Goal: Task Accomplishment & Management: Manage account settings

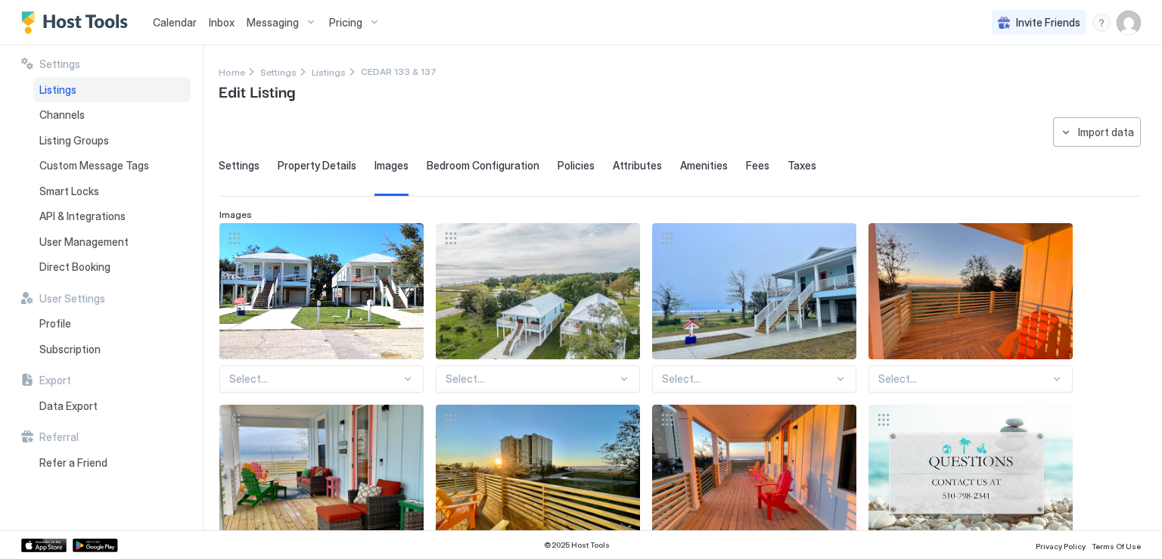
scroll to position [176, 0]
click at [328, 76] on span "Listings" at bounding box center [329, 72] width 34 height 11
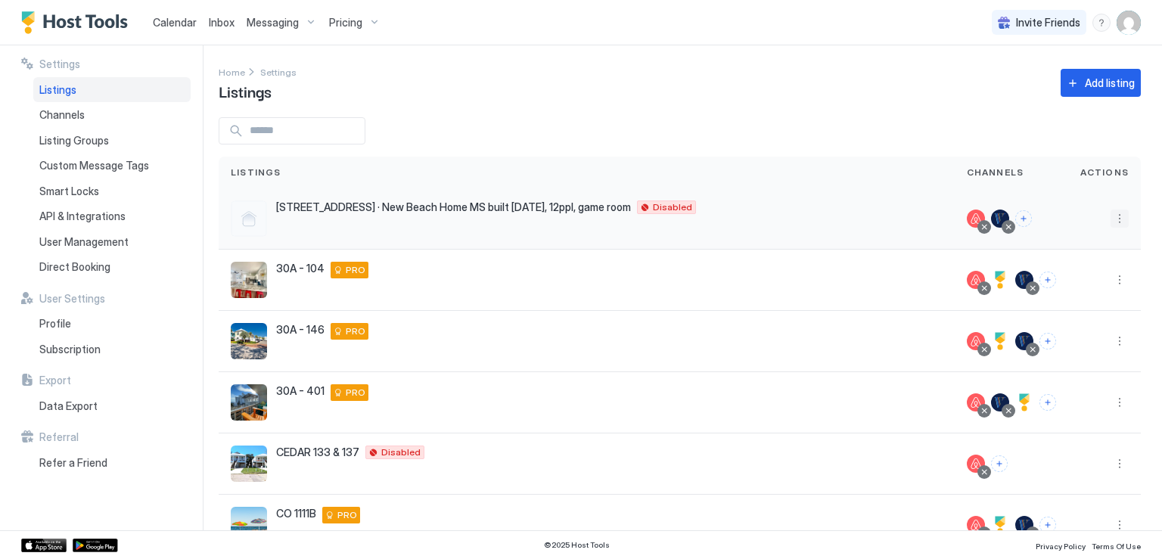
click at [1111, 220] on button "More options" at bounding box center [1120, 219] width 18 height 18
click at [1066, 290] on span "Listing Settings" at bounding box center [1074, 288] width 67 height 11
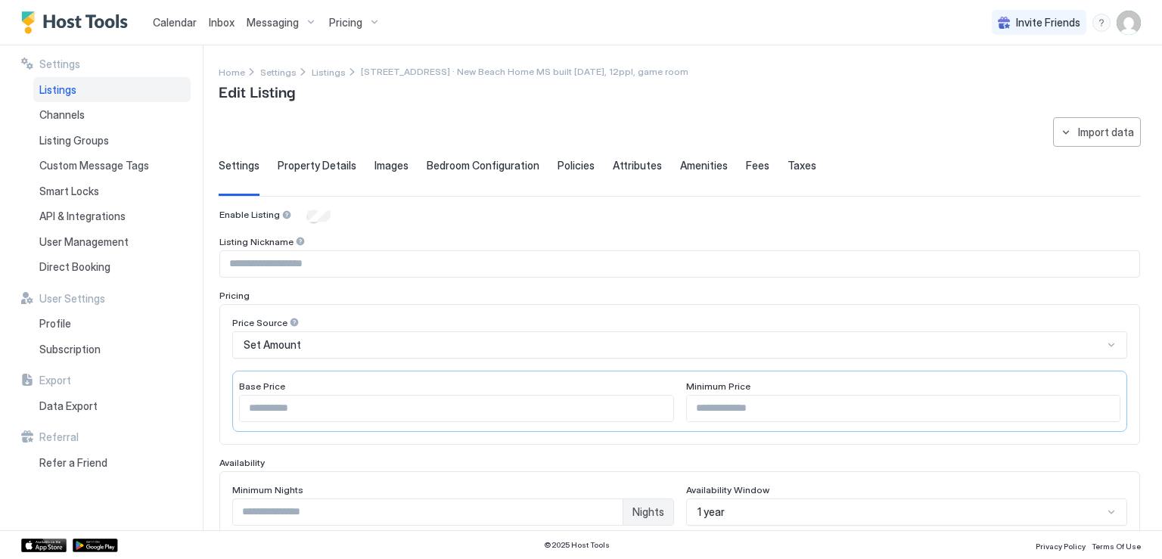
click at [387, 163] on span "Images" at bounding box center [392, 166] width 34 height 14
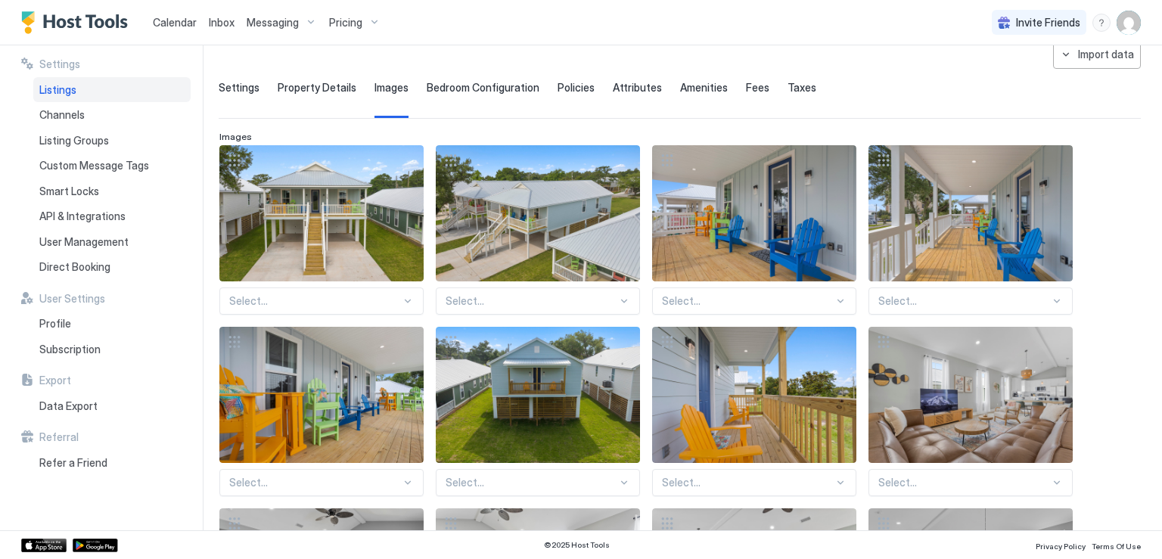
scroll to position [76, 0]
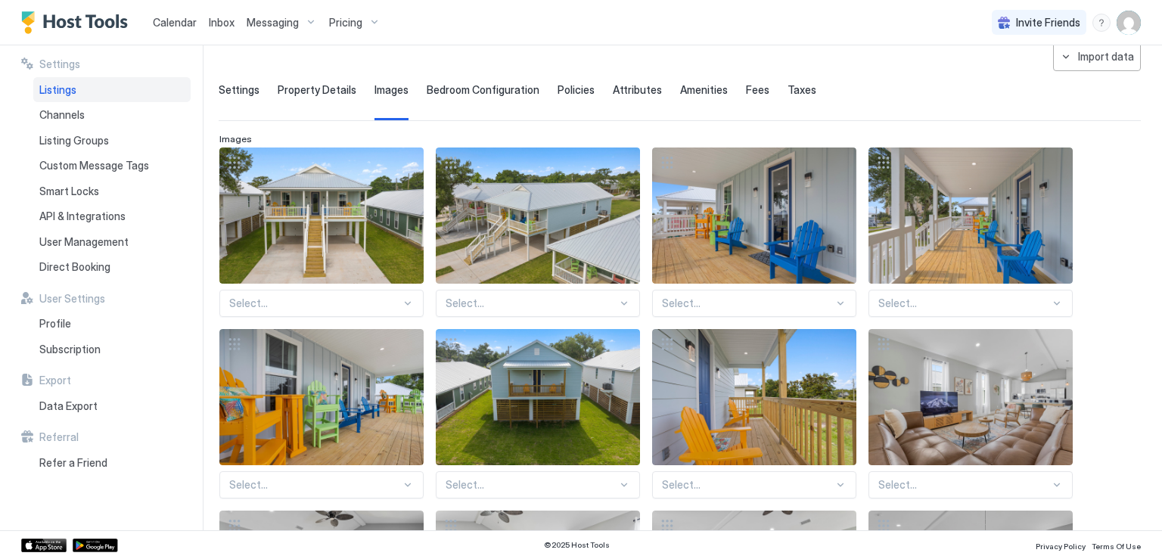
click at [67, 92] on span "Listings" at bounding box center [57, 90] width 37 height 14
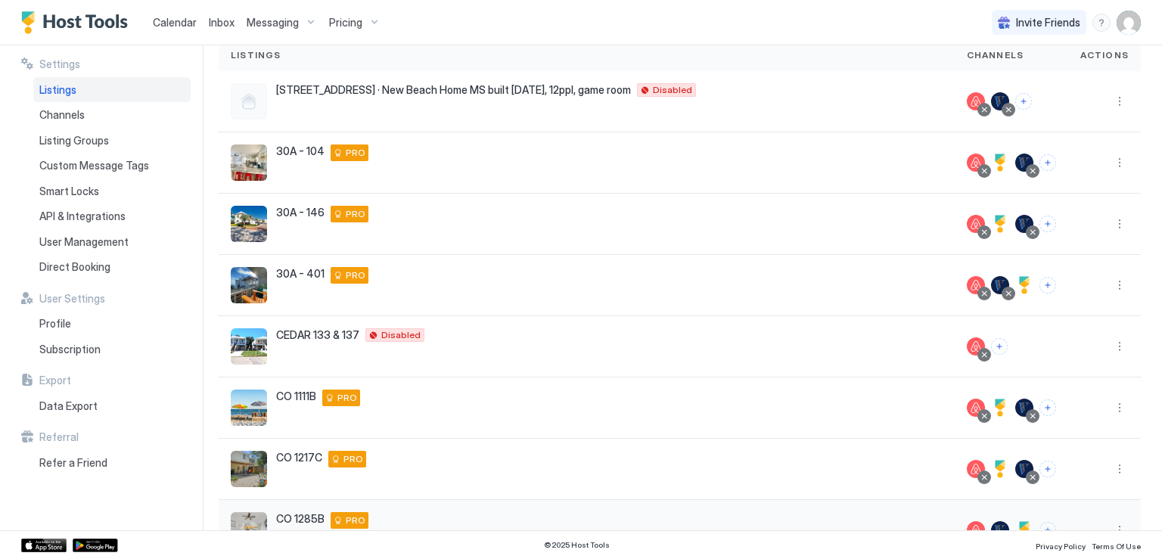
scroll to position [323, 0]
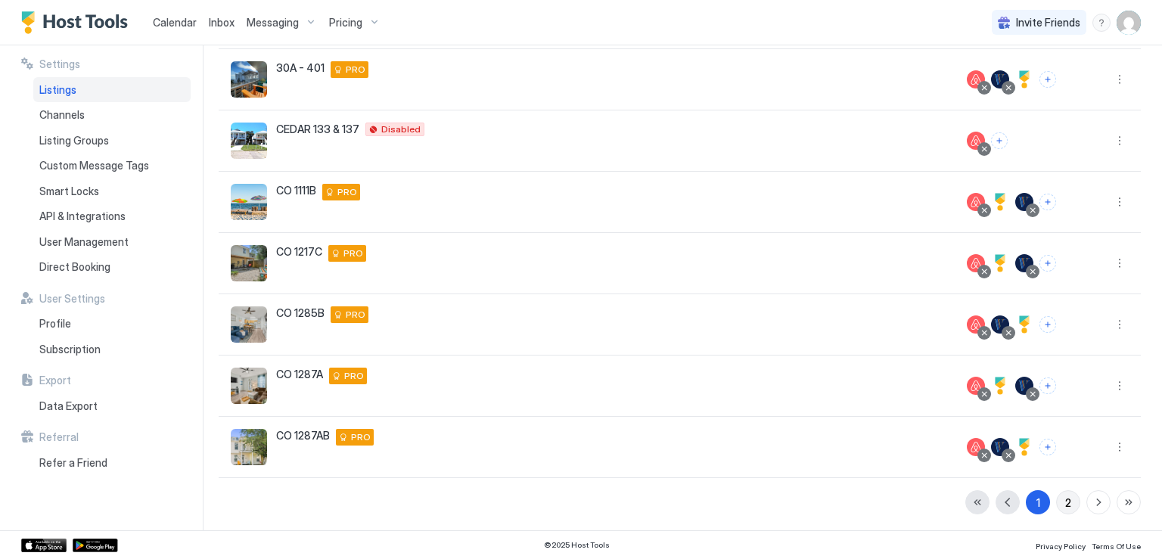
click at [1066, 506] on div "2" at bounding box center [1069, 503] width 6 height 16
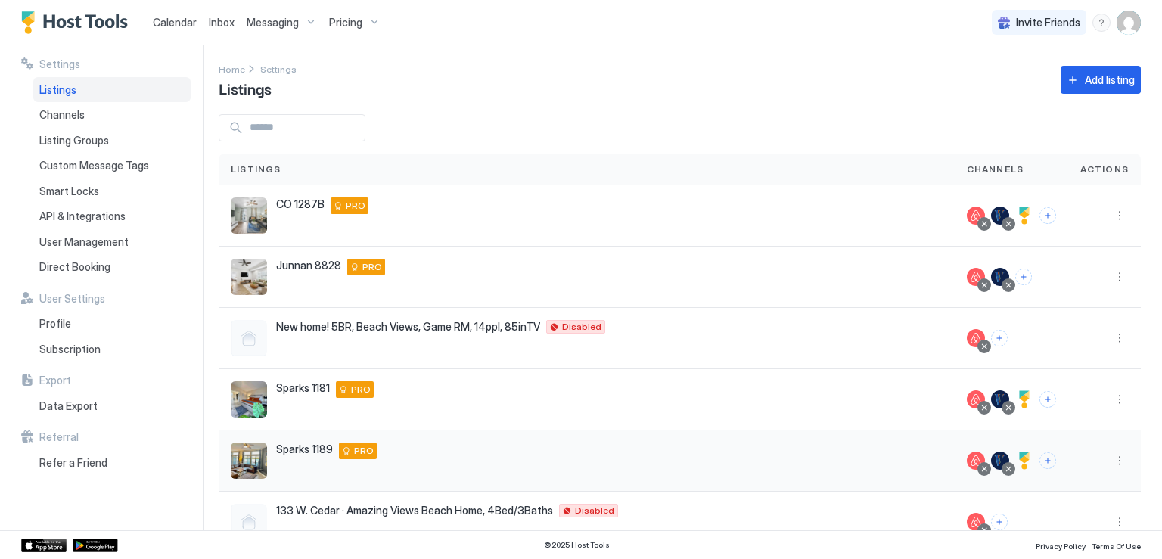
scroll to position [79, 0]
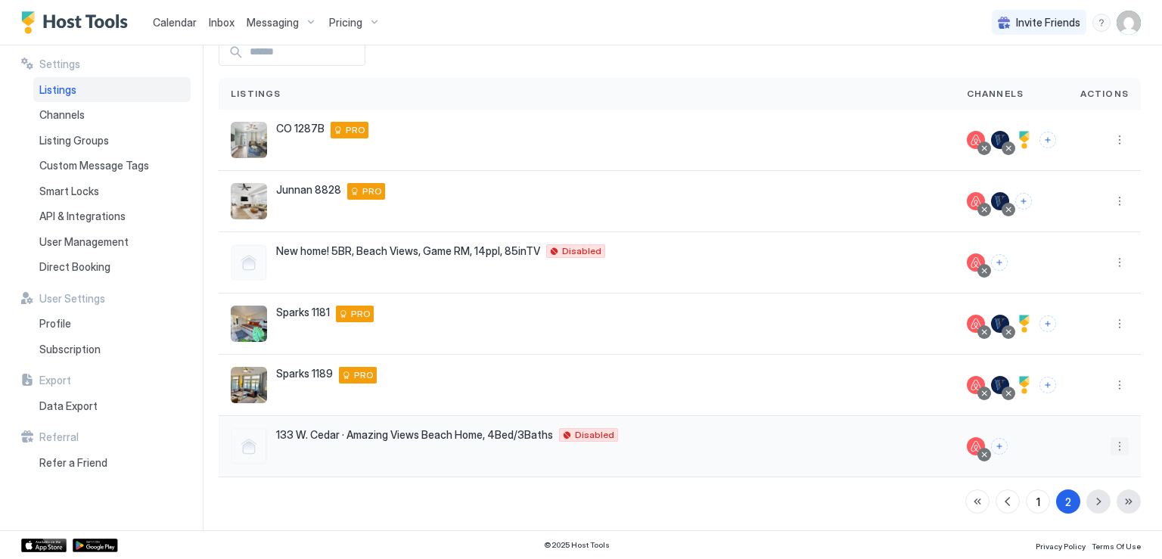
click at [1111, 449] on button "More options" at bounding box center [1120, 446] width 18 height 18
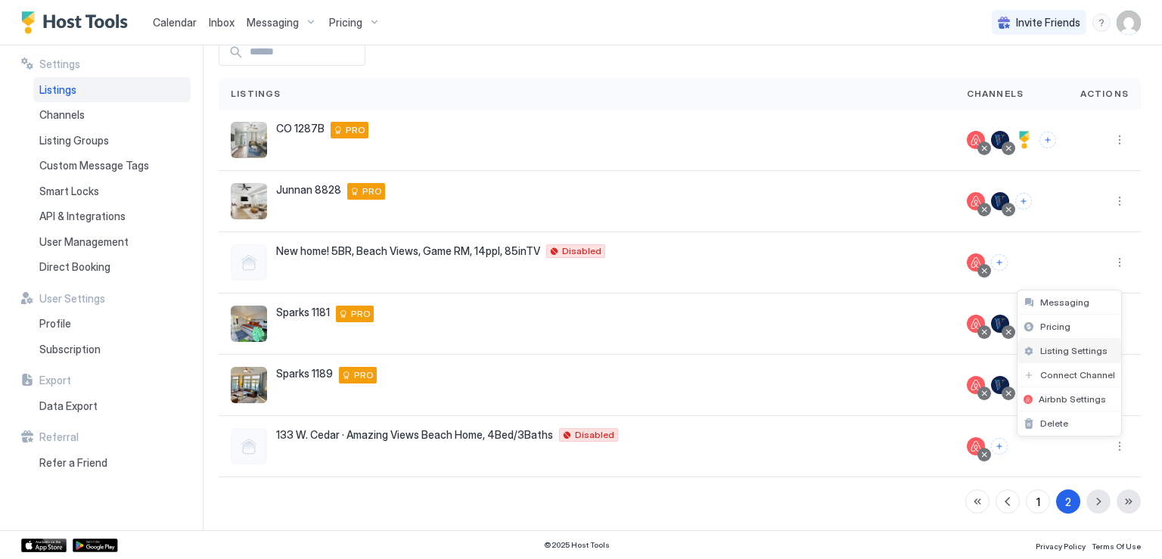
click at [1058, 353] on span "Listing Settings" at bounding box center [1074, 350] width 67 height 11
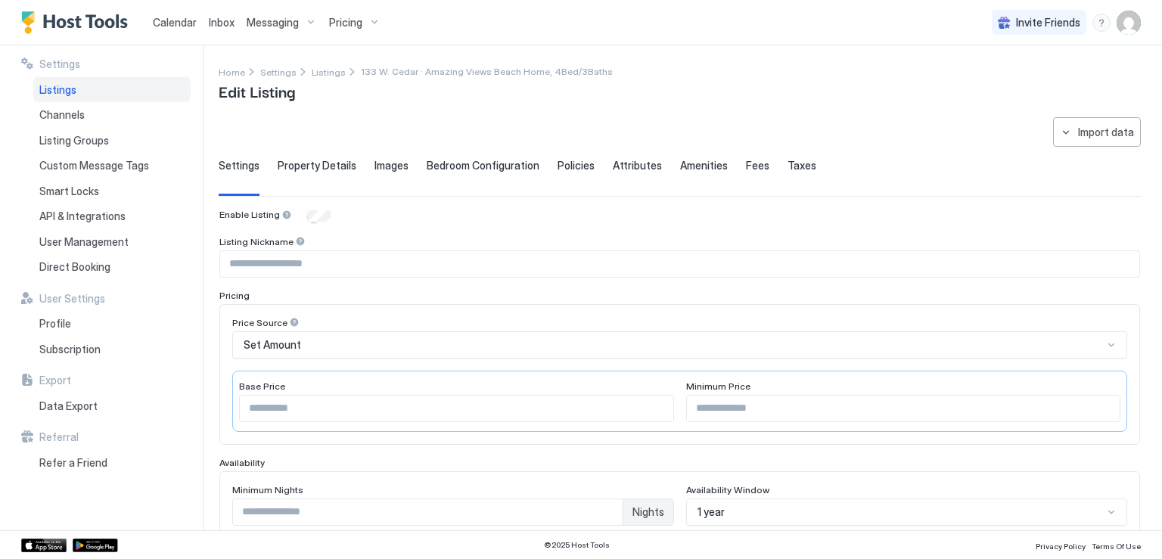
click at [481, 164] on span "Bedroom Configuration" at bounding box center [483, 166] width 113 height 14
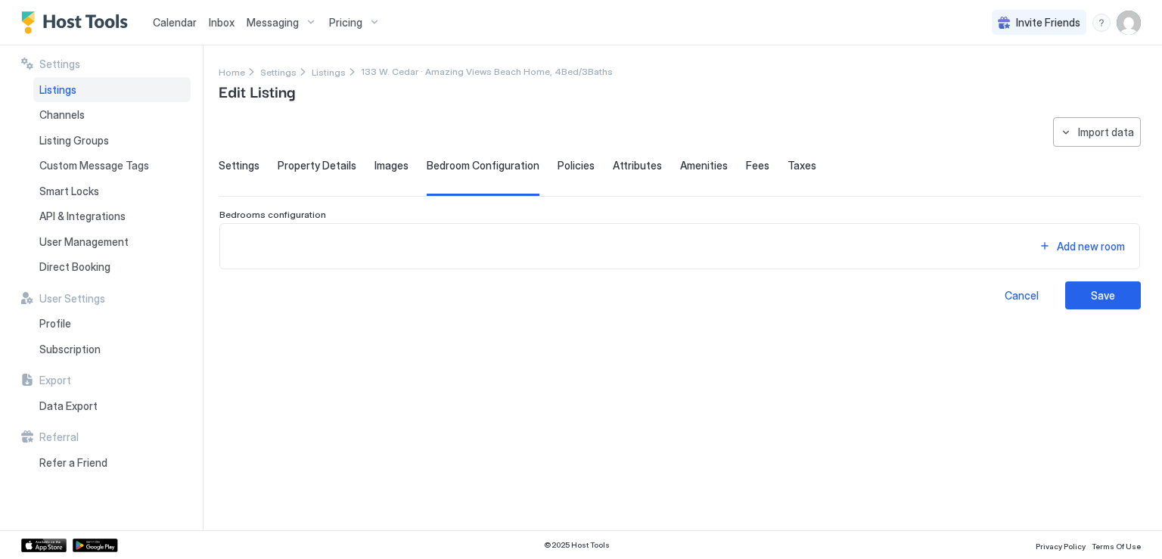
click at [387, 169] on span "Images" at bounding box center [392, 166] width 34 height 14
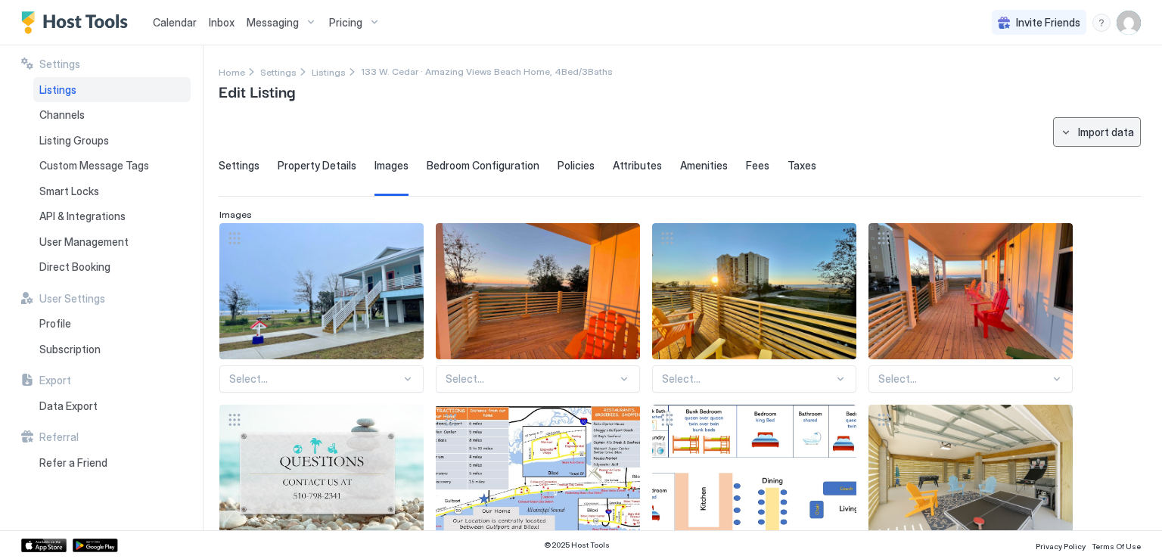
click at [1058, 140] on button "Import data" at bounding box center [1097, 132] width 88 height 30
click at [1085, 166] on div "Airbnb" at bounding box center [1100, 160] width 58 height 26
type textarea "**********"
click at [316, 73] on span "Listings" at bounding box center [329, 72] width 34 height 11
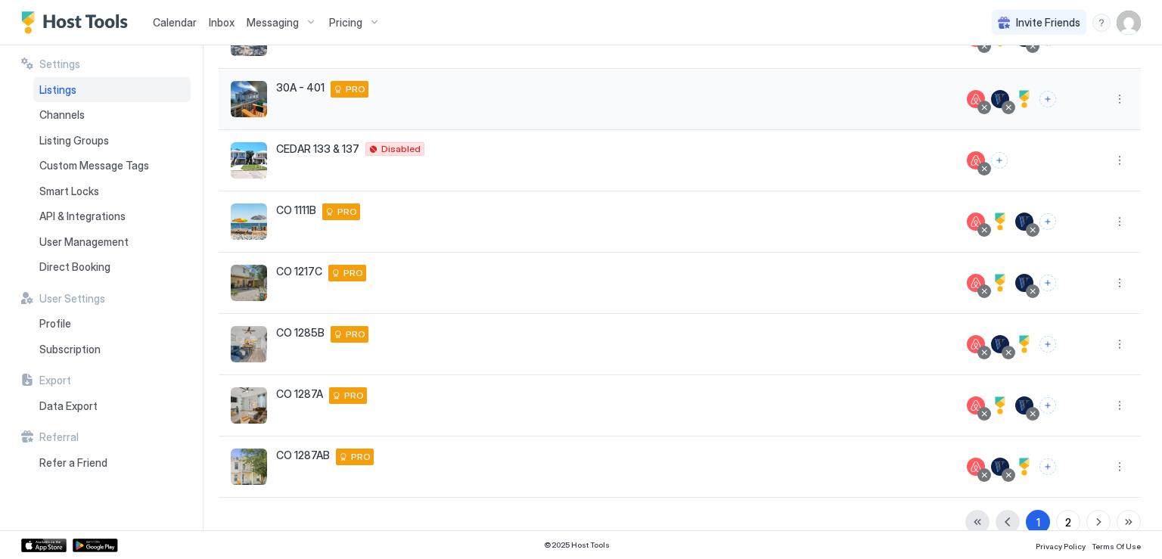
scroll to position [323, 0]
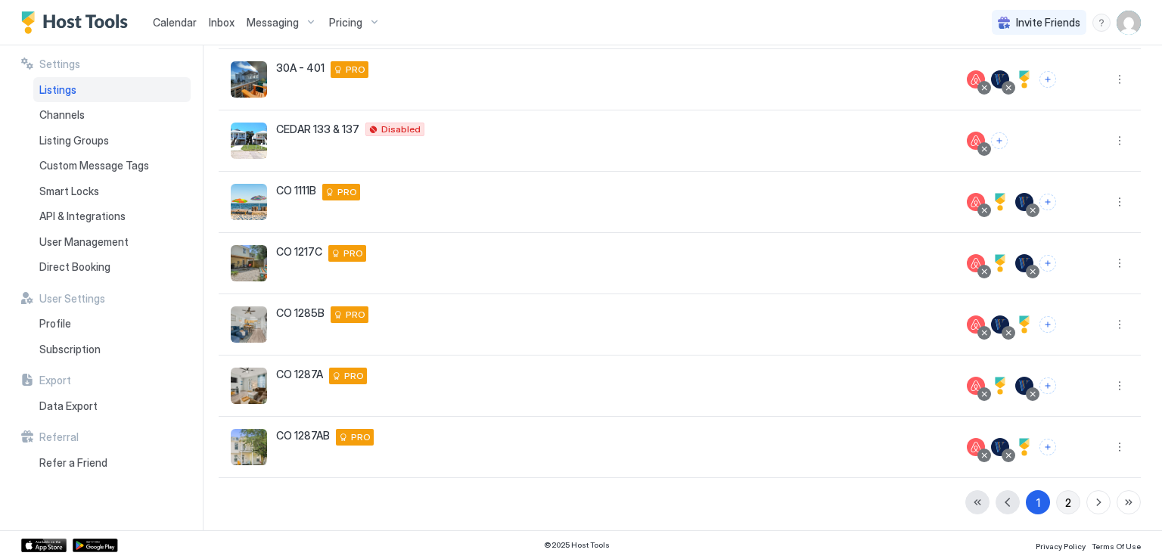
click at [1056, 506] on button "2" at bounding box center [1068, 502] width 24 height 24
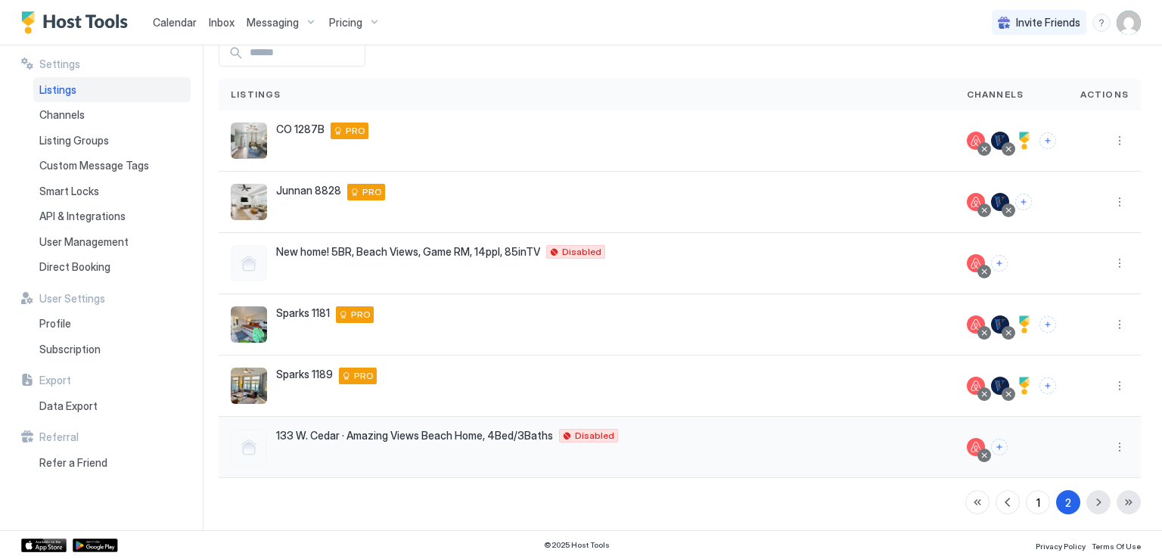
scroll to position [79, 0]
click at [1115, 449] on button "More options" at bounding box center [1120, 446] width 18 height 18
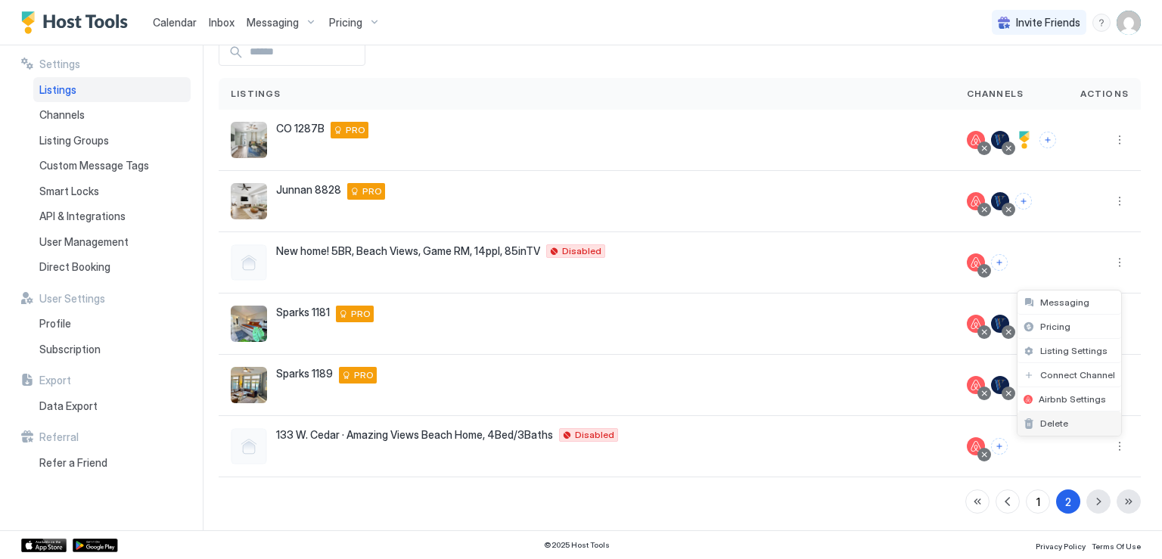
click at [1063, 427] on span "Delete" at bounding box center [1055, 423] width 28 height 11
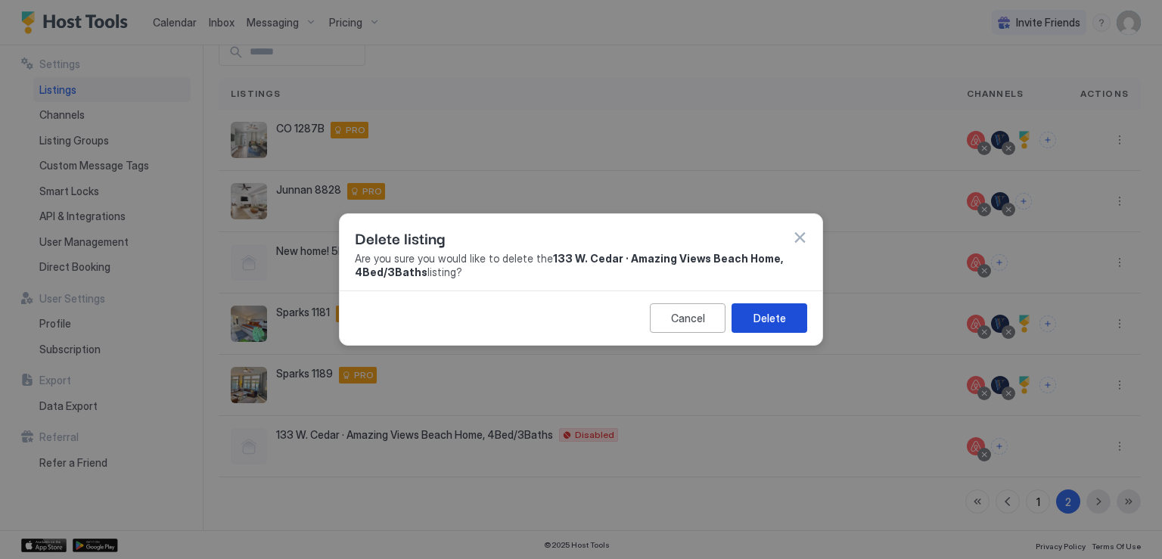
drag, startPoint x: 767, startPoint y: 322, endPoint x: 778, endPoint y: 331, distance: 14.5
click at [767, 324] on div "Delete" at bounding box center [770, 318] width 33 height 16
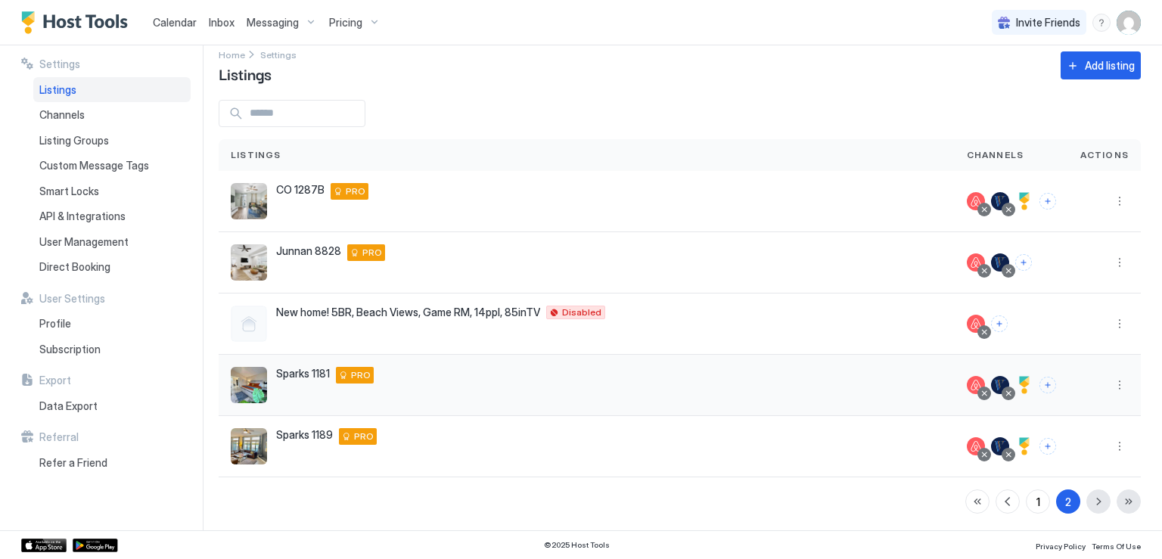
scroll to position [0, 0]
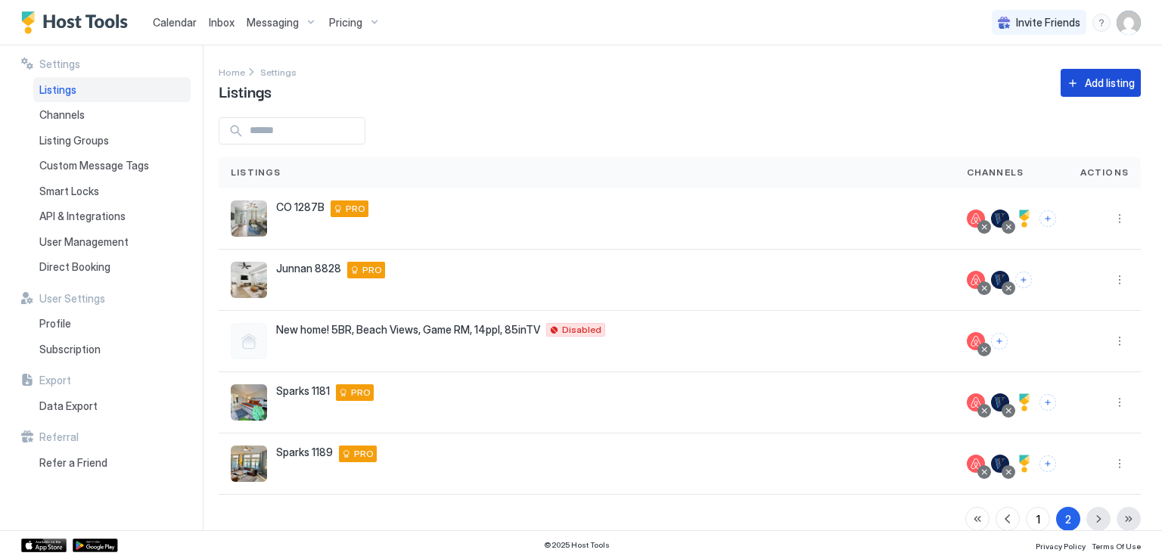
click at [1069, 86] on button "Add listing" at bounding box center [1101, 83] width 80 height 28
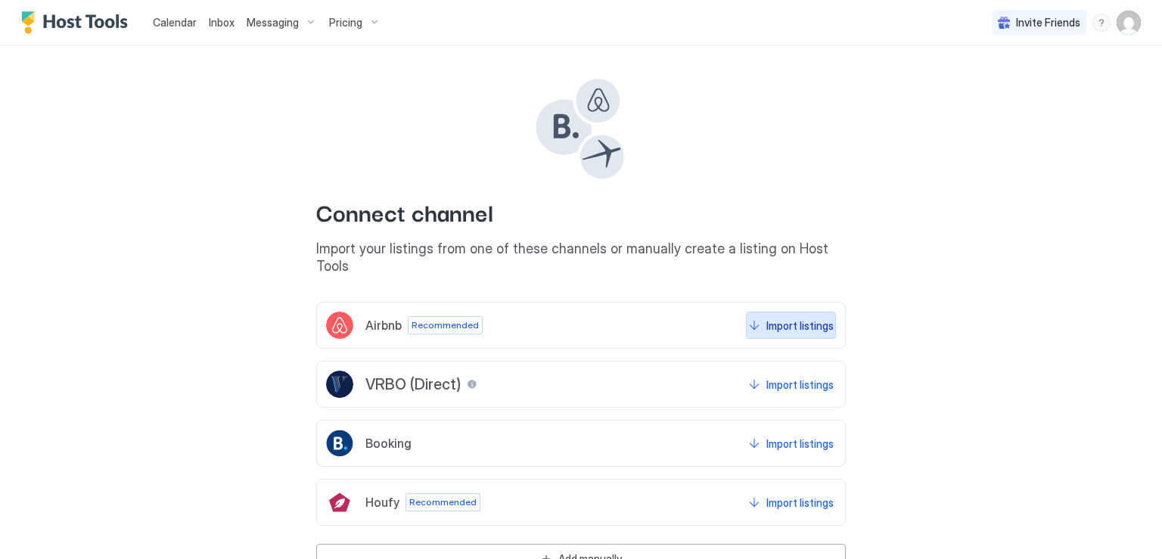
click at [805, 318] on div "Import listings" at bounding box center [800, 326] width 67 height 16
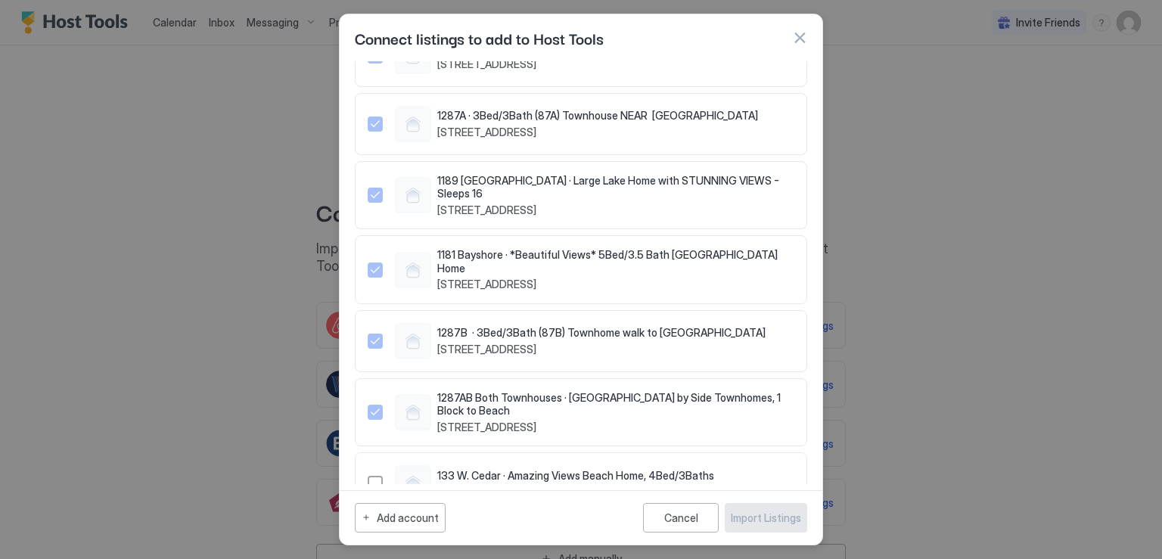
scroll to position [1211, 0]
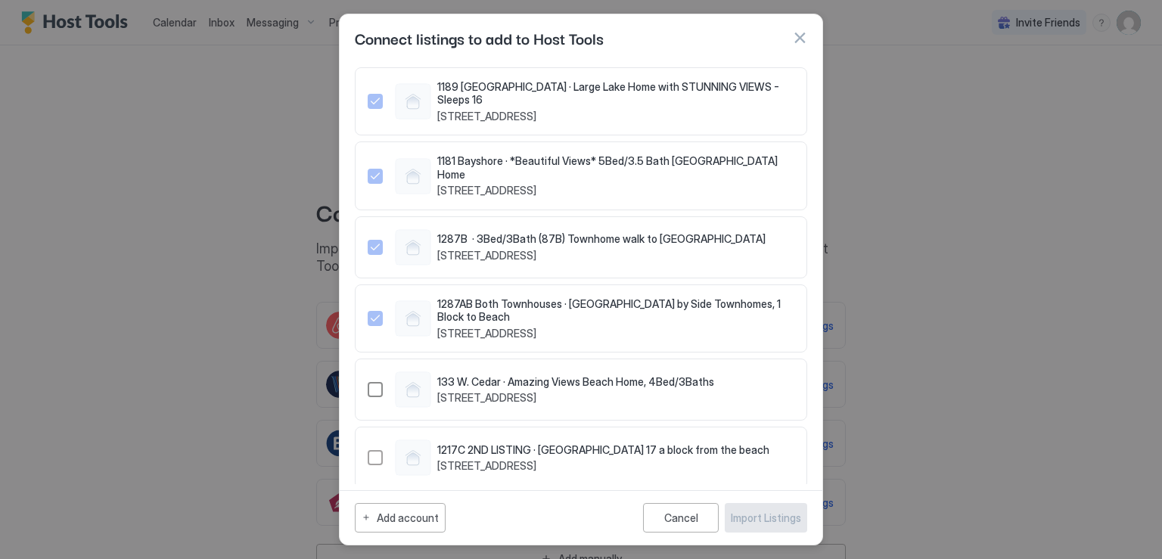
click at [378, 382] on div "544929902692535818" at bounding box center [375, 389] width 15 height 15
click at [746, 515] on div "Import Listings" at bounding box center [766, 518] width 70 height 16
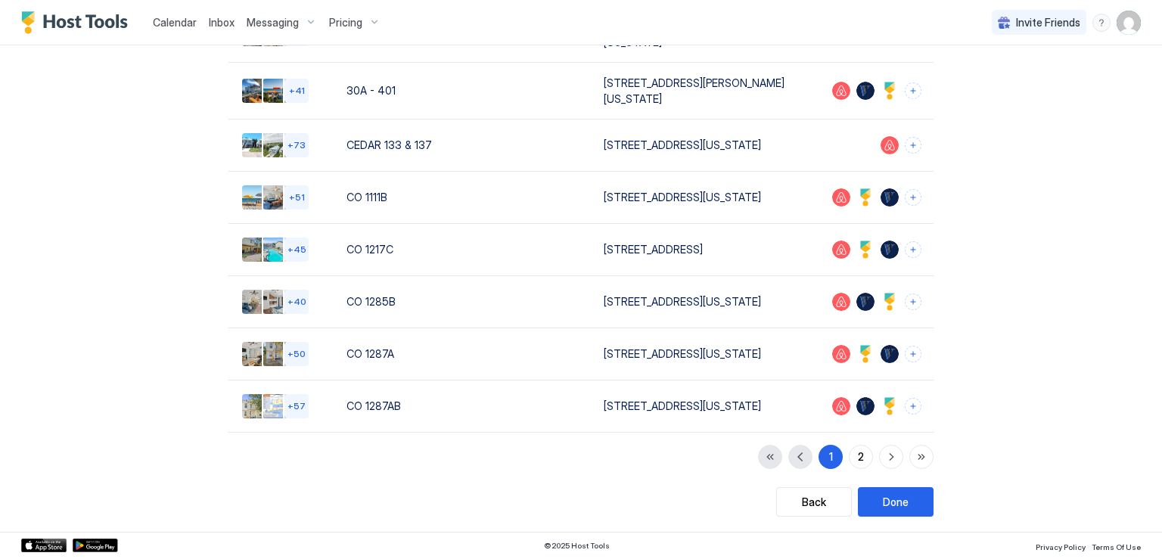
scroll to position [307, 0]
click at [849, 457] on button "2" at bounding box center [861, 457] width 24 height 24
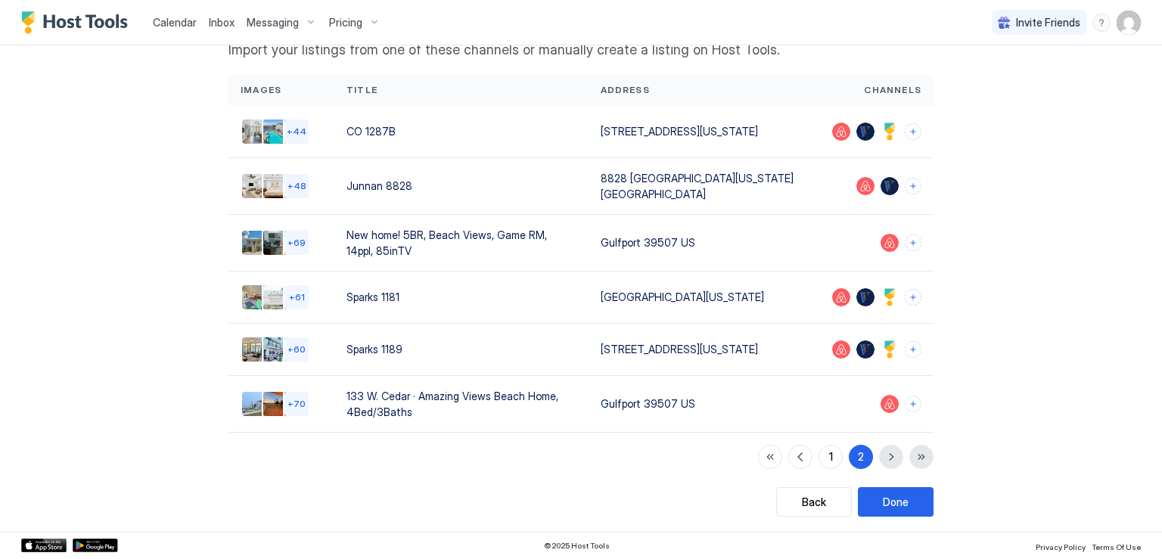
scroll to position [81, 0]
click at [861, 499] on button "Done" at bounding box center [896, 502] width 76 height 30
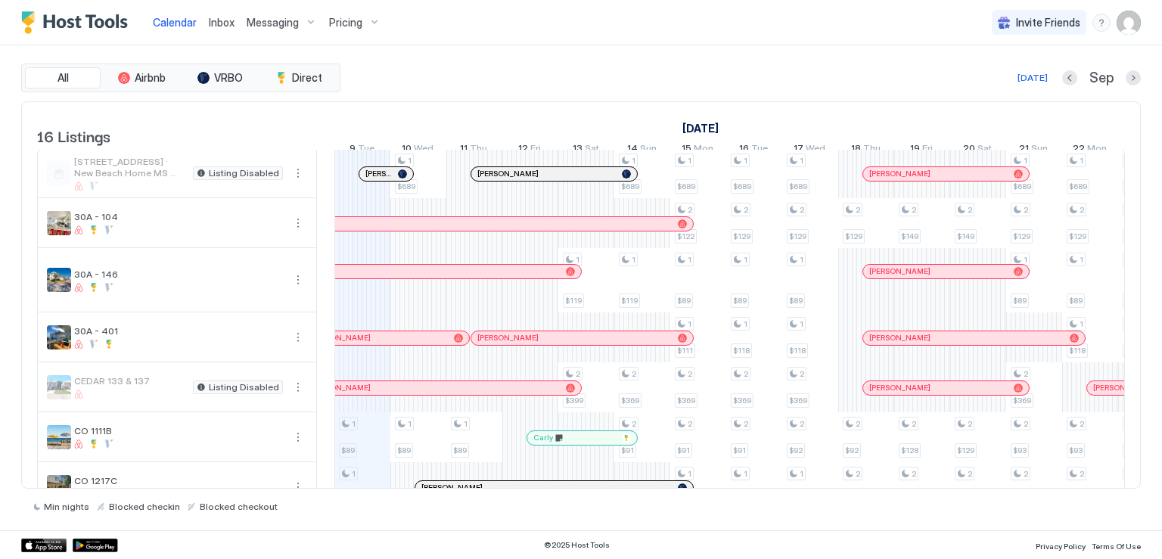
scroll to position [495, 0]
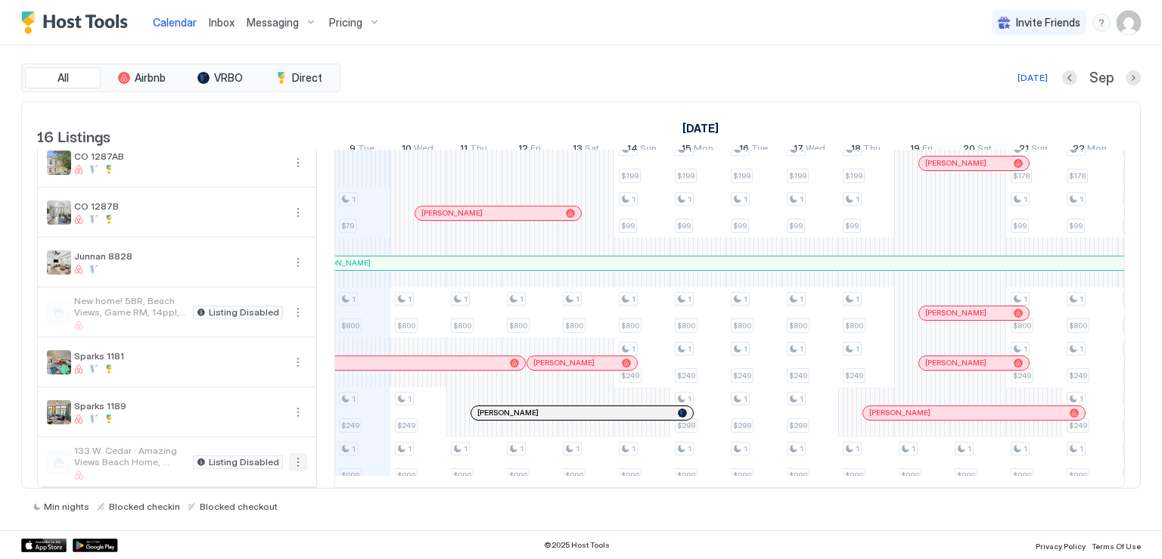
click at [295, 453] on button "More options" at bounding box center [298, 462] width 18 height 18
click at [266, 515] on span "Listing Settings" at bounding box center [271, 520] width 67 height 11
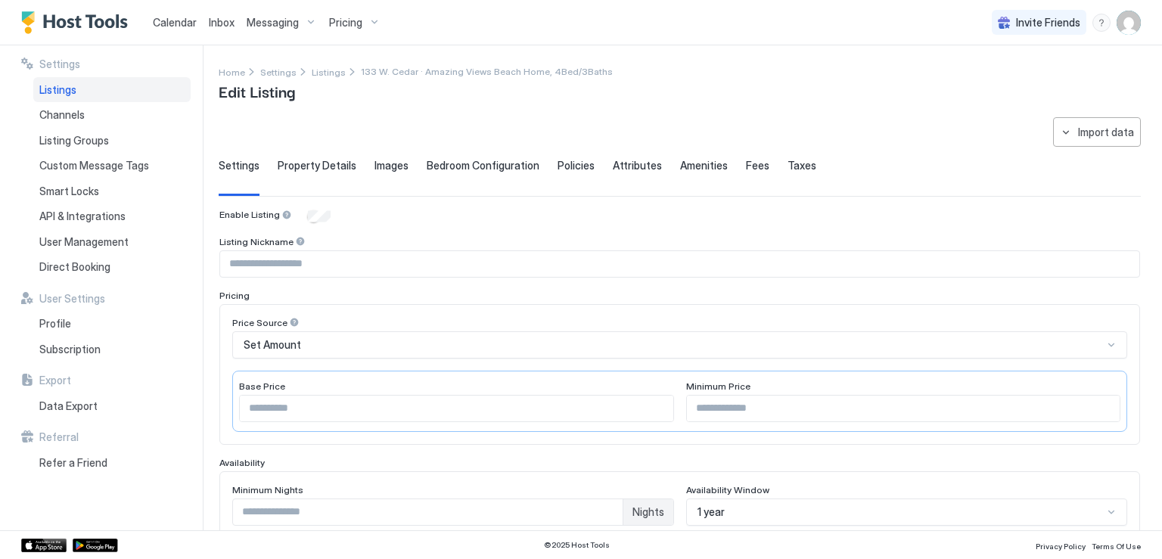
click at [381, 166] on span "Images" at bounding box center [392, 166] width 34 height 14
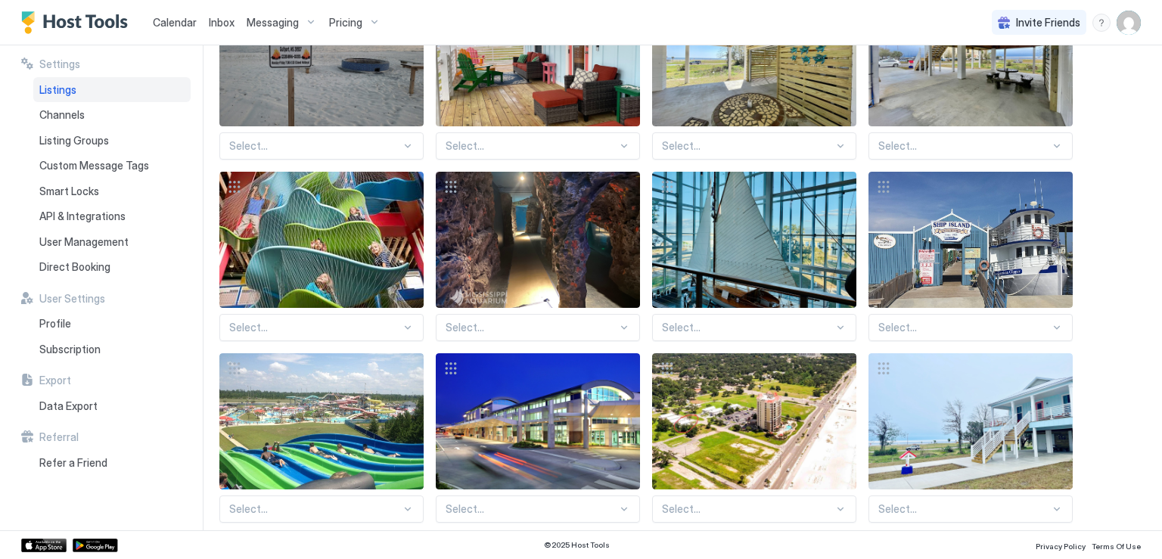
scroll to position [3001, 0]
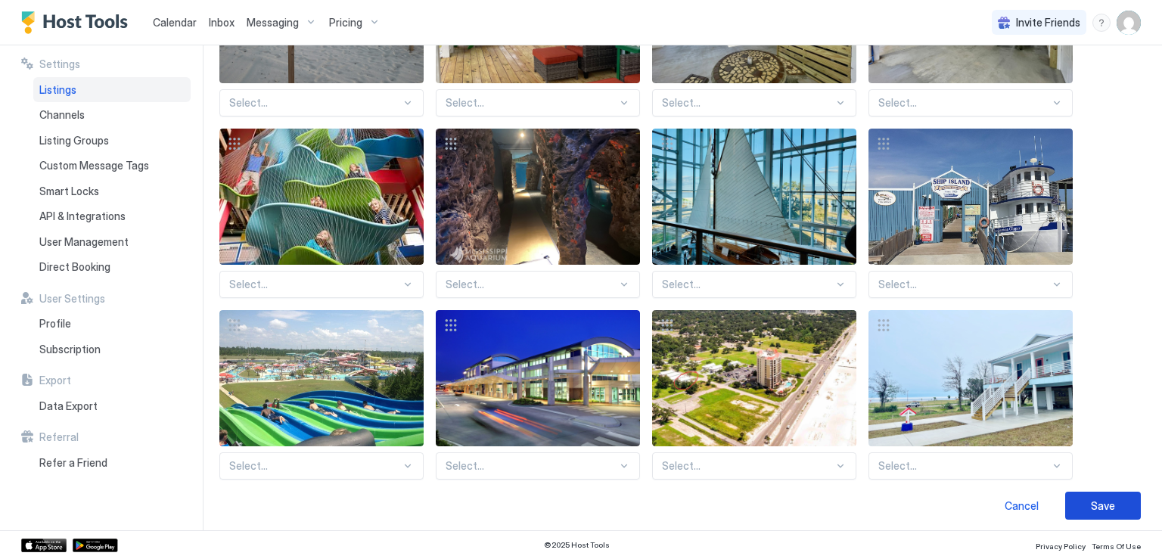
click at [1075, 499] on button "Save" at bounding box center [1104, 506] width 76 height 28
click at [1091, 503] on div "Save" at bounding box center [1103, 506] width 24 height 16
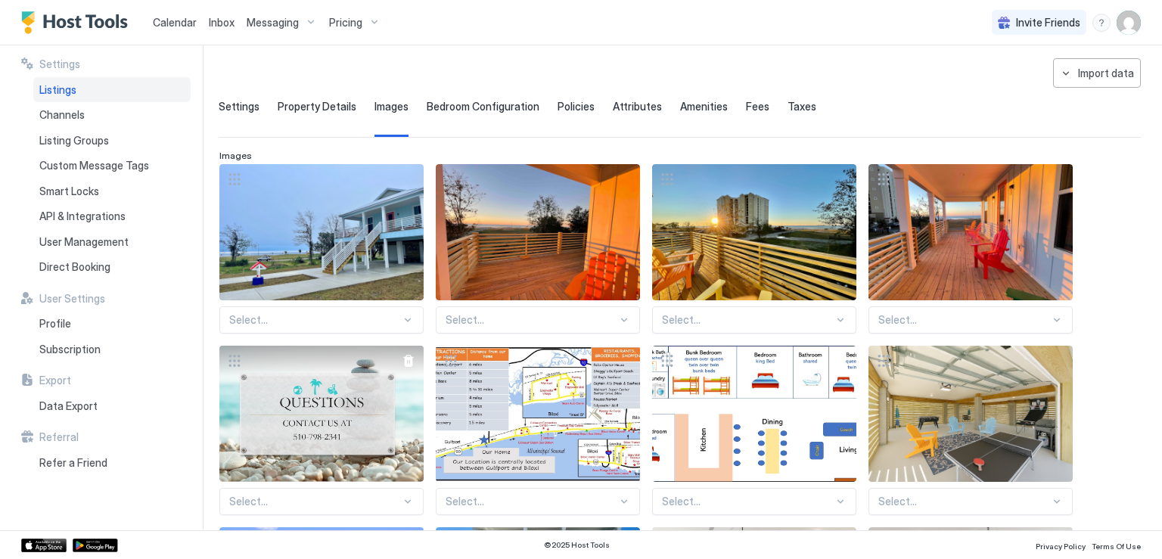
scroll to position [0, 0]
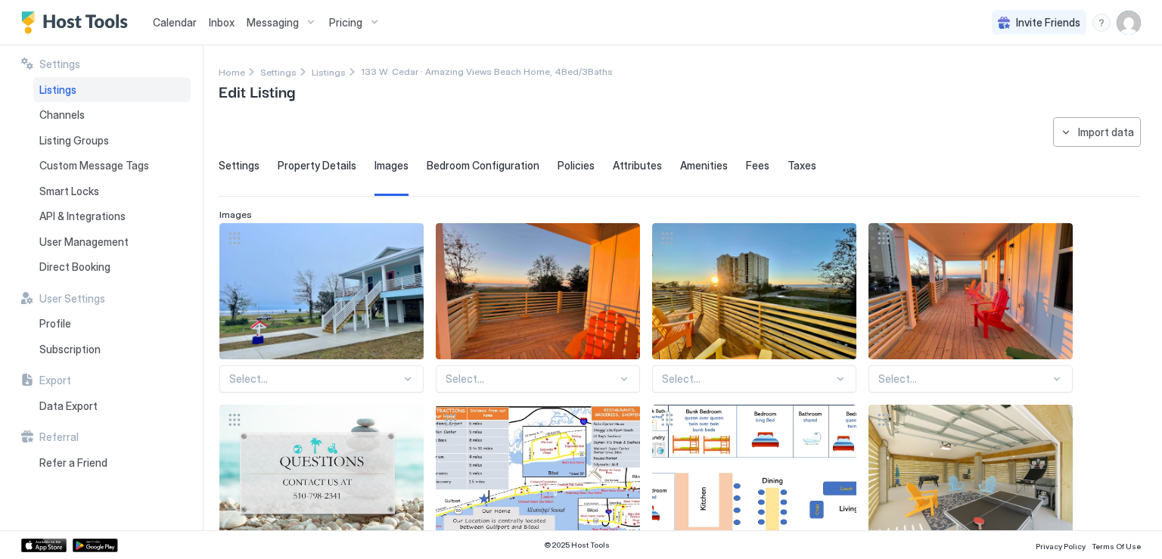
drag, startPoint x: 295, startPoint y: 166, endPoint x: 296, endPoint y: 175, distance: 9.1
click at [295, 166] on span "Property Details" at bounding box center [317, 166] width 79 height 14
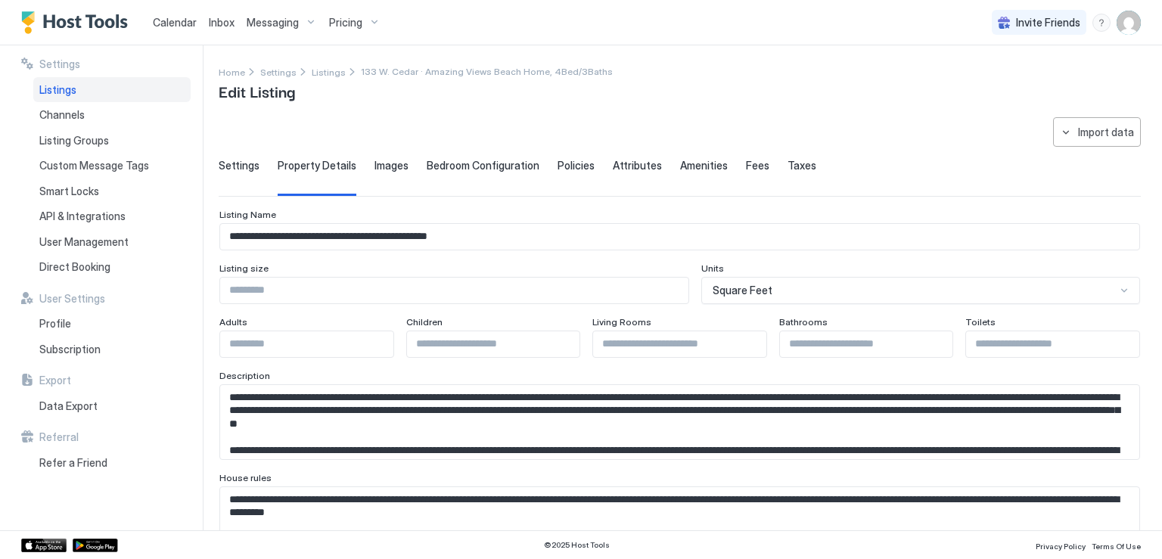
click at [279, 240] on input "**********" at bounding box center [680, 237] width 920 height 26
click at [238, 168] on span "Settings" at bounding box center [239, 166] width 41 height 14
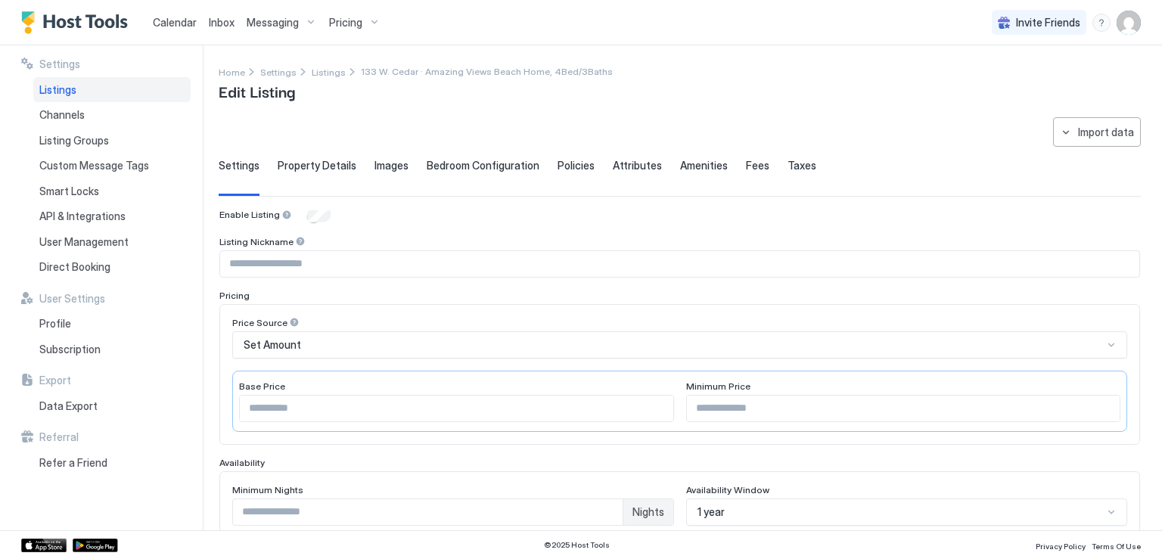
click at [303, 264] on input "Input Field" at bounding box center [680, 264] width 920 height 26
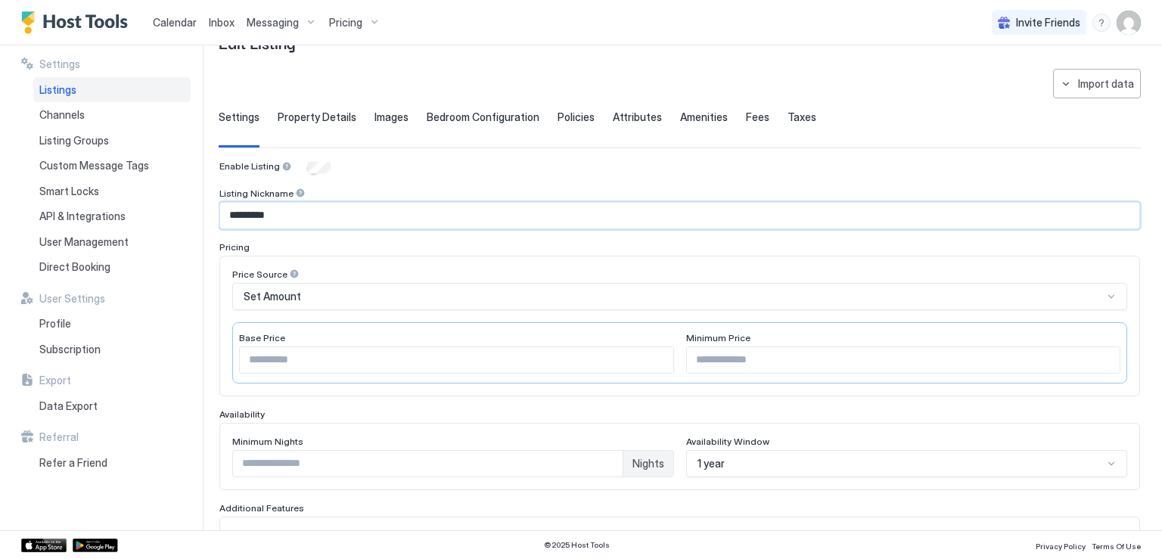
scroll to position [76, 0]
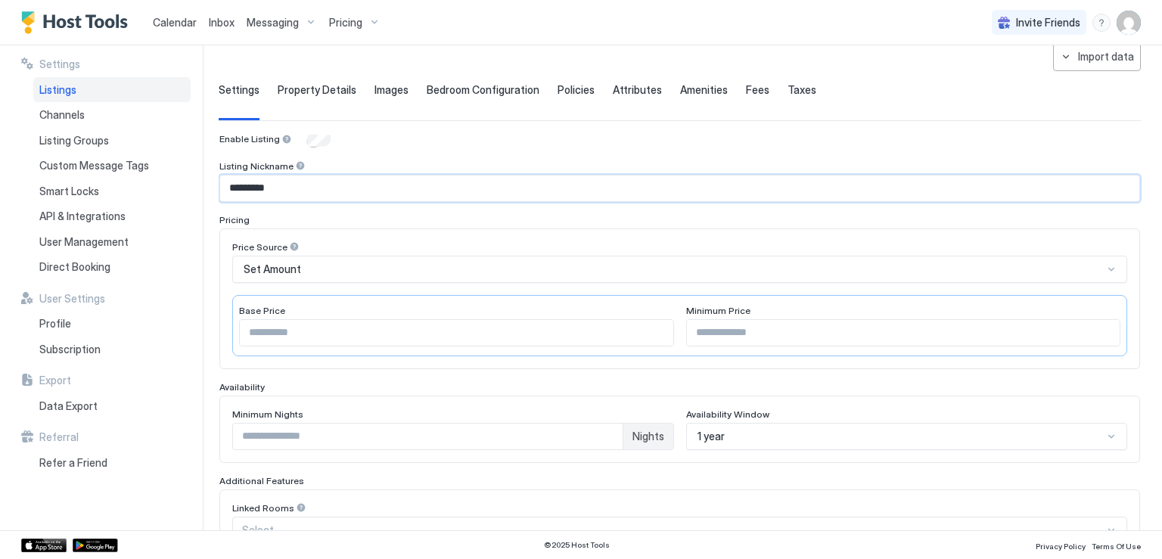
type input "*********"
click at [717, 330] on input "Input Field" at bounding box center [904, 333] width 434 height 26
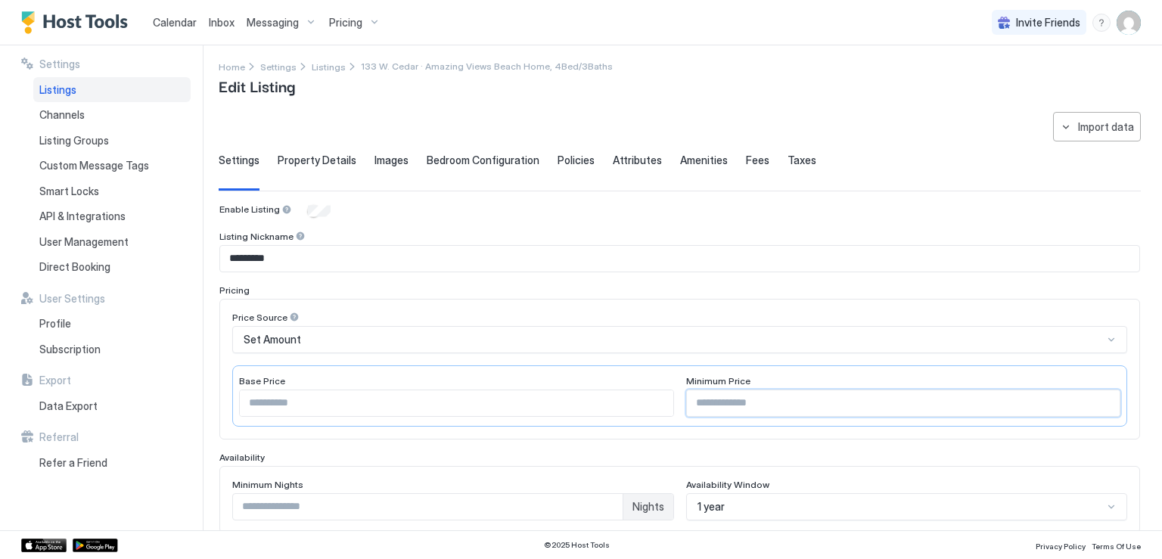
scroll to position [0, 0]
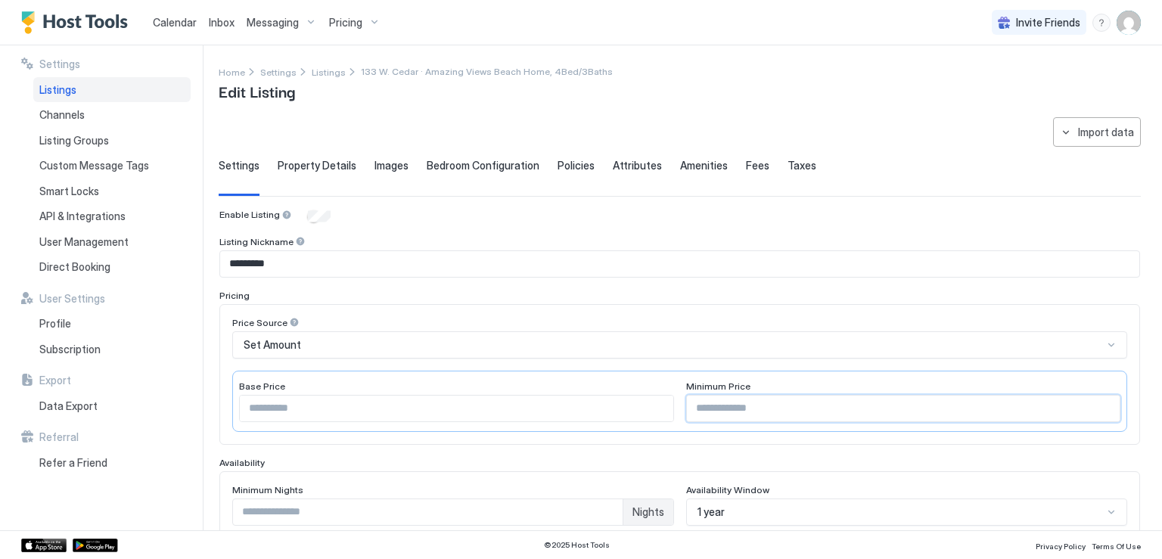
type input "***"
drag, startPoint x: 322, startPoint y: 167, endPoint x: 328, endPoint y: 173, distance: 8.6
click at [322, 167] on span "Property Details" at bounding box center [317, 166] width 79 height 14
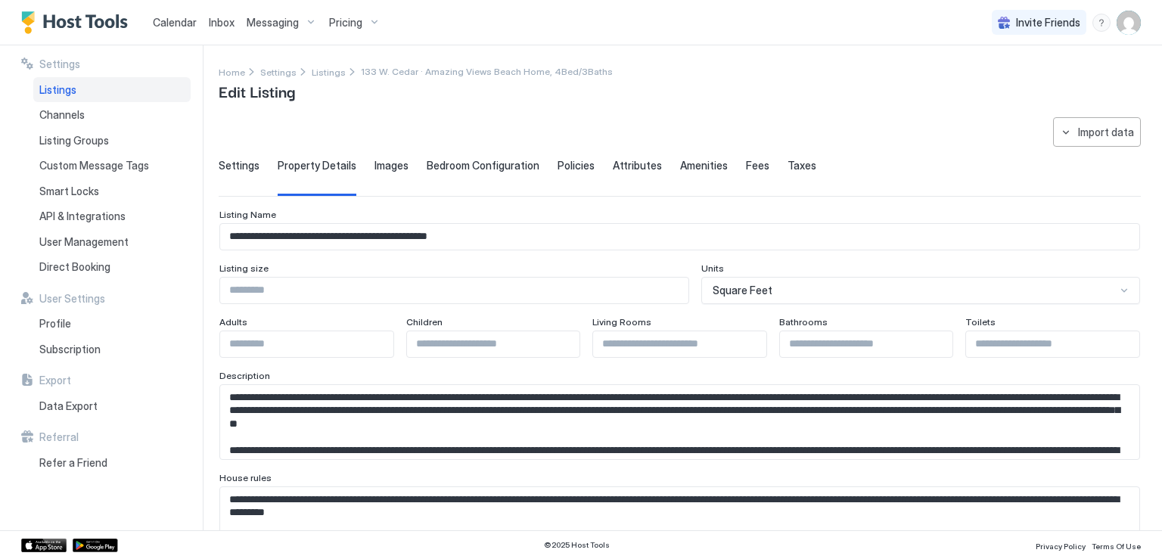
click at [294, 410] on textarea "Input Field" at bounding box center [674, 422] width 908 height 74
paste textarea "**********"
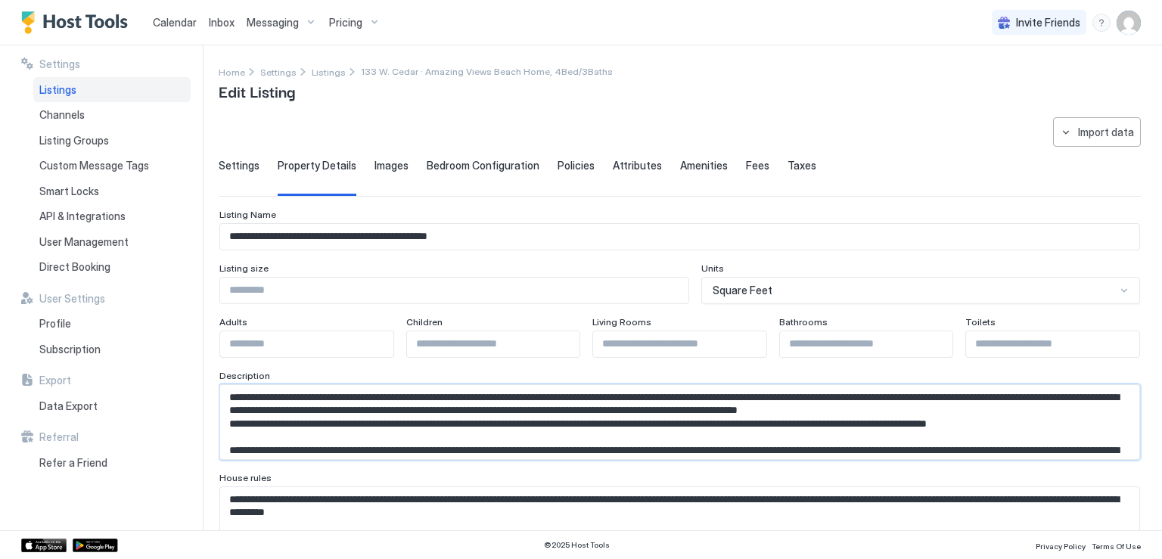
drag, startPoint x: 642, startPoint y: 409, endPoint x: 1069, endPoint y: 426, distance: 427.9
click at [1069, 426] on textarea "Input Field" at bounding box center [674, 422] width 908 height 74
type textarea "**********"
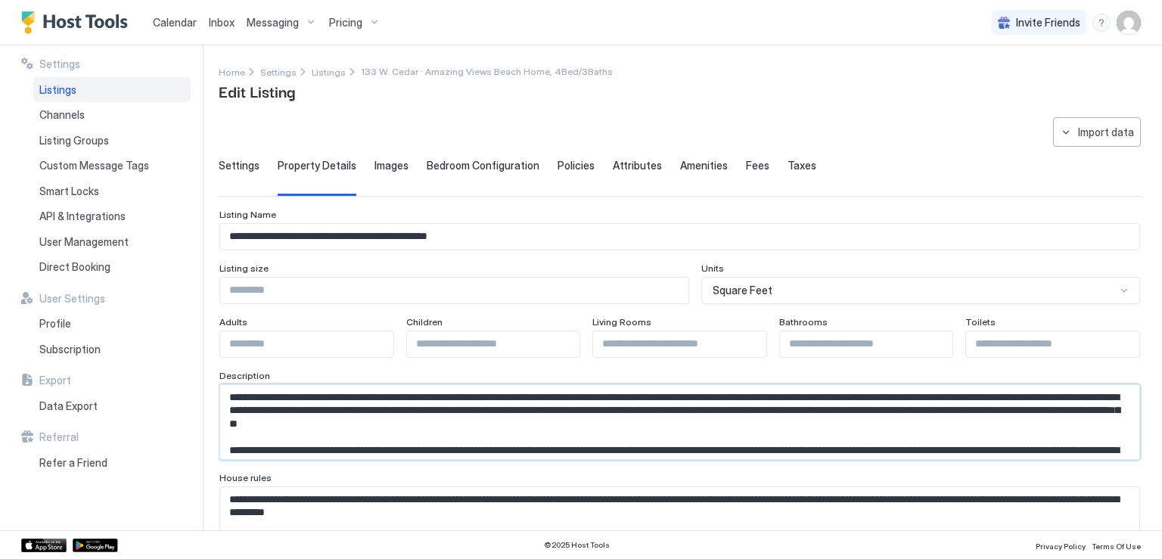
click at [484, 428] on textarea "Input Field" at bounding box center [674, 422] width 908 height 74
click at [576, 431] on textarea "Input Field" at bounding box center [674, 422] width 908 height 74
drag, startPoint x: 687, startPoint y: 425, endPoint x: 226, endPoint y: 400, distance: 461.6
click at [226, 400] on textarea "Input Field" at bounding box center [674, 422] width 908 height 74
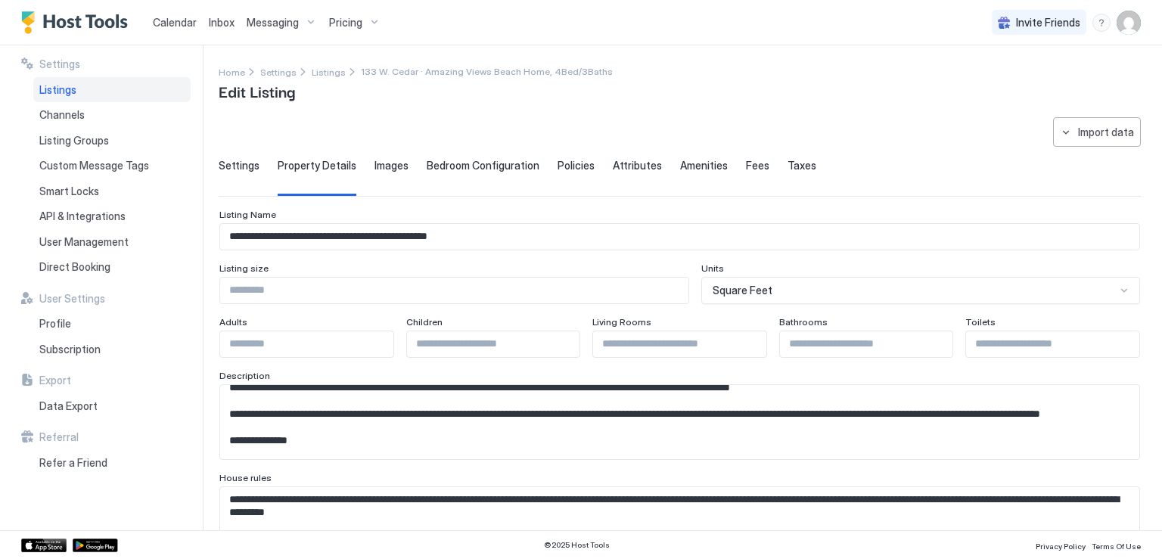
click at [661, 428] on textarea "Input Field" at bounding box center [674, 422] width 908 height 74
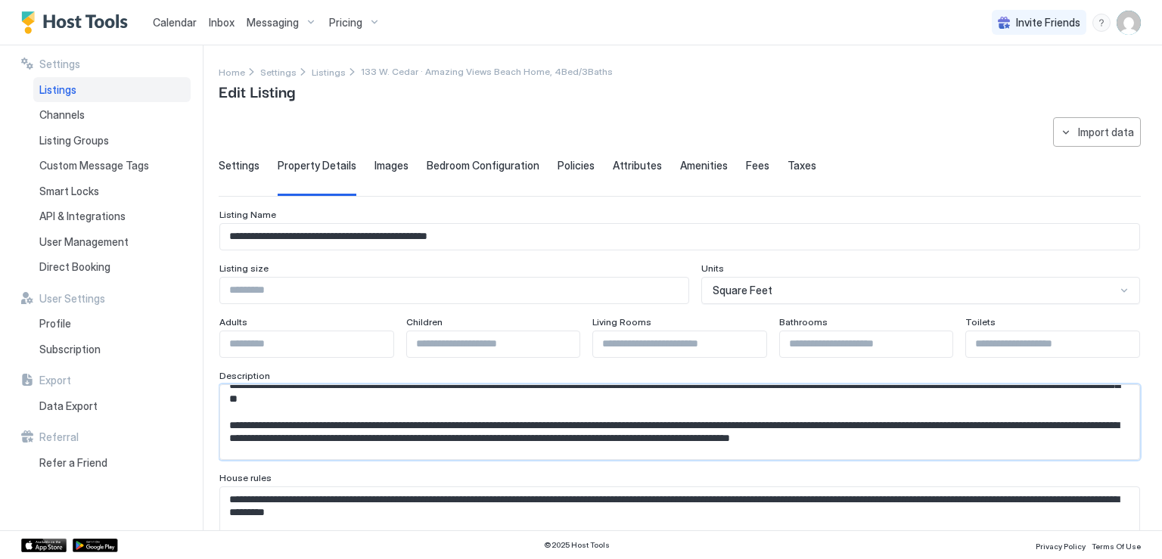
scroll to position [0, 0]
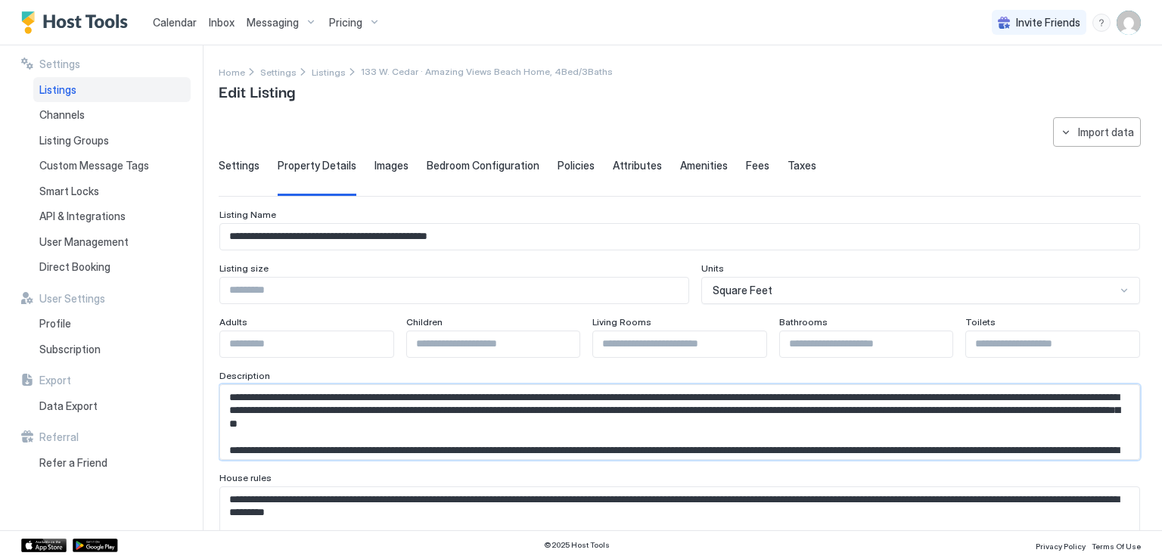
click at [268, 434] on textarea "Input Field" at bounding box center [674, 422] width 908 height 74
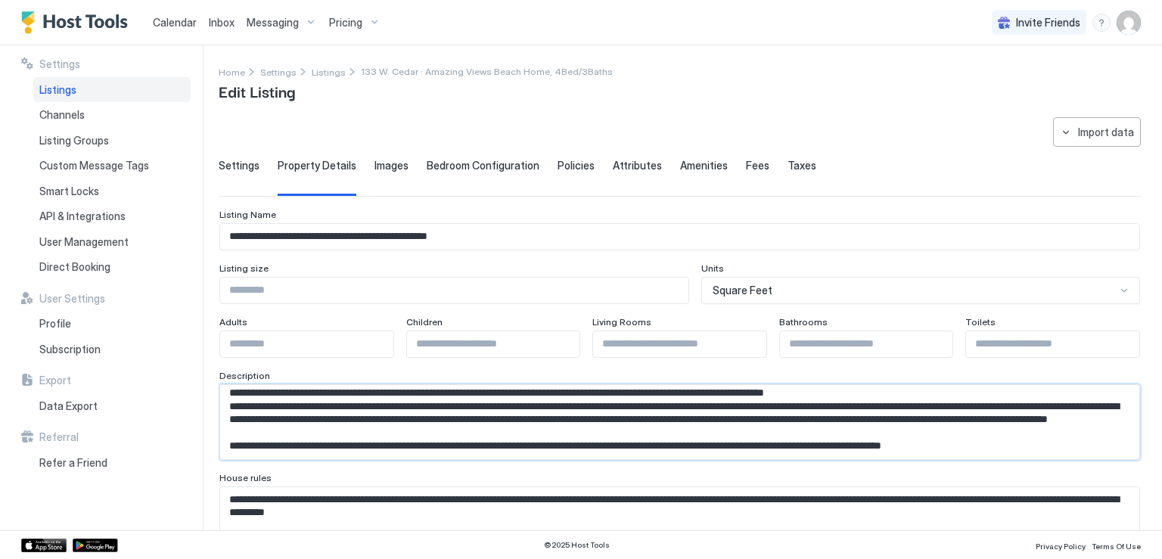
scroll to position [1222, 0]
drag, startPoint x: 230, startPoint y: 395, endPoint x: 684, endPoint y: 506, distance: 467.3
click at [275, 422] on textarea "Input Field" at bounding box center [674, 422] width 908 height 74
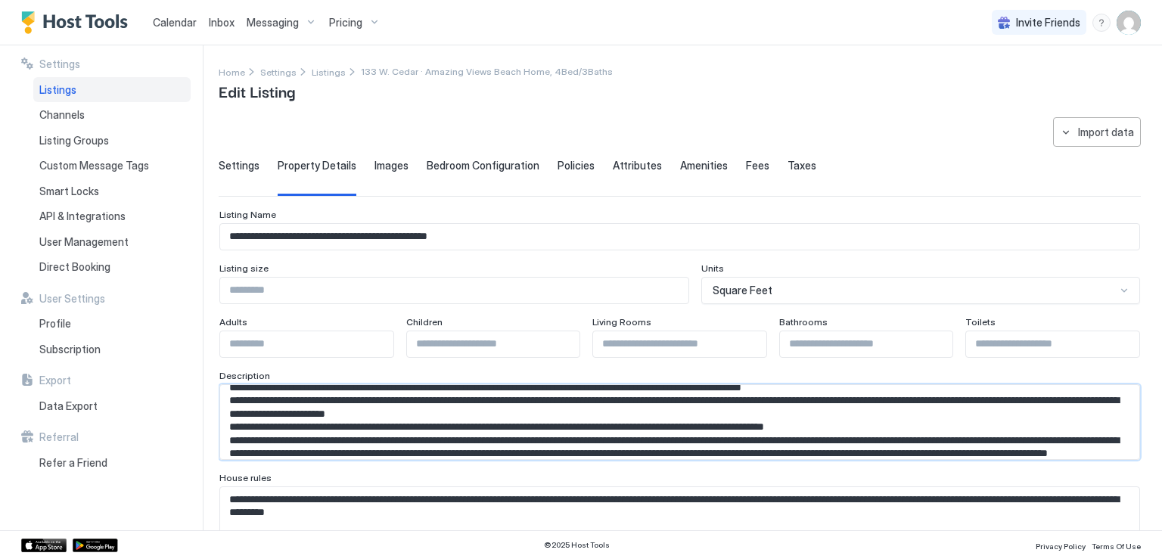
scroll to position [920, 0]
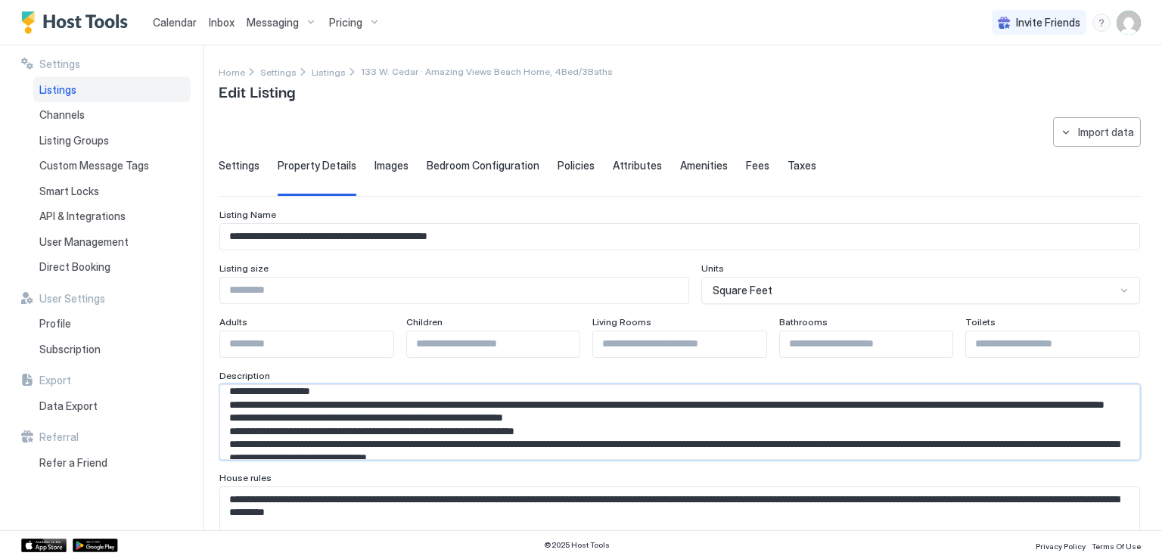
click at [276, 424] on textarea "Input Field" at bounding box center [674, 422] width 908 height 74
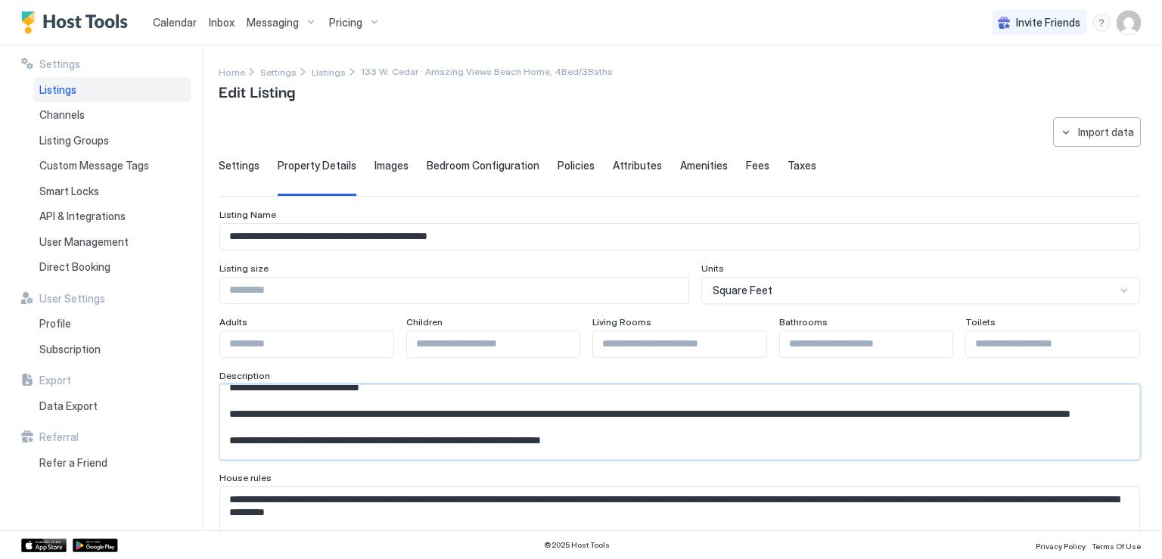
scroll to position [768, 0]
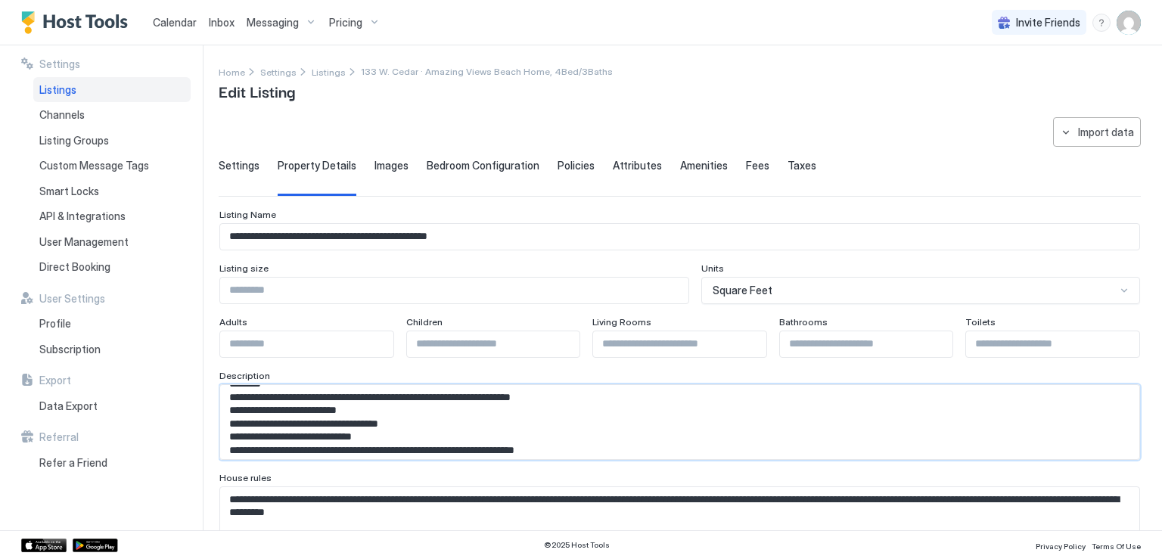
click at [276, 424] on textarea "Input Field" at bounding box center [674, 422] width 908 height 74
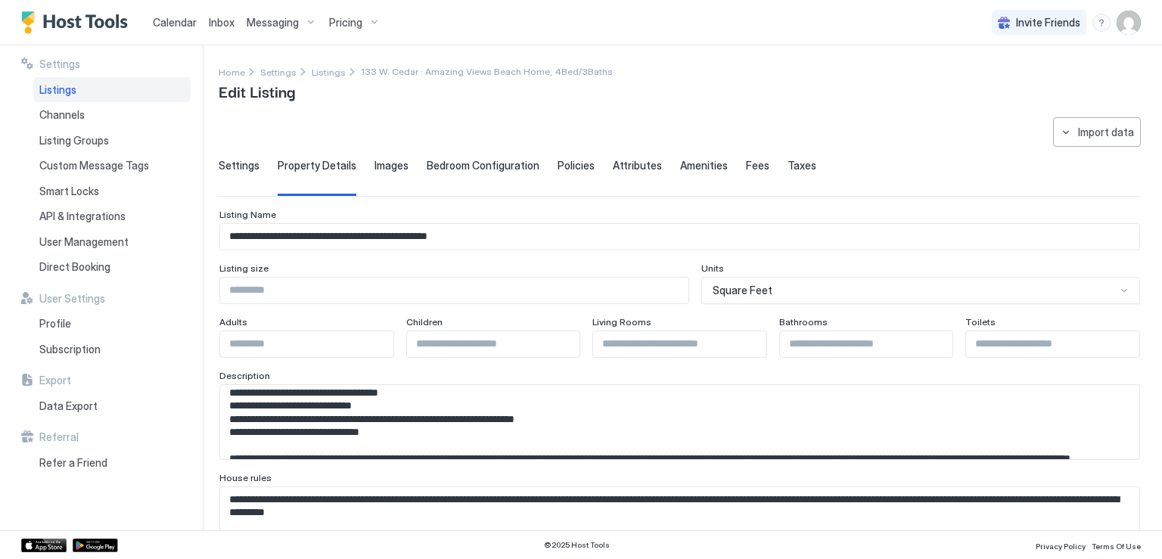
scroll to position [844, 0]
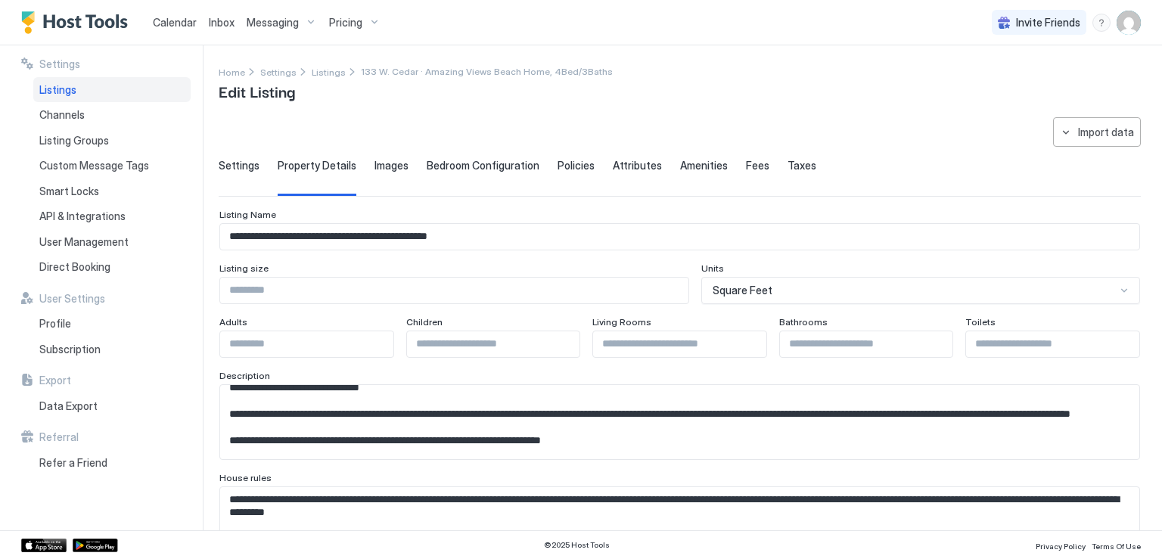
click at [357, 506] on textarea "Input Field" at bounding box center [674, 524] width 908 height 74
paste textarea "**********"
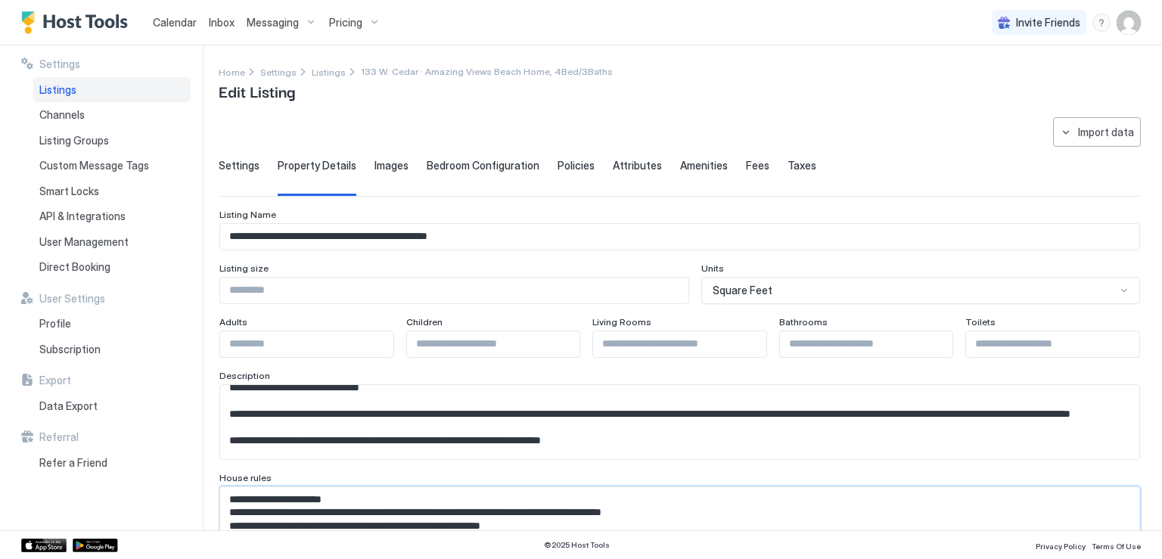
scroll to position [30, 0]
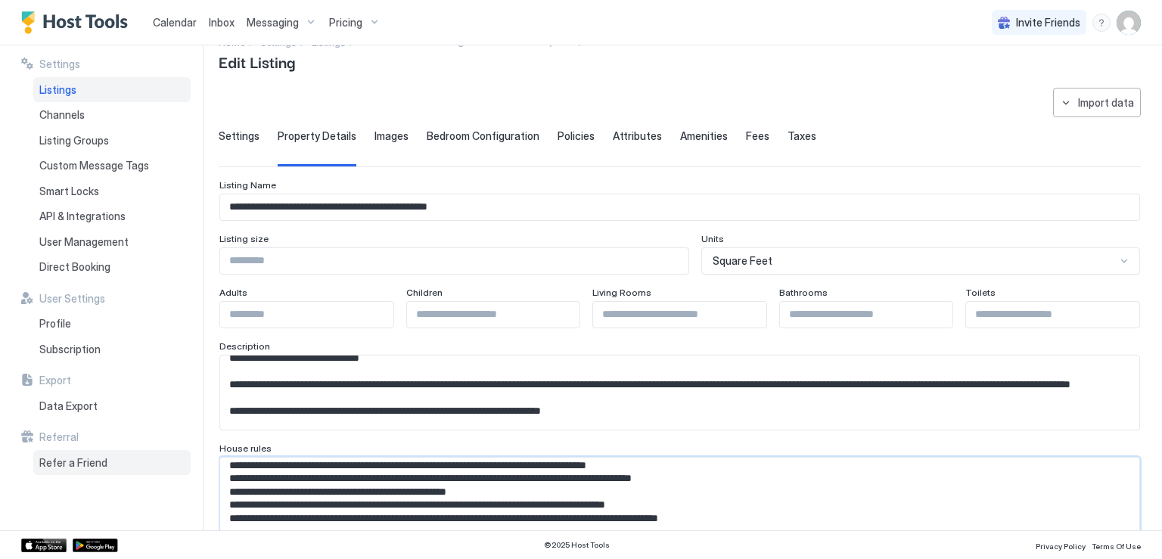
type textarea "**********"
click at [301, 387] on textarea "Input Field" at bounding box center [674, 393] width 908 height 74
paste textarea "**********"
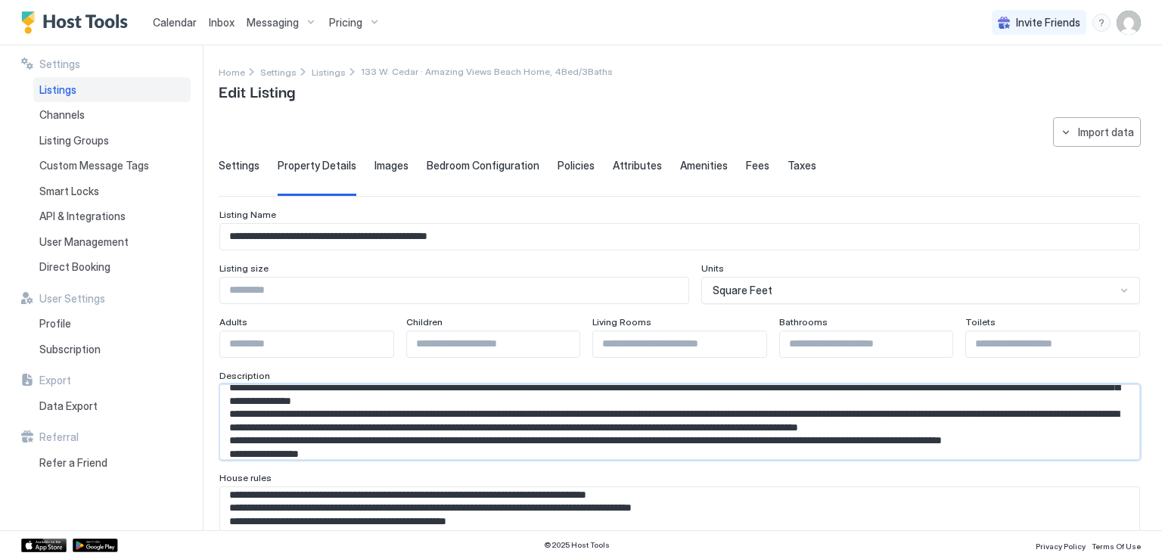
scroll to position [0, 0]
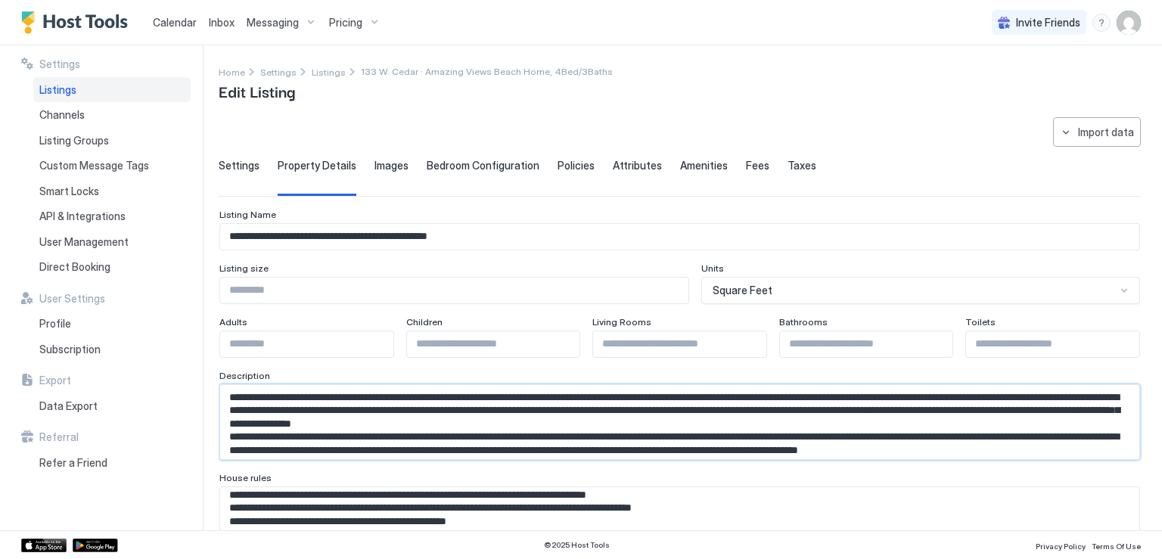
click at [677, 403] on textarea "Input Field" at bounding box center [674, 422] width 908 height 74
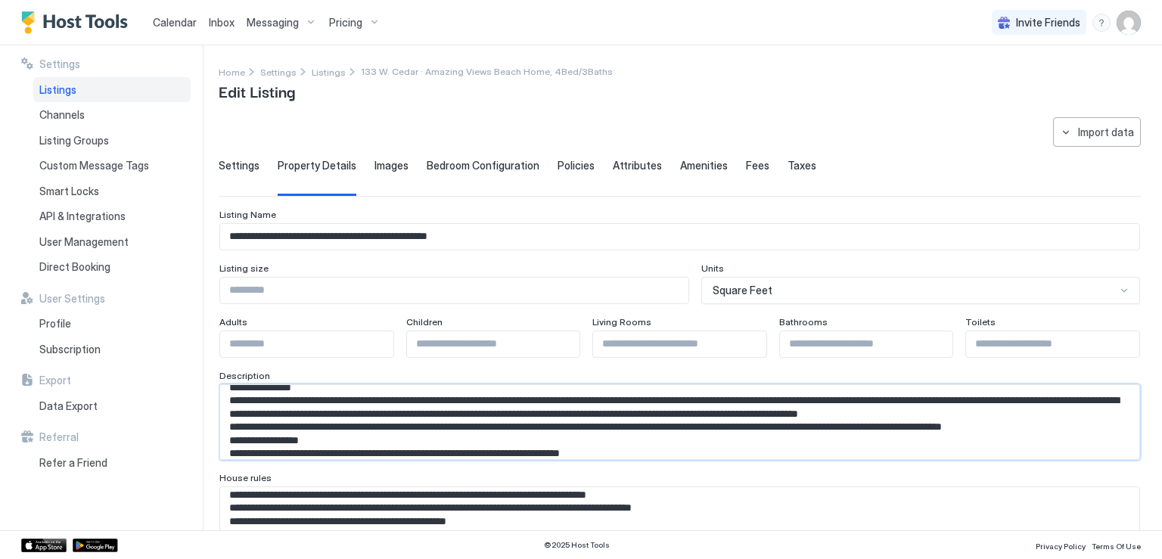
scroll to position [50, 0]
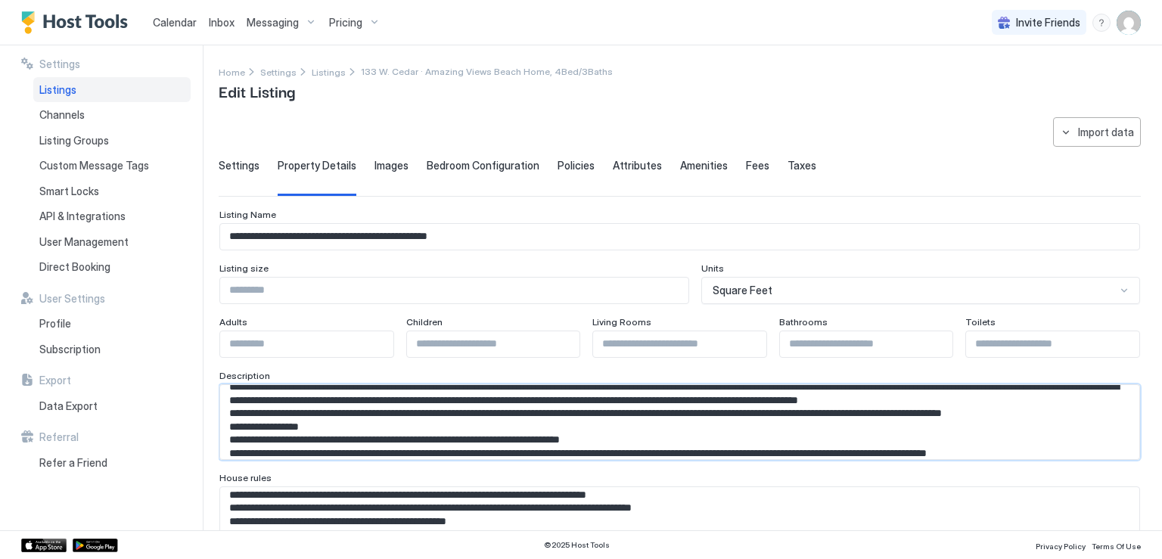
click at [349, 419] on textarea "Input Field" at bounding box center [674, 422] width 908 height 74
drag, startPoint x: 246, startPoint y: 425, endPoint x: 325, endPoint y: 421, distance: 79.6
click at [325, 421] on textarea "Input Field" at bounding box center [674, 422] width 908 height 74
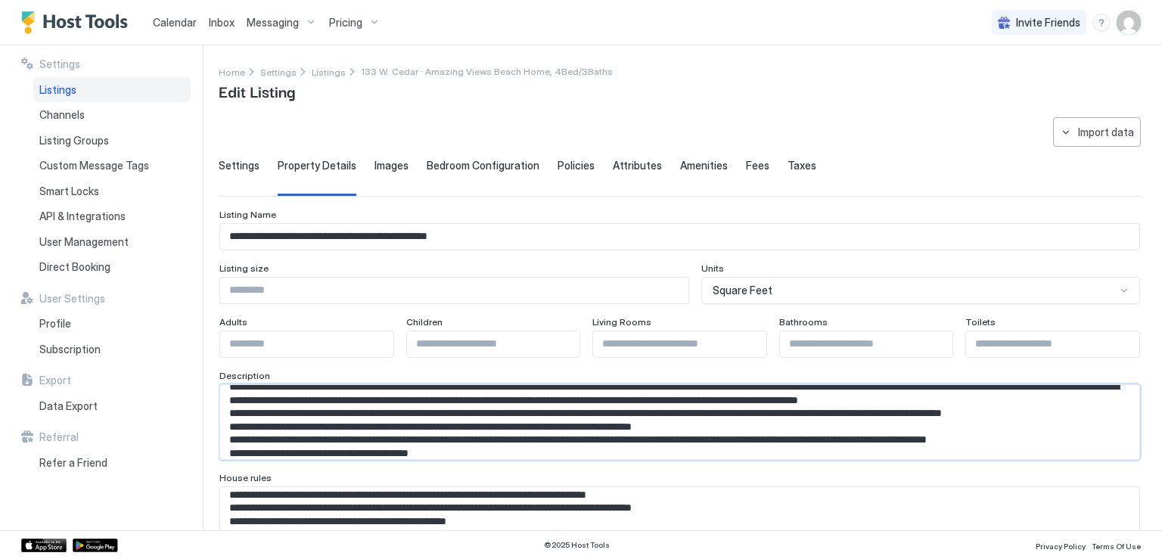
click at [780, 423] on textarea "Input Field" at bounding box center [674, 422] width 908 height 74
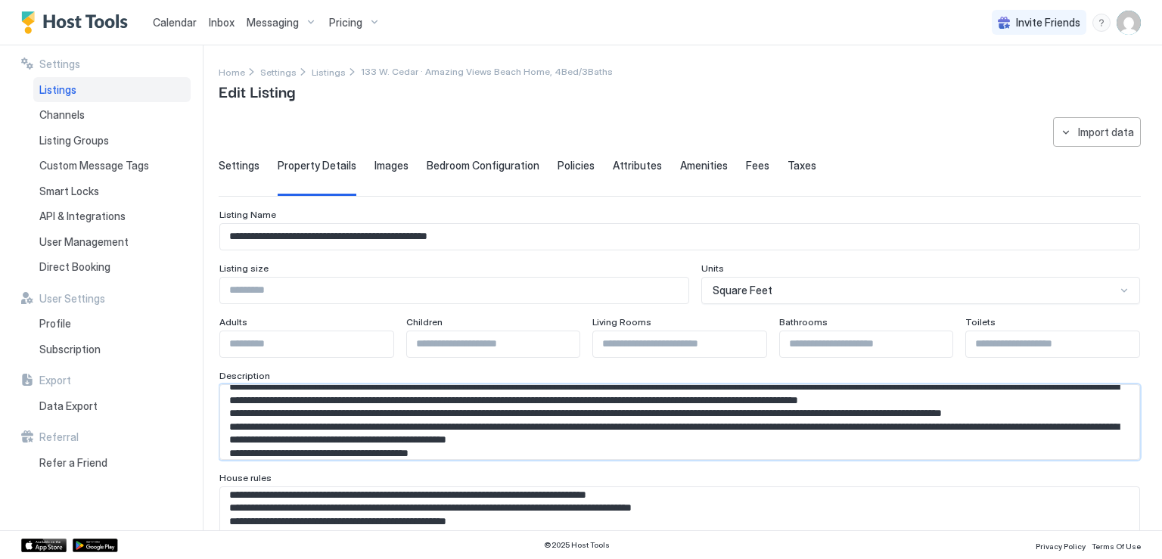
click at [737, 440] on textarea "Input Field" at bounding box center [674, 422] width 908 height 74
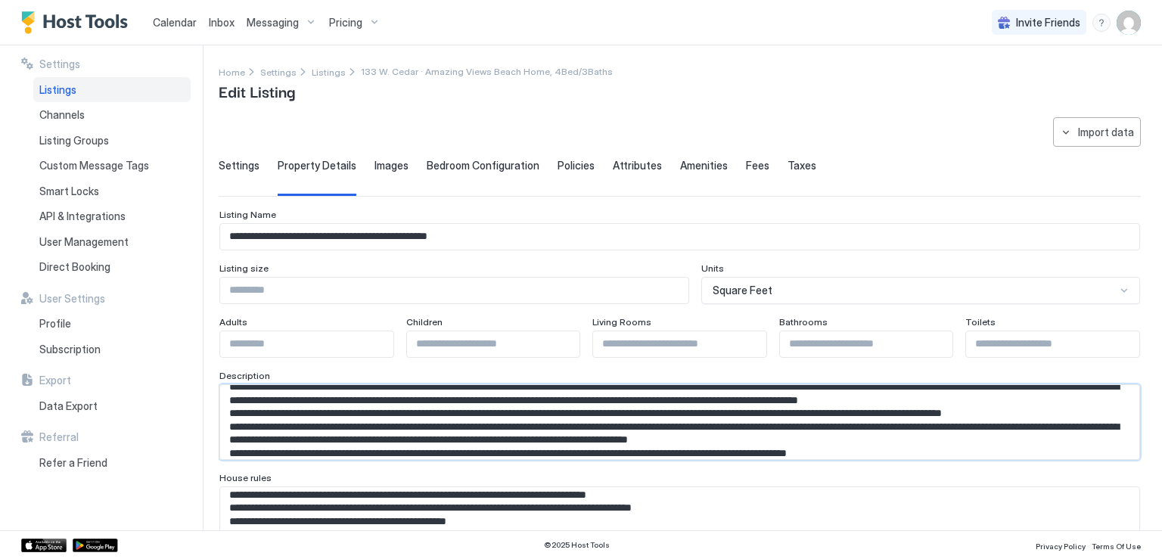
click at [957, 437] on textarea "Input Field" at bounding box center [674, 422] width 908 height 74
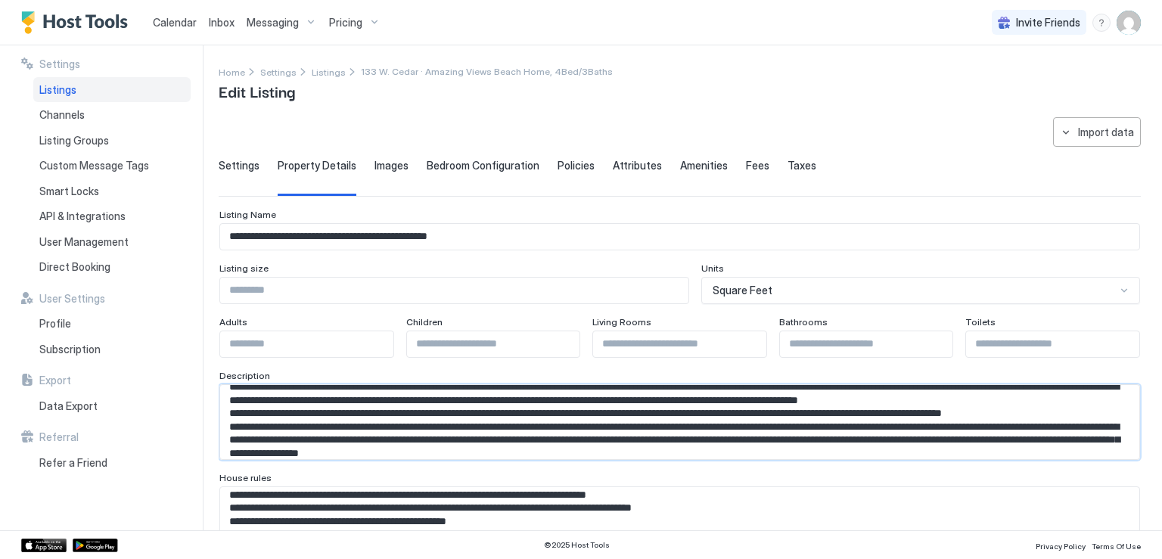
click at [798, 448] on textarea "Input Field" at bounding box center [674, 422] width 908 height 74
click at [441, 443] on textarea "Input Field" at bounding box center [674, 422] width 908 height 74
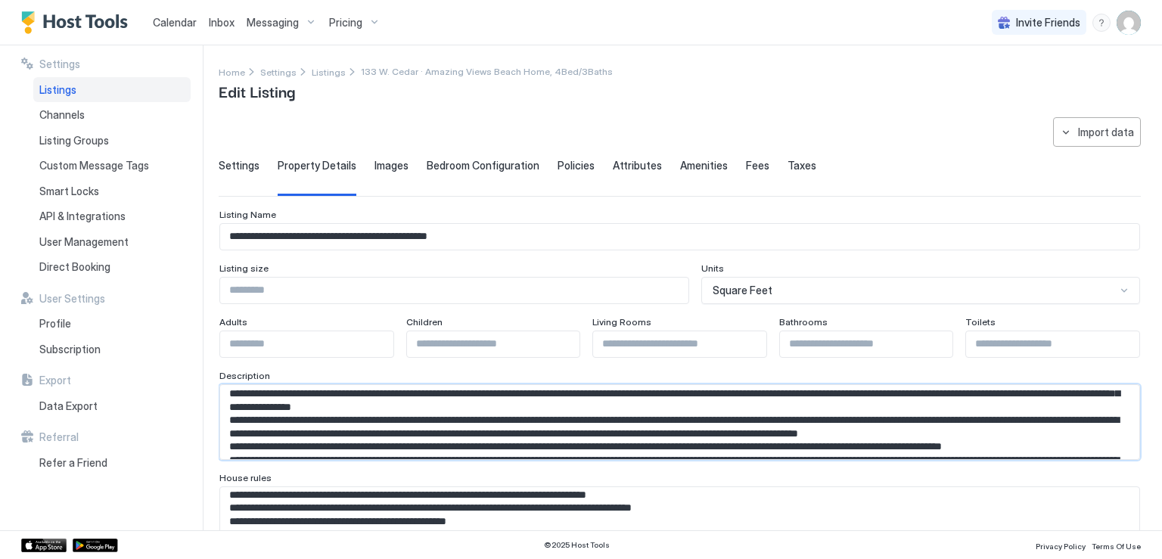
scroll to position [0, 0]
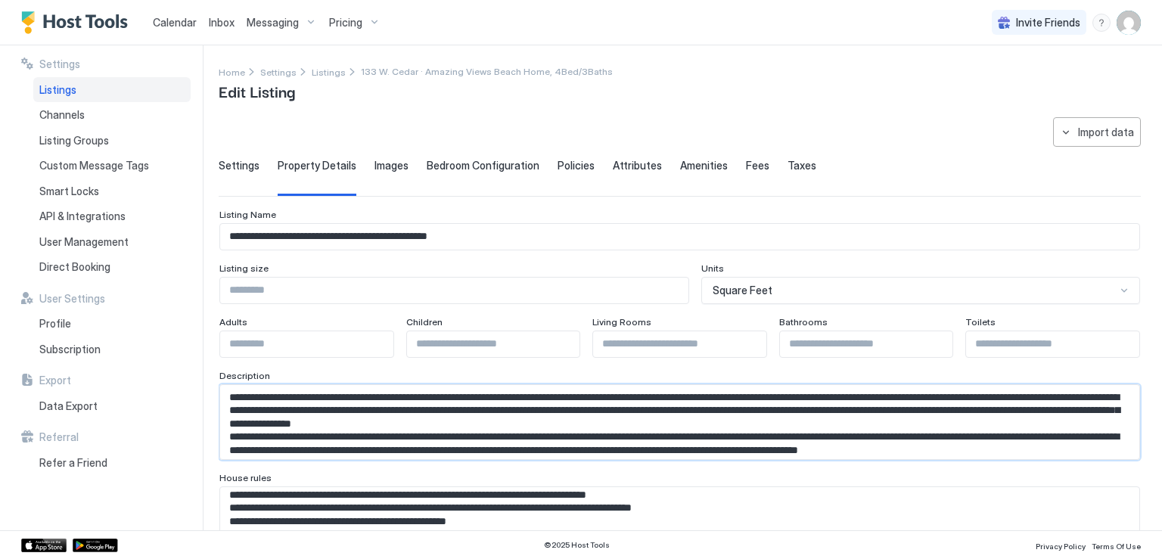
drag, startPoint x: 448, startPoint y: 394, endPoint x: 542, endPoint y: 392, distance: 93.9
click at [542, 392] on textarea "Input Field" at bounding box center [674, 422] width 908 height 74
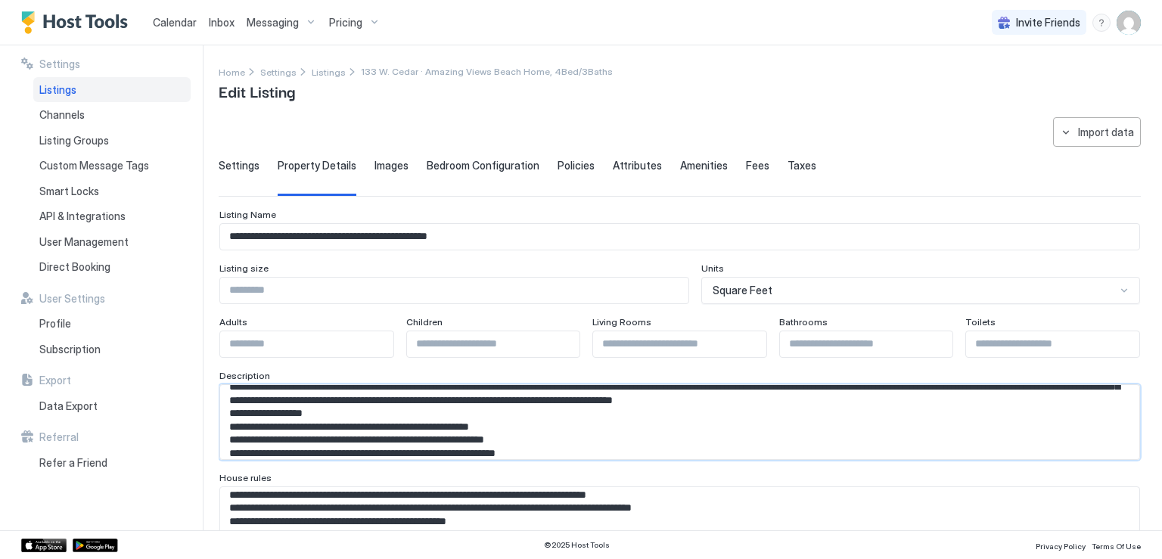
scroll to position [117, 0]
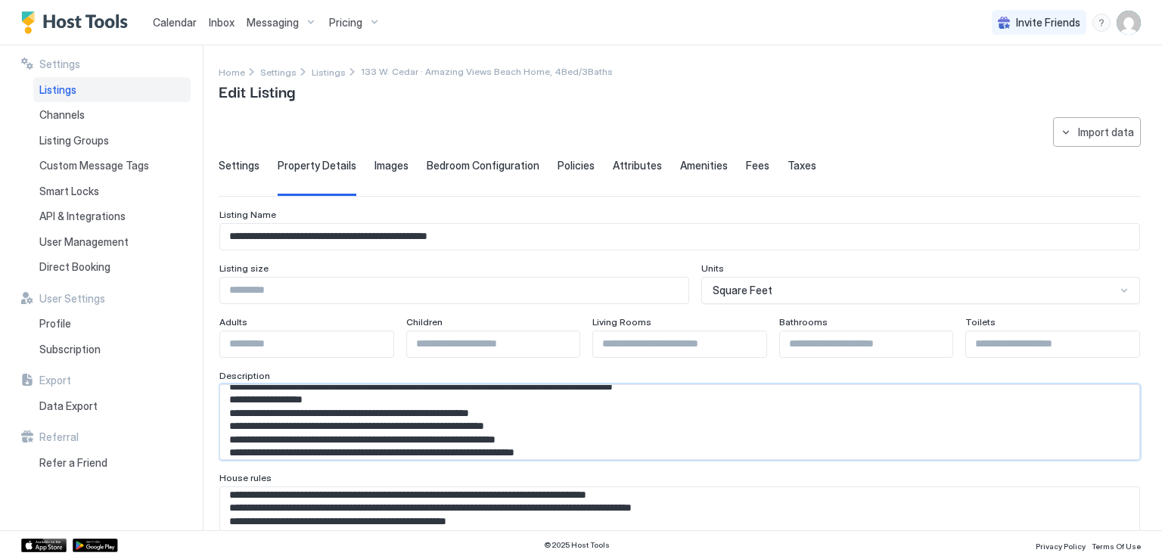
drag, startPoint x: 248, startPoint y: 411, endPoint x: 328, endPoint y: 411, distance: 79.5
click at [328, 411] on textarea "Input Field" at bounding box center [674, 422] width 908 height 74
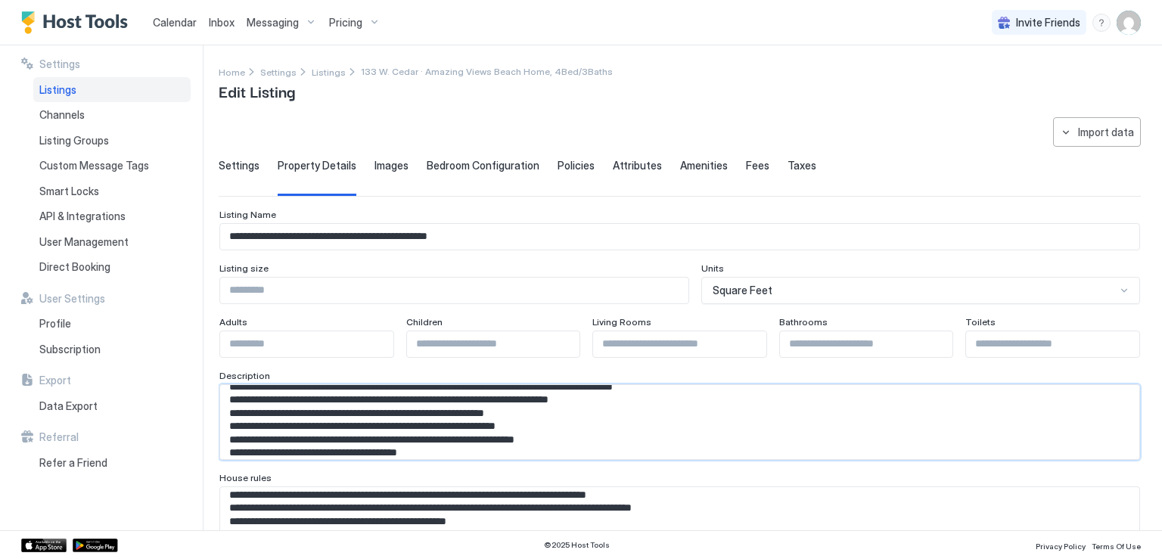
click at [684, 413] on textarea "Input Field" at bounding box center [674, 422] width 908 height 74
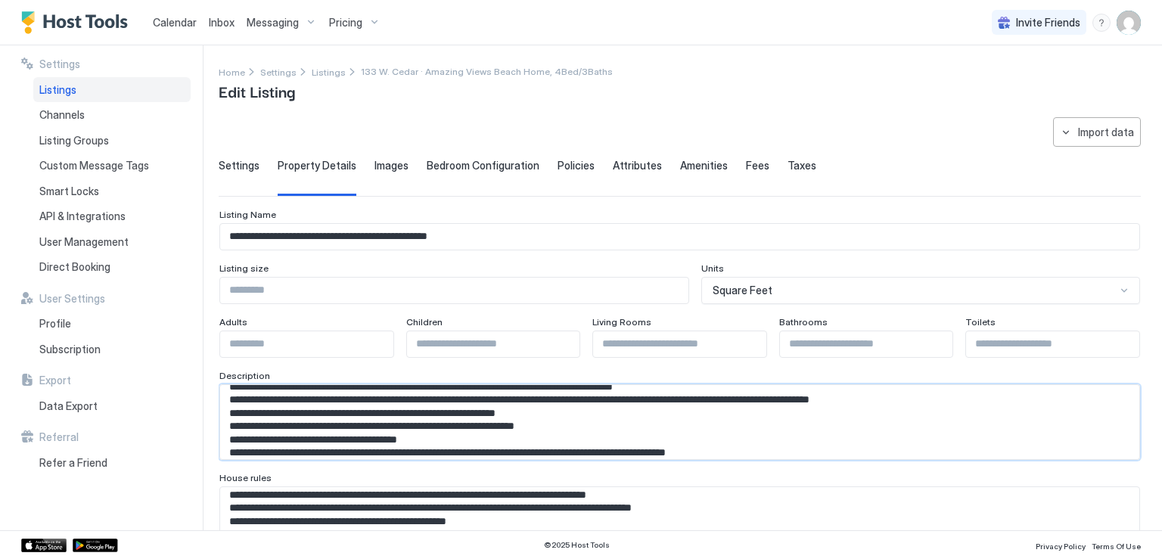
click at [989, 420] on textarea "Input Field" at bounding box center [674, 422] width 908 height 74
click at [982, 413] on textarea "Input Field" at bounding box center [674, 422] width 908 height 74
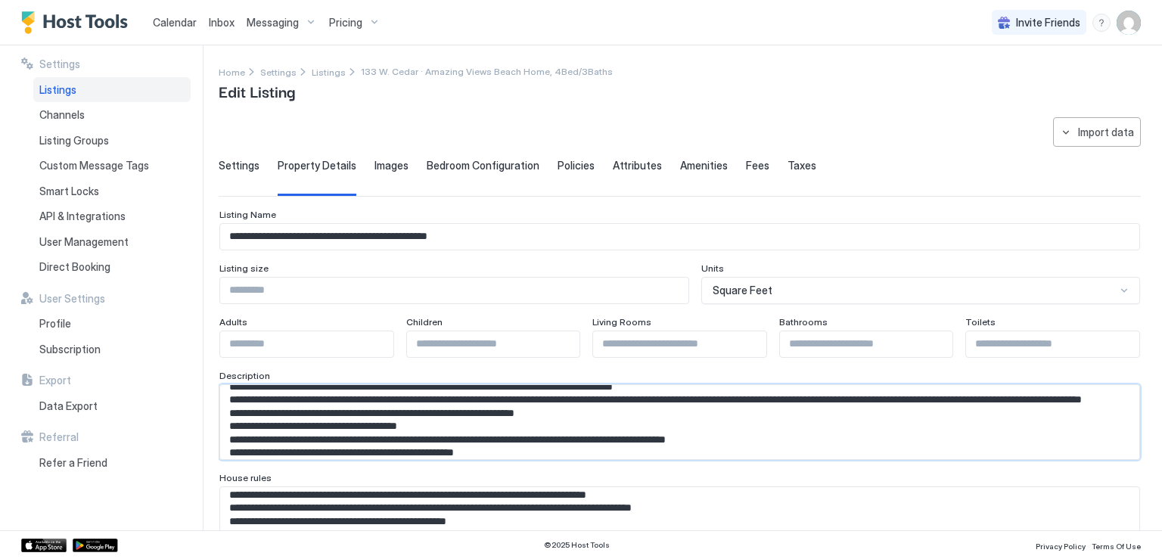
click at [437, 425] on textarea "Input Field" at bounding box center [674, 422] width 908 height 74
click at [788, 428] on textarea "Input Field" at bounding box center [674, 422] width 908 height 74
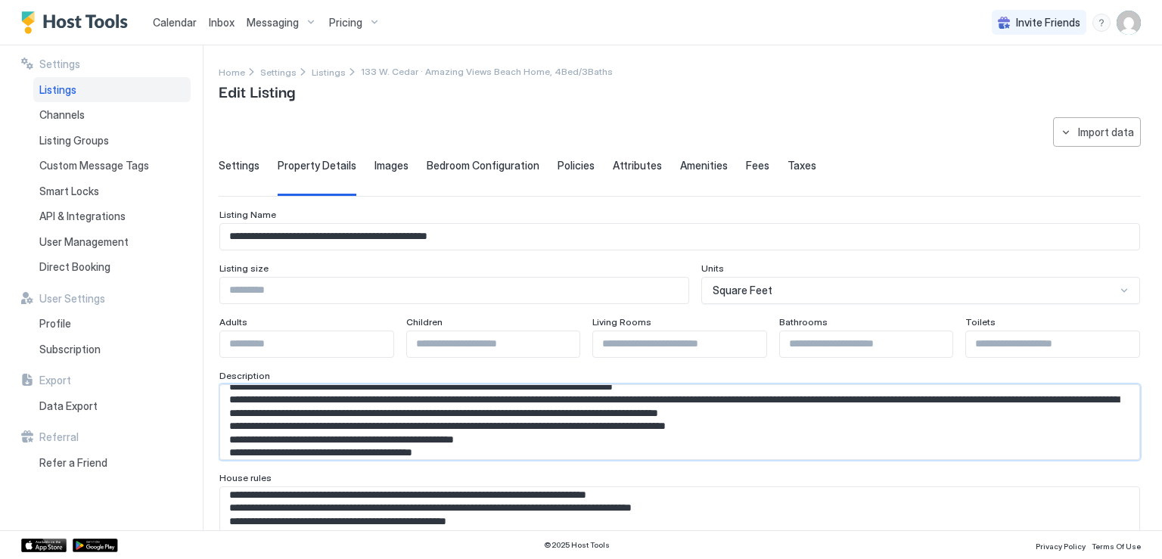
click at [1021, 427] on textarea "Input Field" at bounding box center [674, 422] width 908 height 74
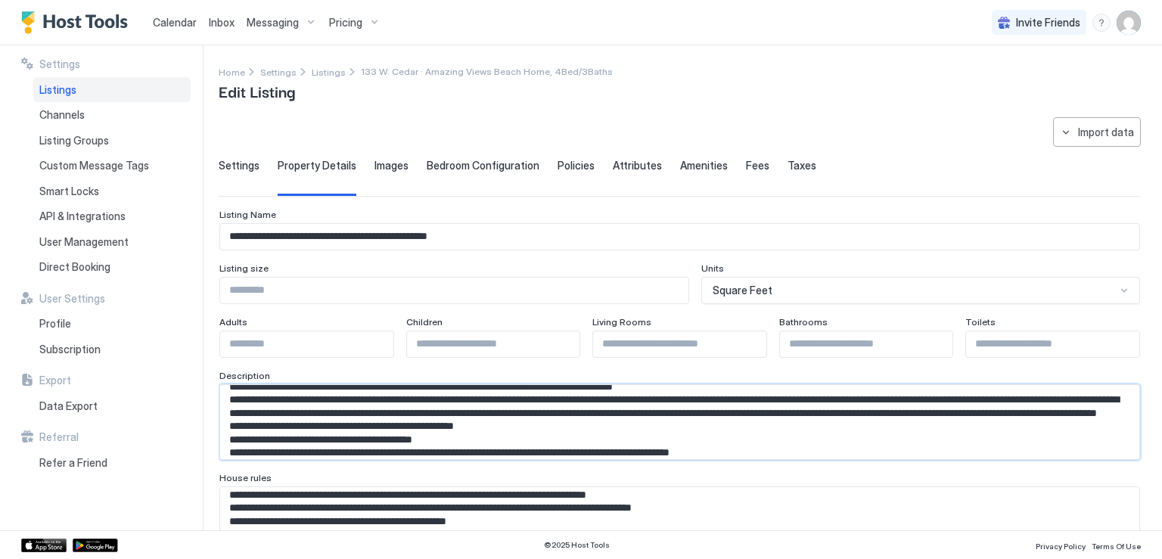
click at [694, 440] on textarea "Input Field" at bounding box center [674, 422] width 908 height 74
click at [954, 442] on textarea "Input Field" at bounding box center [674, 422] width 908 height 74
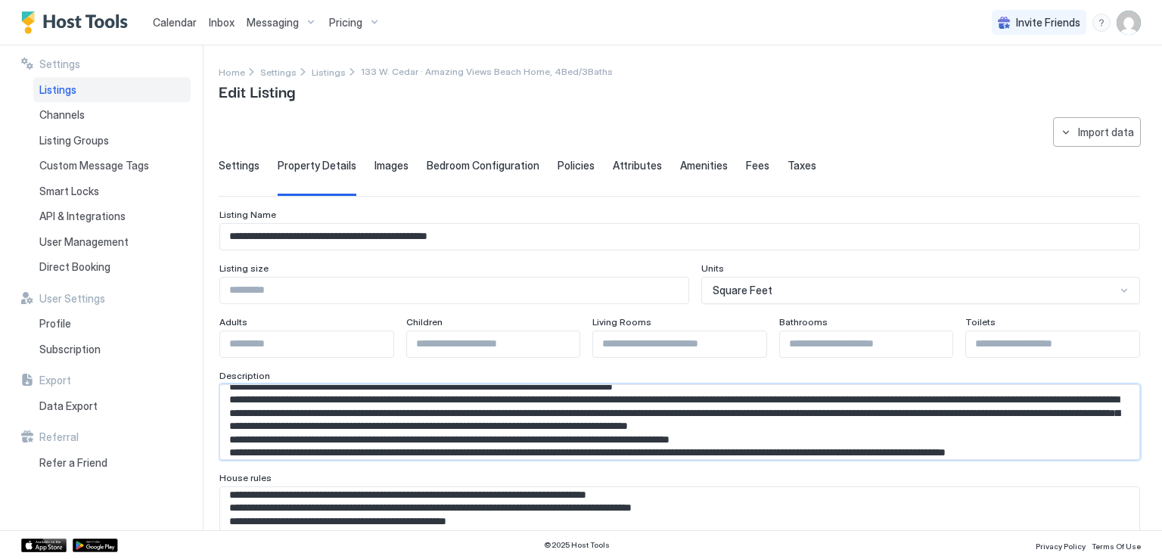
click at [295, 454] on textarea "Input Field" at bounding box center [674, 422] width 908 height 74
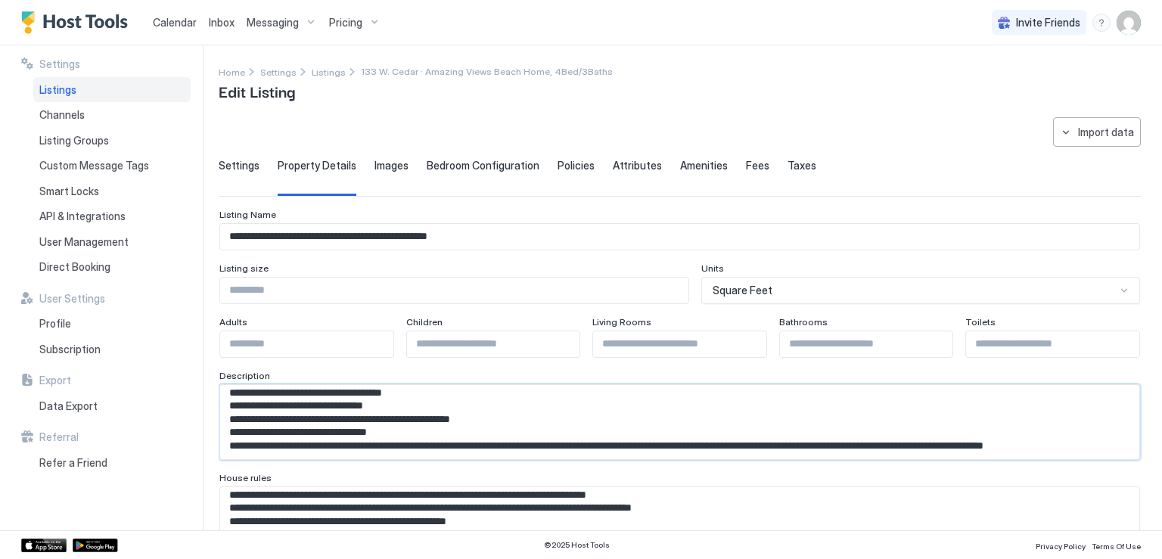
scroll to position [427, 0]
drag, startPoint x: 232, startPoint y: 438, endPoint x: 575, endPoint y: 452, distance: 343.1
click at [575, 452] on textarea "Input Field" at bounding box center [674, 422] width 908 height 74
click at [543, 418] on textarea "Input Field" at bounding box center [674, 422] width 908 height 74
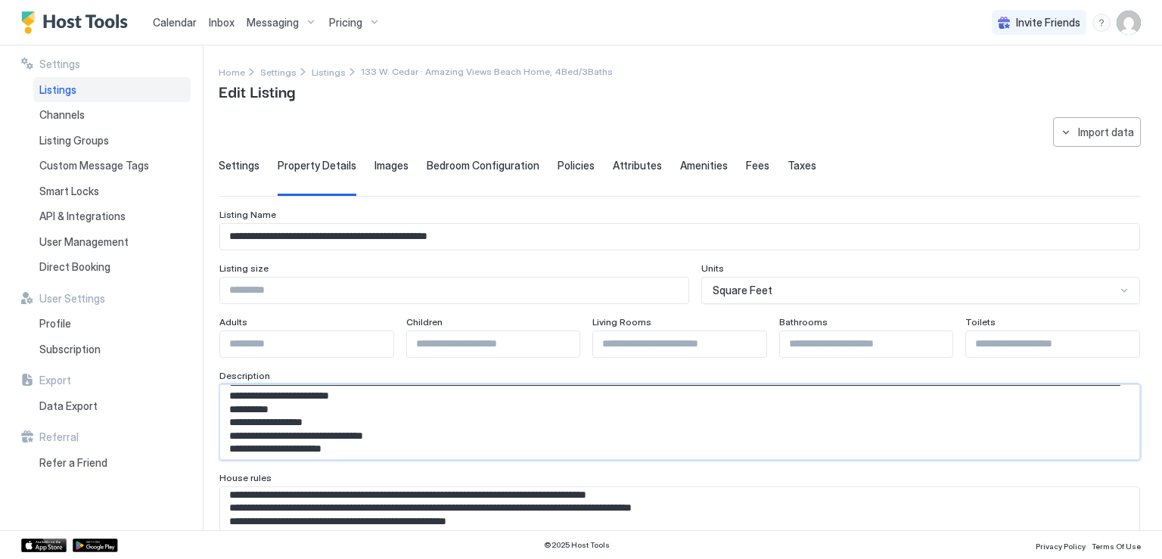
scroll to position [124, 0]
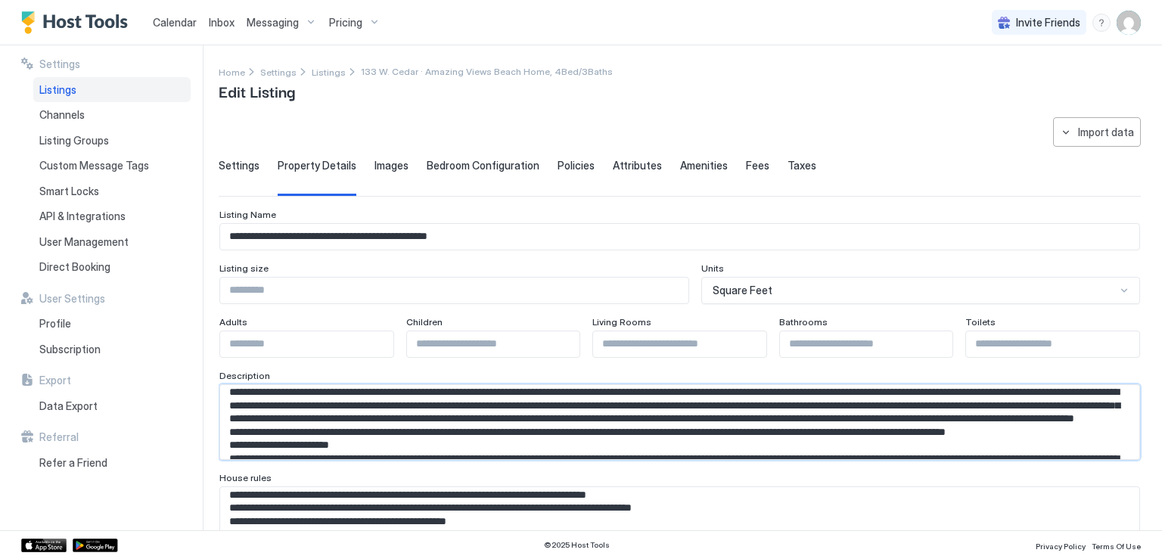
click at [336, 447] on textarea "Input Field" at bounding box center [674, 422] width 908 height 74
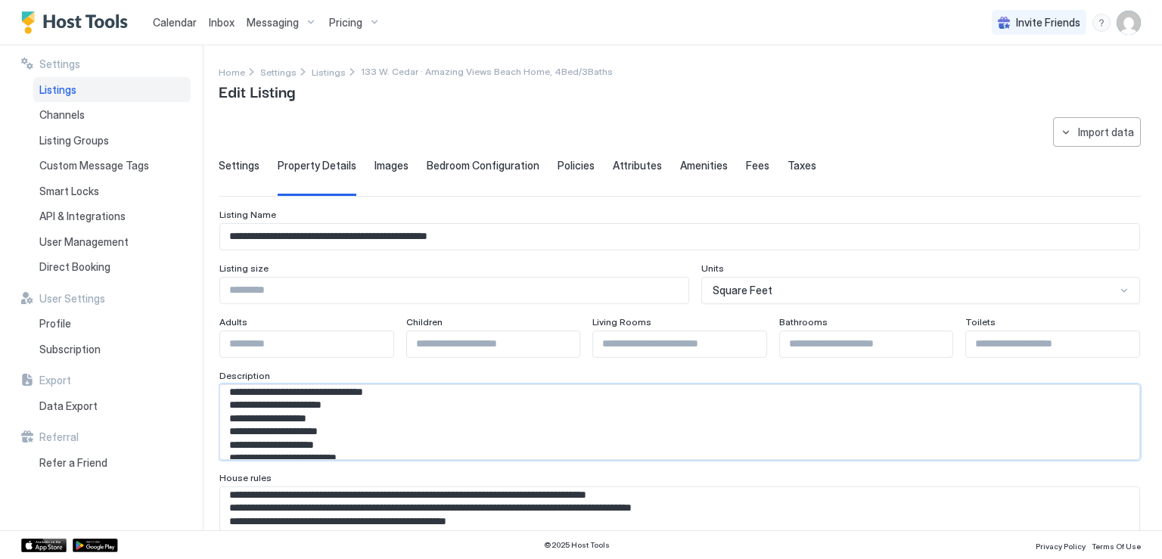
scroll to position [230, 0]
click at [305, 403] on textarea "Input Field" at bounding box center [674, 422] width 908 height 74
click at [390, 401] on textarea "Input Field" at bounding box center [674, 422] width 908 height 74
click at [570, 405] on textarea "Input Field" at bounding box center [674, 422] width 908 height 74
click at [714, 407] on textarea "Input Field" at bounding box center [674, 422] width 908 height 74
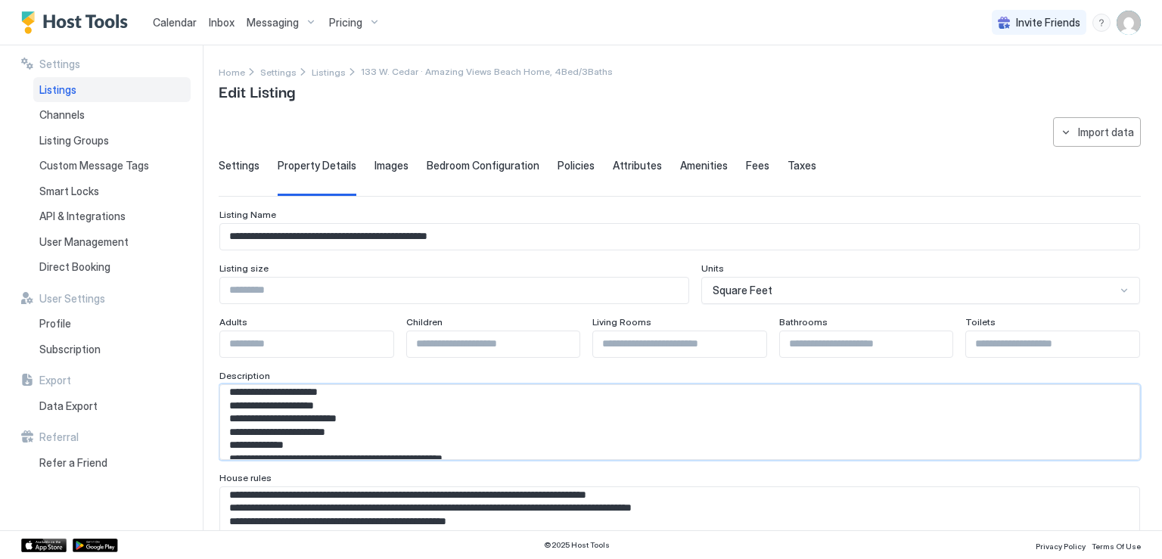
click at [819, 403] on textarea "Input Field" at bounding box center [674, 422] width 908 height 74
click at [929, 401] on textarea "Input Field" at bounding box center [674, 422] width 908 height 74
click at [1025, 408] on textarea "Input Field" at bounding box center [674, 422] width 908 height 74
click at [372, 417] on textarea "Input Field" at bounding box center [674, 422] width 908 height 74
click at [428, 419] on textarea "Input Field" at bounding box center [674, 422] width 908 height 74
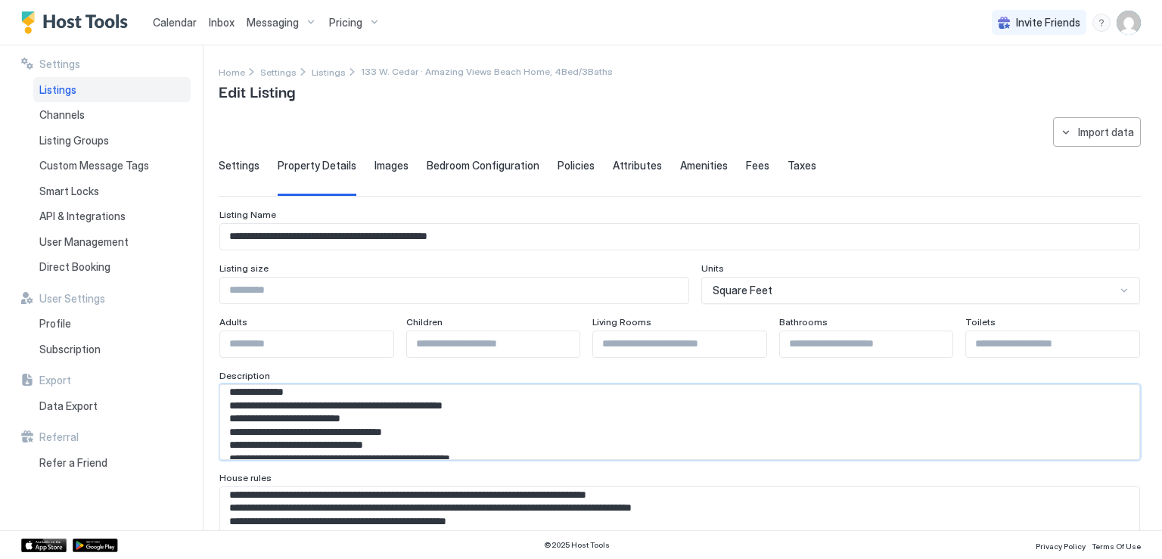
drag, startPoint x: 247, startPoint y: 429, endPoint x: 297, endPoint y: 431, distance: 49.2
click at [297, 431] on textarea "Input Field" at bounding box center [674, 422] width 908 height 74
click at [341, 434] on textarea "Input Field" at bounding box center [674, 422] width 908 height 74
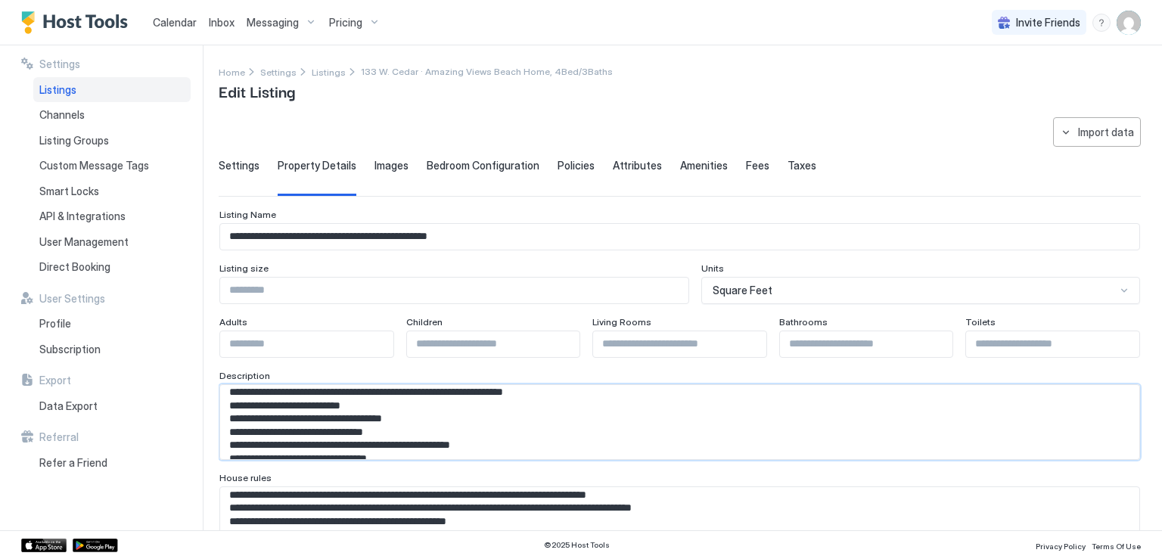
click at [575, 437] on textarea "Input Field" at bounding box center [674, 422] width 908 height 74
click at [574, 433] on textarea "Input Field" at bounding box center [674, 422] width 908 height 74
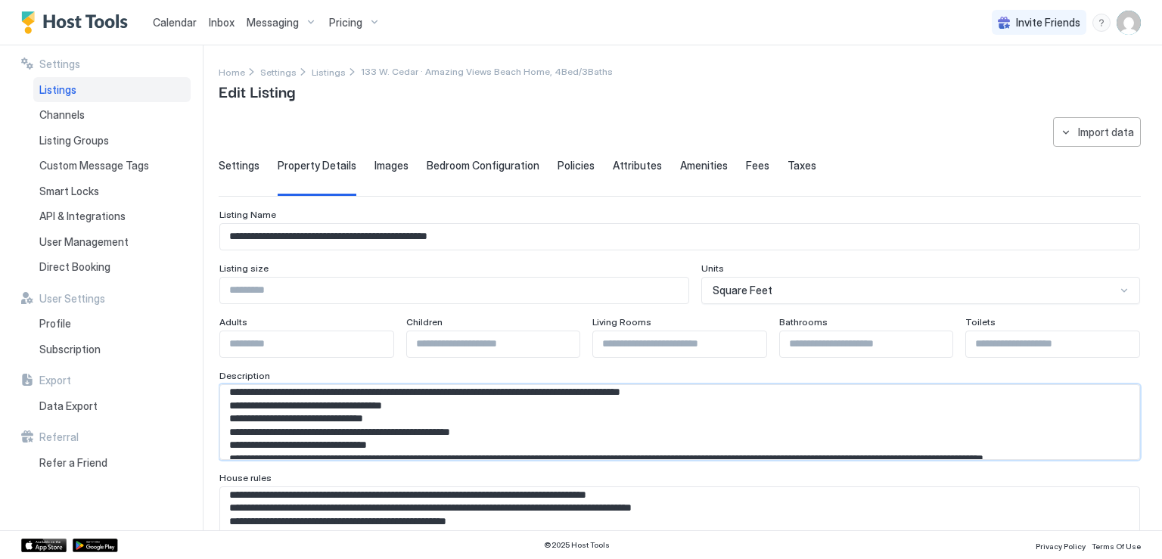
click at [728, 434] on textarea "Input Field" at bounding box center [674, 422] width 908 height 74
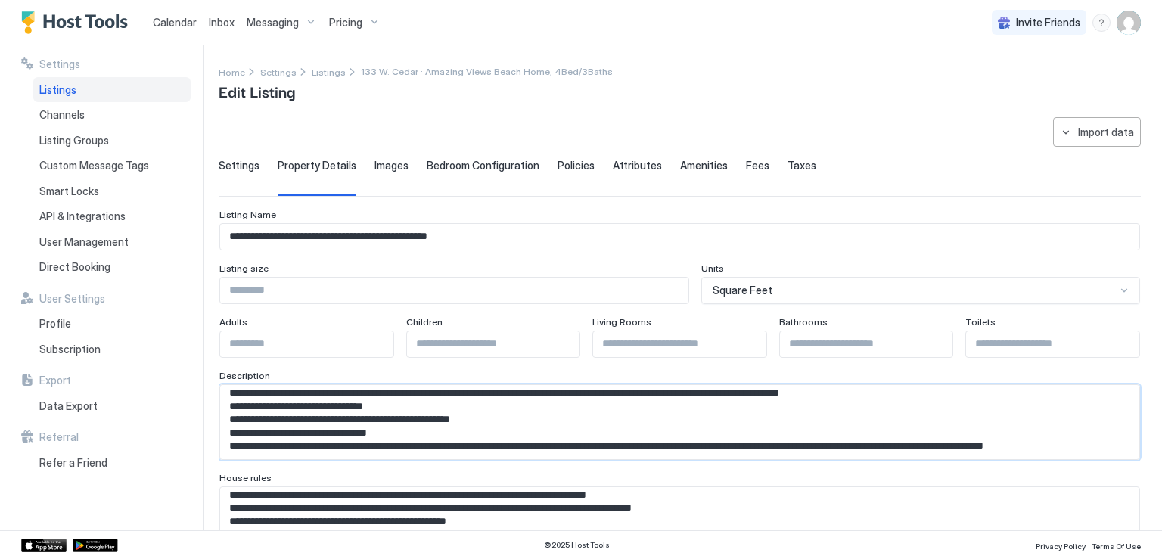
click at [954, 419] on textarea "Input Field" at bounding box center [674, 422] width 908 height 74
click at [951, 441] on textarea "Input Field" at bounding box center [674, 422] width 908 height 74
click at [916, 422] on textarea "Input Field" at bounding box center [674, 422] width 908 height 74
click at [910, 434] on textarea "Input Field" at bounding box center [674, 422] width 908 height 74
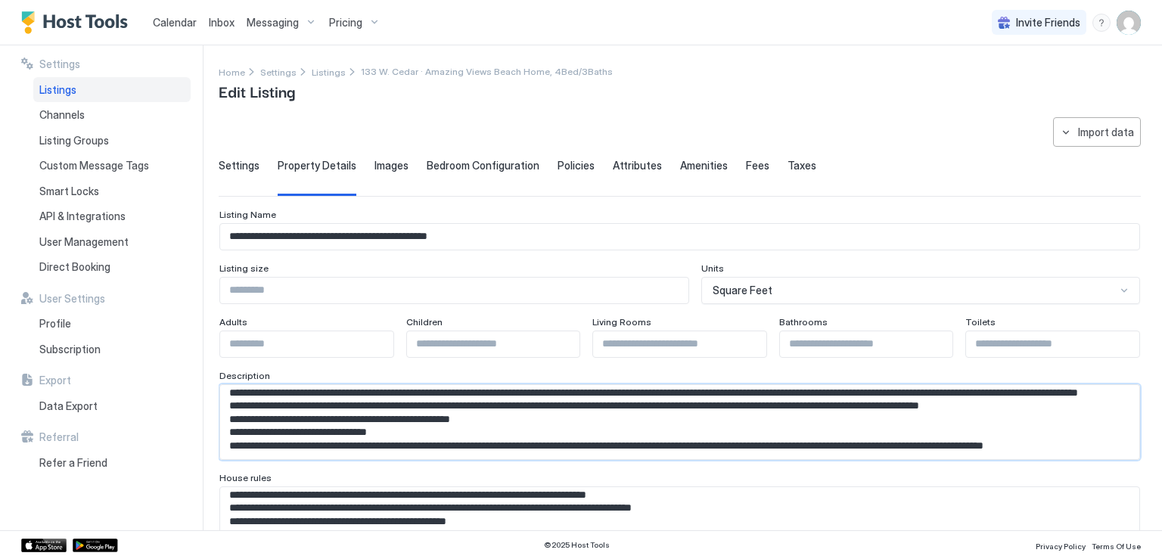
click at [524, 453] on textarea "Input Field" at bounding box center [674, 422] width 908 height 74
click at [521, 447] on textarea "Input Field" at bounding box center [674, 422] width 908 height 74
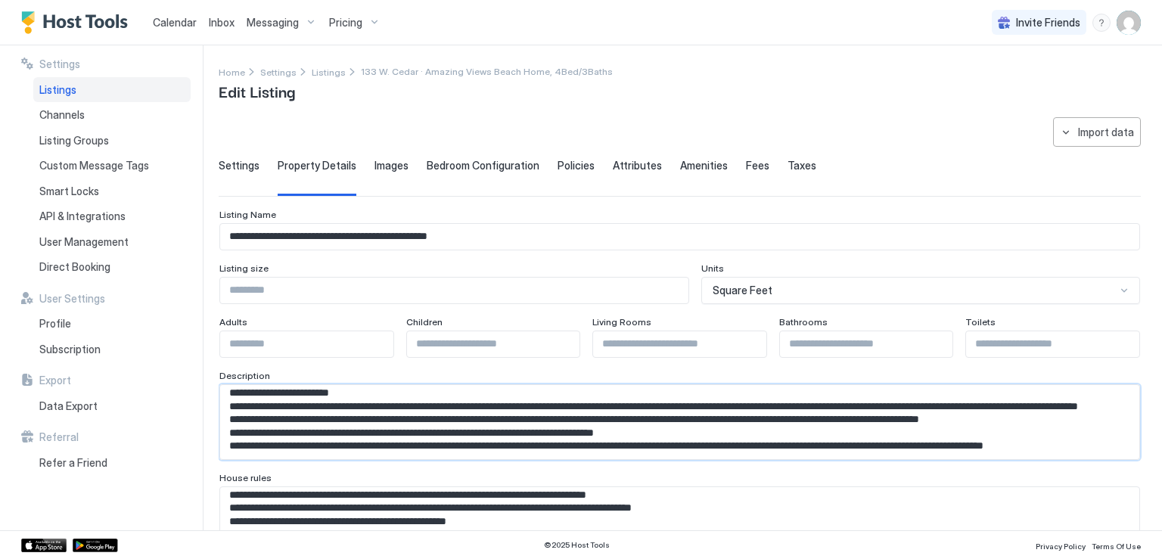
click at [678, 450] on textarea "Input Field" at bounding box center [674, 422] width 908 height 74
click at [677, 444] on textarea "Input Field" at bounding box center [674, 422] width 908 height 74
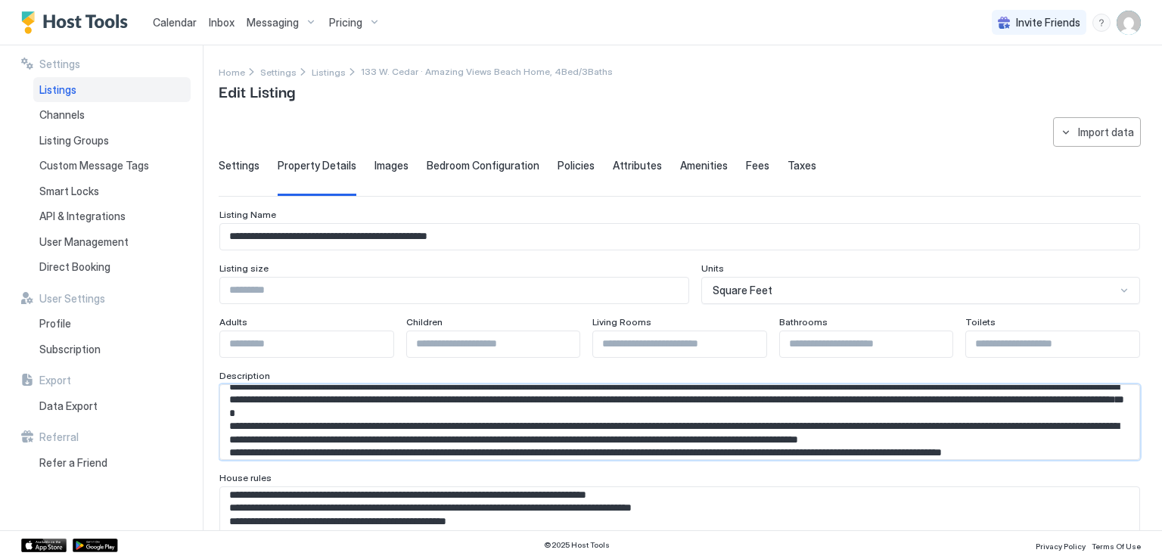
scroll to position [36, 0]
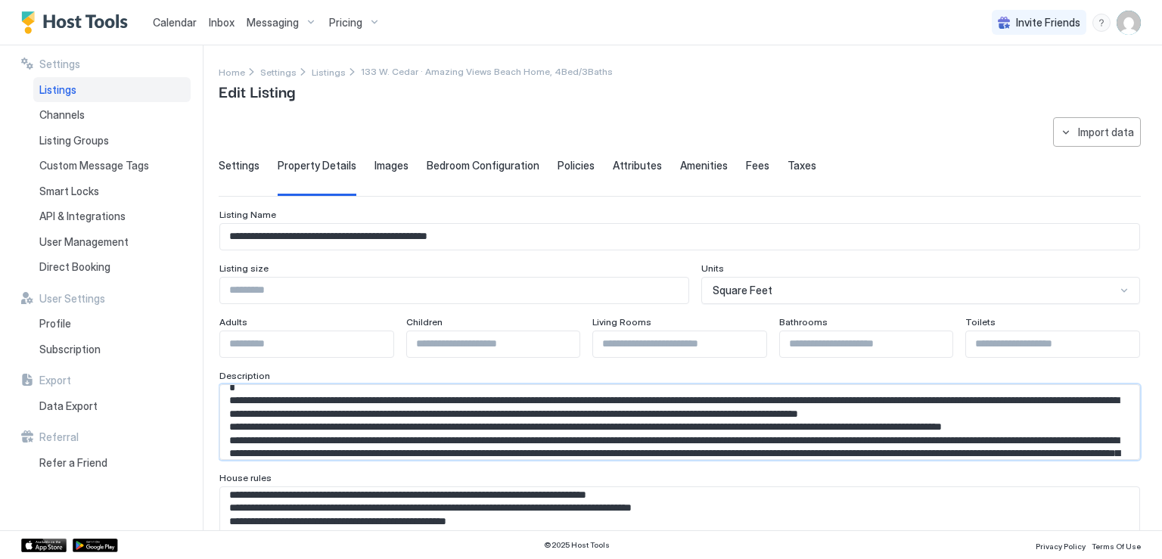
type textarea "**********"
click at [294, 509] on textarea "**********" at bounding box center [674, 524] width 908 height 74
paste textarea "**********"
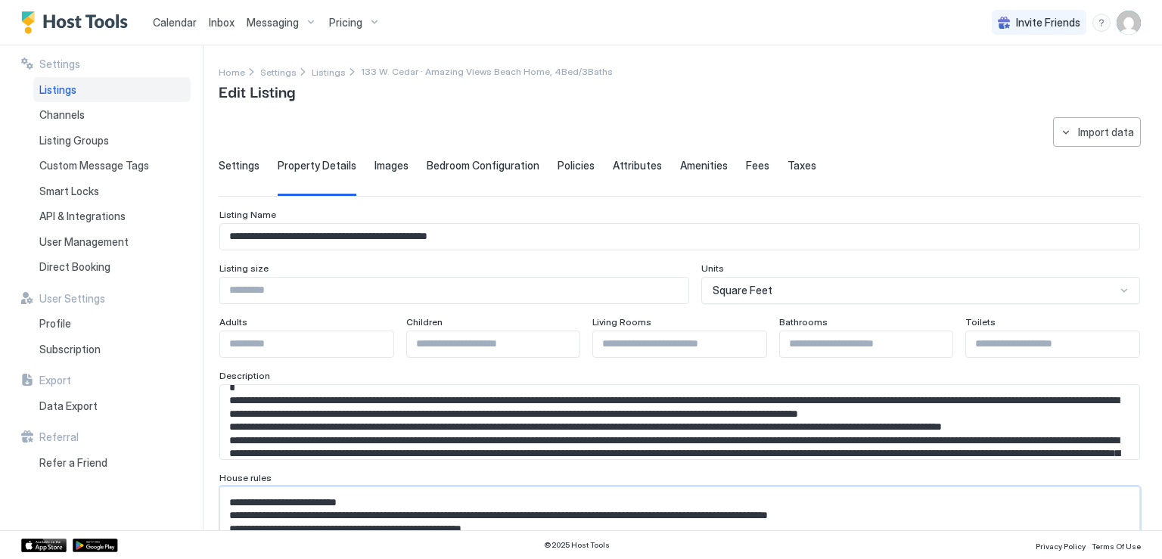
scroll to position [30, 0]
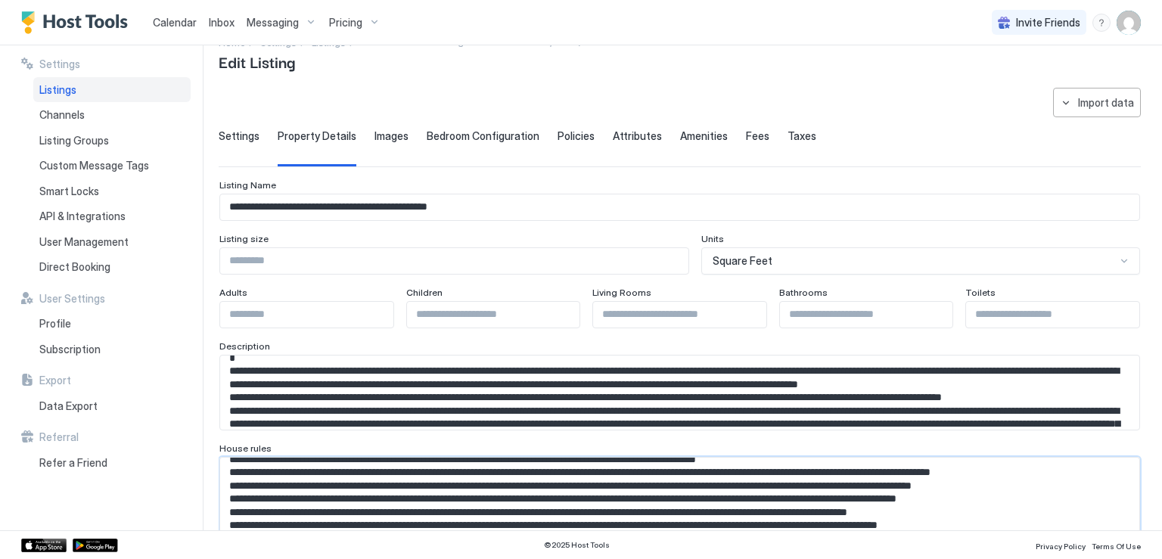
click at [294, 509] on textarea "Input Field" at bounding box center [674, 495] width 908 height 74
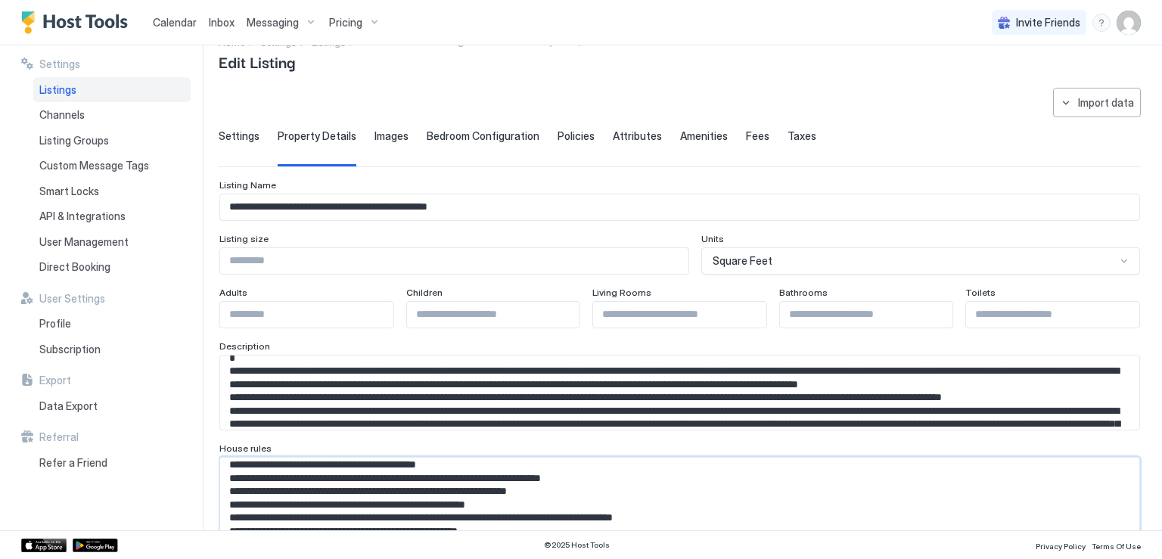
scroll to position [5, 0]
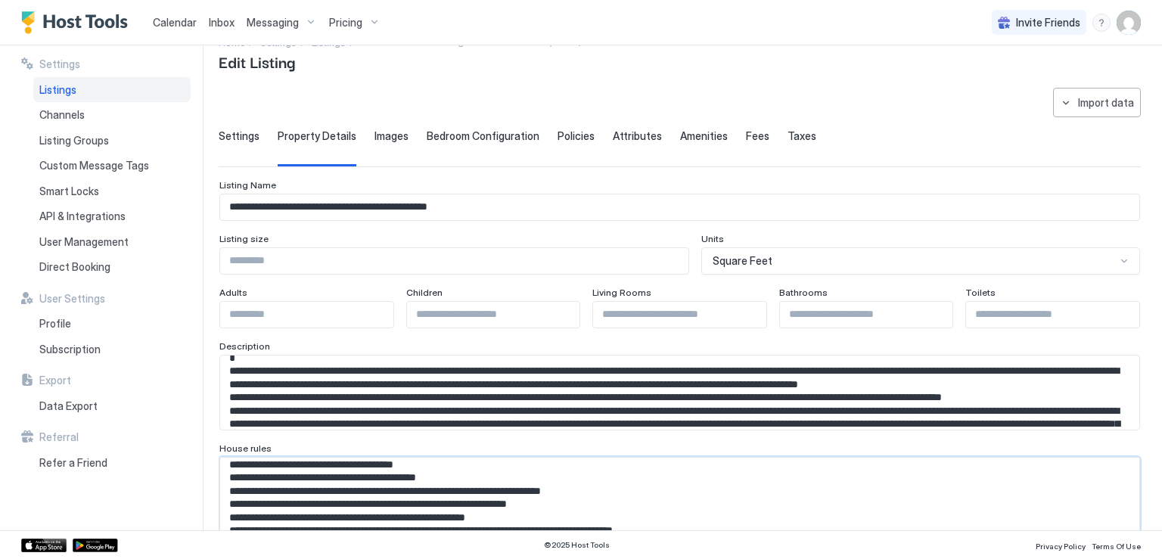
drag, startPoint x: 328, startPoint y: 476, endPoint x: 336, endPoint y: 475, distance: 8.5
click at [336, 475] on textarea "Input Field" at bounding box center [674, 495] width 908 height 74
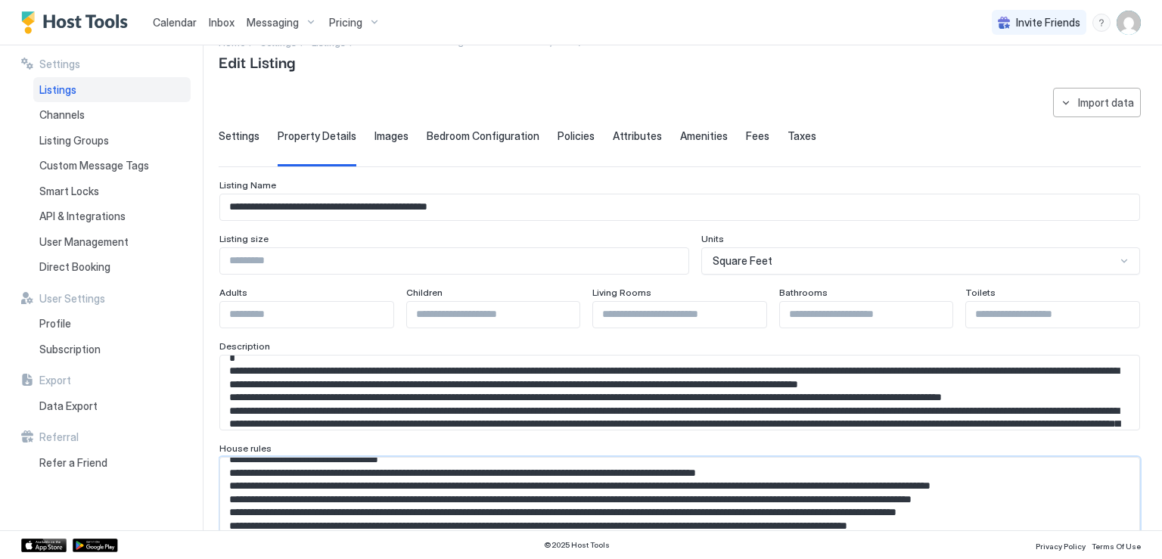
scroll to position [170, 0]
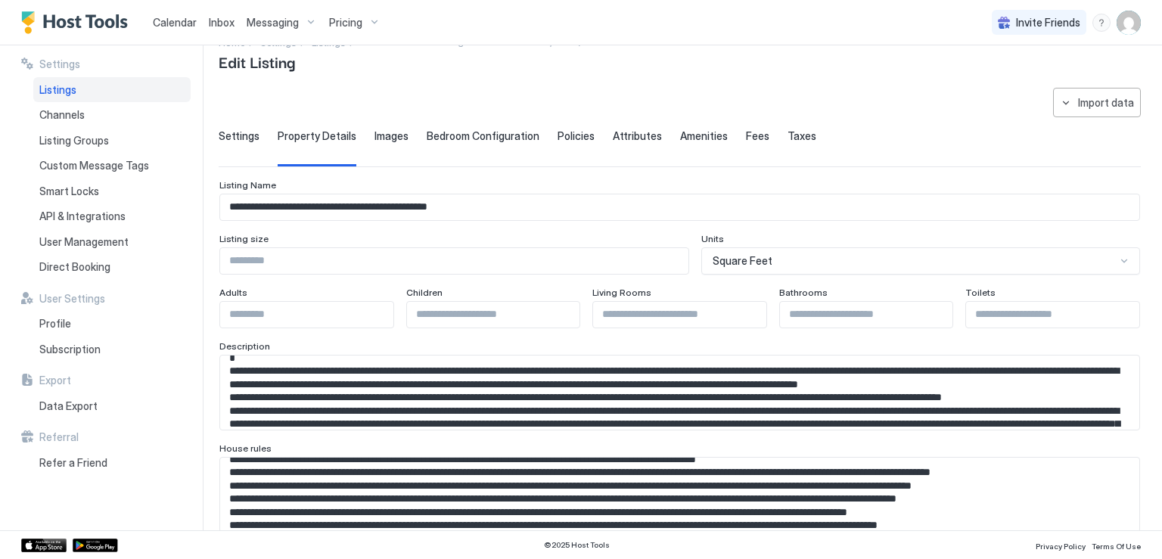
click at [303, 483] on textarea "Input Field" at bounding box center [674, 495] width 908 height 74
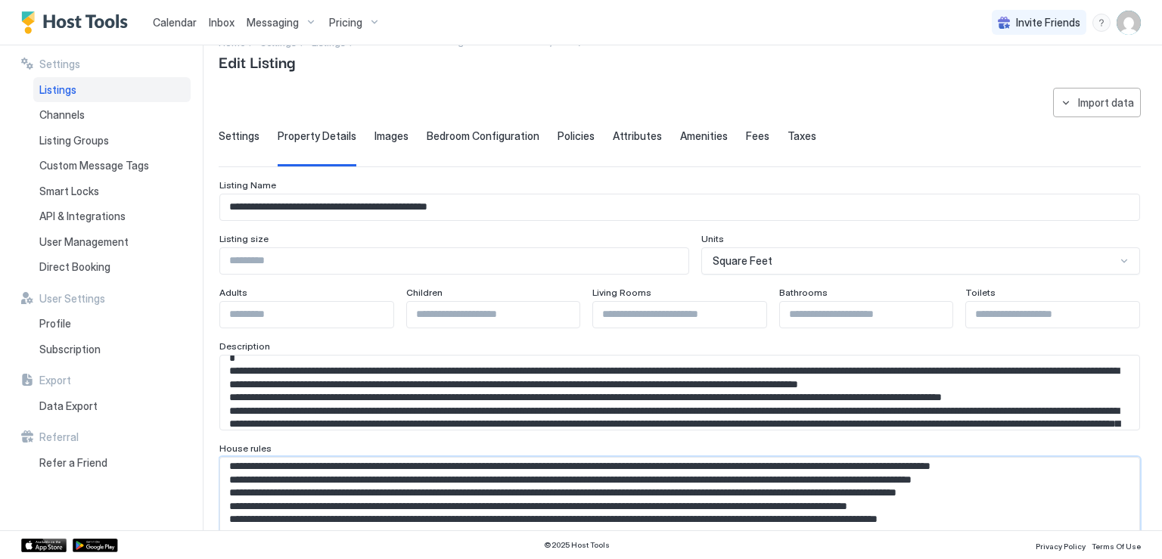
scroll to position [105, 0]
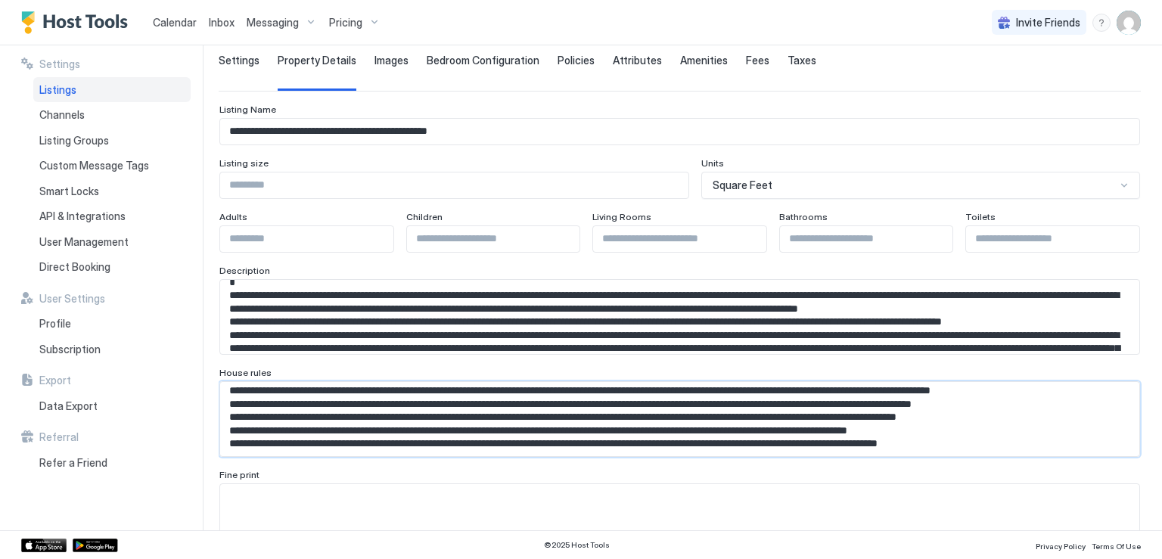
click at [747, 400] on textarea "Input Field" at bounding box center [674, 419] width 908 height 74
click at [749, 390] on textarea "Input Field" at bounding box center [674, 419] width 908 height 74
click at [751, 388] on textarea "Input Field" at bounding box center [674, 419] width 908 height 74
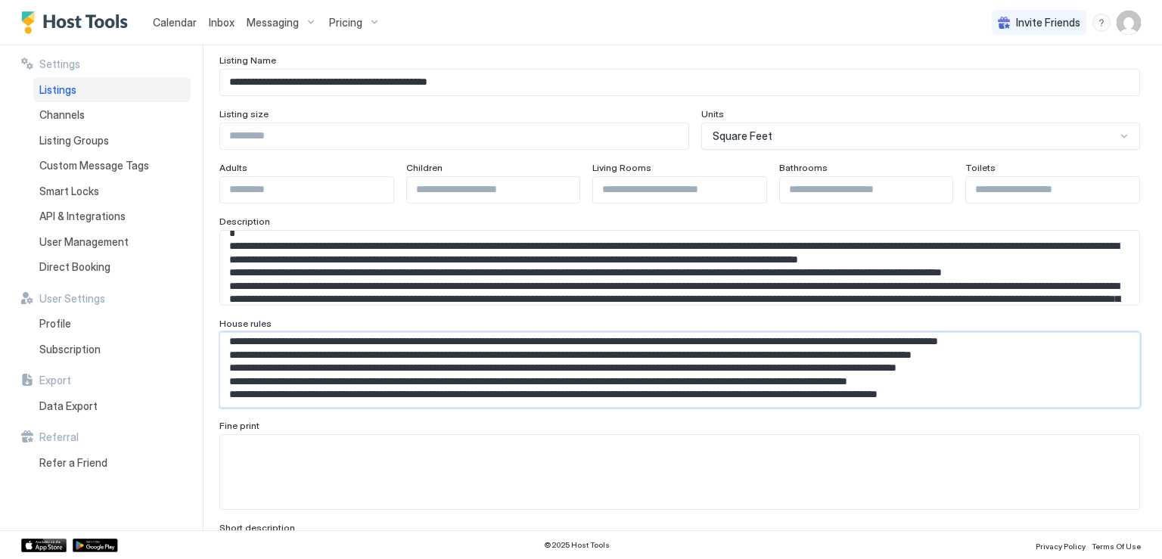
scroll to position [181, 0]
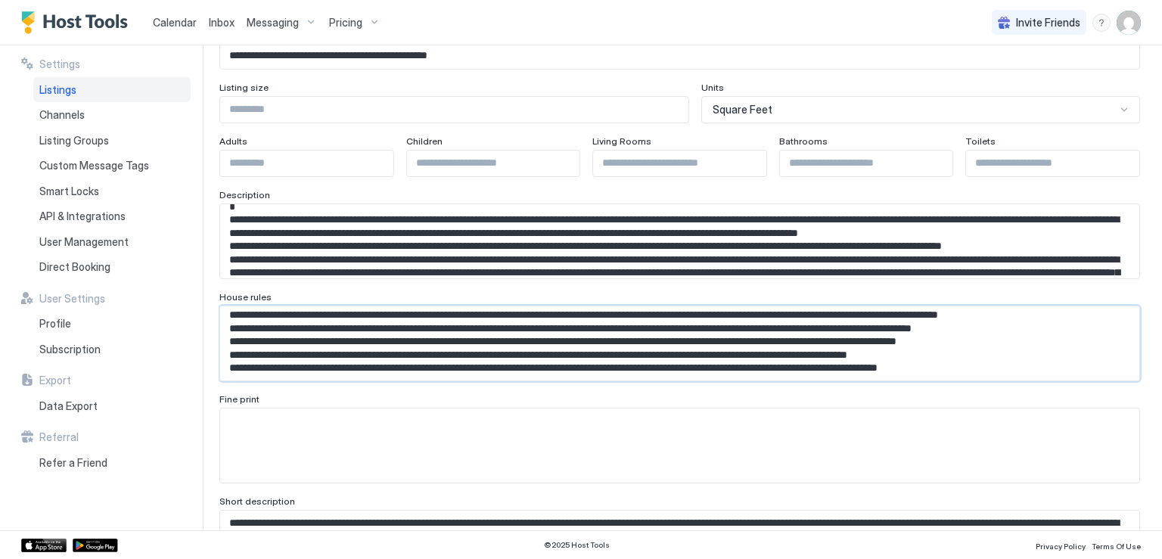
type textarea "**********"
click at [251, 433] on textarea "Input Field" at bounding box center [680, 446] width 920 height 74
paste textarea "**********"
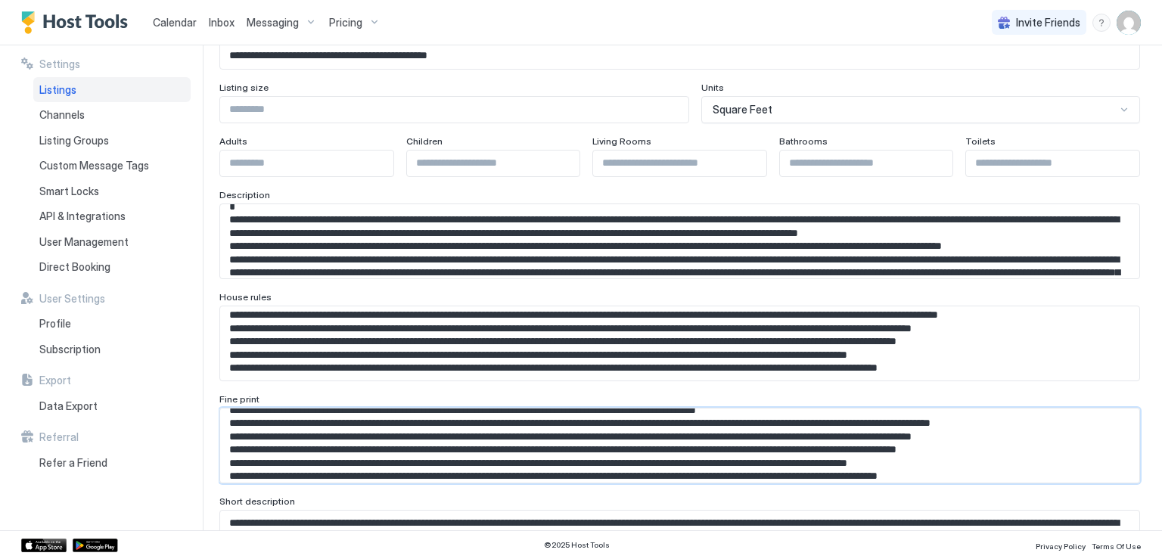
scroll to position [257, 0]
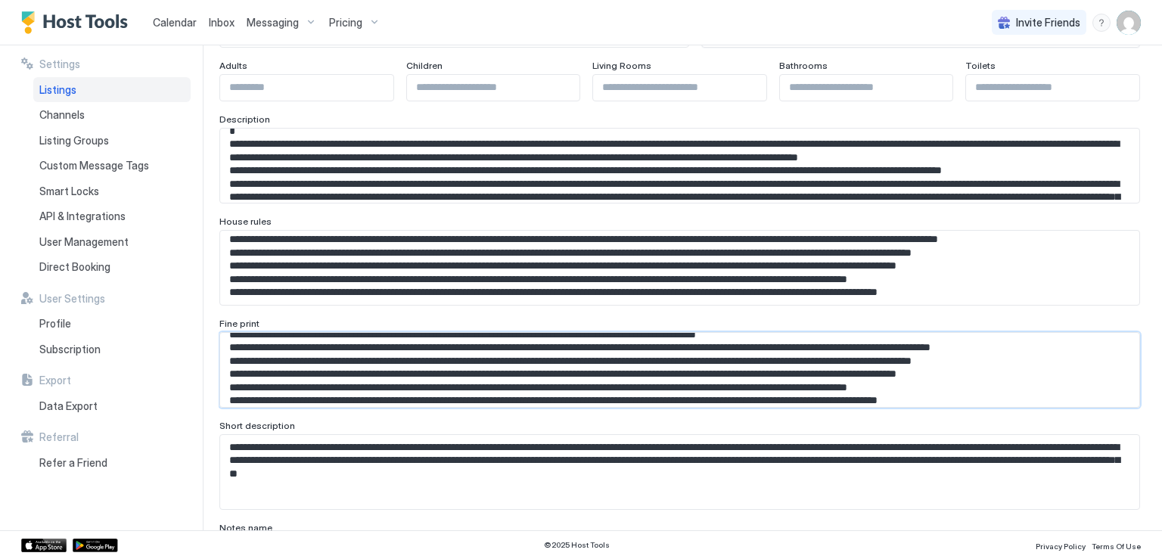
type textarea "**********"
click at [568, 467] on textarea "**********" at bounding box center [674, 472] width 908 height 74
click at [432, 444] on textarea "**********" at bounding box center [674, 472] width 908 height 74
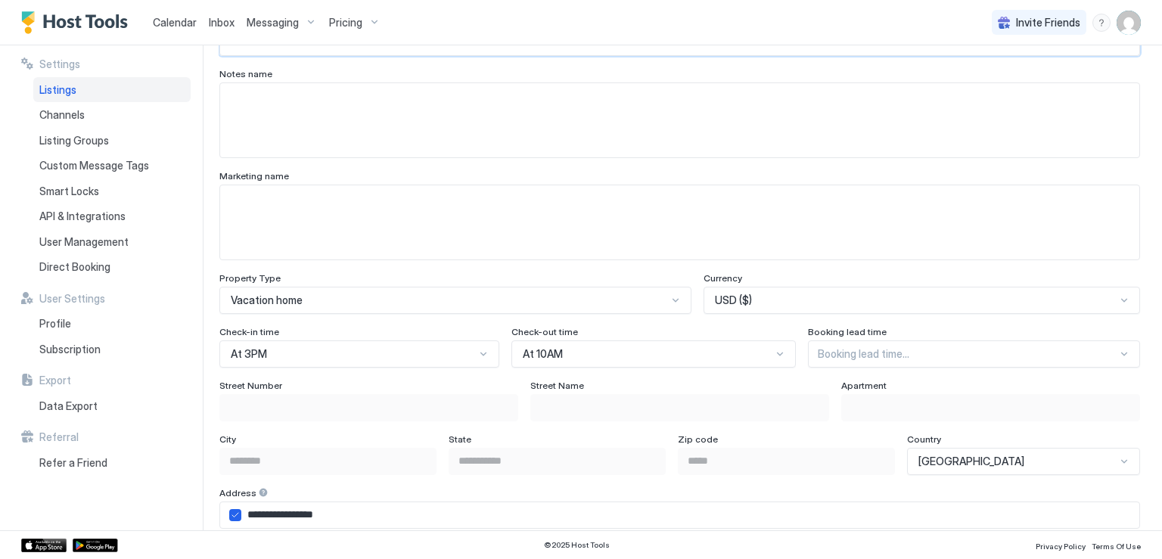
scroll to position [786, 0]
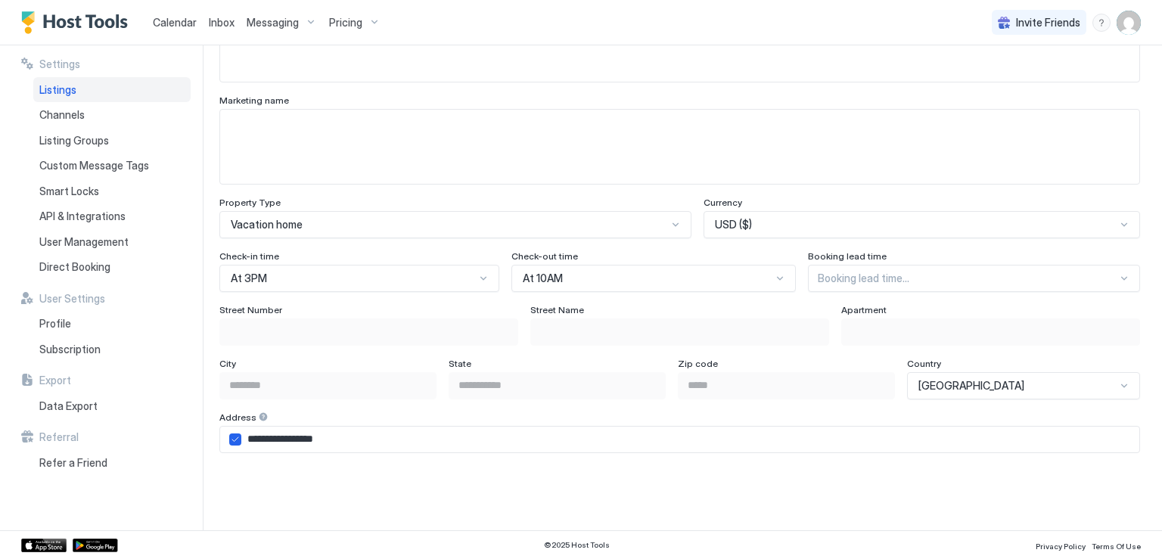
type textarea "**********"
click at [236, 440] on icon "airbnbAddress" at bounding box center [235, 439] width 9 height 9
type input "**********"
click at [255, 337] on input "Input Field" at bounding box center [368, 332] width 297 height 26
type input "*"
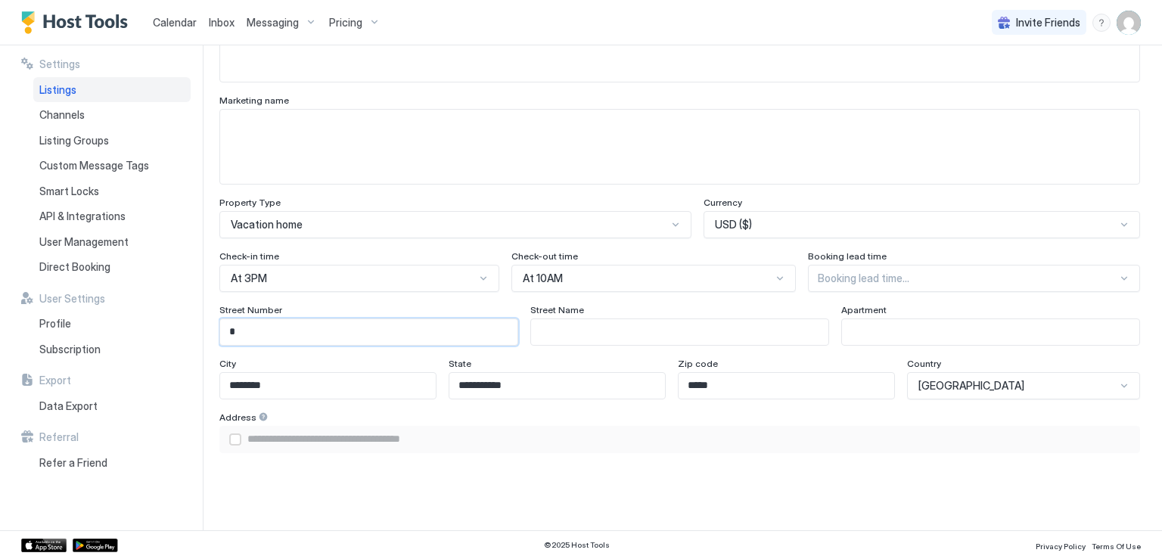
type input "**********"
type input "**"
type input "**********"
type input "***"
type input "**********"
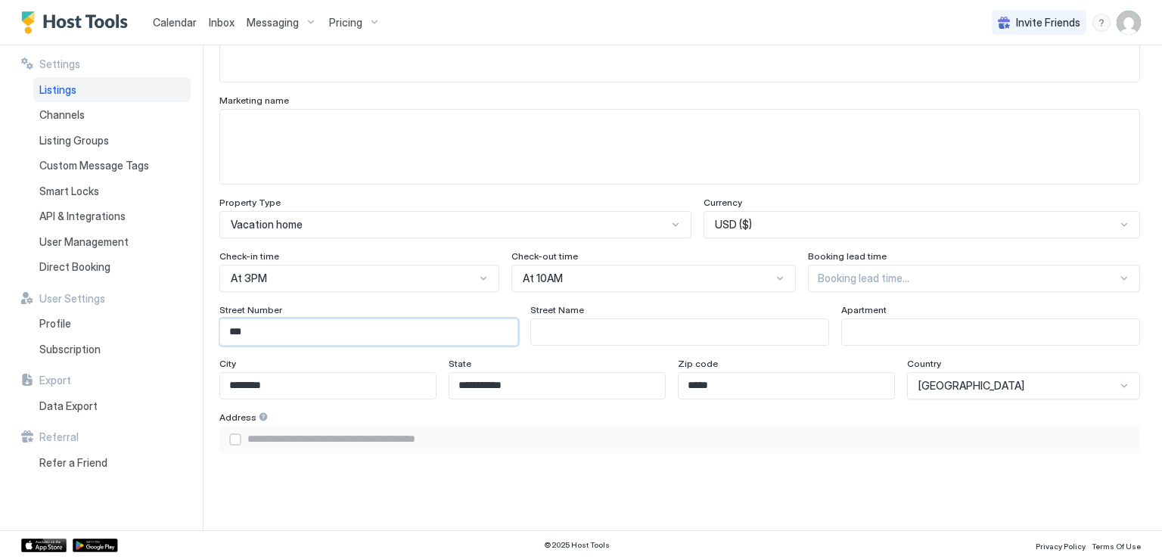
type input "***"
click at [562, 328] on input "Input Field" at bounding box center [679, 332] width 297 height 26
type input "*"
type input "**********"
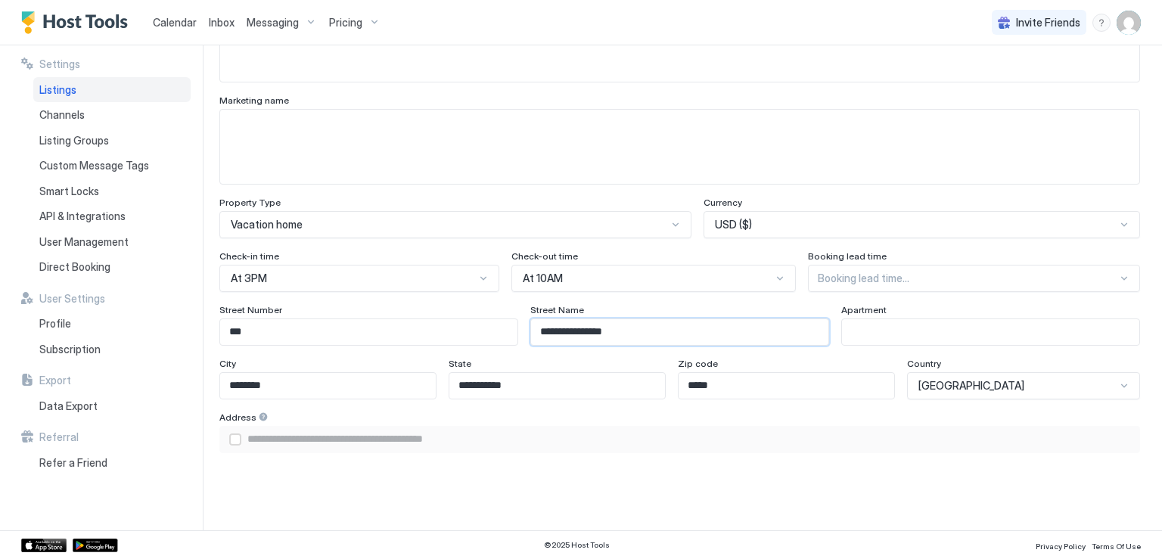
type input "**********"
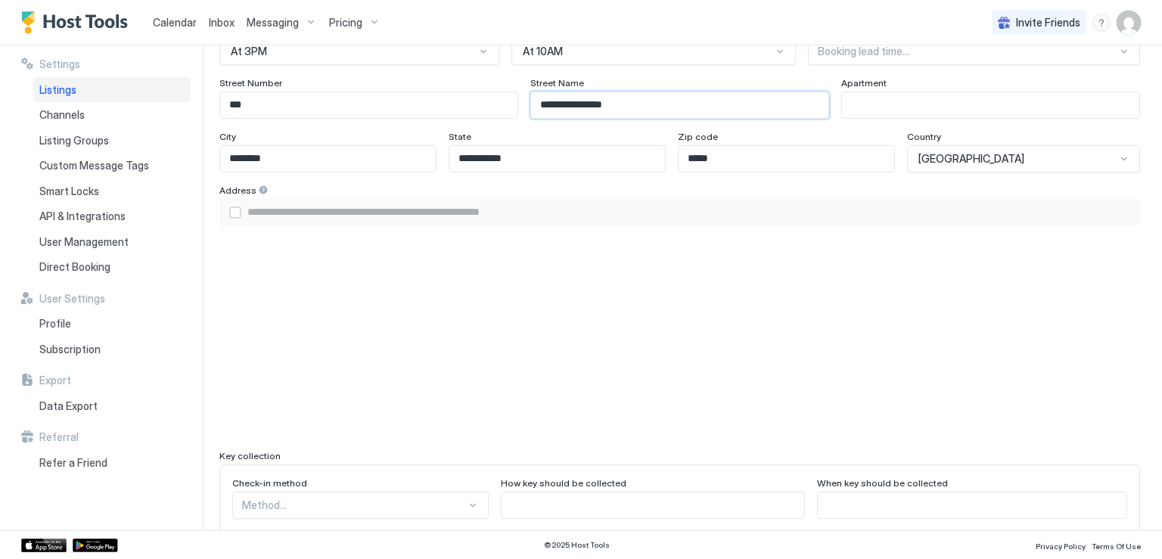
scroll to position [1165, 0]
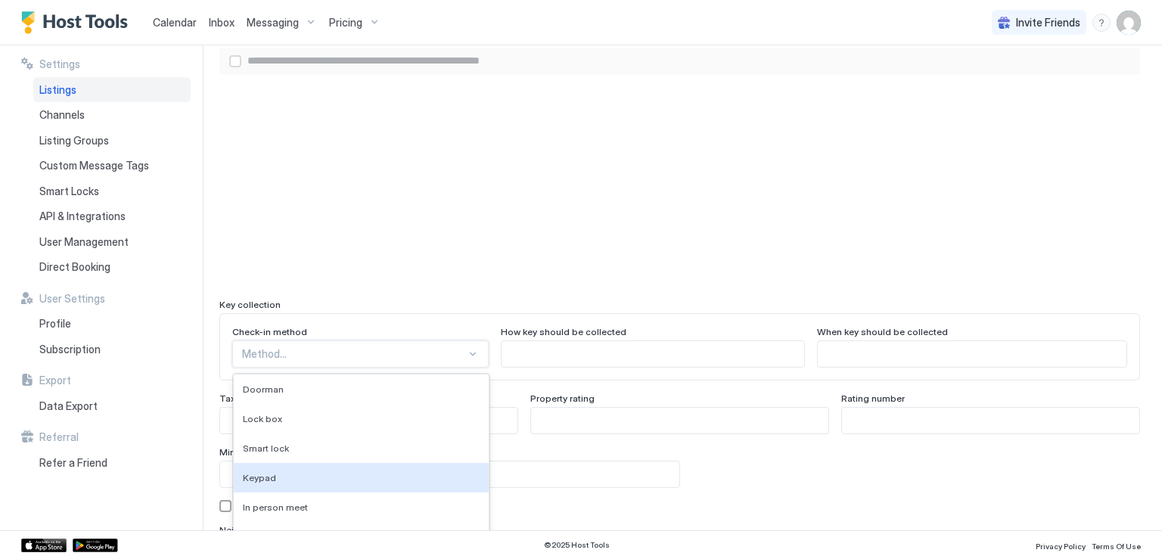
click at [405, 364] on div "9 results available. Use Up and Down to choose options, press Enter to select t…" at bounding box center [360, 354] width 257 height 27
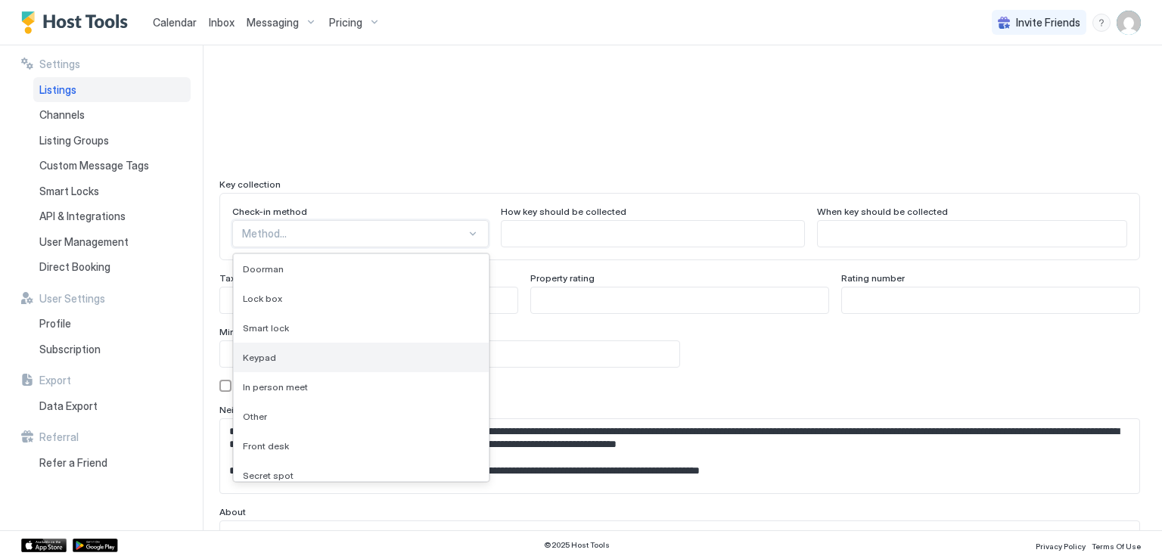
click at [308, 358] on div "Keypad" at bounding box center [361, 357] width 237 height 11
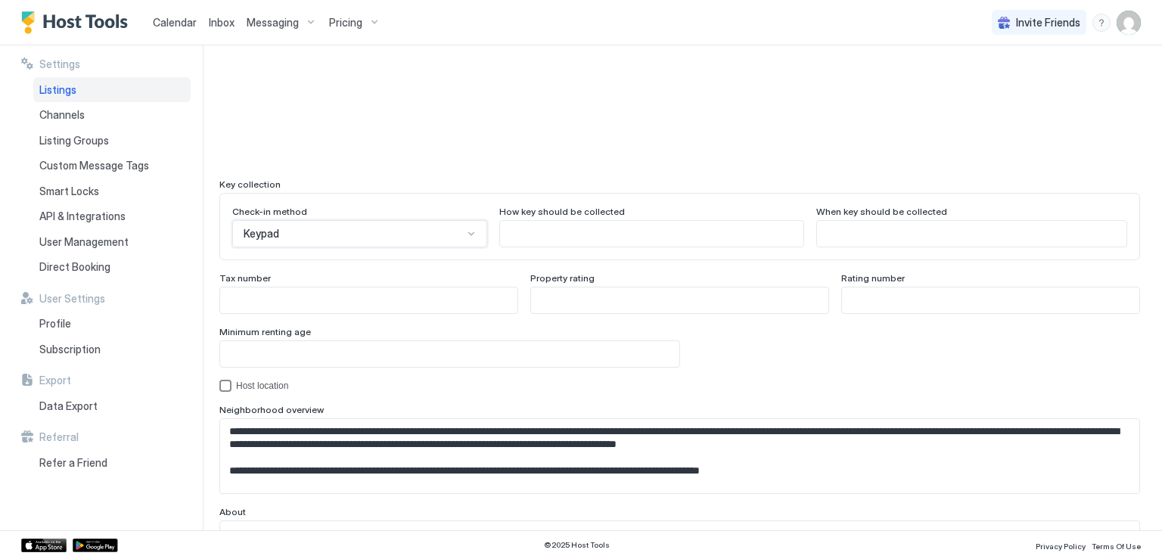
click at [229, 384] on div "hostLocation" at bounding box center [225, 386] width 12 height 12
click at [471, 454] on textarea "Input Field" at bounding box center [674, 456] width 908 height 74
click at [880, 443] on textarea "Input Field" at bounding box center [674, 456] width 908 height 74
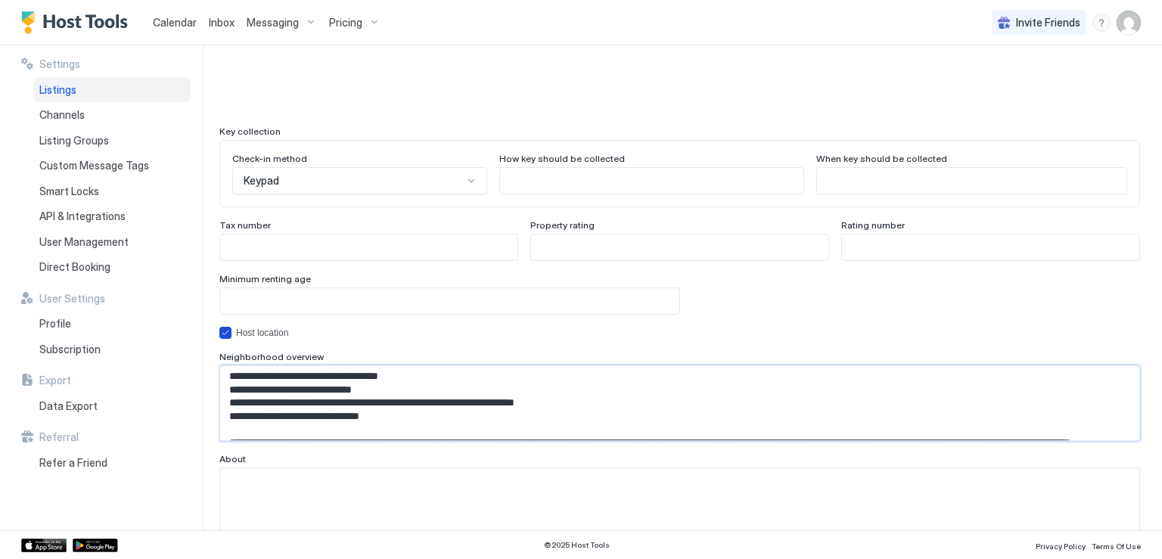
scroll to position [1406, 0]
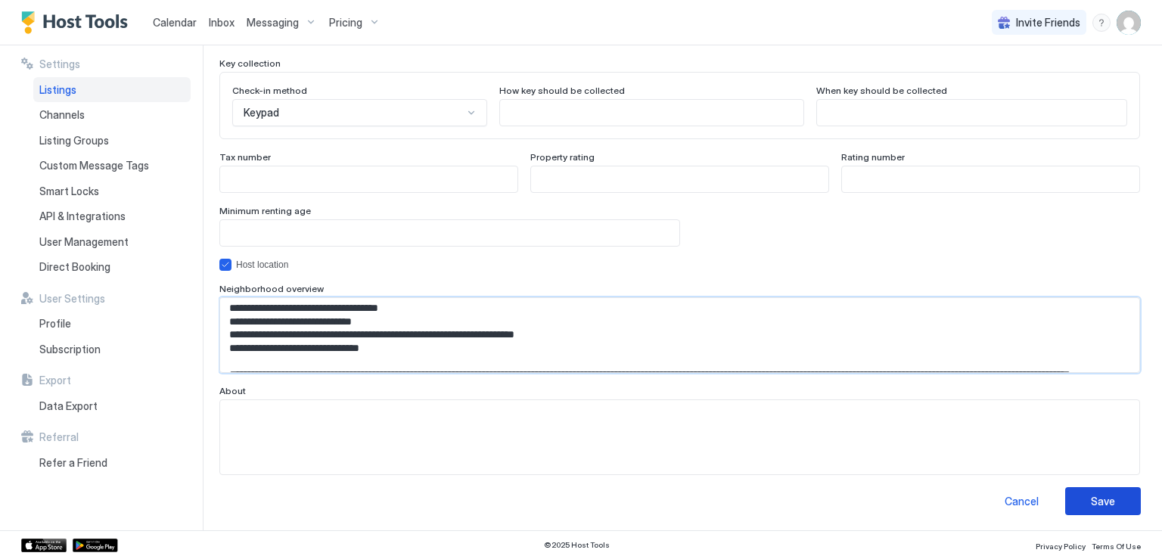
type textarea "**********"
click at [1098, 493] on div "Save" at bounding box center [1103, 501] width 24 height 16
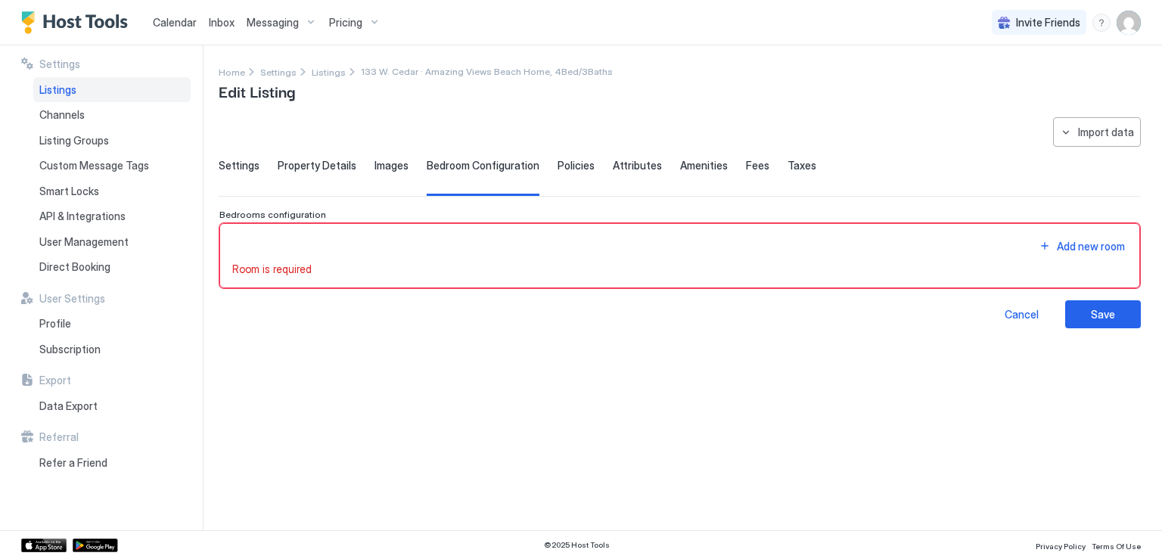
scroll to position [0, 0]
click at [1044, 244] on button "Add new room" at bounding box center [1082, 246] width 91 height 20
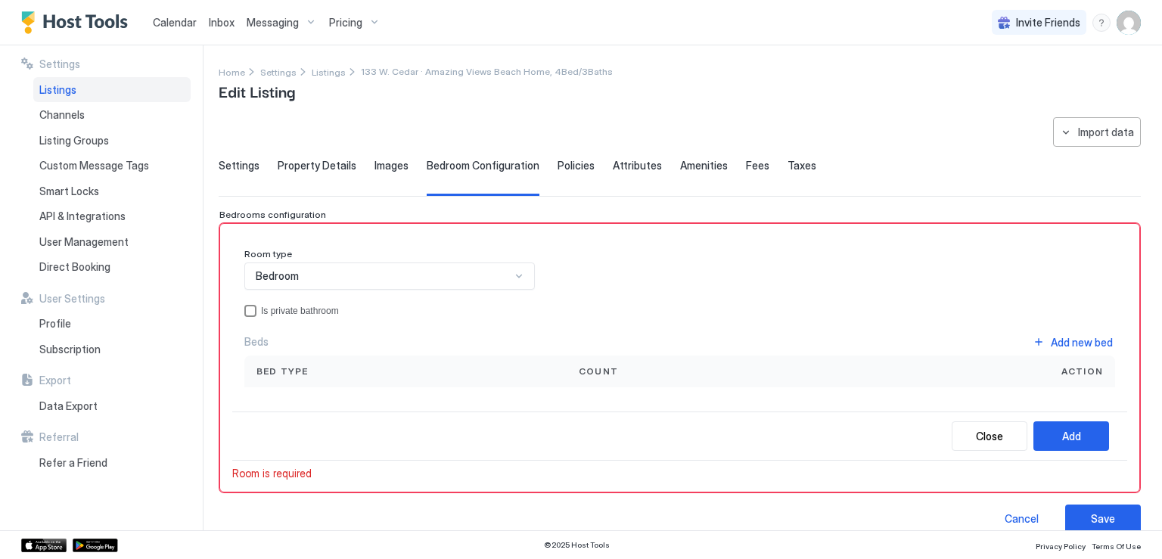
click at [249, 306] on div "privateBathroom" at bounding box center [250, 311] width 12 height 12
click at [1031, 347] on button "Add new bed" at bounding box center [1073, 342] width 85 height 20
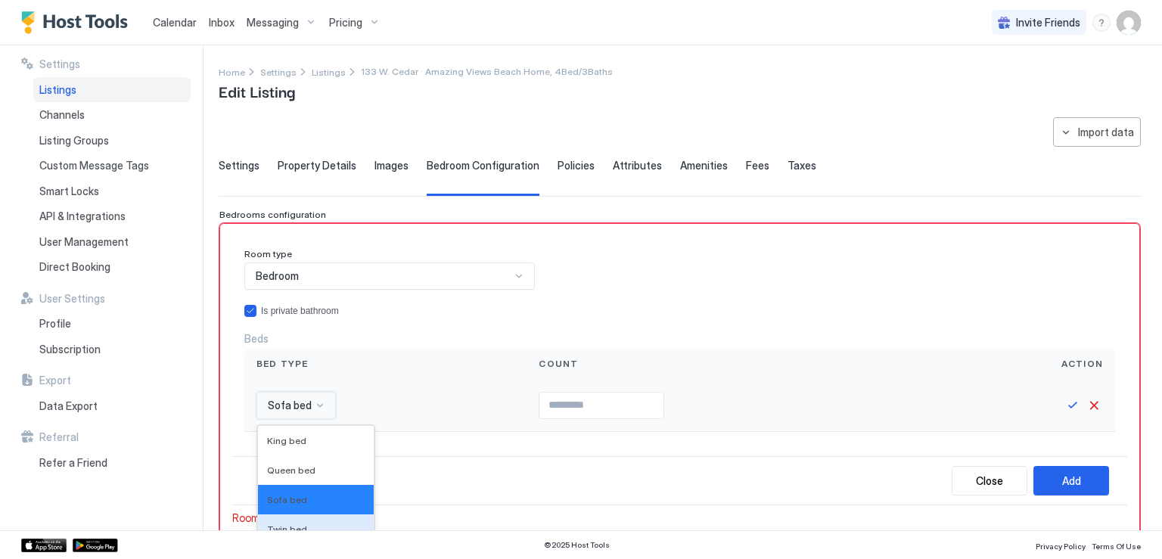
scroll to position [121, 0]
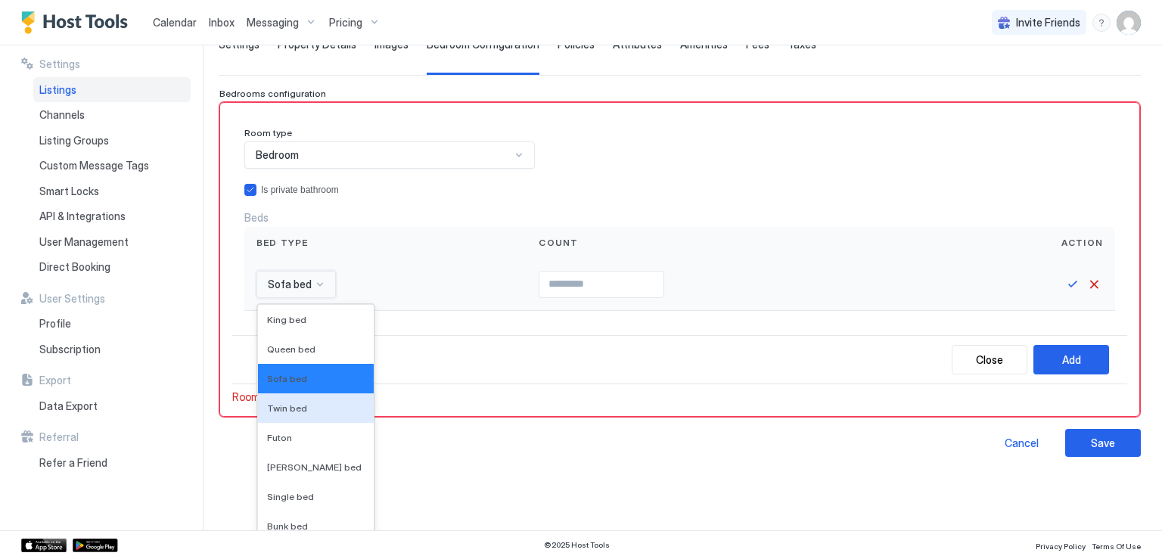
click at [315, 298] on div "16 results available. Use Up and Down to choose options, press Enter to select …" at bounding box center [296, 284] width 79 height 27
click at [287, 321] on span "King bed" at bounding box center [286, 319] width 39 height 11
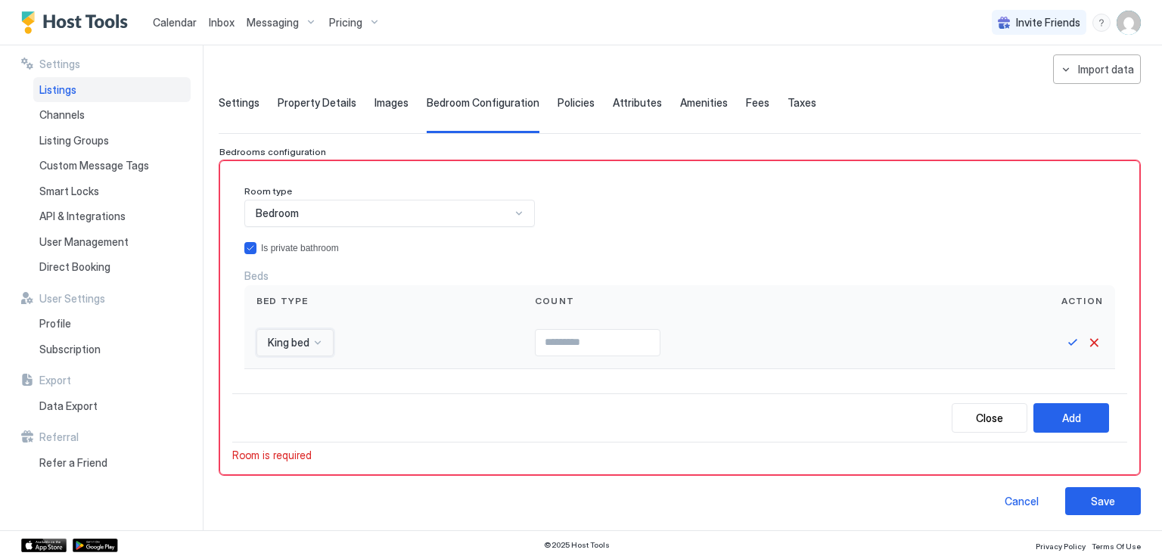
type input "*"
click at [648, 339] on input "*" at bounding box center [598, 343] width 124 height 26
click at [1064, 343] on button "Save" at bounding box center [1073, 343] width 18 height 18
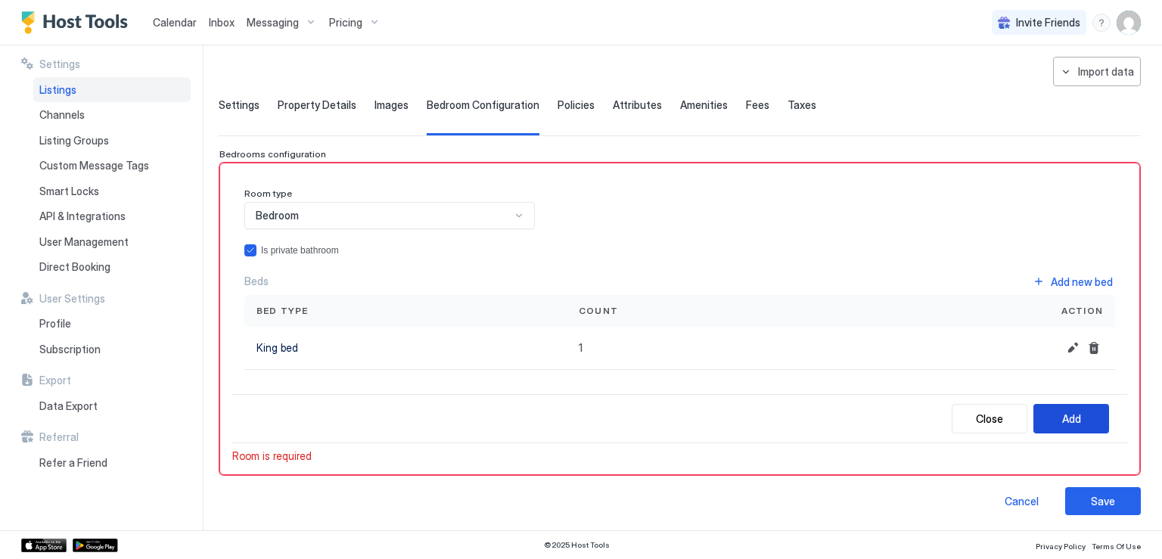
click at [1063, 414] on div "Add" at bounding box center [1072, 419] width 19 height 16
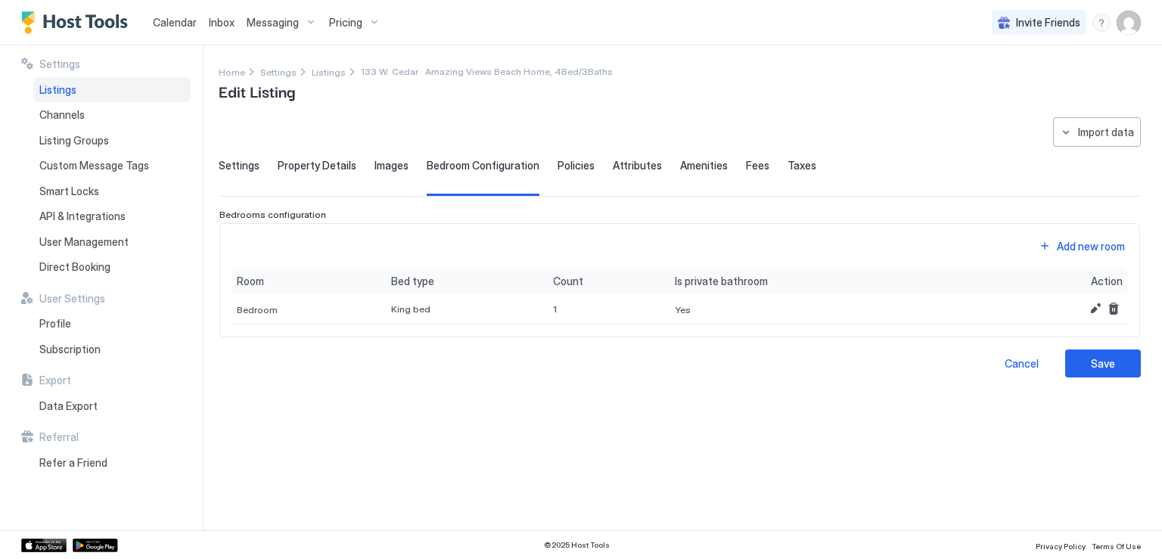
scroll to position [0, 0]
click at [1049, 243] on button "Add new room" at bounding box center [1082, 246] width 91 height 20
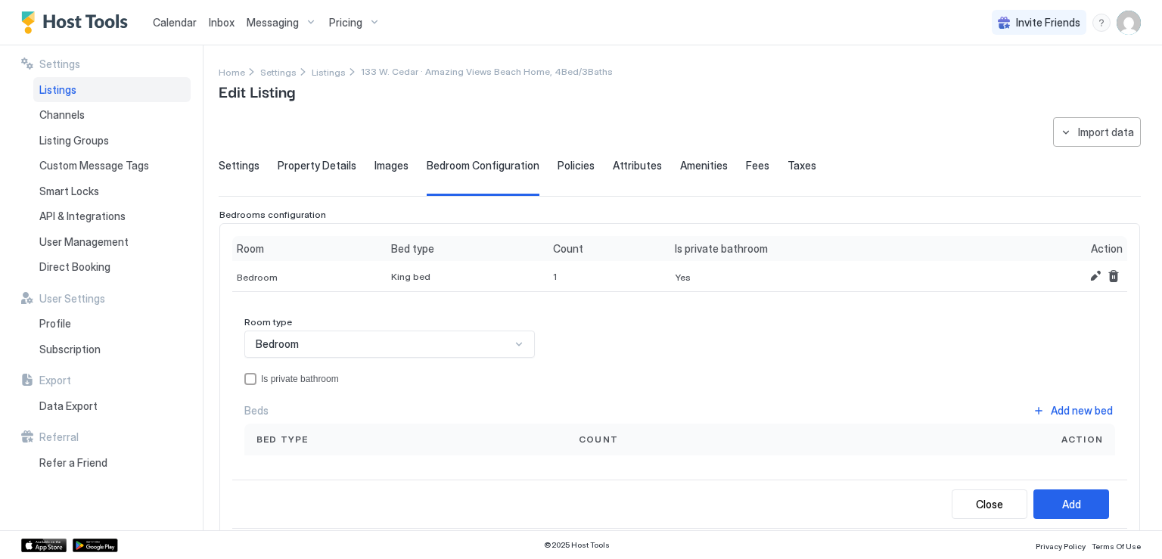
click at [419, 346] on div "Bedroom" at bounding box center [383, 345] width 255 height 14
click at [278, 376] on span "Bedroom" at bounding box center [275, 379] width 41 height 11
click at [251, 378] on div "privateBathroom" at bounding box center [250, 379] width 12 height 12
click at [595, 441] on span "Count" at bounding box center [598, 440] width 39 height 14
click at [1031, 410] on button "Add new bed" at bounding box center [1073, 410] width 85 height 20
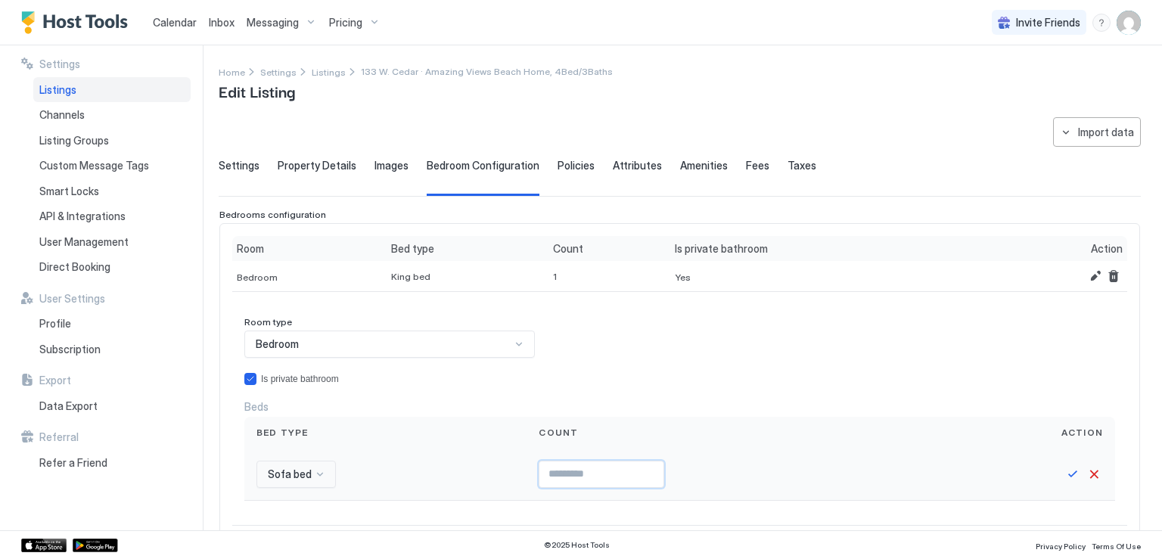
click at [652, 469] on input "*" at bounding box center [602, 475] width 124 height 26
type input "*"
click at [652, 469] on input "*" at bounding box center [602, 475] width 124 height 26
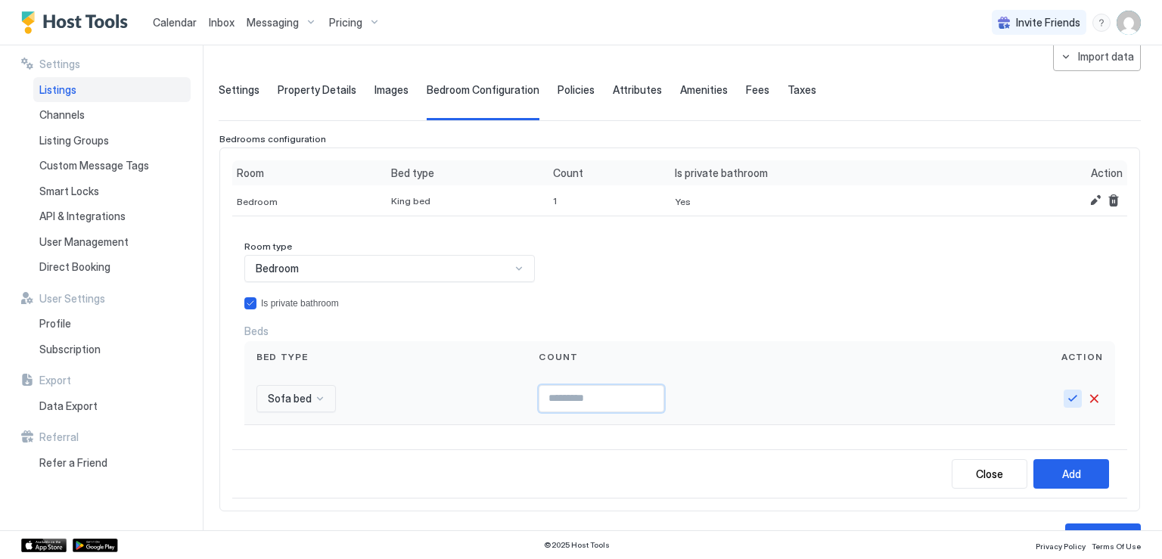
click at [1064, 398] on button "Save" at bounding box center [1073, 399] width 18 height 18
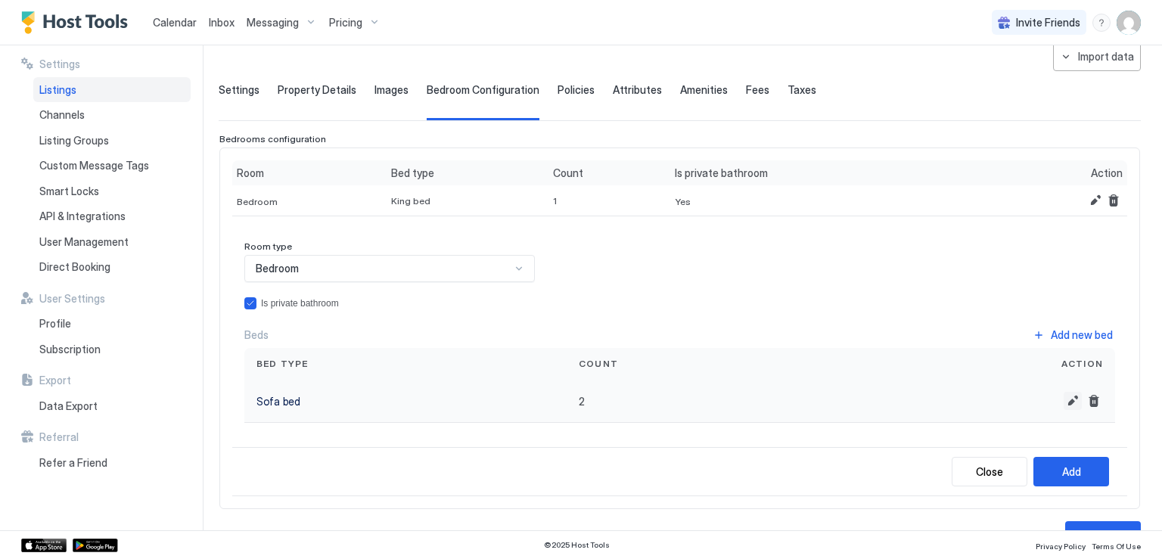
click at [1064, 395] on button "Edit" at bounding box center [1073, 401] width 18 height 18
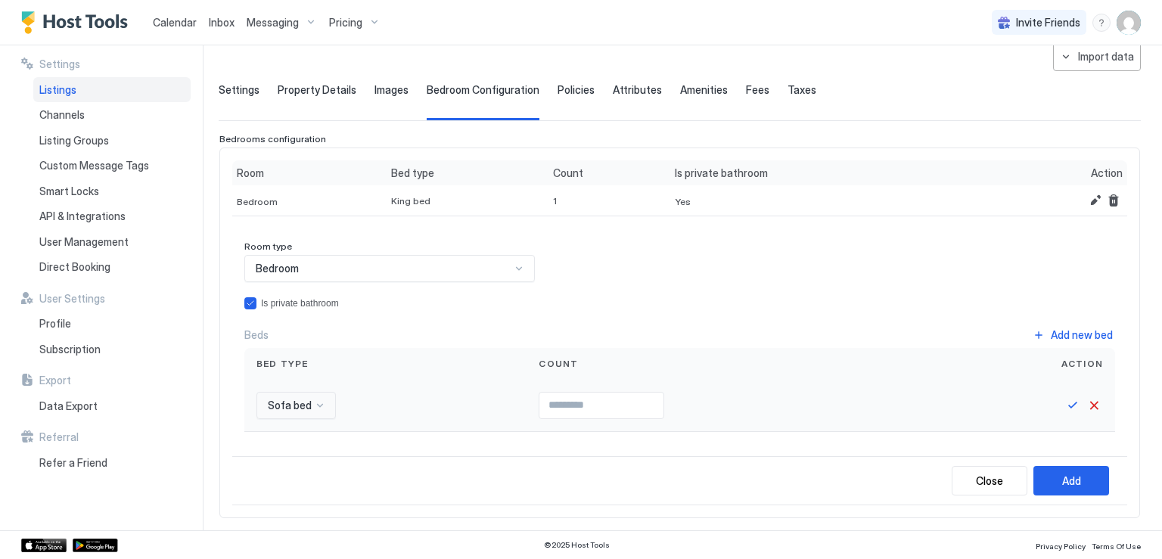
click at [316, 406] on div "Sofa bed" at bounding box center [296, 405] width 79 height 27
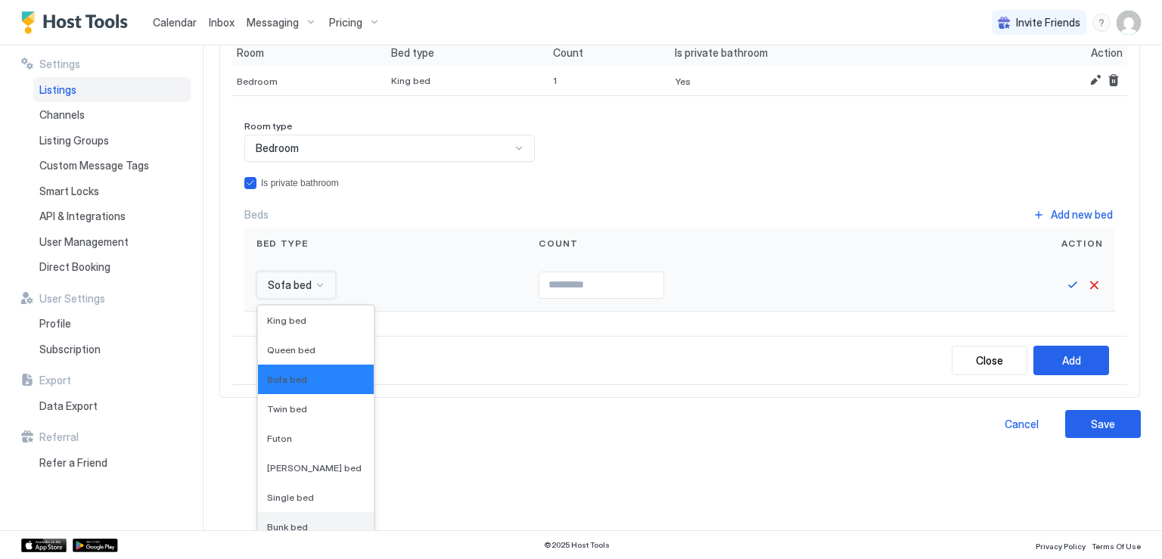
click at [302, 521] on span "Bunk bed" at bounding box center [287, 526] width 41 height 11
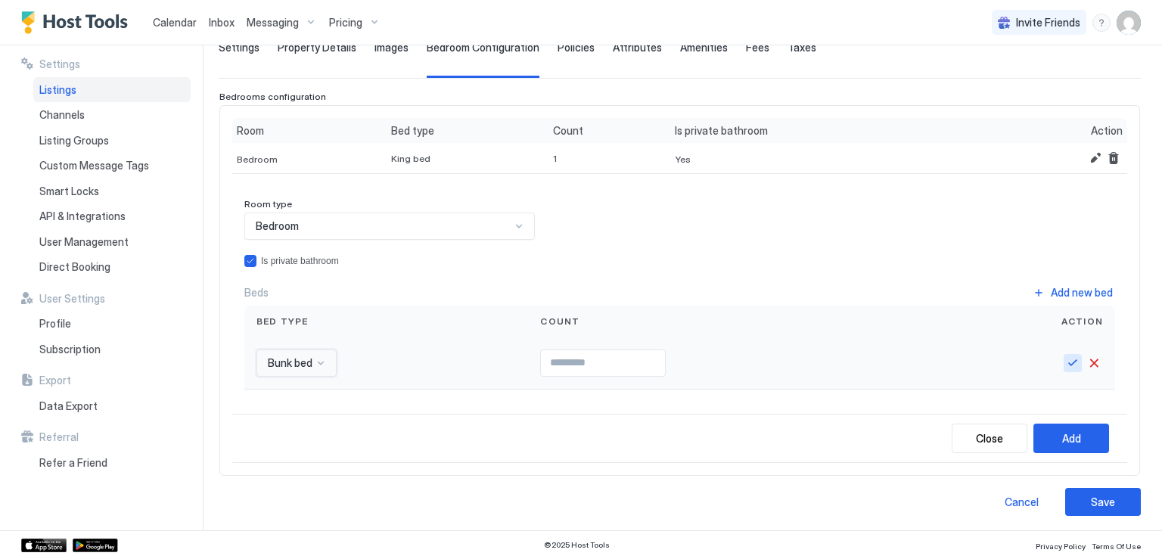
click at [1064, 363] on button "Save" at bounding box center [1073, 363] width 18 height 18
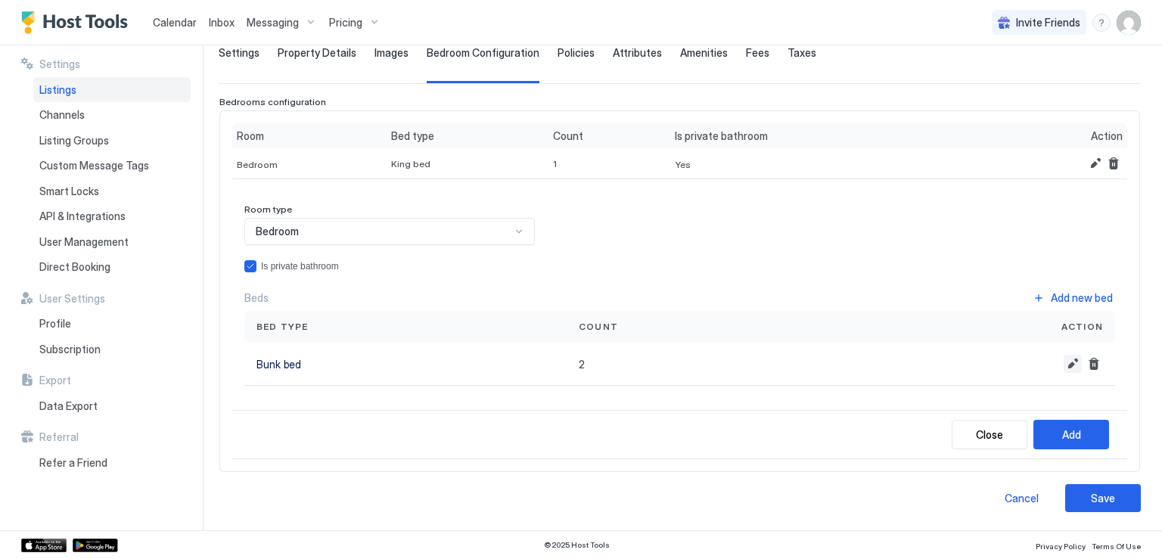
scroll to position [109, 0]
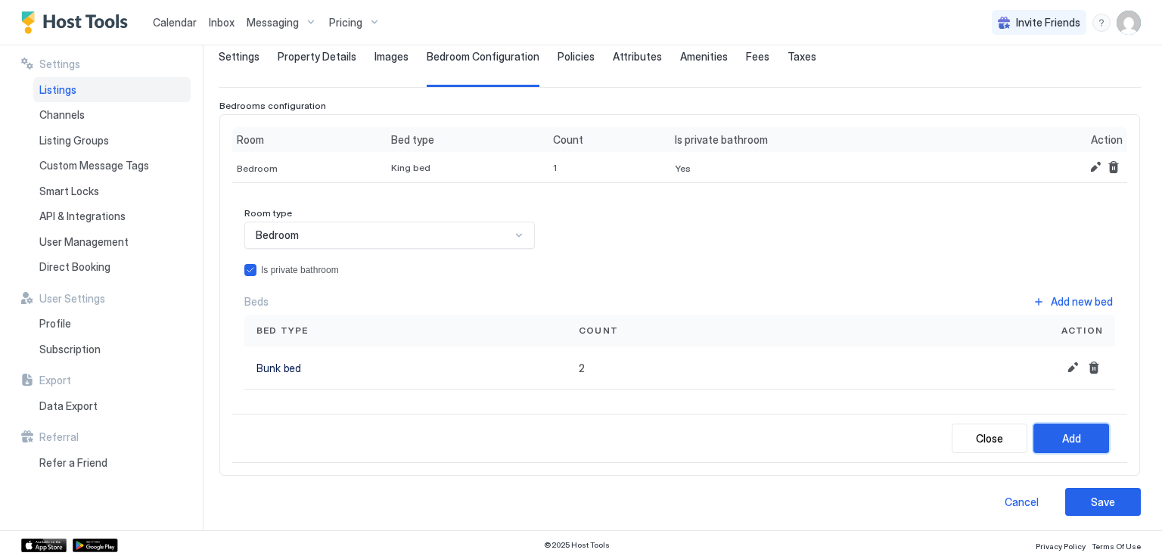
click at [1071, 431] on button "Add" at bounding box center [1072, 439] width 76 height 30
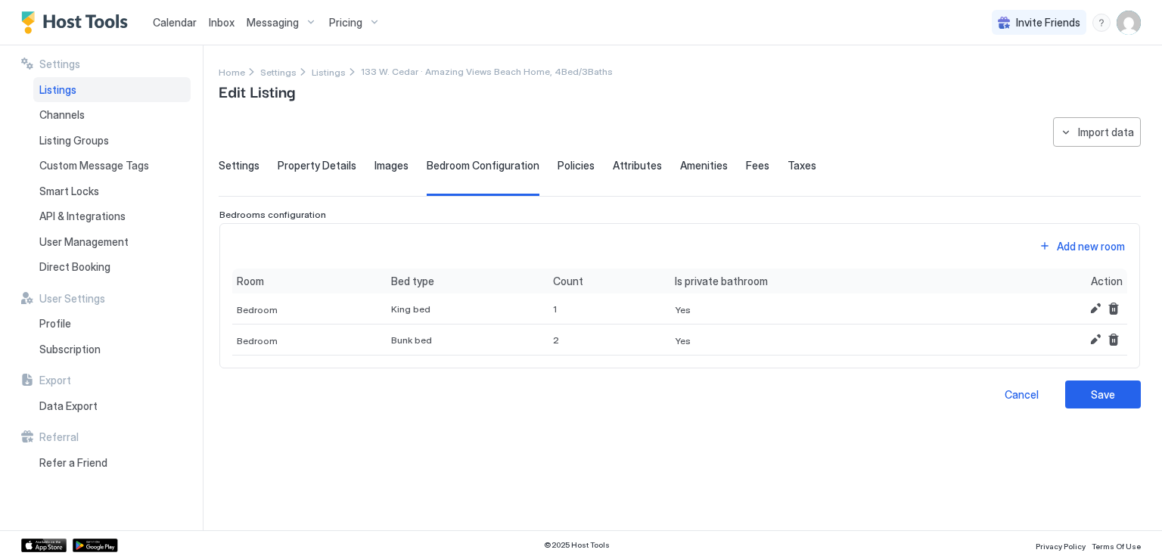
scroll to position [0, 0]
click at [1056, 239] on button "Add new room" at bounding box center [1082, 246] width 91 height 20
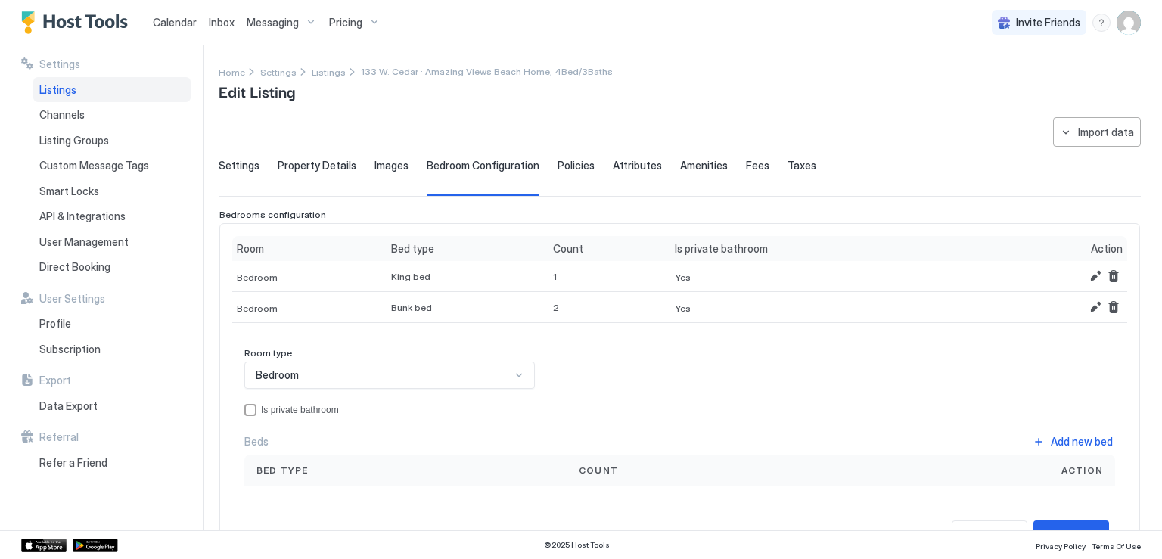
click at [338, 470] on div "Bed type" at bounding box center [406, 471] width 298 height 14
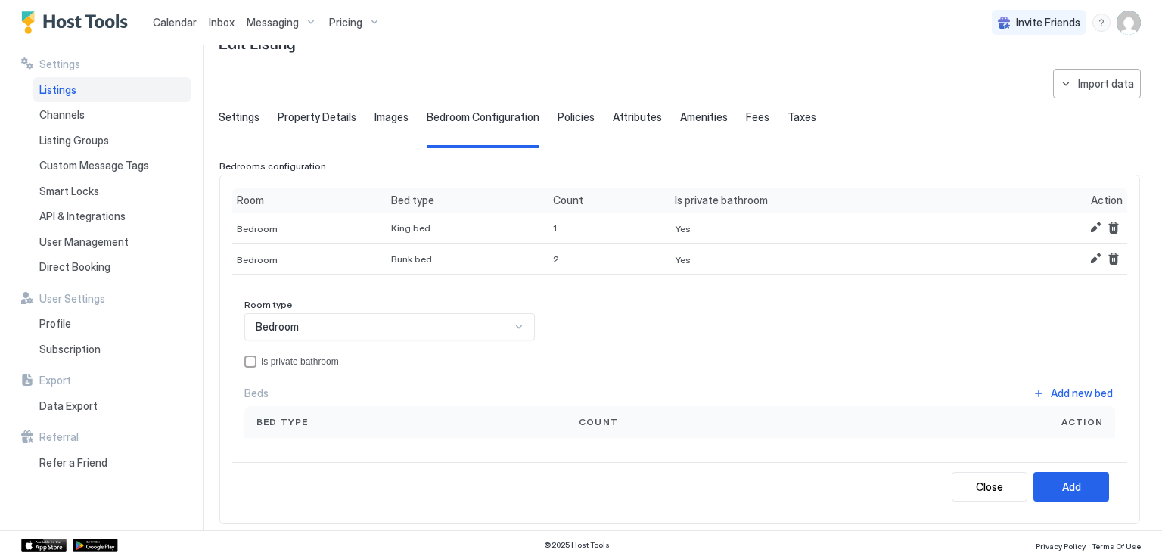
scroll to position [76, 0]
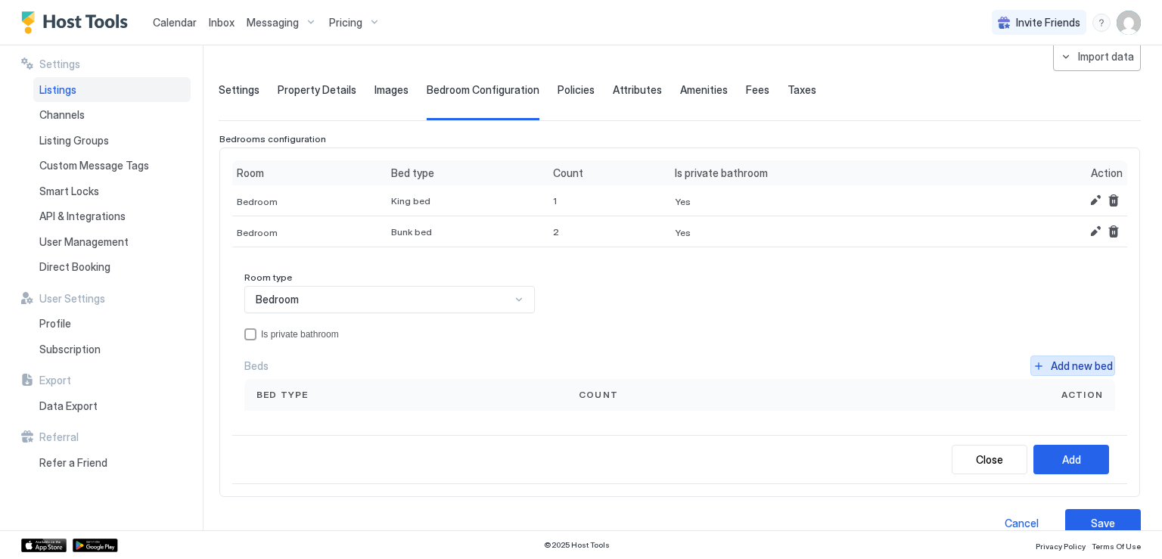
click at [1051, 362] on div "Add new bed" at bounding box center [1082, 366] width 62 height 16
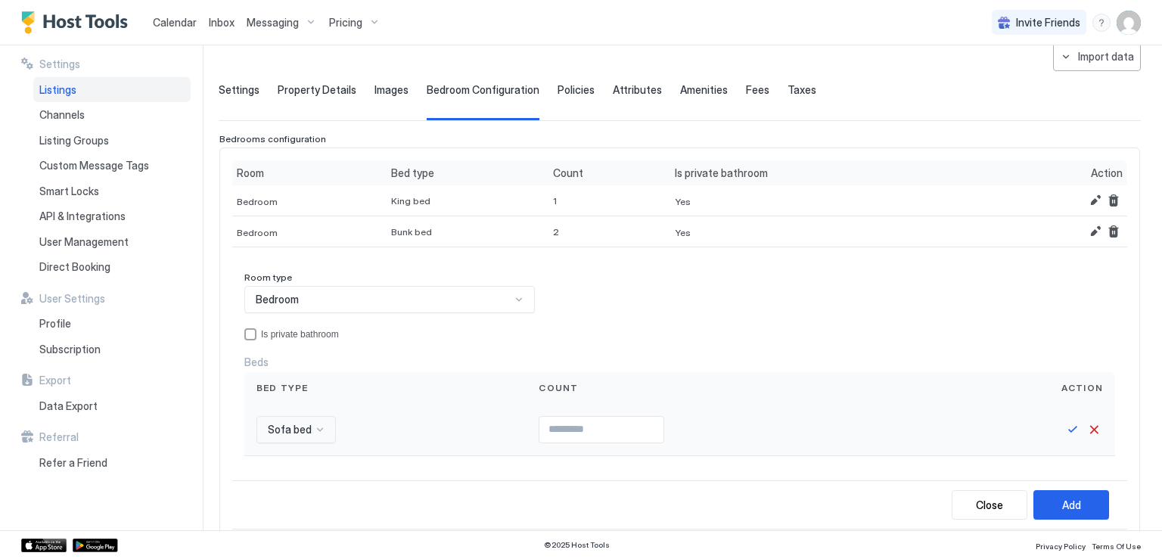
click at [321, 429] on div "Sofa bed" at bounding box center [296, 429] width 79 height 27
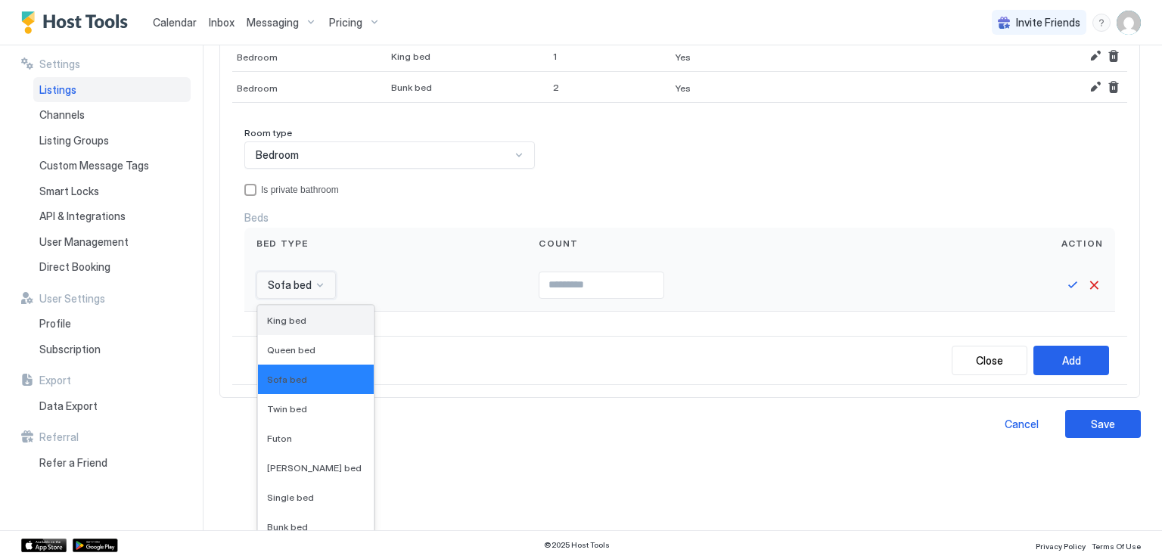
click at [296, 322] on span "King bed" at bounding box center [286, 320] width 39 height 11
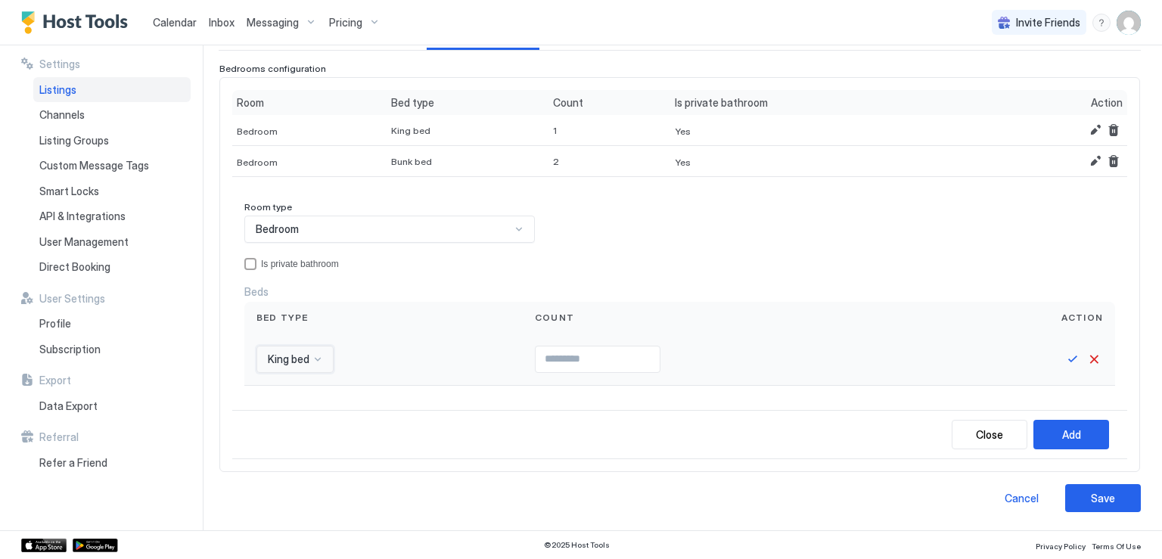
scroll to position [142, 0]
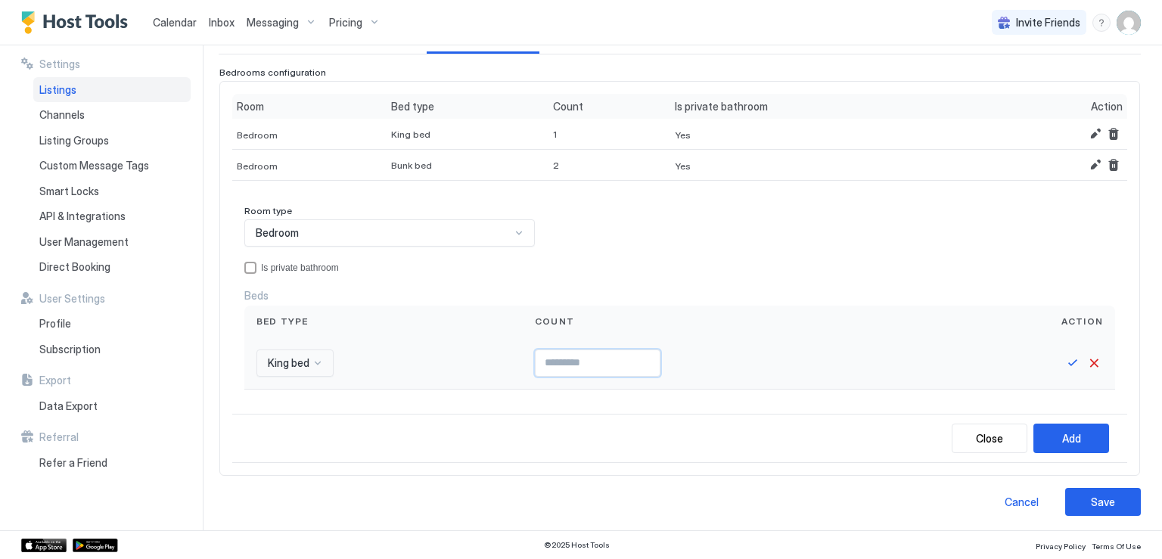
click at [648, 360] on input "**" at bounding box center [598, 363] width 124 height 26
click at [651, 355] on input "*" at bounding box center [598, 363] width 124 height 26
type input "*"
click at [651, 355] on input "*" at bounding box center [598, 363] width 124 height 26
click at [1065, 361] on button "Save" at bounding box center [1073, 363] width 18 height 18
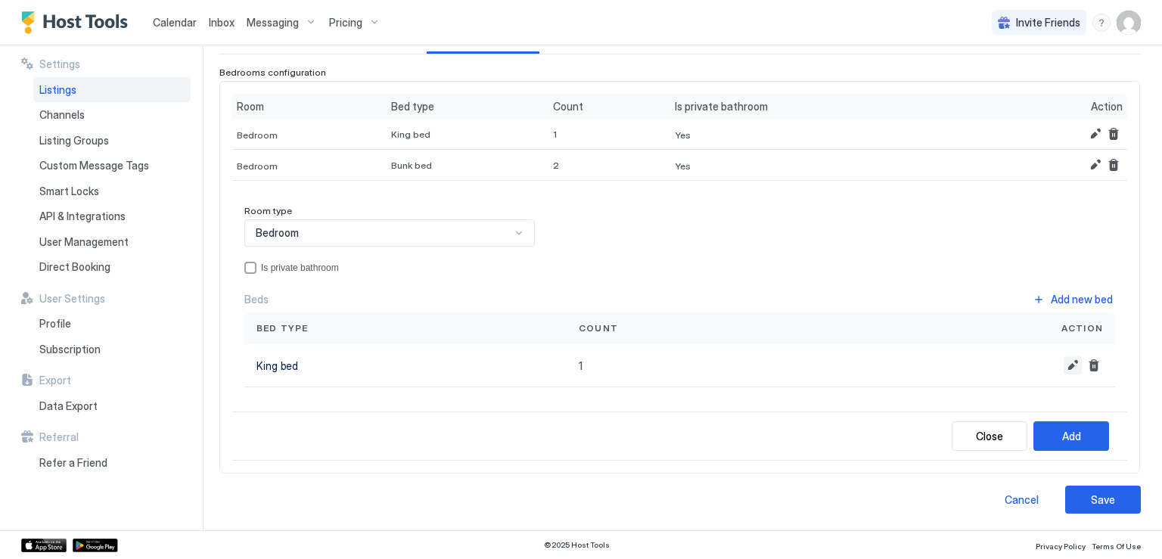
scroll to position [140, 0]
click at [1063, 431] on div "Add" at bounding box center [1072, 439] width 19 height 16
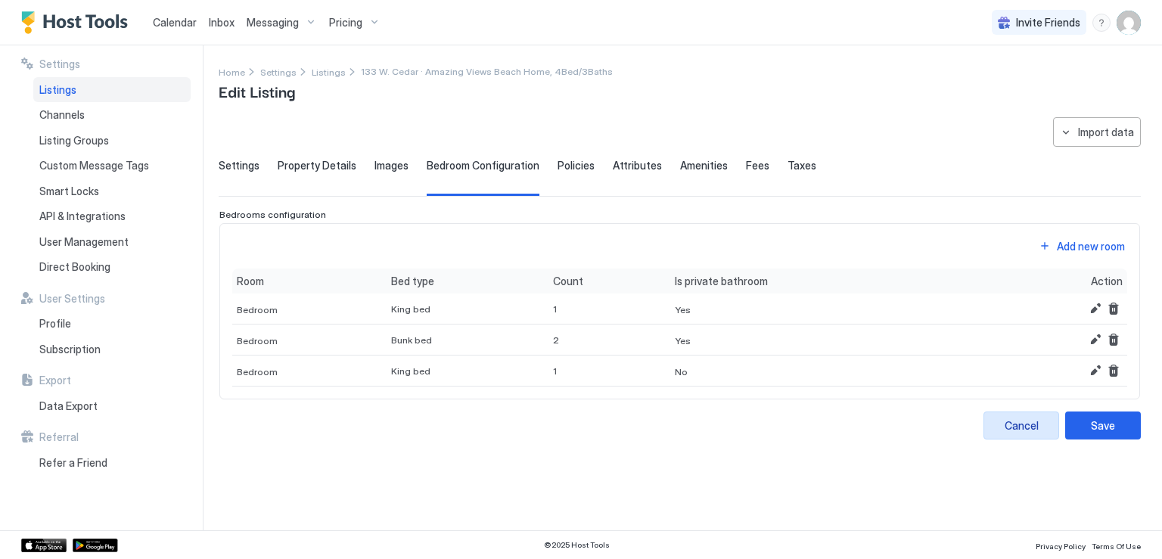
scroll to position [0, 0]
click at [1044, 246] on button "Add new room" at bounding box center [1082, 246] width 91 height 20
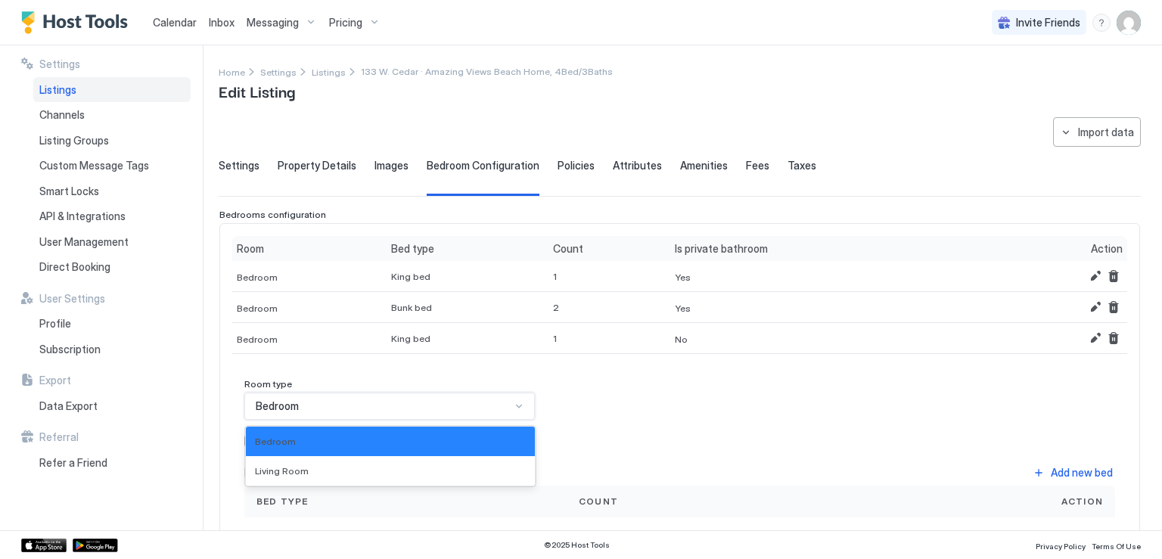
click at [422, 402] on div "Bedroom" at bounding box center [383, 407] width 255 height 14
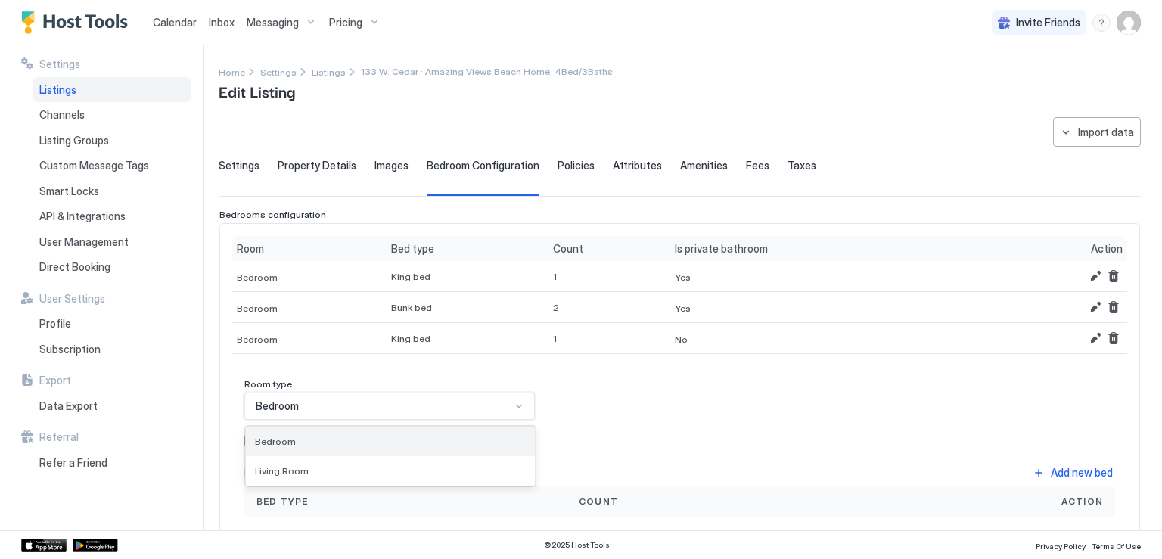
click at [379, 437] on div "Bedroom" at bounding box center [390, 441] width 271 height 11
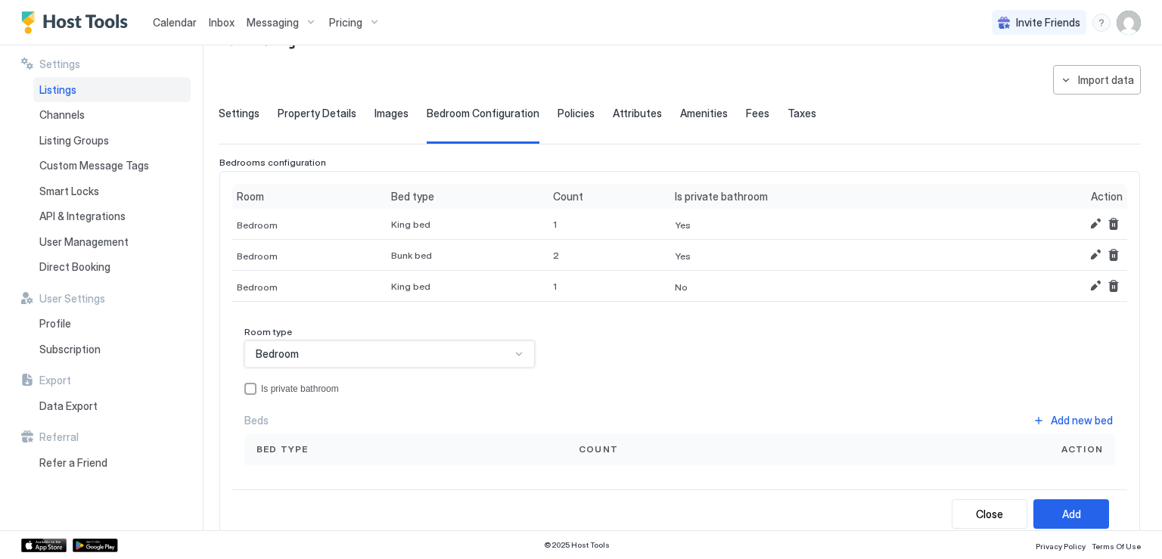
scroll to position [76, 0]
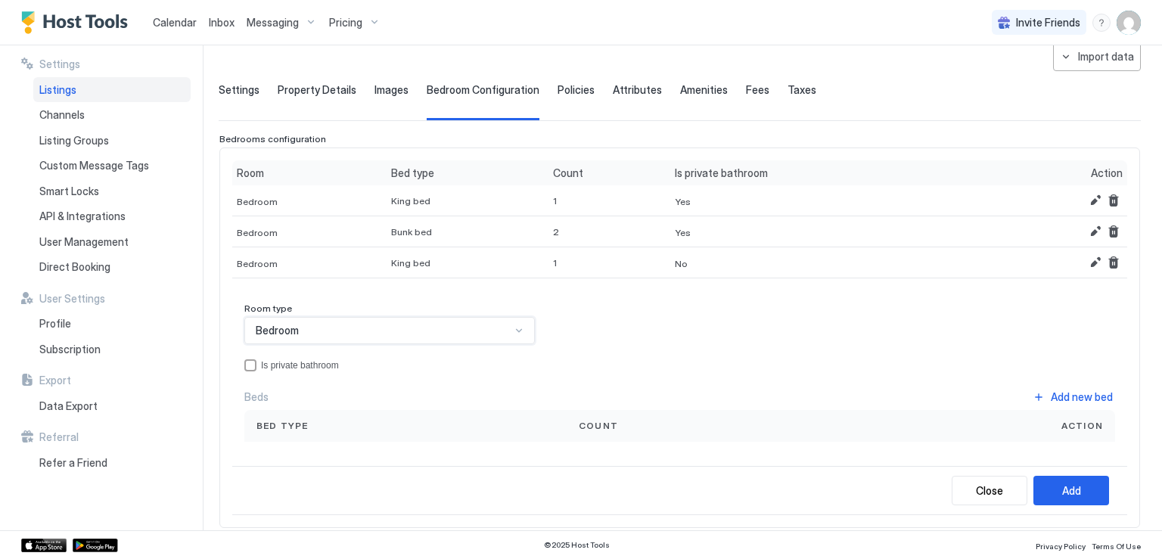
click at [595, 427] on span "Count" at bounding box center [598, 426] width 39 height 14
click at [1031, 399] on button "Add new bed" at bounding box center [1073, 397] width 85 height 20
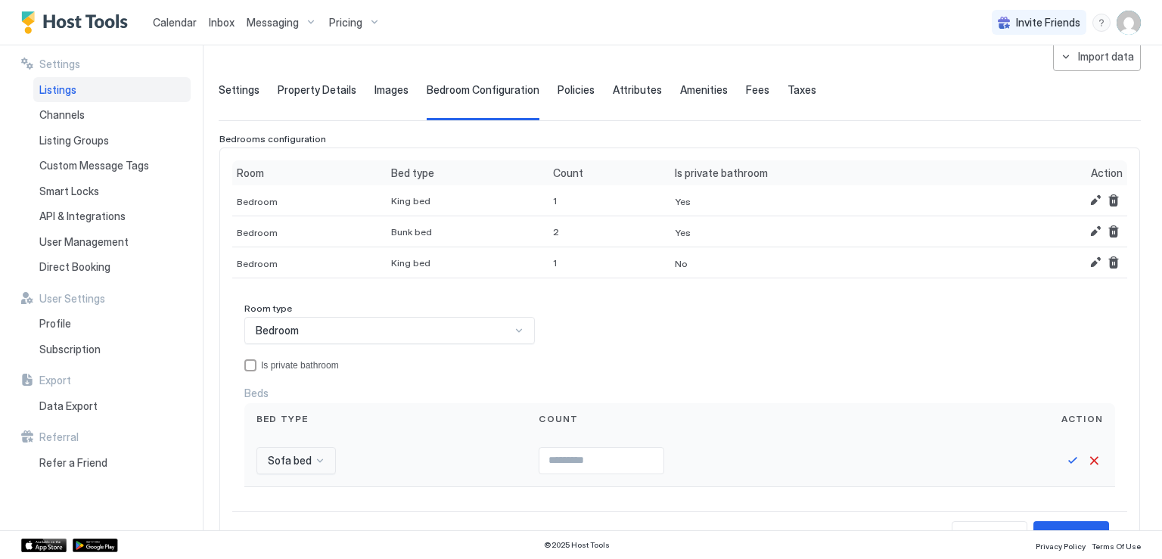
scroll to position [251, 0]
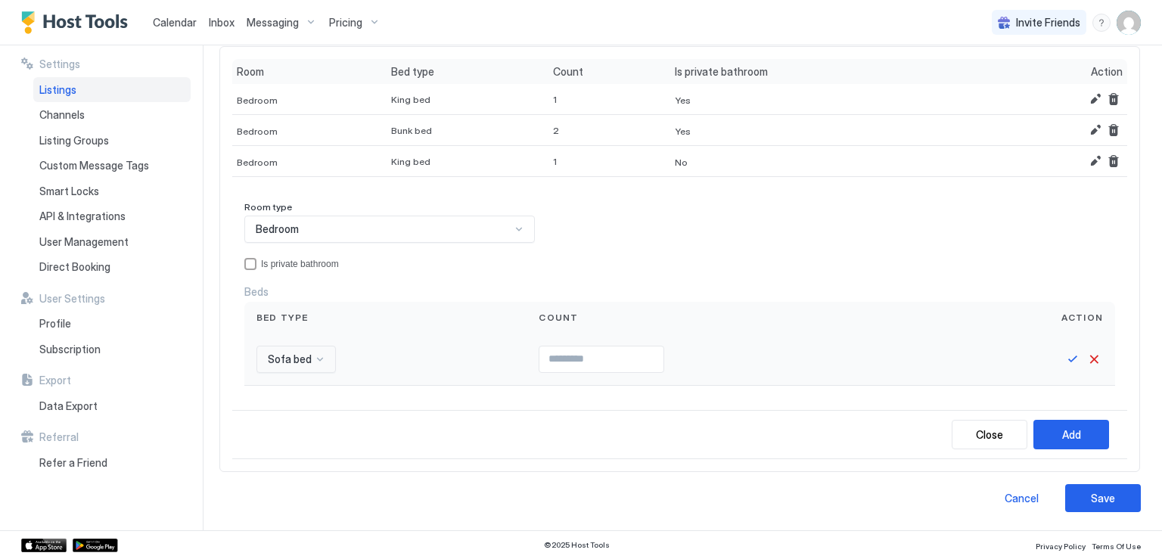
click at [322, 373] on div "Sofa bed" at bounding box center [296, 359] width 79 height 27
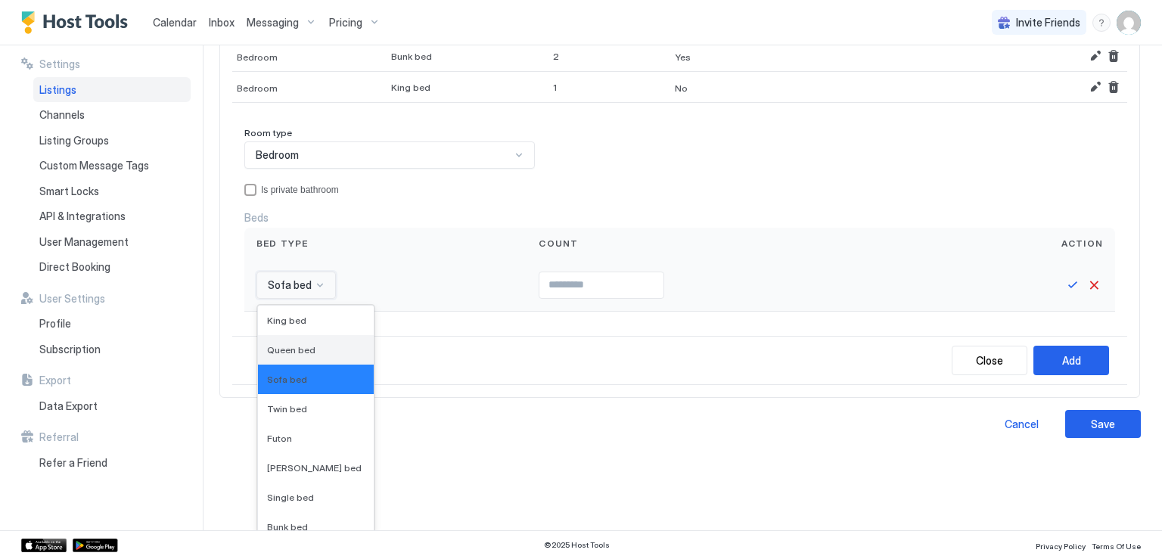
click at [288, 344] on span "Queen bed" at bounding box center [291, 349] width 48 height 11
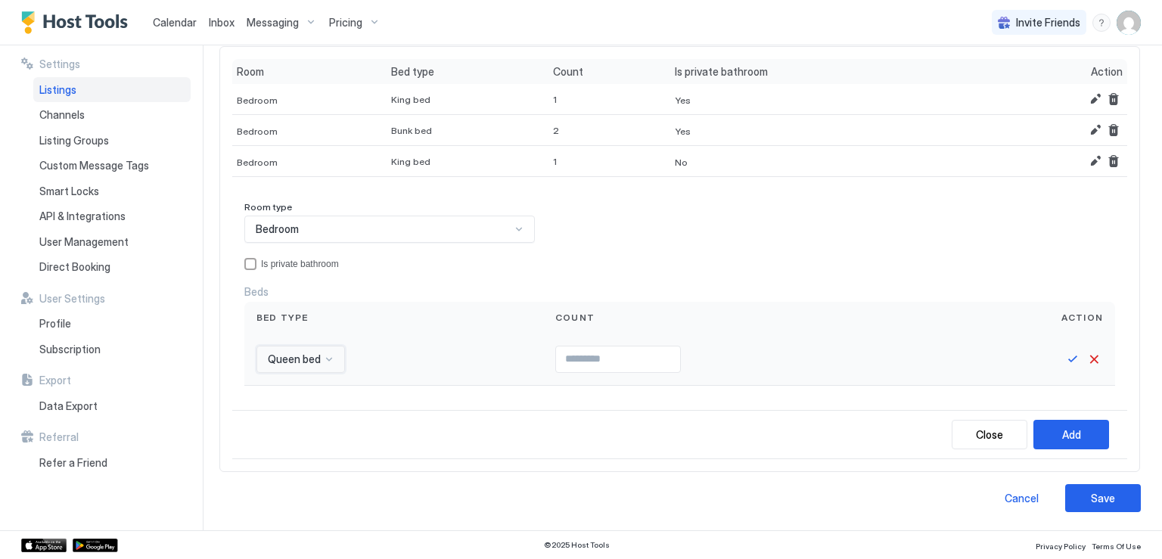
scroll to position [173, 0]
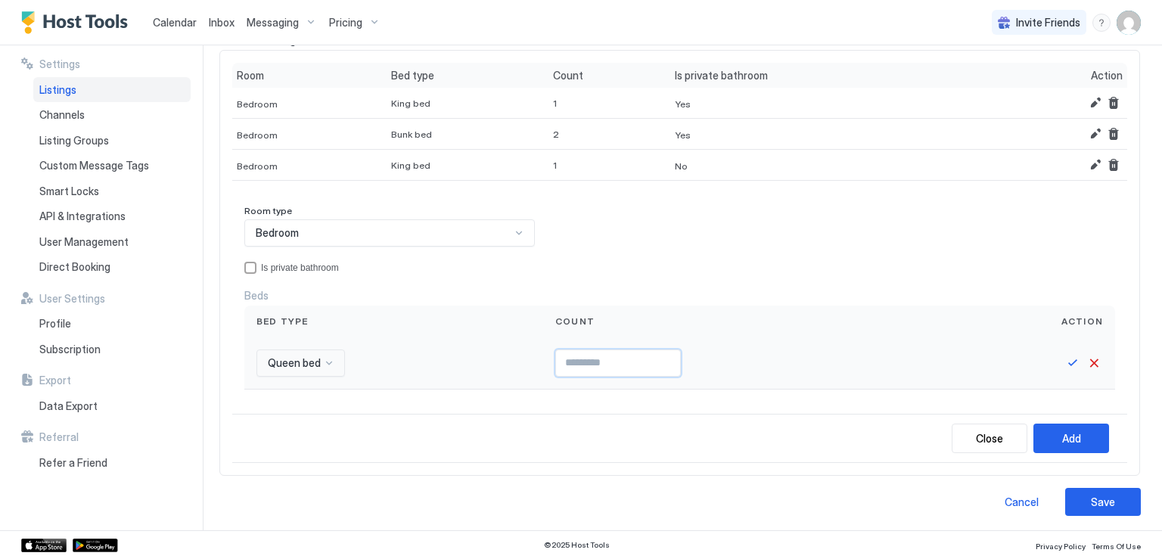
type input "*"
click at [667, 357] on input "*" at bounding box center [618, 363] width 124 height 26
click at [1064, 365] on button "Save" at bounding box center [1073, 363] width 18 height 18
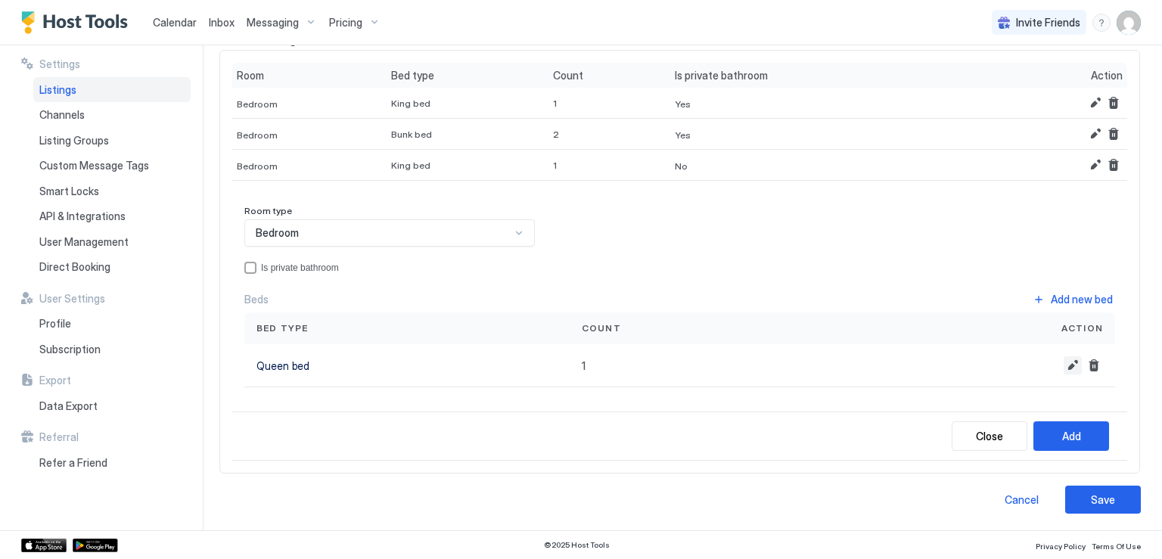
scroll to position [171, 0]
click at [1035, 428] on button "Add" at bounding box center [1072, 439] width 76 height 30
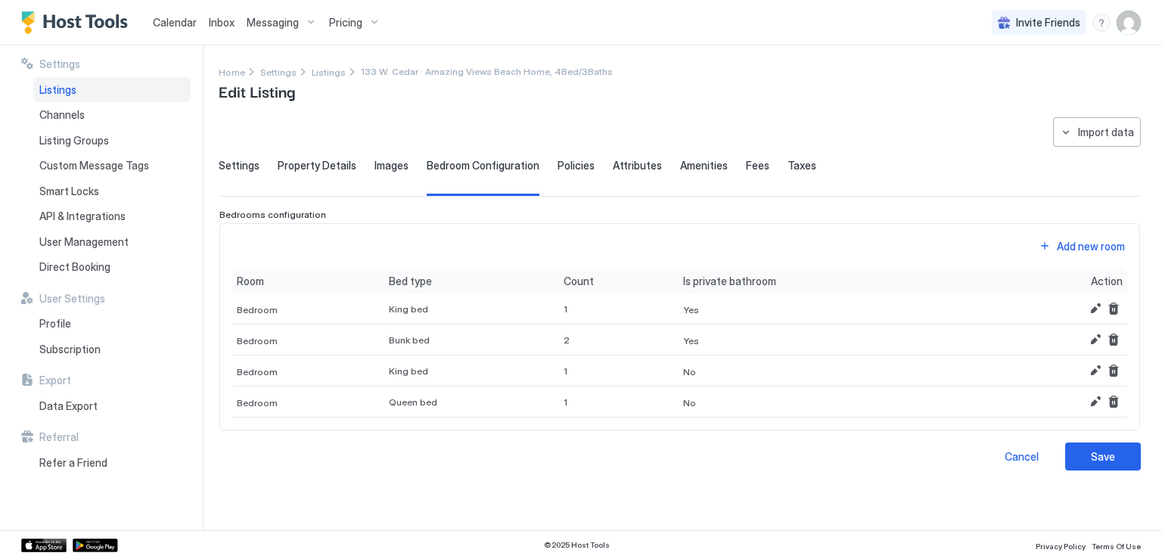
scroll to position [0, 0]
click at [1060, 246] on div "Add new room" at bounding box center [1091, 246] width 68 height 16
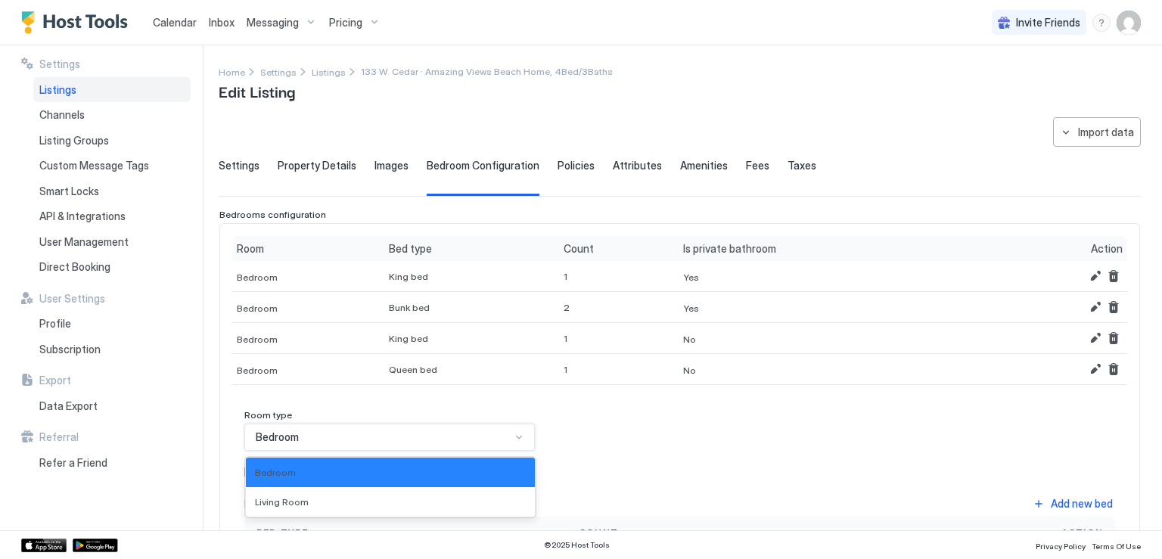
click at [293, 440] on div "2 results available. Use Up and Down to choose options, press Enter to select t…" at bounding box center [389, 437] width 291 height 27
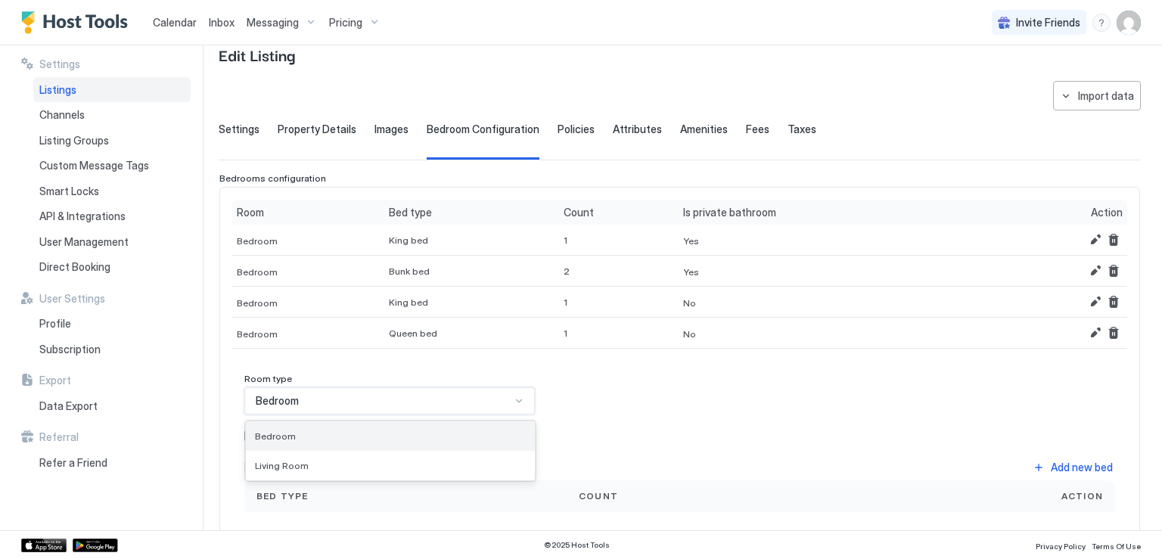
click at [294, 438] on div "Bedroom" at bounding box center [390, 436] width 271 height 11
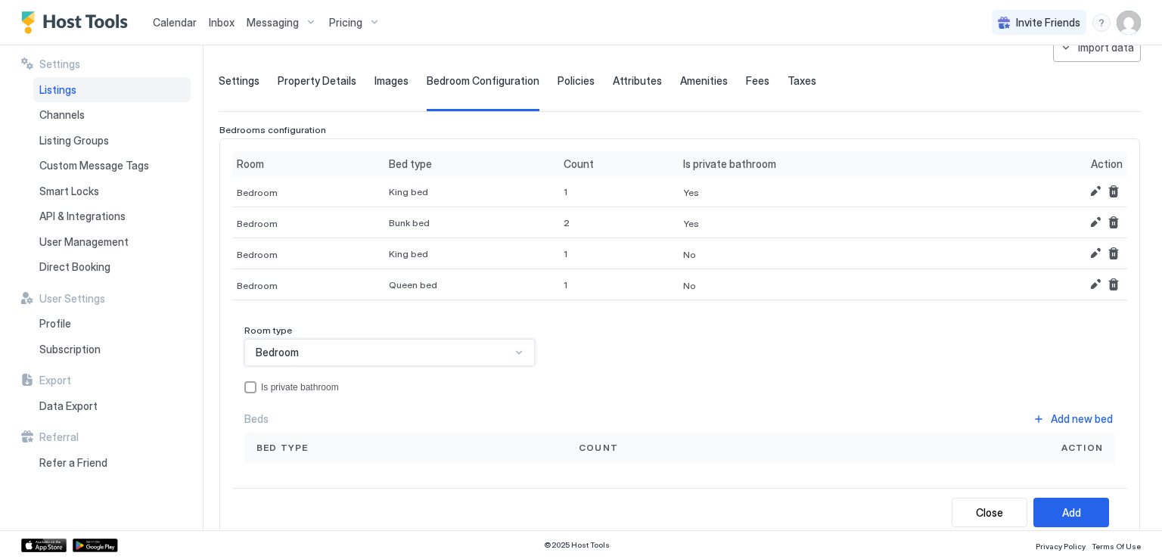
scroll to position [112, 0]
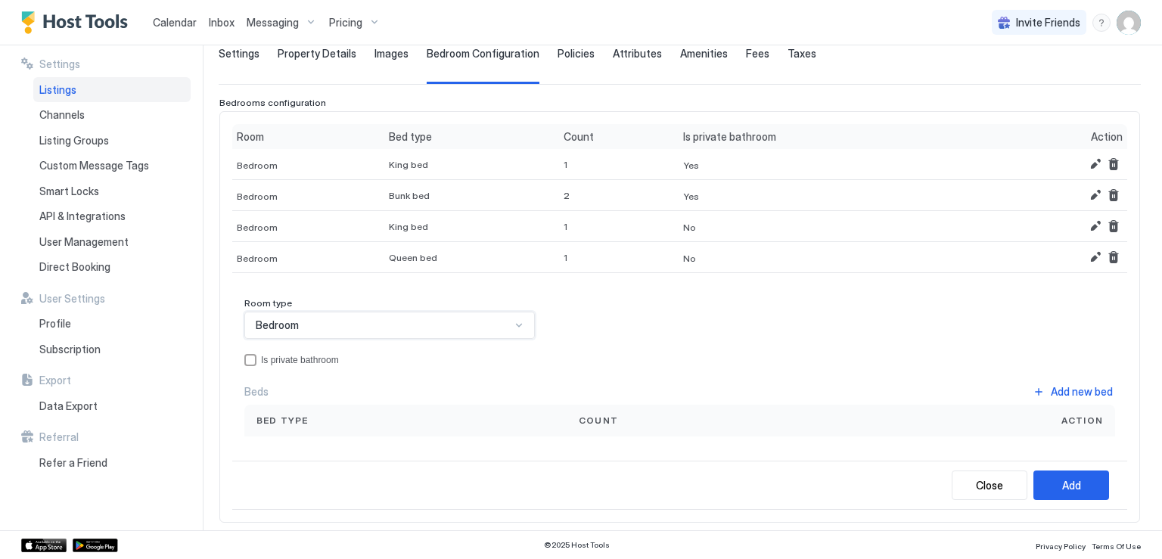
drag, startPoint x: 518, startPoint y: 426, endPoint x: 468, endPoint y: 425, distance: 49.2
click at [518, 426] on div "Bed type" at bounding box center [405, 421] width 322 height 32
click at [387, 419] on div "Bed type" at bounding box center [406, 421] width 298 height 14
click at [1031, 388] on button "Add new bed" at bounding box center [1073, 391] width 85 height 20
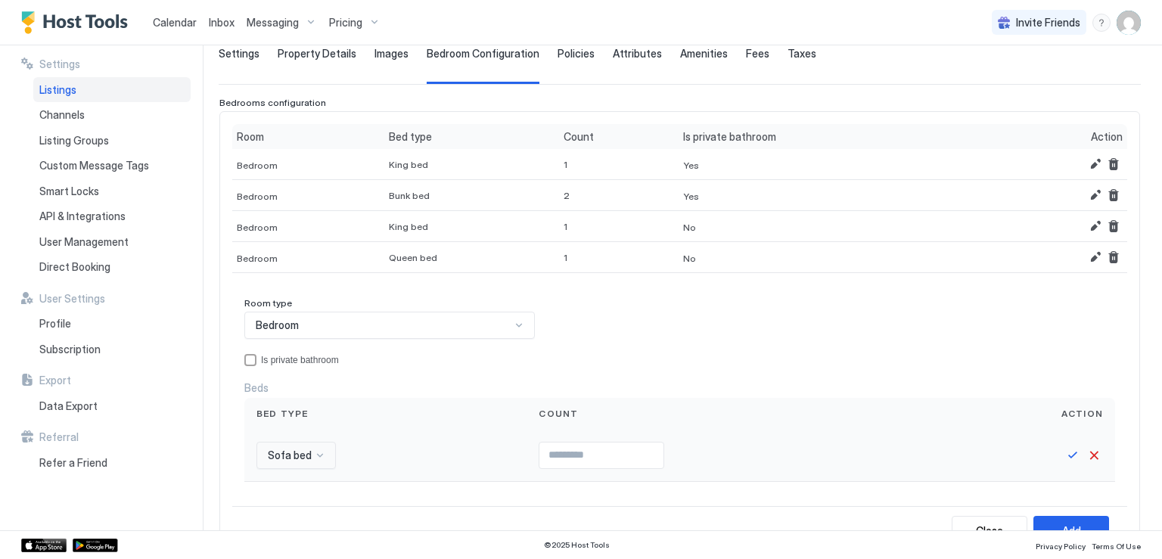
scroll to position [282, 0]
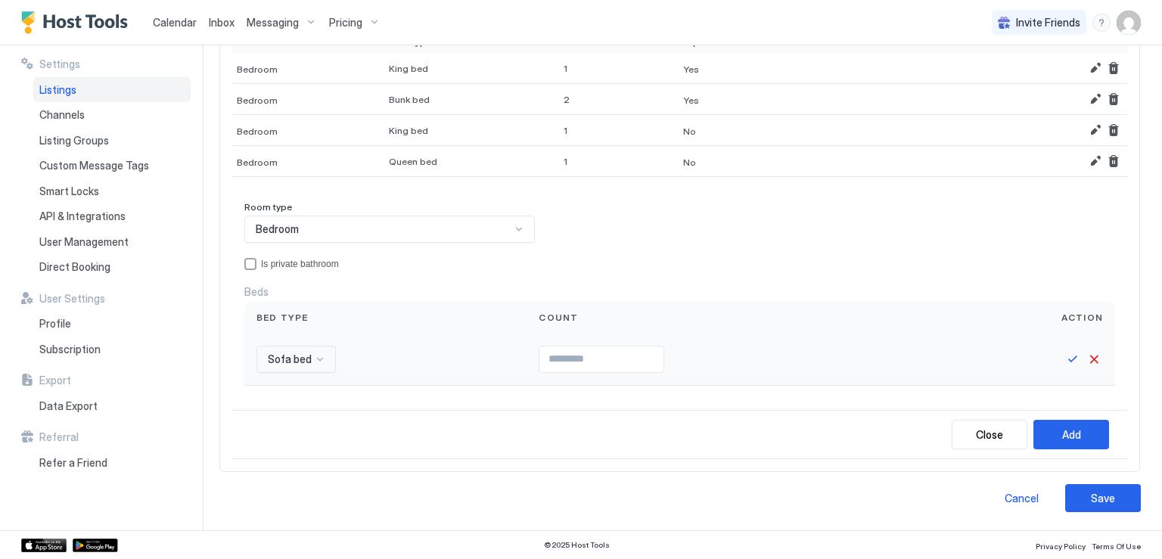
click at [318, 373] on div "Sofa bed" at bounding box center [296, 359] width 79 height 27
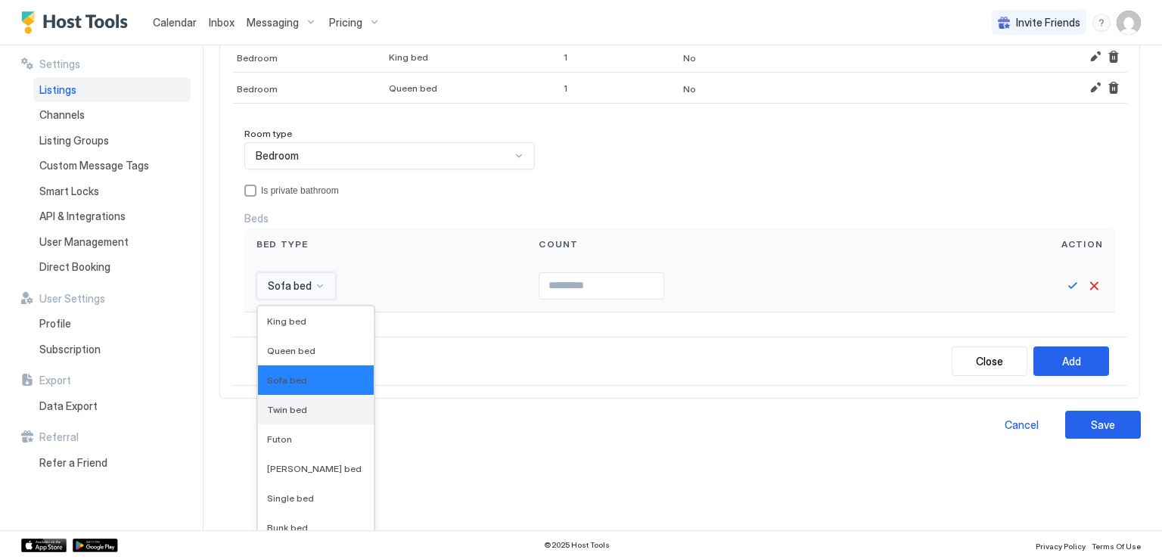
click at [291, 404] on span "Twin bed" at bounding box center [287, 409] width 40 height 11
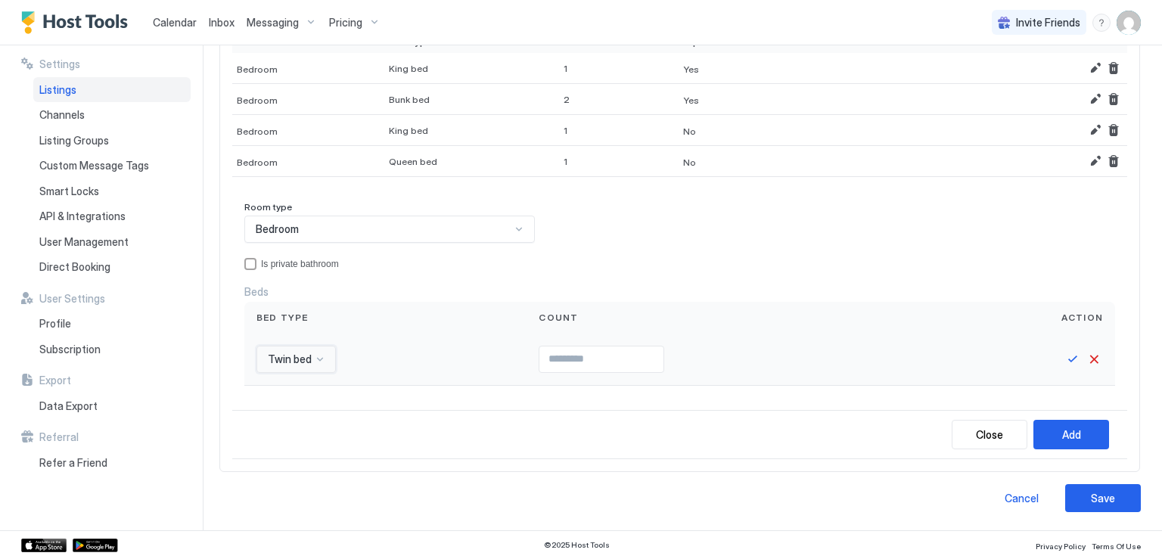
scroll to position [204, 0]
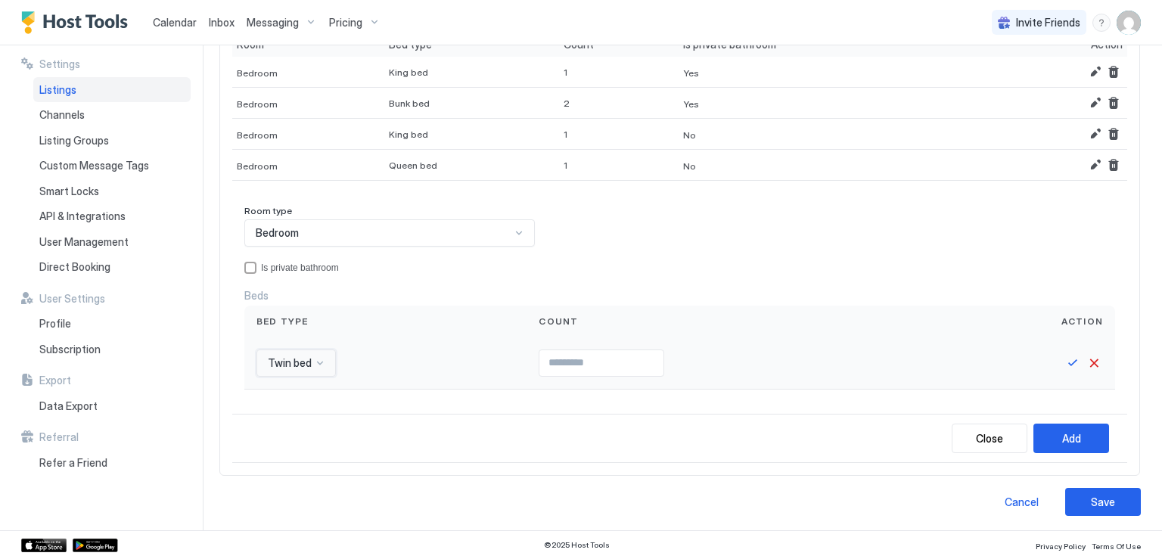
click at [631, 372] on input "Input Field" at bounding box center [602, 363] width 124 height 26
type input "*"
click at [649, 358] on input "*" at bounding box center [602, 363] width 124 height 26
click at [1064, 363] on button "Save" at bounding box center [1073, 363] width 18 height 18
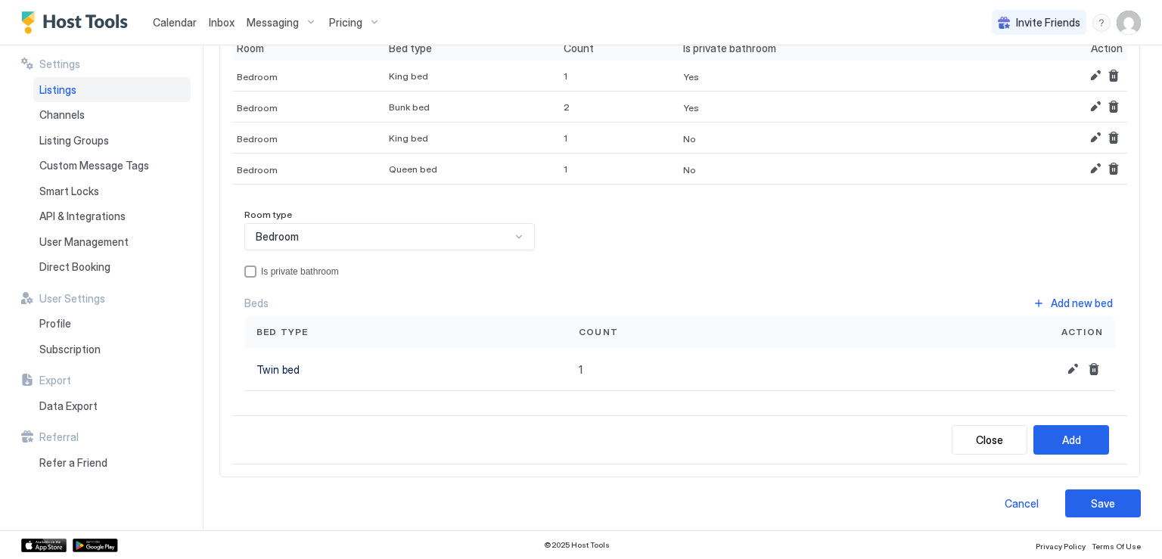
scroll to position [202, 0]
click at [1064, 431] on div "Add" at bounding box center [1072, 439] width 19 height 16
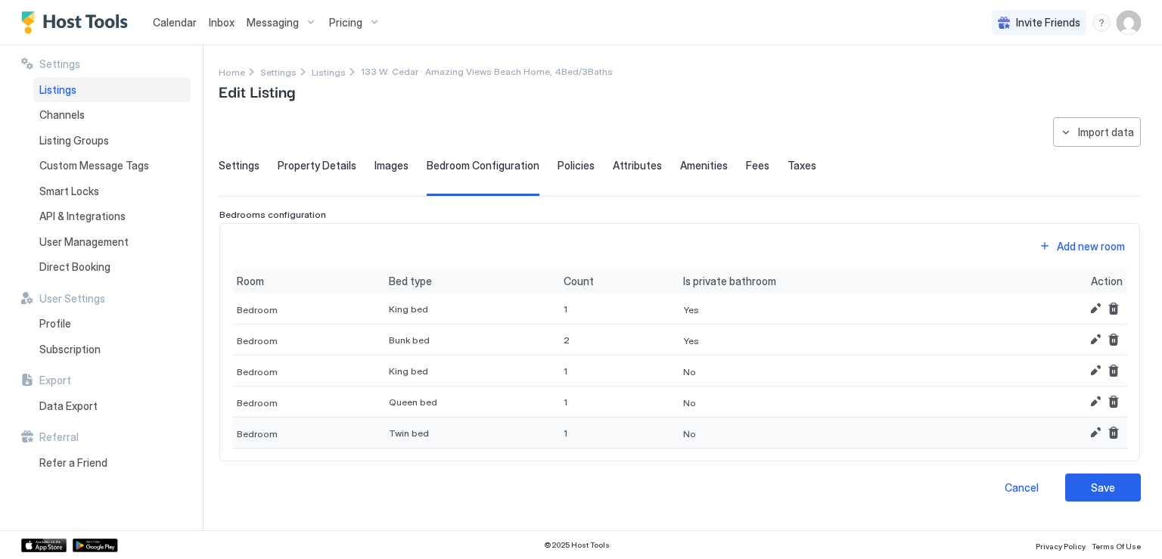
scroll to position [0, 0]
click at [1107, 488] on div "Save" at bounding box center [1103, 488] width 24 height 16
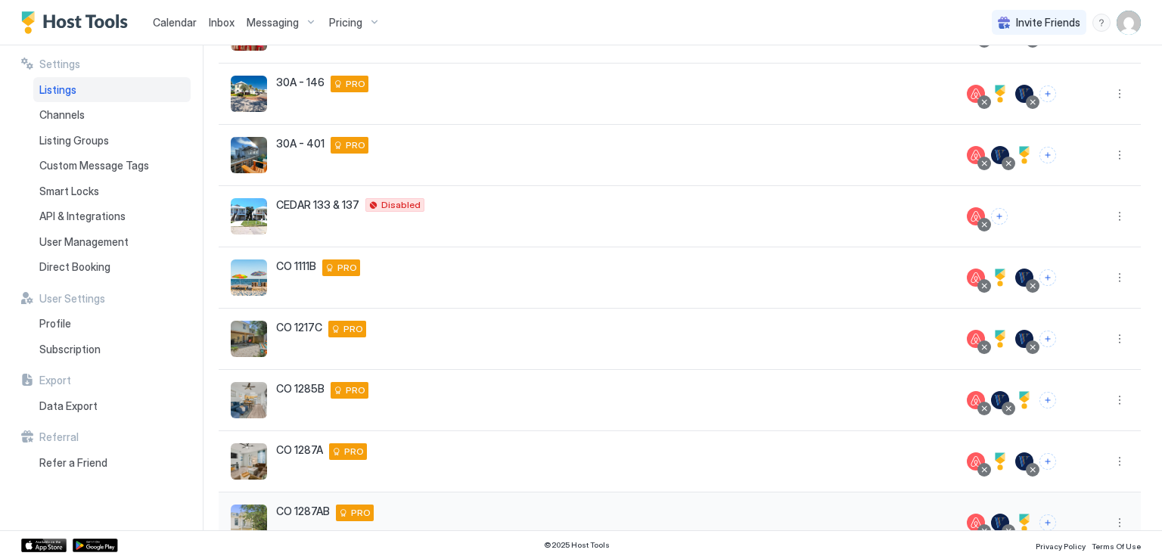
scroll to position [323, 0]
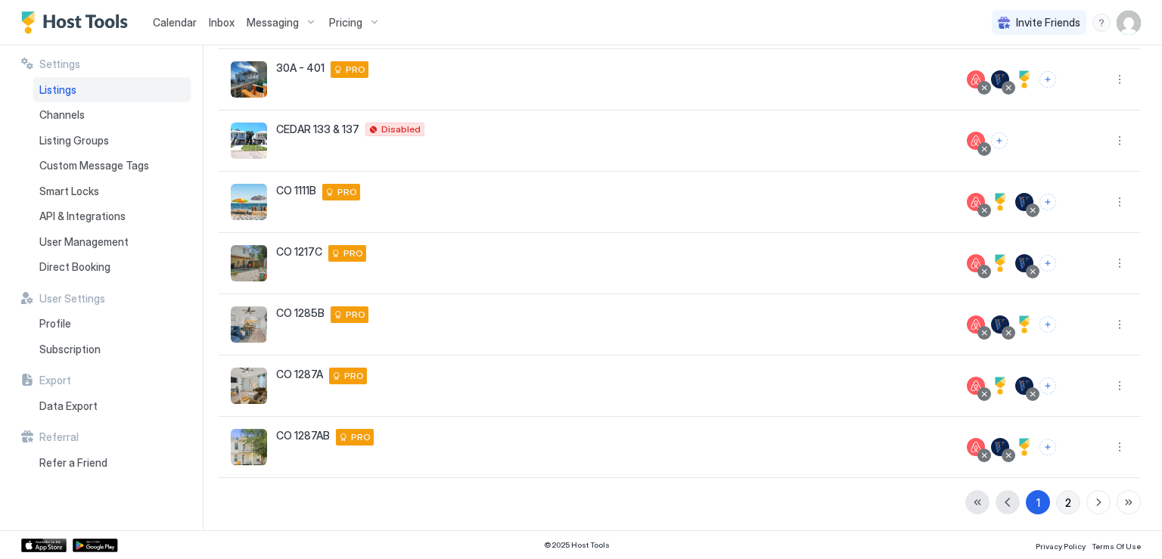
click at [1066, 503] on div "2" at bounding box center [1069, 503] width 6 height 16
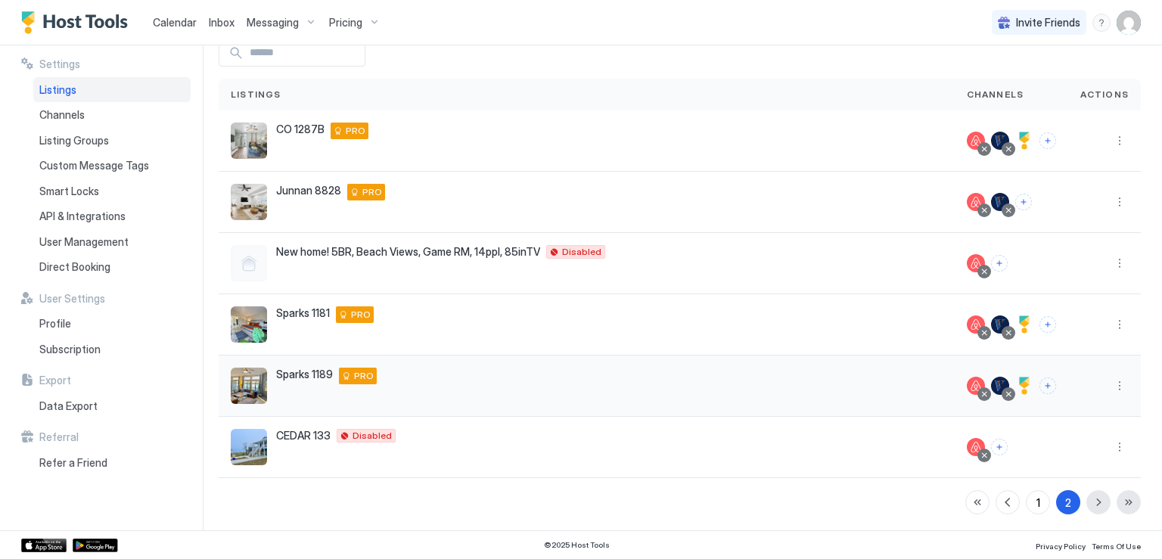
scroll to position [79, 0]
click at [1111, 449] on button "More options" at bounding box center [1120, 446] width 18 height 18
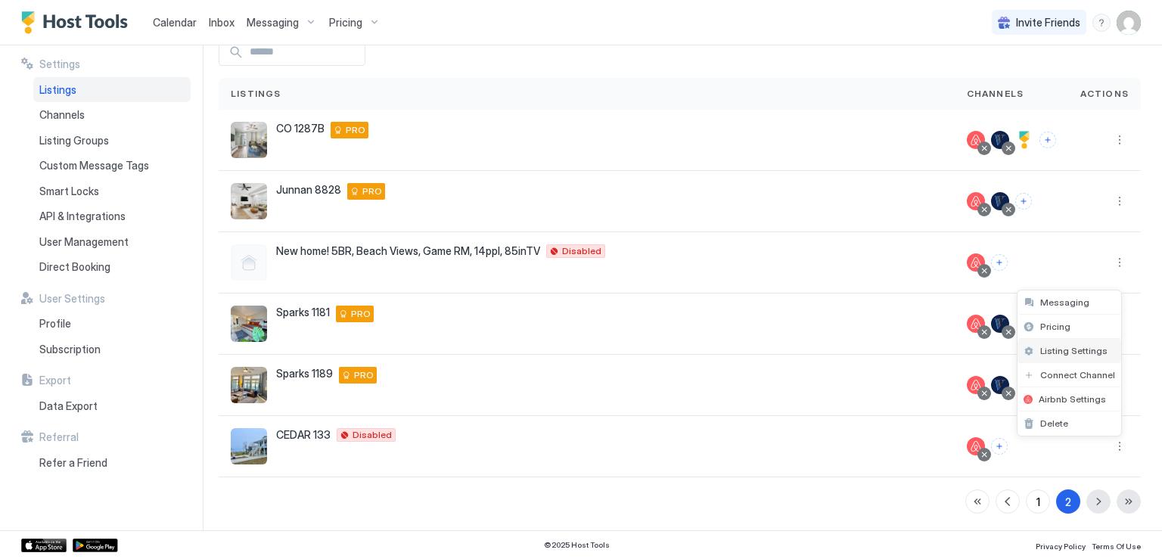
click at [1069, 353] on span "Listing Settings" at bounding box center [1074, 350] width 67 height 11
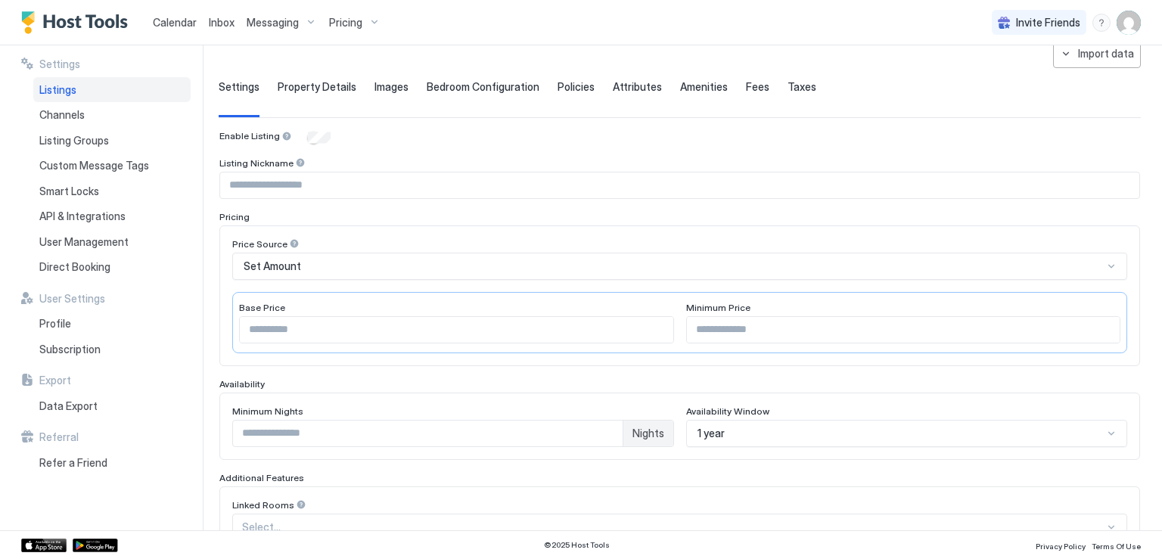
type input "*********"
type input "***"
type input "*"
type input "**********"
type input "***"
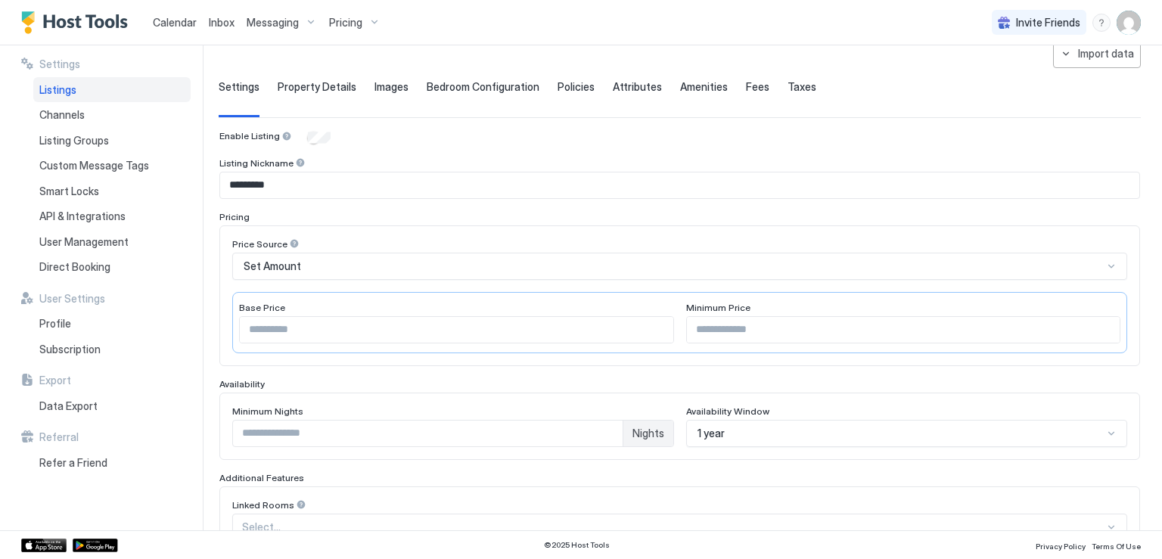
type input "**********"
click at [571, 86] on span "Policies" at bounding box center [576, 87] width 37 height 14
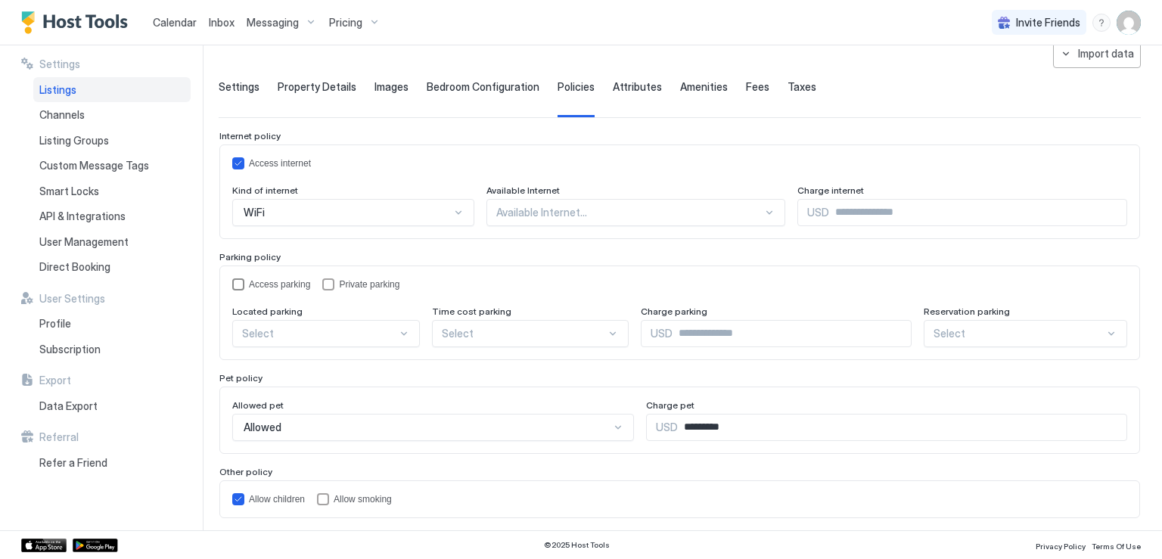
click at [241, 280] on div "accessParking" at bounding box center [238, 285] width 12 height 12
click at [330, 331] on div at bounding box center [319, 334] width 155 height 14
drag, startPoint x: 316, startPoint y: 366, endPoint x: 339, endPoint y: 361, distance: 24.1
click at [316, 366] on div "On Site" at bounding box center [327, 368] width 168 height 11
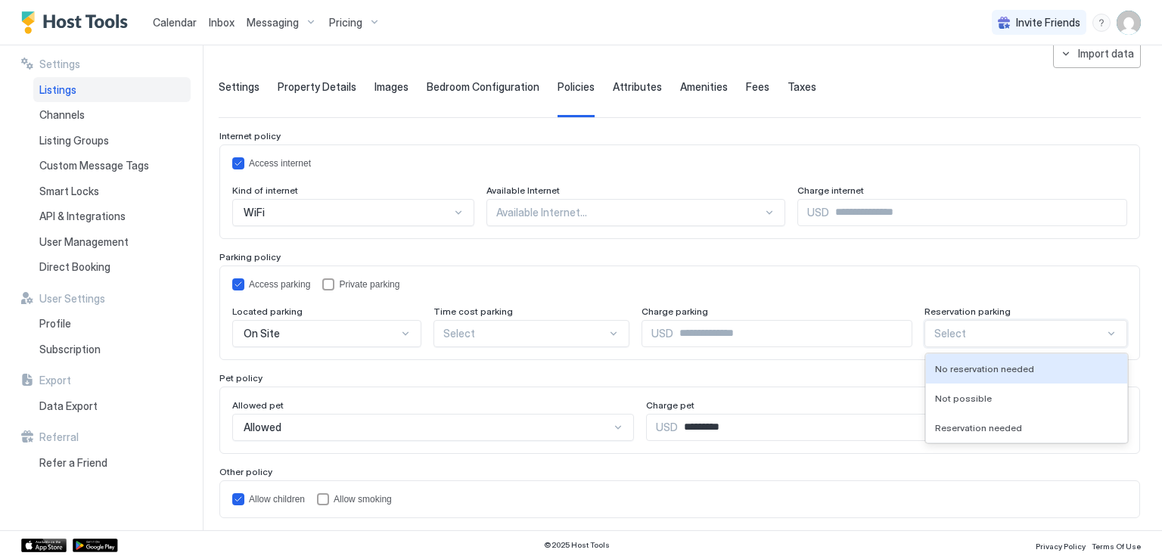
click at [998, 336] on div at bounding box center [1020, 334] width 171 height 14
click at [1000, 359] on div "No reservation needed" at bounding box center [1027, 369] width 202 height 30
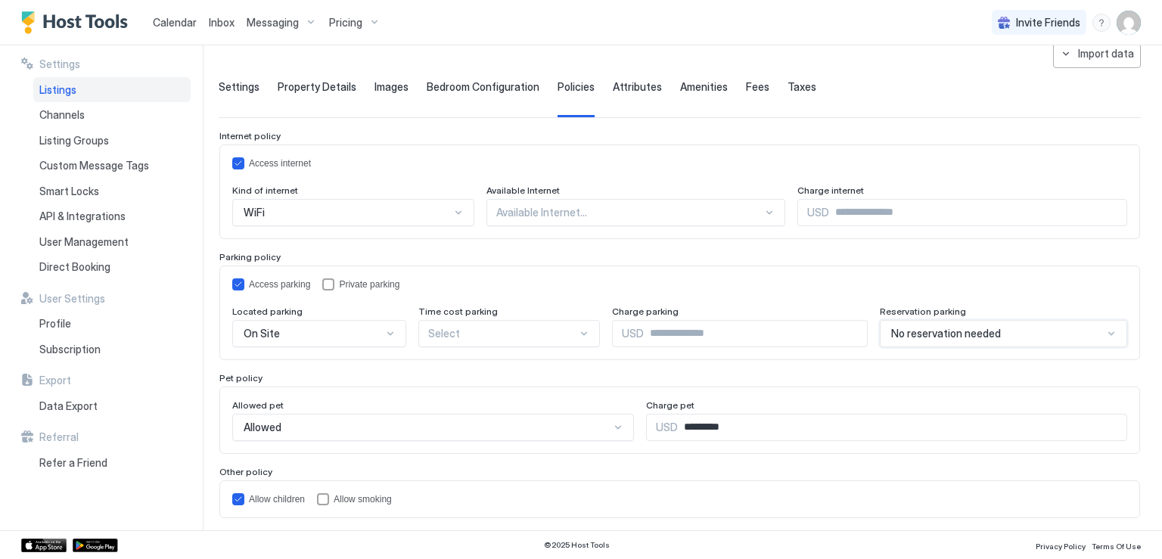
scroll to position [121, 0]
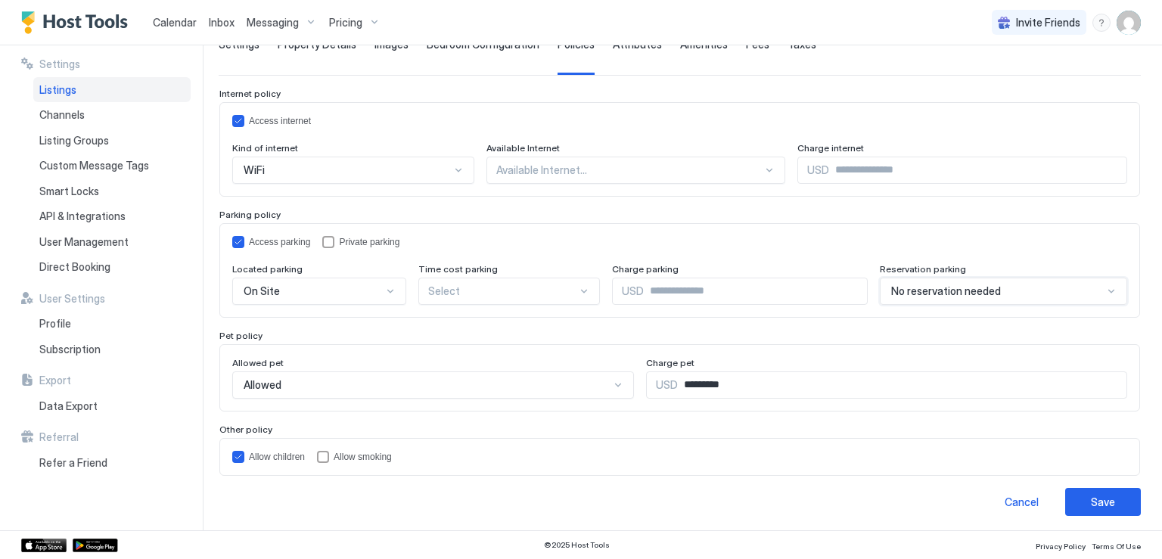
click at [706, 383] on input "*********" at bounding box center [903, 385] width 450 height 26
type input "***"
click at [657, 425] on div "Other policy" at bounding box center [679, 429] width 921 height 11
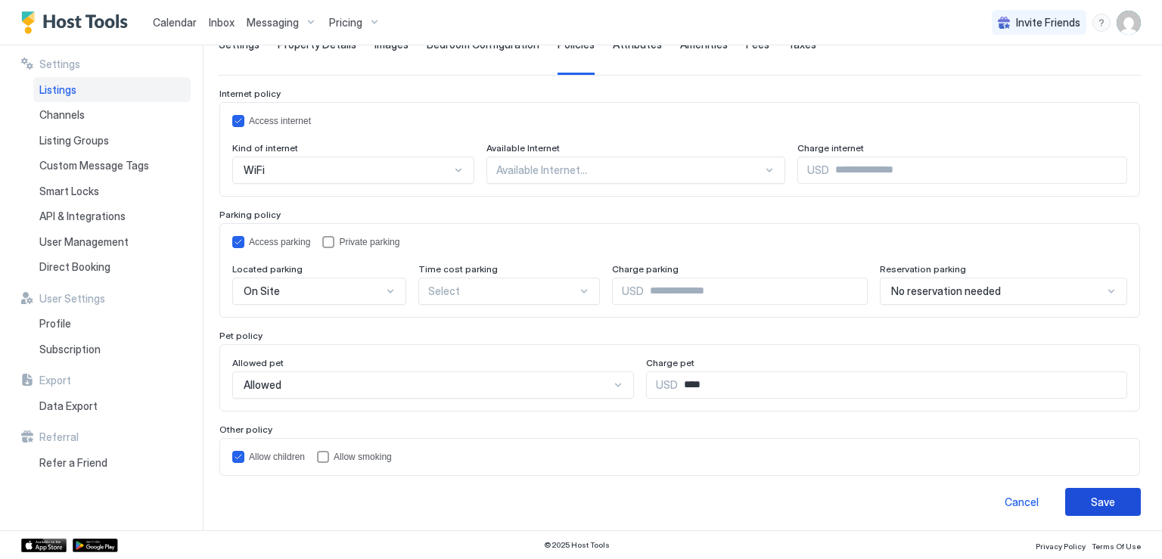
click at [1067, 495] on button "Save" at bounding box center [1104, 502] width 76 height 28
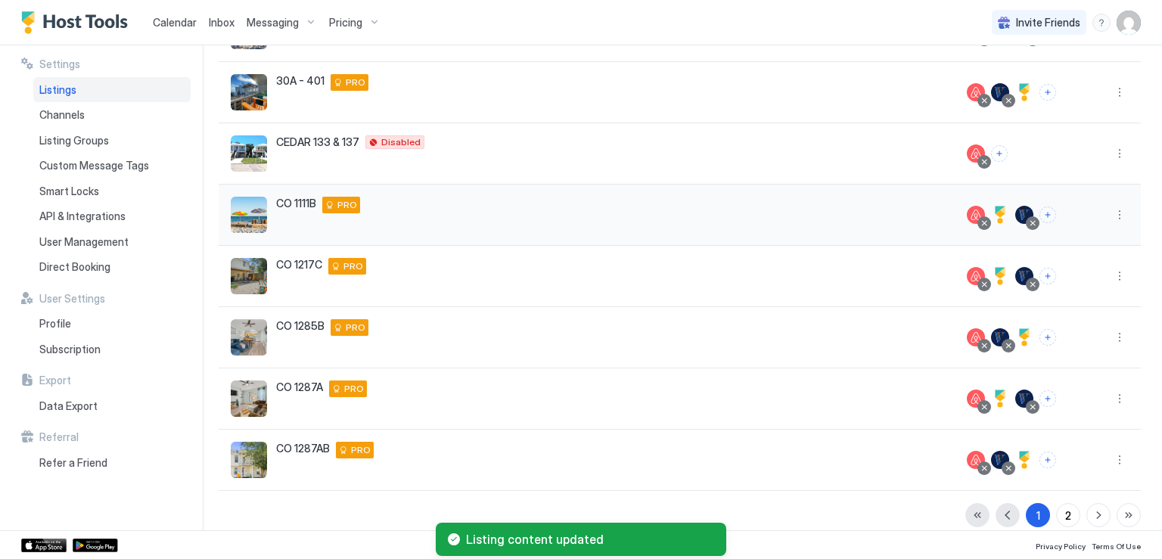
scroll to position [323, 0]
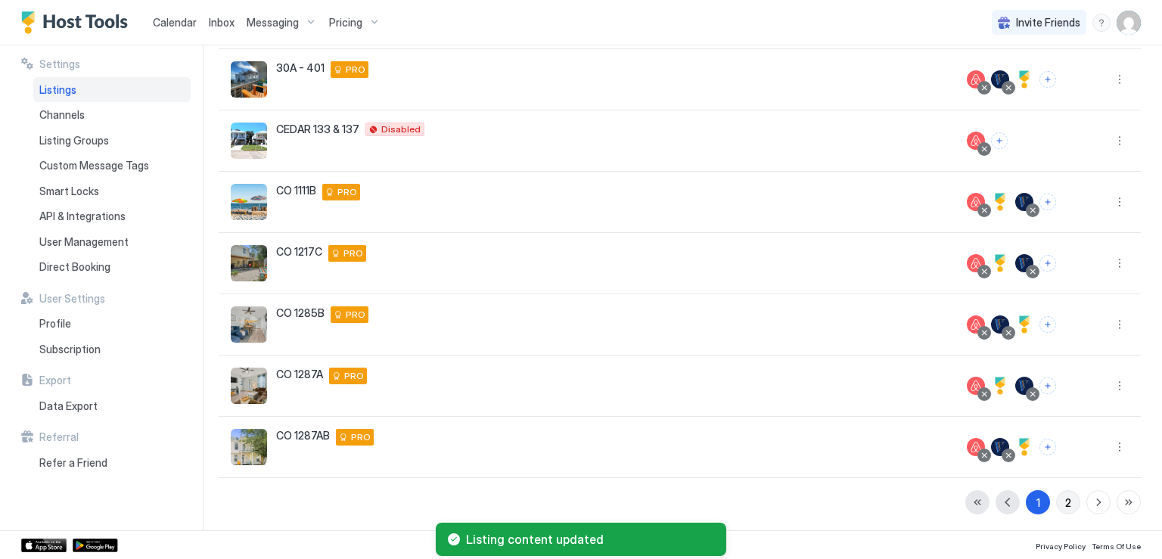
click at [1056, 500] on button "2" at bounding box center [1068, 502] width 24 height 24
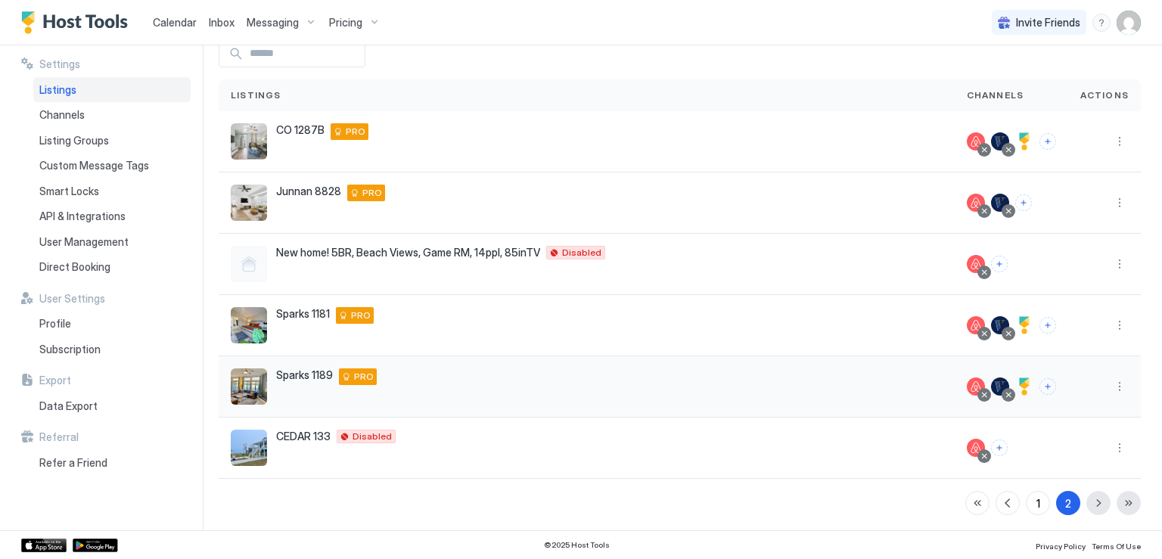
scroll to position [79, 0]
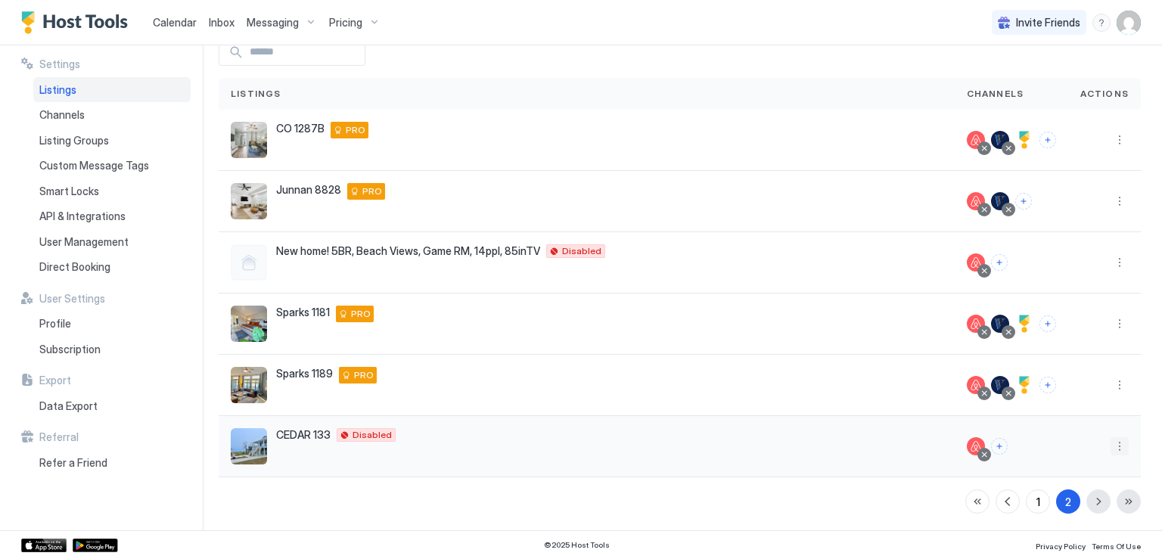
click at [1112, 449] on button "More options" at bounding box center [1120, 446] width 18 height 18
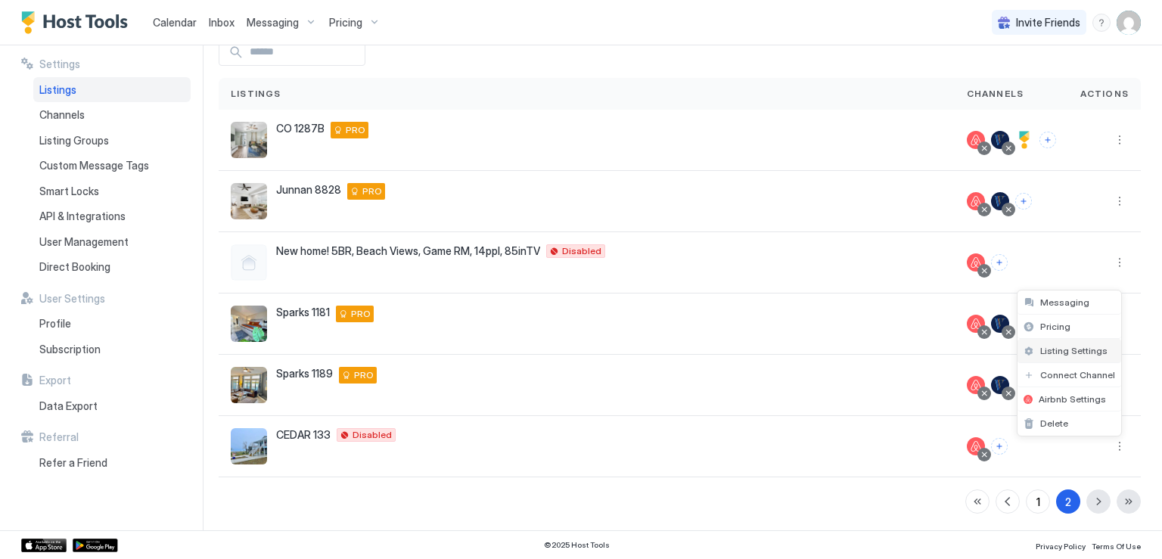
click at [1077, 349] on span "Listing Settings" at bounding box center [1074, 350] width 67 height 11
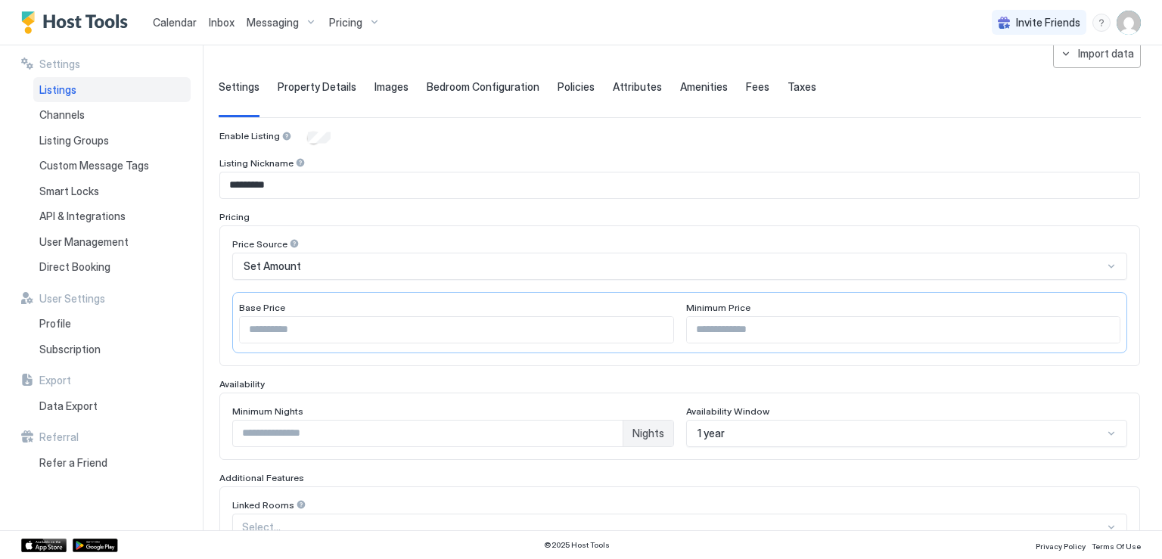
type input "***"
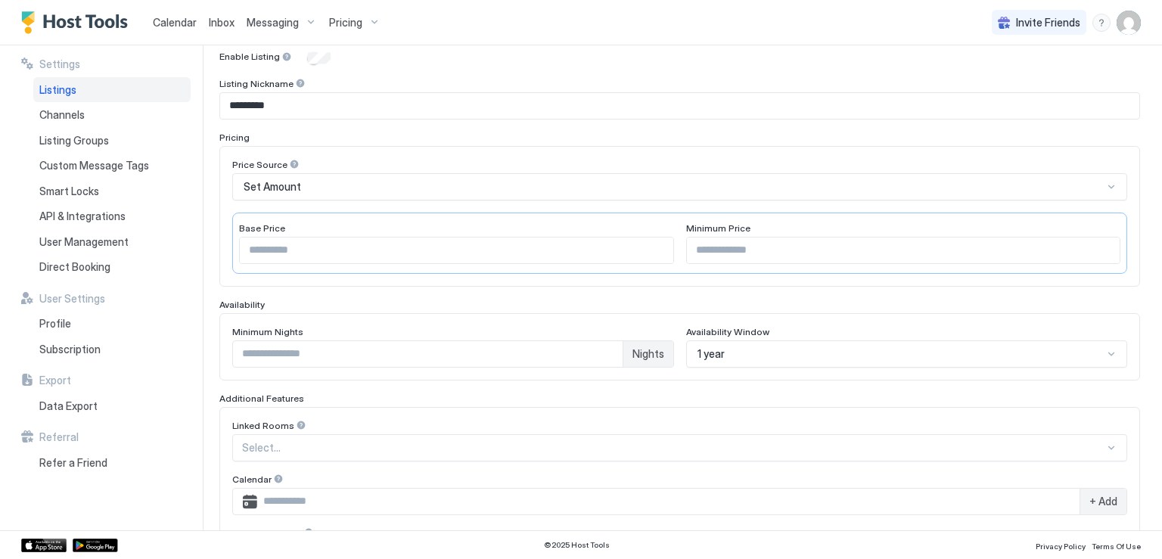
scroll to position [33, 0]
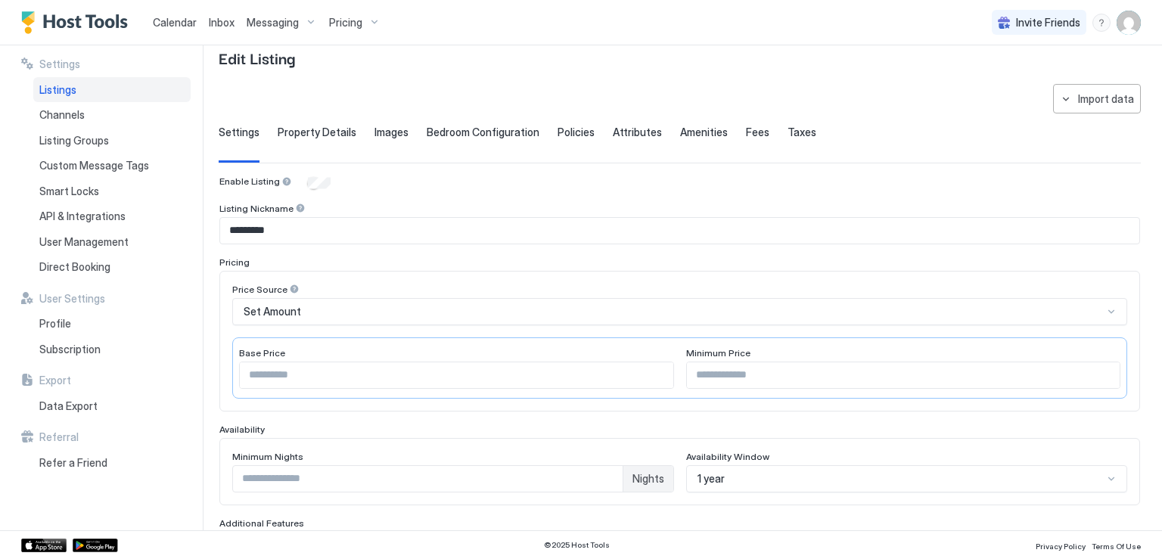
click at [637, 133] on span "Attributes" at bounding box center [637, 133] width 49 height 14
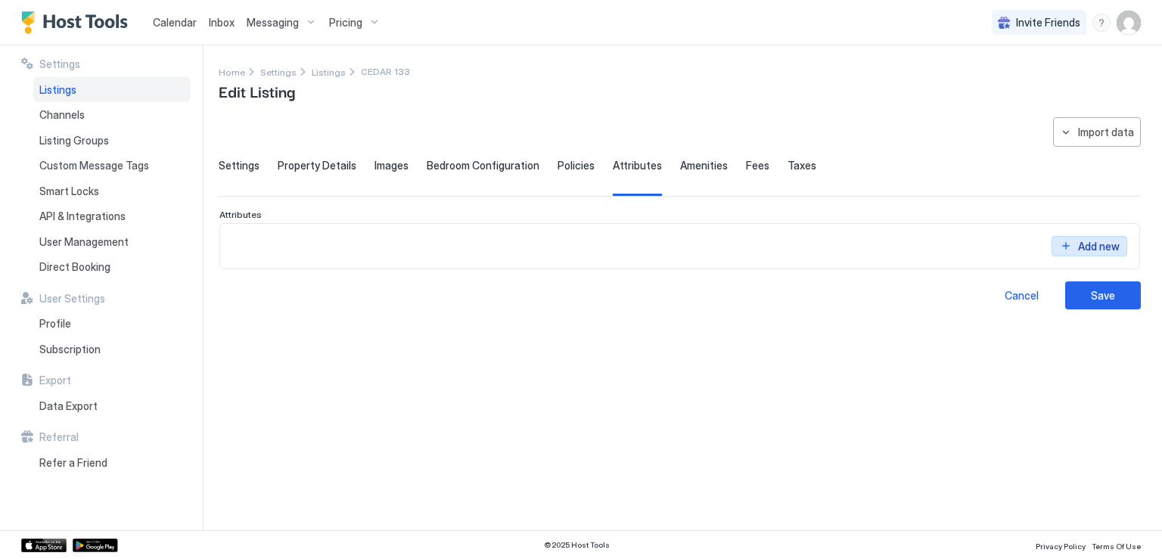
click at [1067, 247] on button "Add new" at bounding box center [1090, 246] width 76 height 20
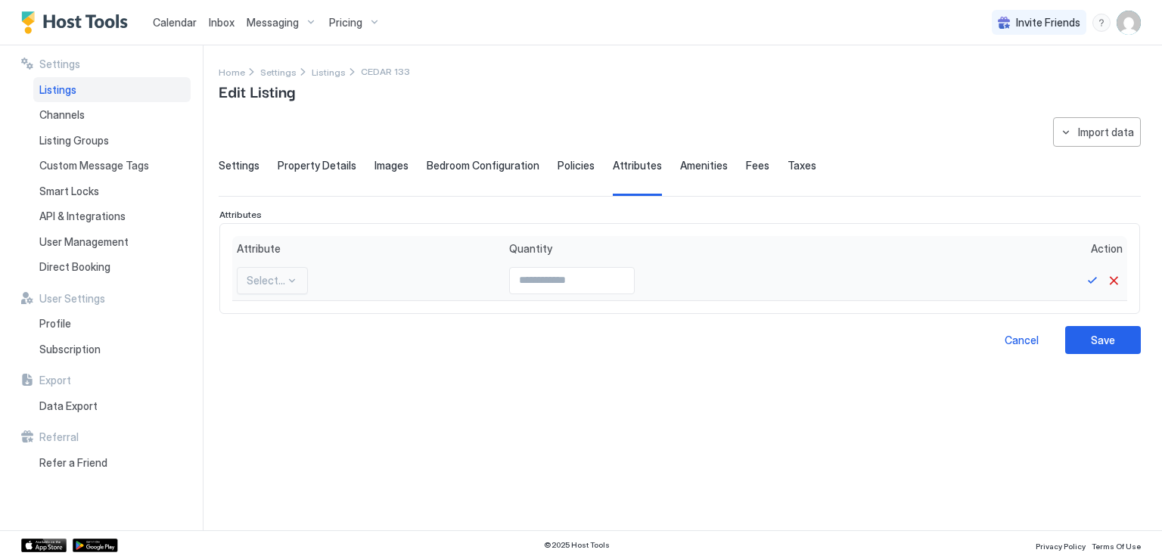
click at [296, 282] on div at bounding box center [292, 281] width 12 height 12
click at [268, 349] on span "Ocean" at bounding box center [261, 349] width 29 height 11
click at [503, 288] on input "Input Field" at bounding box center [565, 281] width 124 height 26
type input "*"
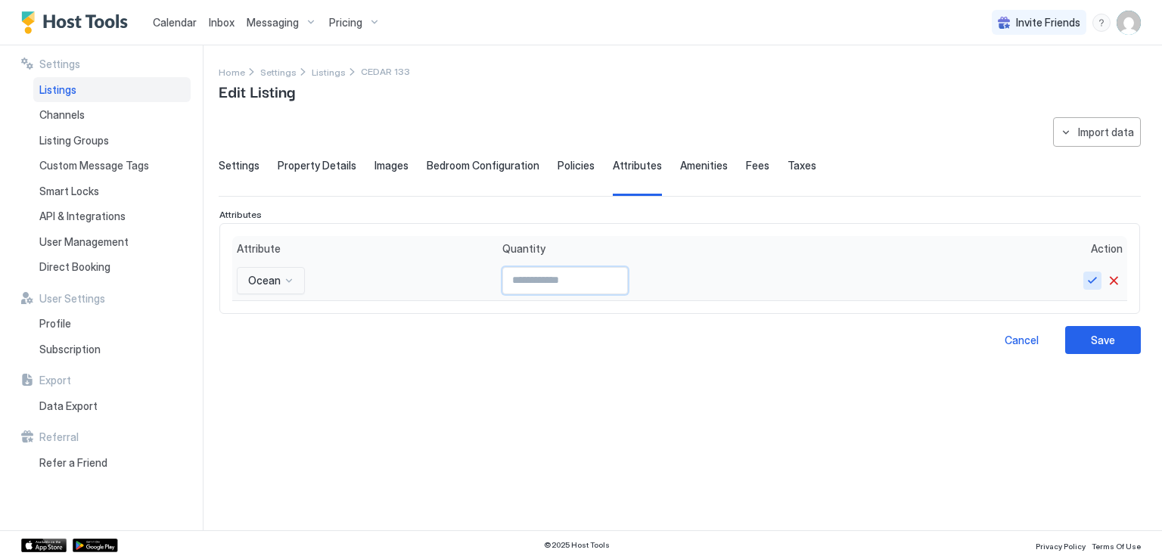
click at [1087, 284] on button "Save" at bounding box center [1093, 281] width 18 height 18
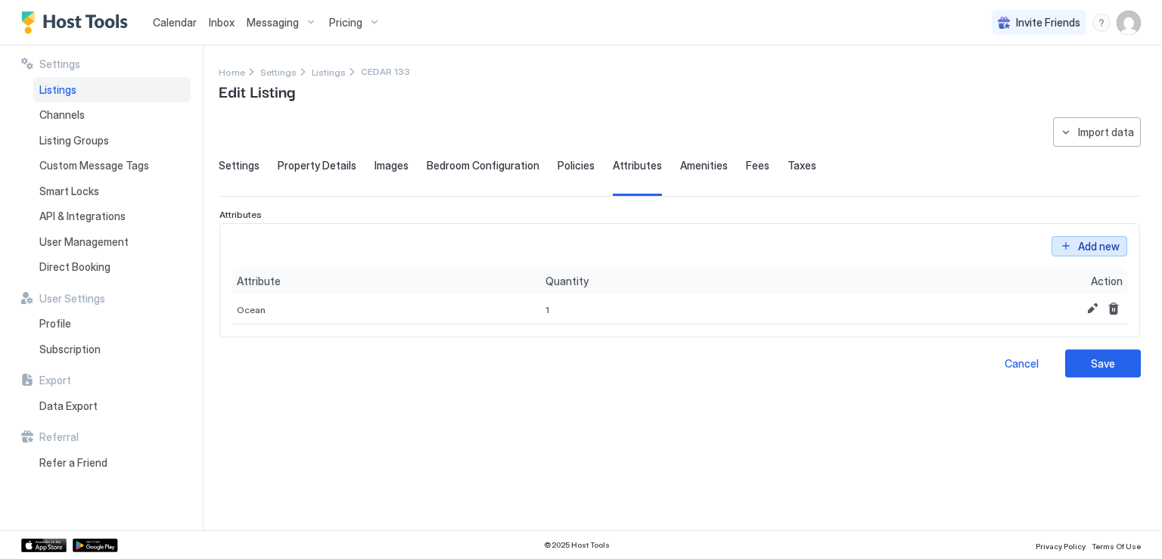
click at [1069, 247] on button "Add new" at bounding box center [1090, 246] width 76 height 20
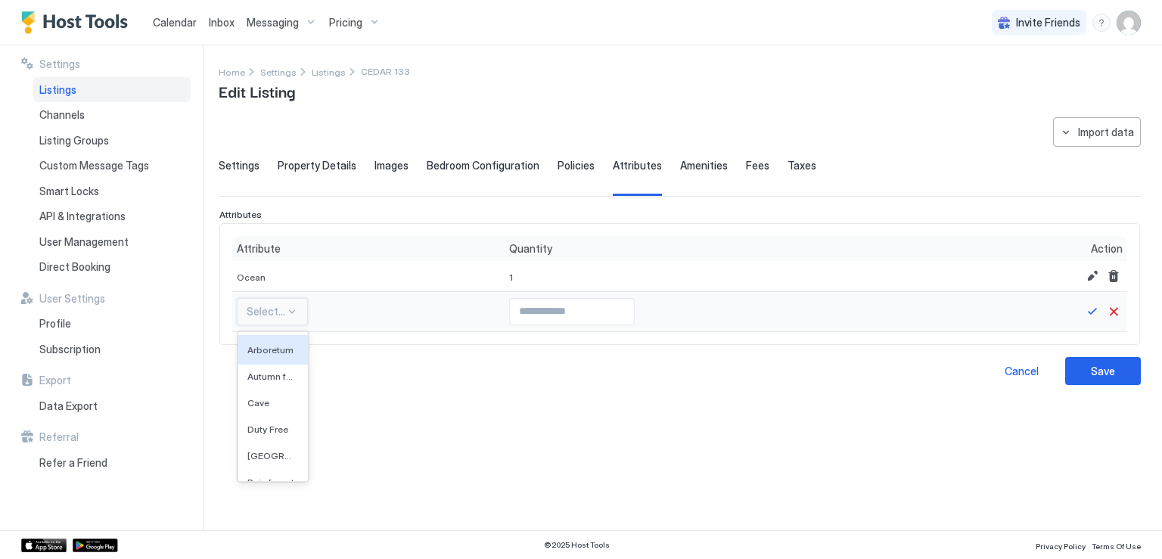
scroll to position [0, 0]
click at [294, 313] on div at bounding box center [292, 312] width 12 height 12
click at [680, 162] on span "Amenities" at bounding box center [704, 166] width 48 height 14
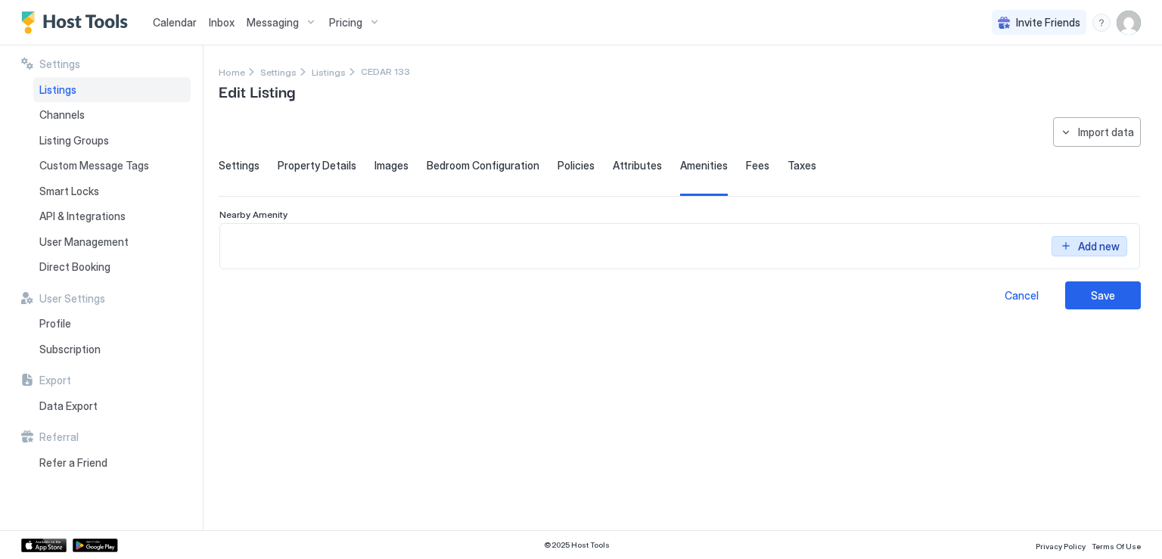
click at [1069, 244] on button "Add new" at bounding box center [1090, 246] width 76 height 20
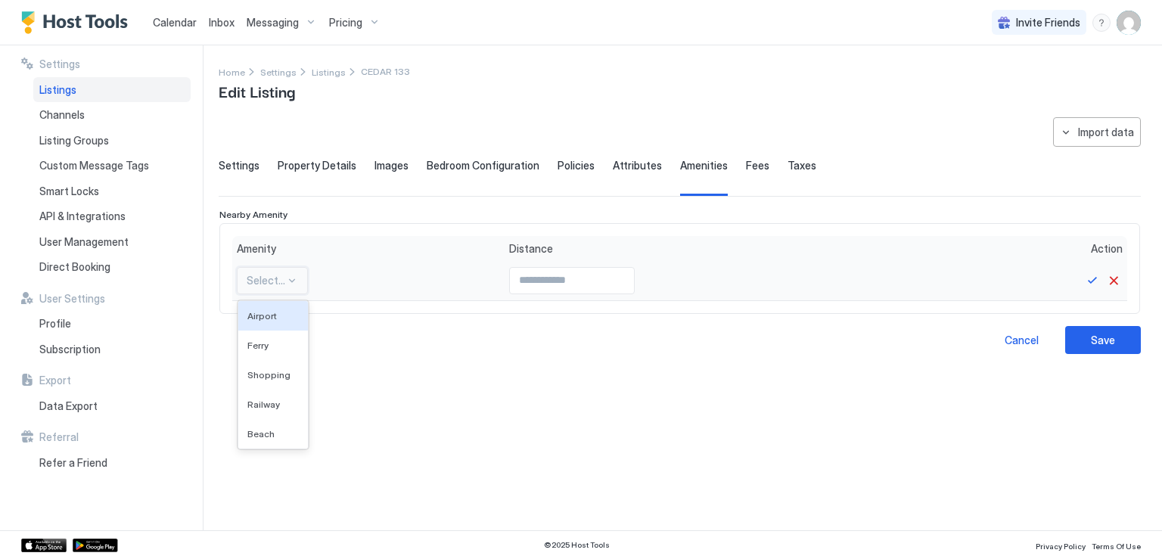
click at [289, 279] on div at bounding box center [292, 281] width 12 height 12
drag, startPoint x: 269, startPoint y: 429, endPoint x: 357, endPoint y: 369, distance: 106.6
click at [269, 428] on span "Beach" at bounding box center [260, 433] width 27 height 11
click at [524, 287] on input "Input Field" at bounding box center [561, 281] width 124 height 26
type input "**"
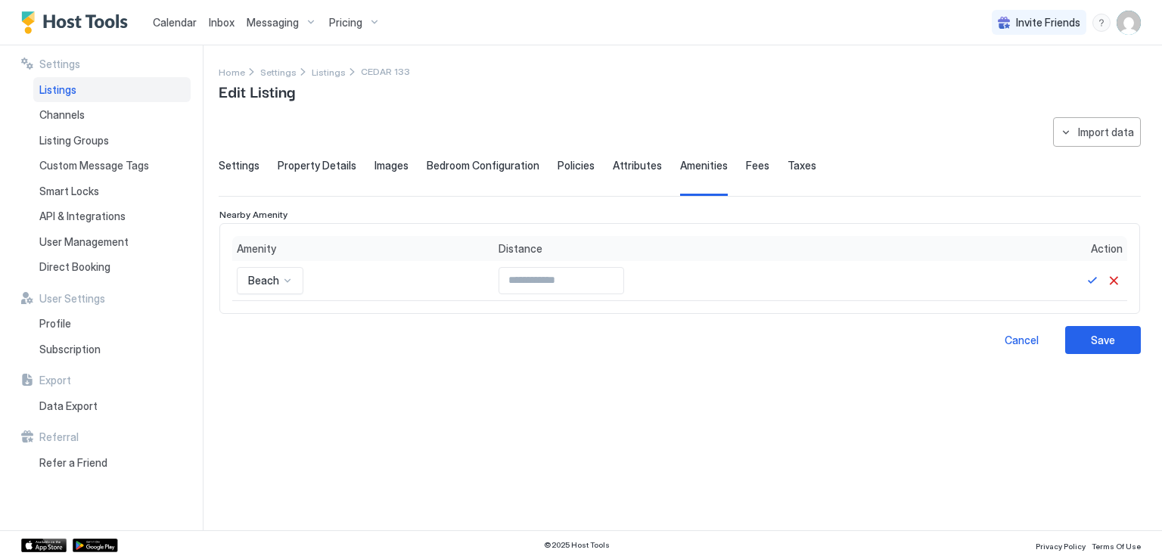
click at [575, 387] on div "**********" at bounding box center [680, 314] width 923 height 395
drag, startPoint x: 527, startPoint y: 289, endPoint x: 459, endPoint y: 276, distance: 69.3
click at [459, 276] on div "Beach **" at bounding box center [679, 281] width 895 height 40
click at [717, 410] on div "**********" at bounding box center [680, 314] width 923 height 395
click at [1090, 278] on button "Save" at bounding box center [1093, 281] width 18 height 18
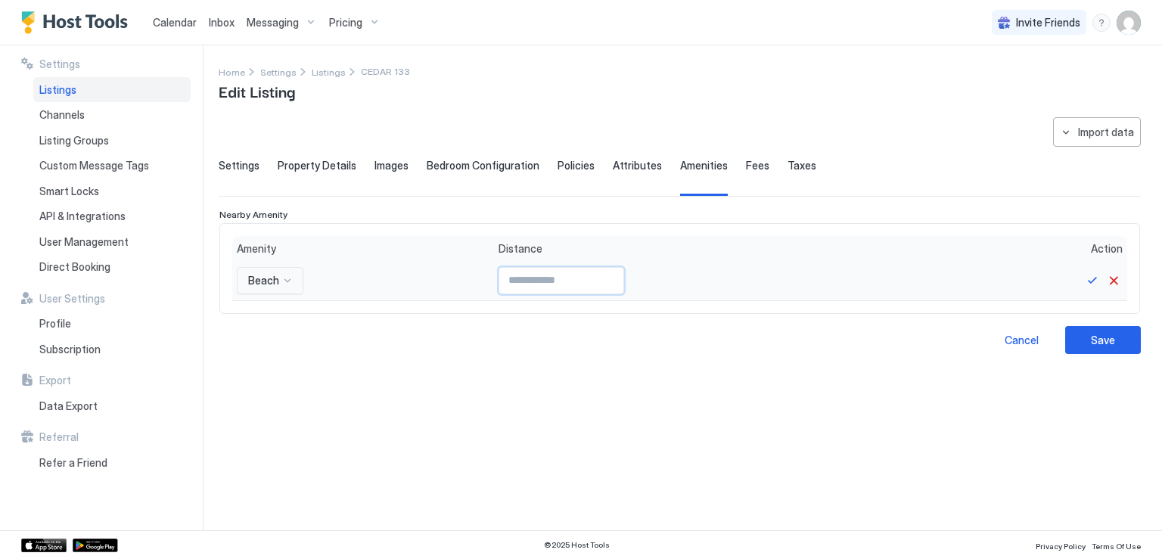
click at [607, 278] on input "*" at bounding box center [561, 281] width 124 height 26
click at [607, 283] on input "*" at bounding box center [561, 281] width 124 height 26
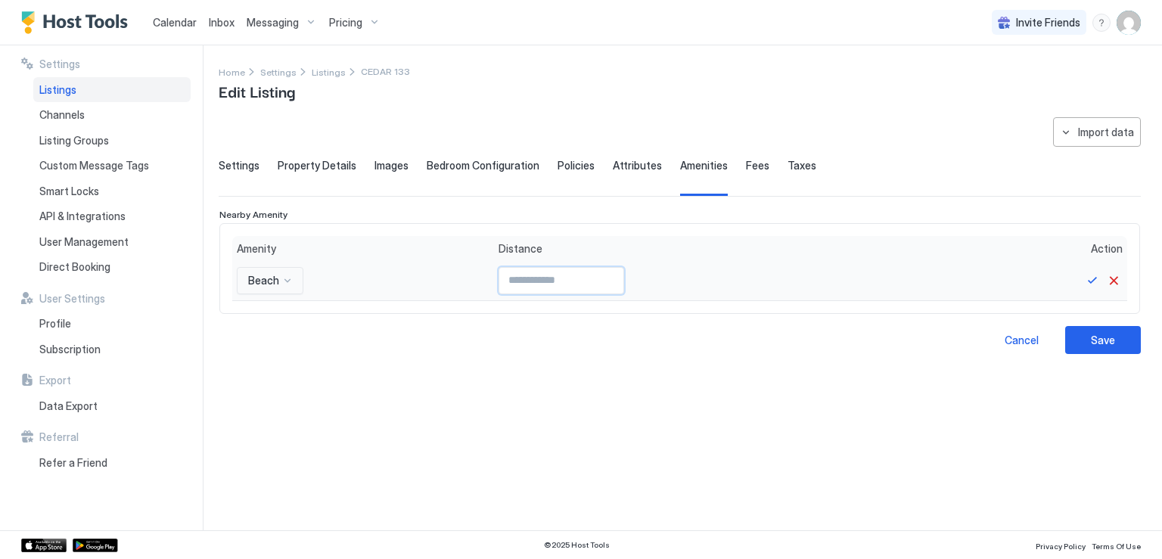
click at [607, 283] on input "*" at bounding box center [561, 281] width 124 height 26
type input "*"
click at [607, 283] on input "*" at bounding box center [561, 281] width 124 height 26
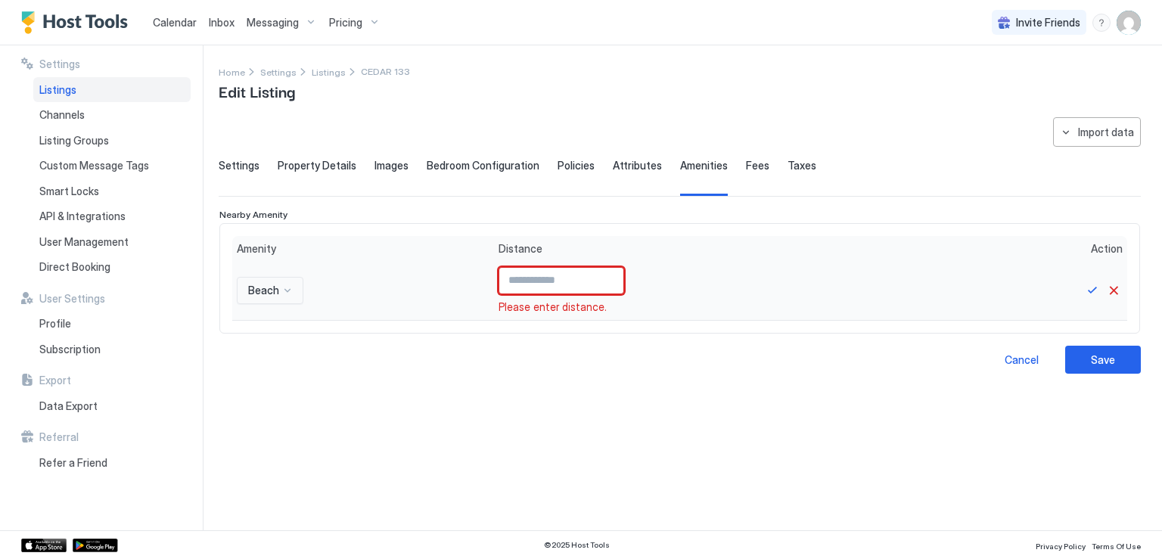
type input "**"
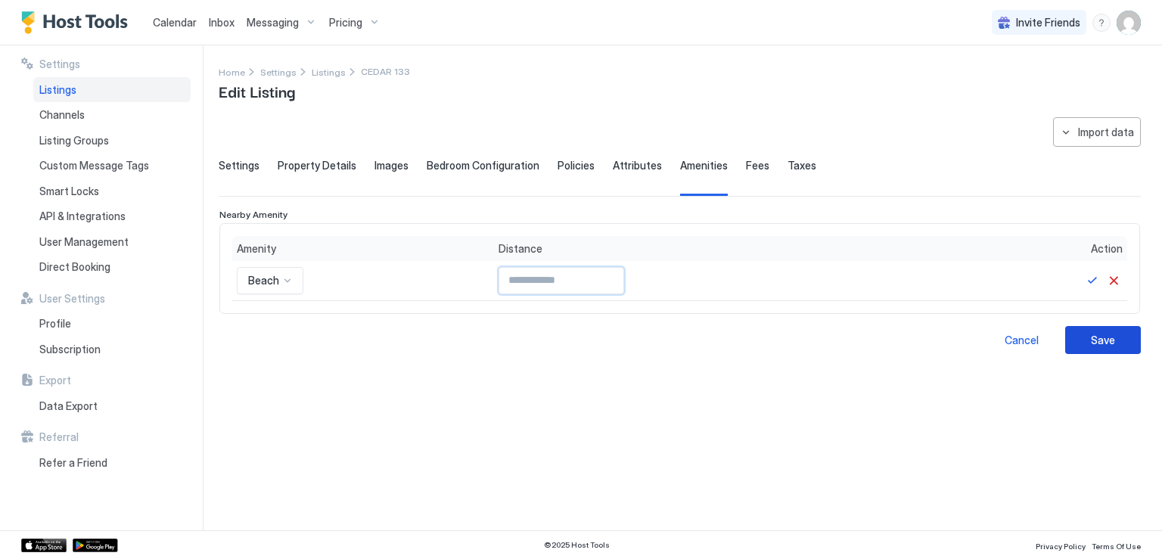
type input "**"
click at [1119, 339] on button "Save" at bounding box center [1104, 340] width 76 height 28
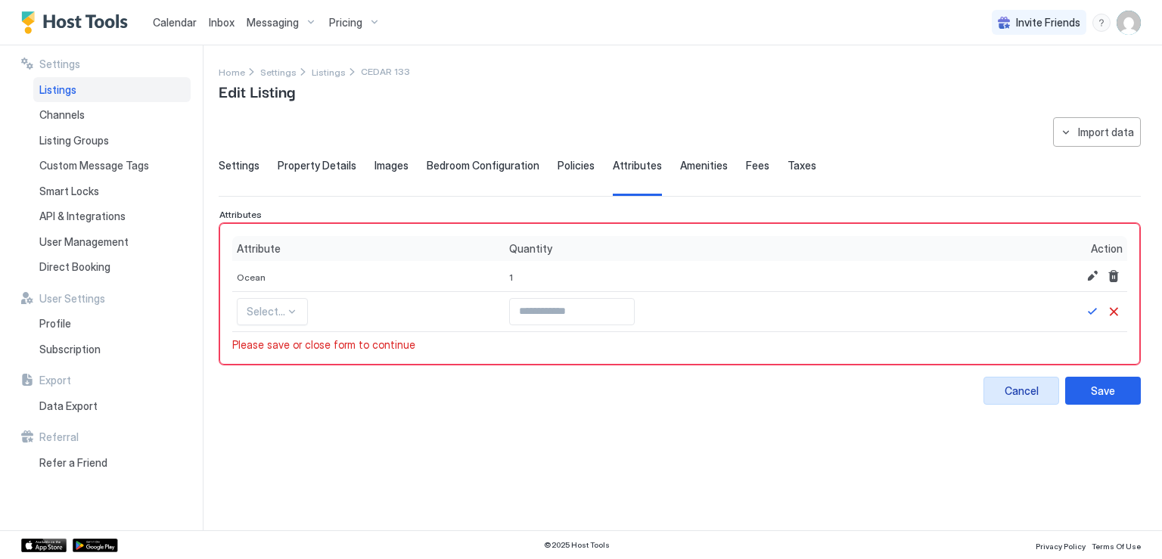
click at [1025, 394] on div "Cancel" at bounding box center [1022, 391] width 34 height 16
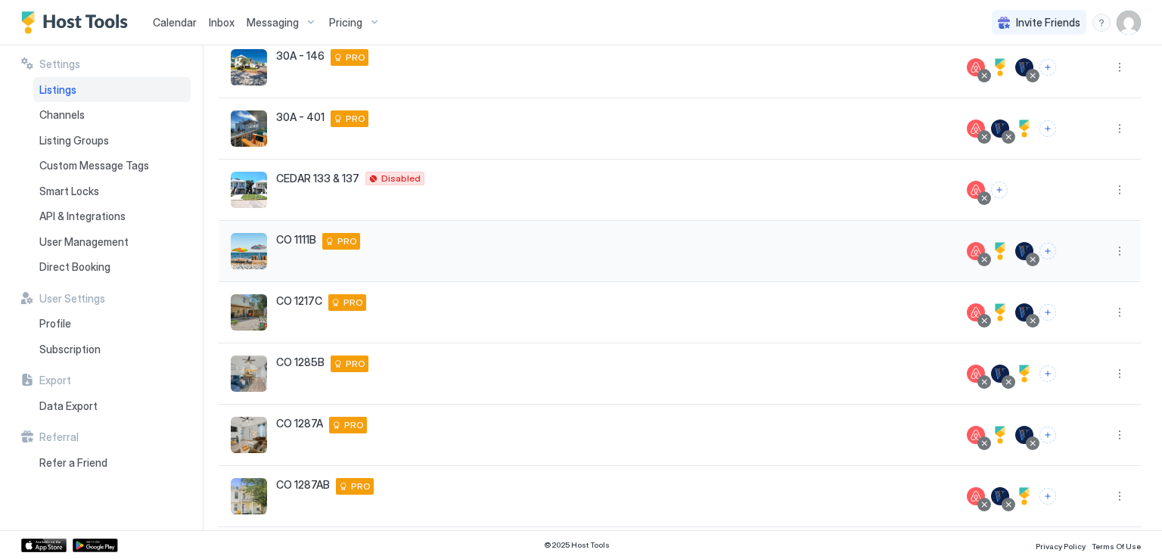
scroll to position [323, 0]
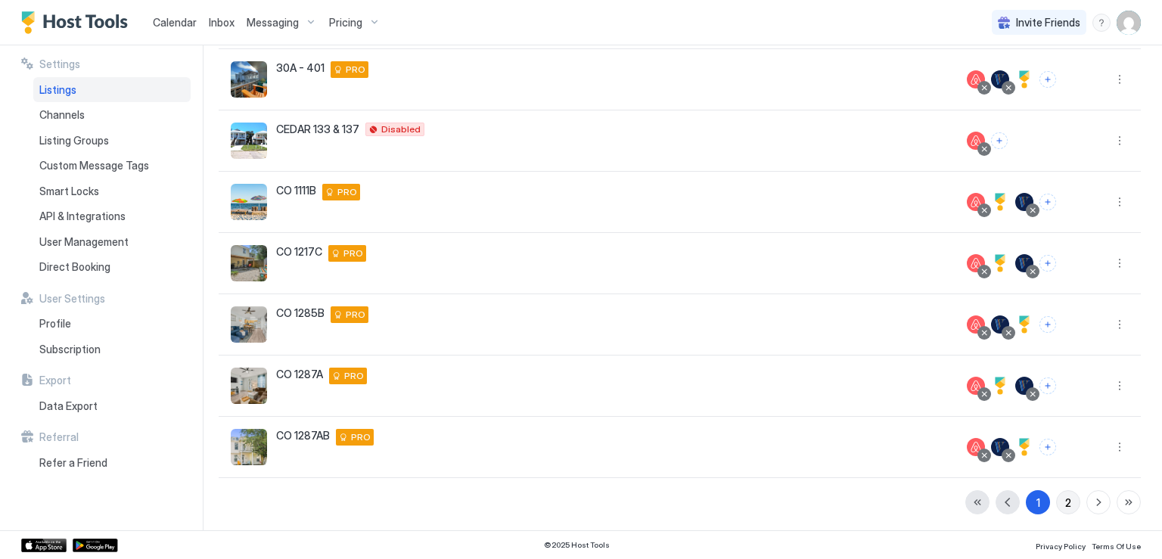
click at [1061, 500] on button "2" at bounding box center [1068, 502] width 24 height 24
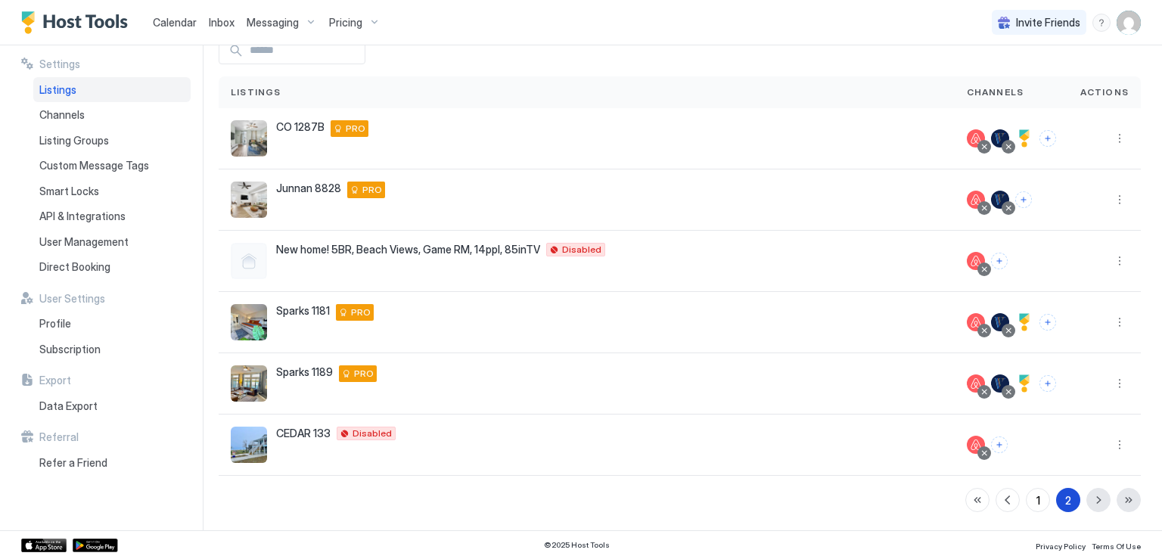
scroll to position [79, 0]
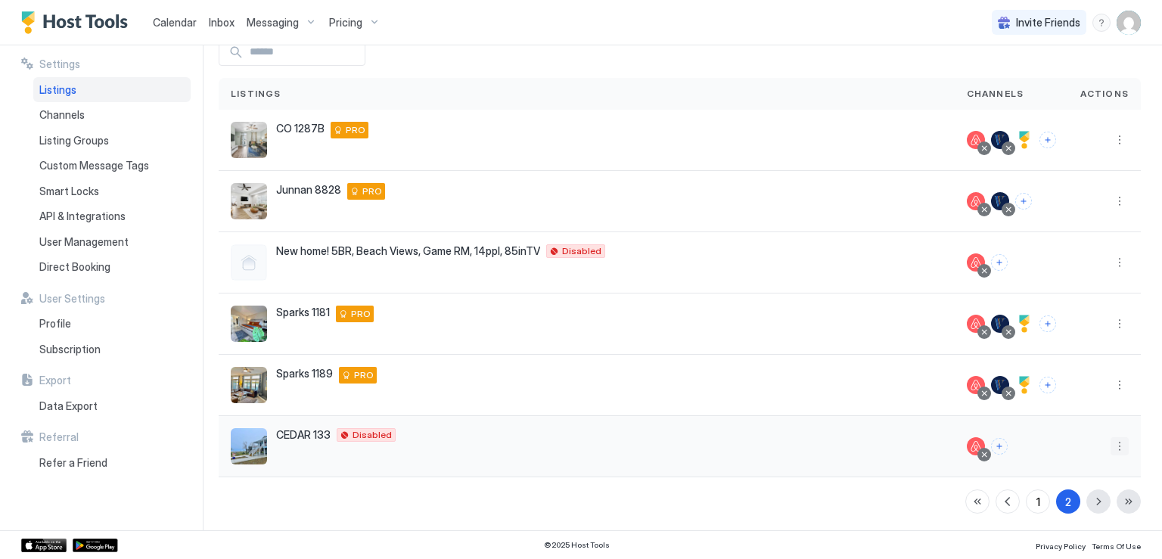
click at [1111, 446] on button "More options" at bounding box center [1120, 446] width 18 height 18
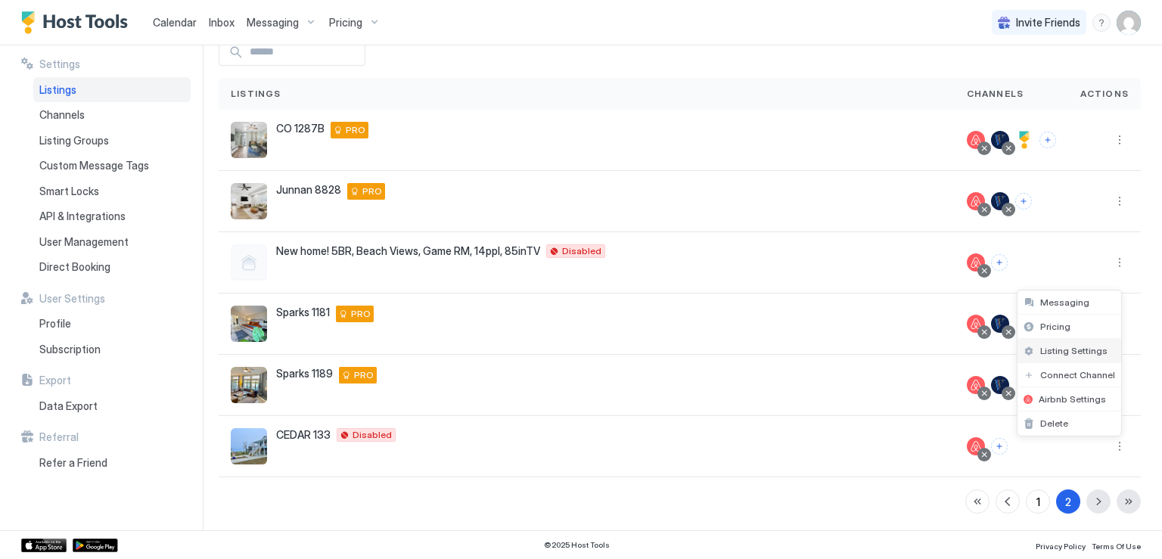
click at [1056, 346] on span "Listing Settings" at bounding box center [1074, 350] width 67 height 11
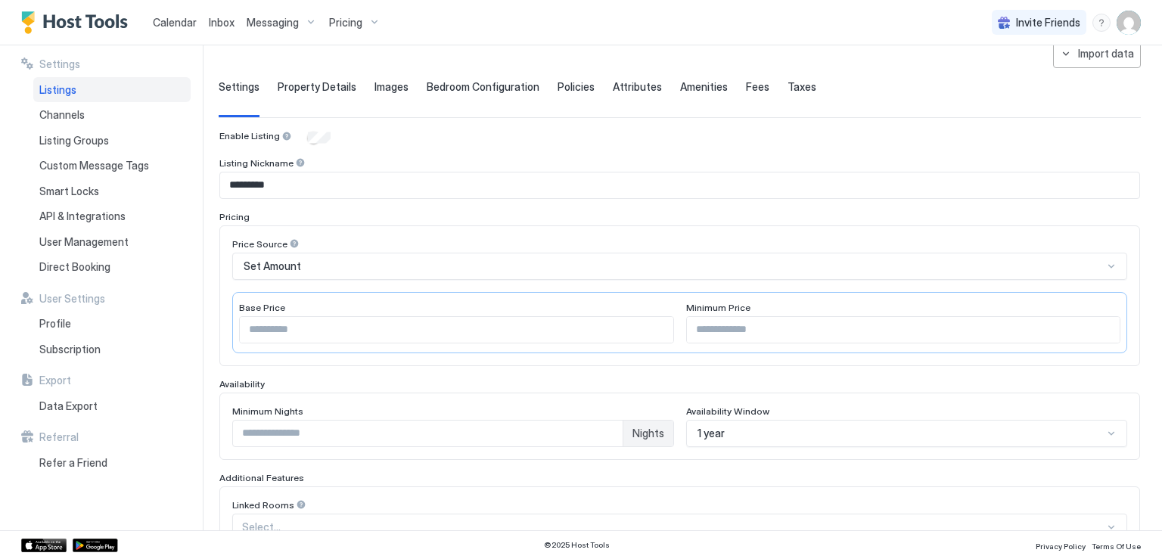
click at [613, 89] on span "Attributes" at bounding box center [637, 87] width 49 height 14
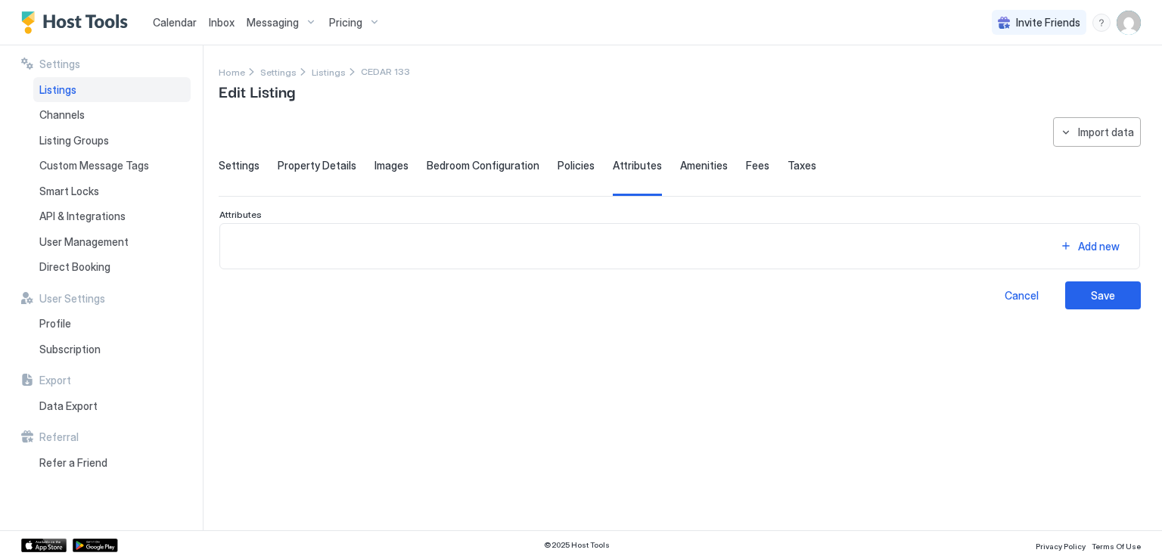
click at [746, 166] on span "Fees" at bounding box center [757, 166] width 23 height 14
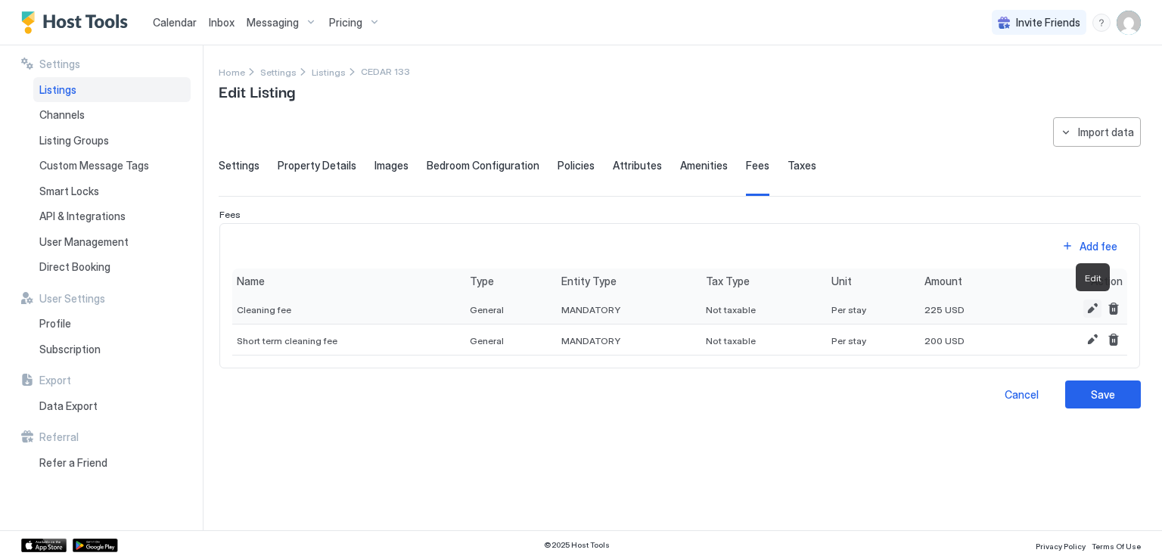
click at [1094, 308] on button "Edit" at bounding box center [1093, 309] width 18 height 18
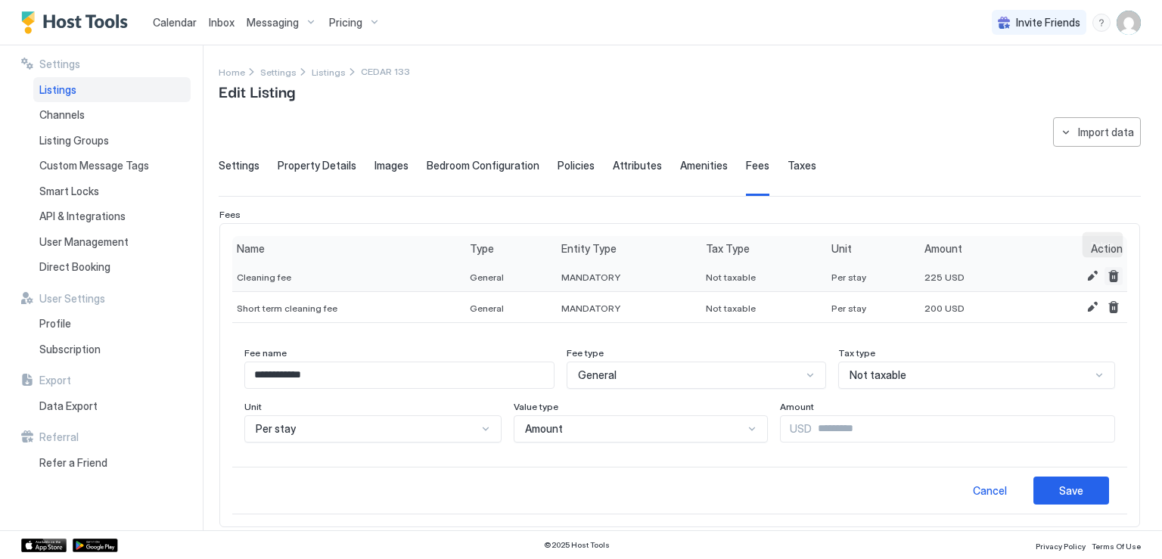
click at [1105, 273] on button "Delete" at bounding box center [1114, 276] width 18 height 18
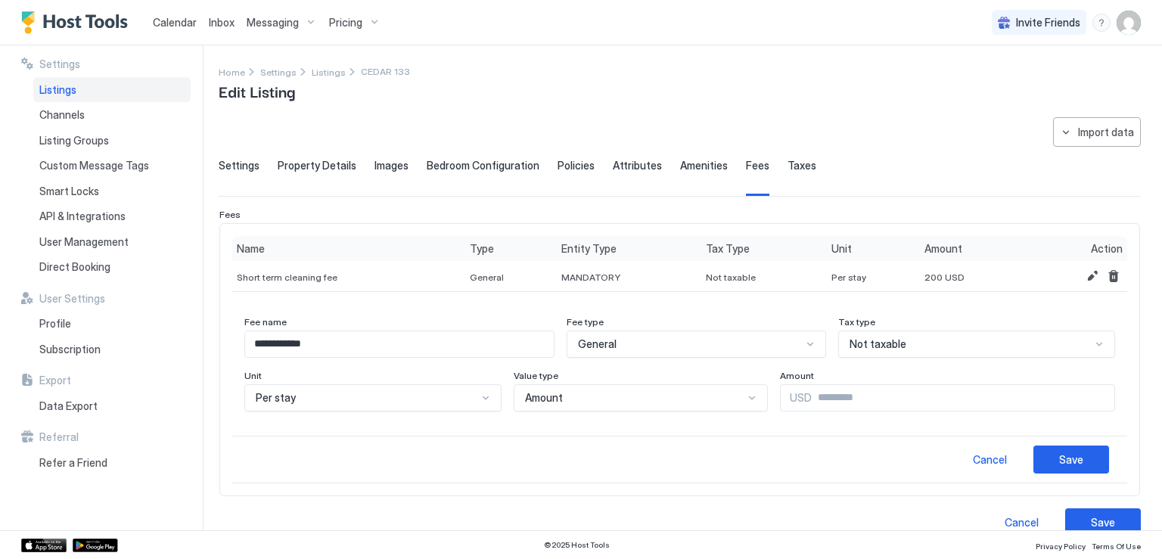
click at [463, 339] on input "**********" at bounding box center [399, 344] width 309 height 26
click at [462, 340] on input "**********" at bounding box center [399, 344] width 309 height 26
click at [441, 379] on div "Unit" at bounding box center [372, 377] width 257 height 14
click at [421, 351] on input "***" at bounding box center [399, 344] width 309 height 26
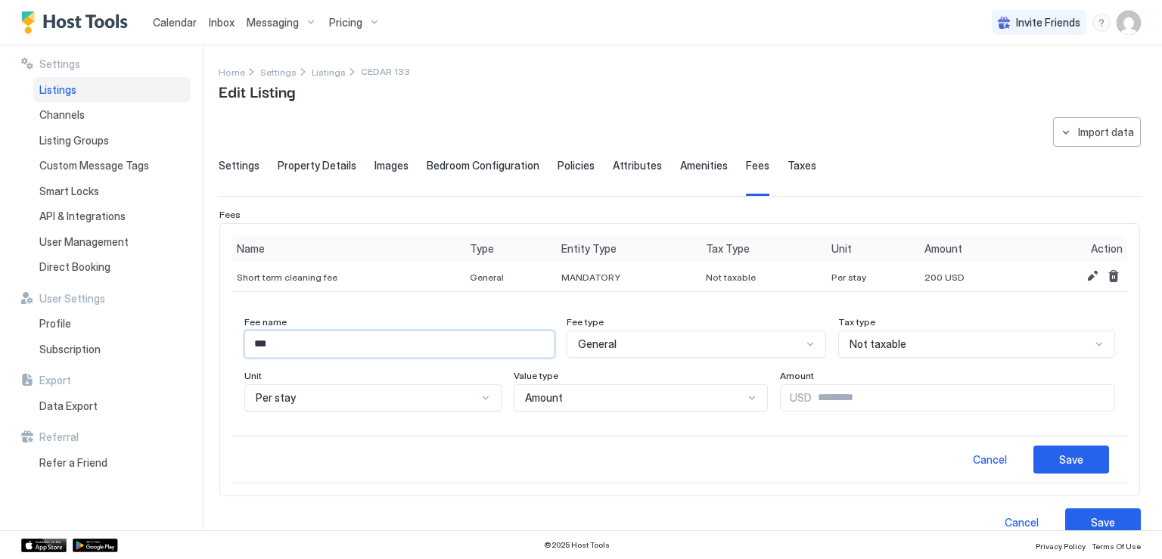
click at [421, 351] on input "***" at bounding box center [399, 344] width 309 height 26
click at [420, 351] on input "***" at bounding box center [399, 344] width 309 height 26
type input "*******"
click at [617, 347] on span "General" at bounding box center [597, 345] width 39 height 14
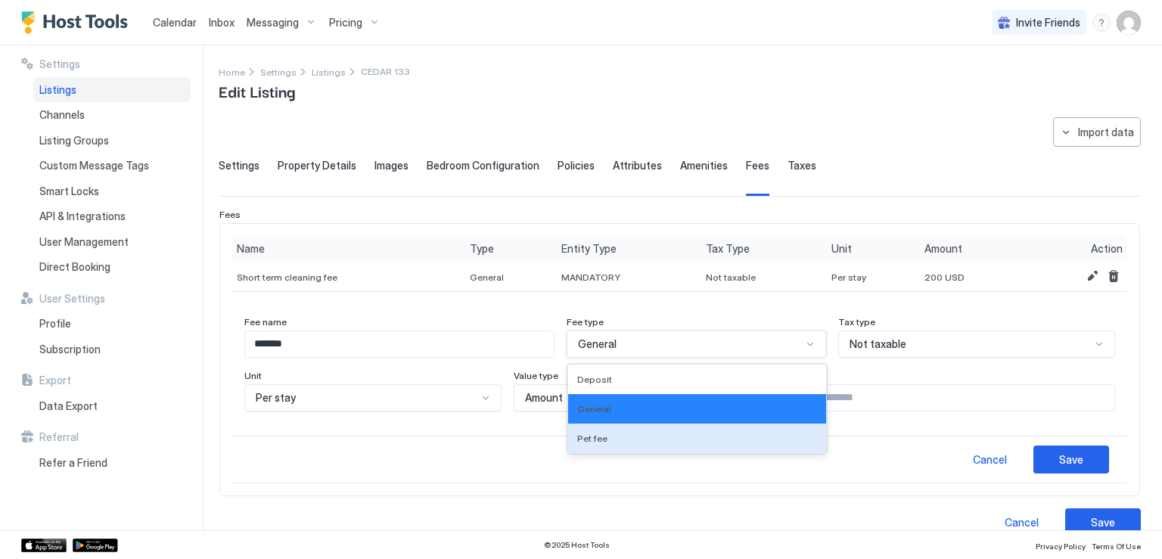
drag, startPoint x: 620, startPoint y: 439, endPoint x: 683, endPoint y: 402, distance: 72.9
click at [608, 438] on span "Pet fee" at bounding box center [592, 438] width 30 height 11
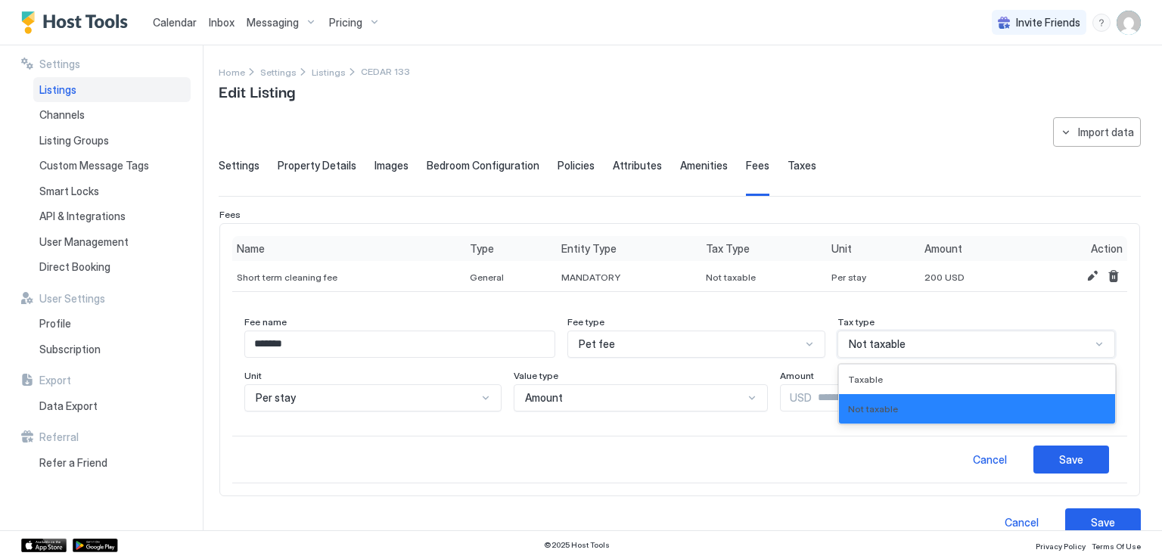
click at [873, 347] on span "Not taxable" at bounding box center [877, 345] width 57 height 14
click at [874, 382] on span "Taxable" at bounding box center [865, 379] width 35 height 11
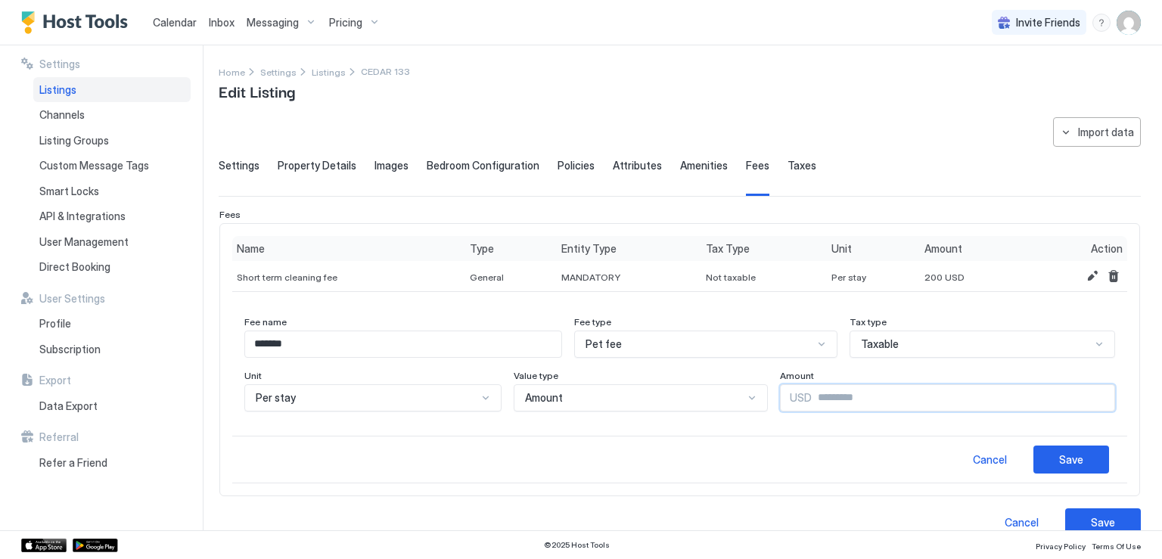
click at [812, 394] on input "***" at bounding box center [963, 398] width 303 height 26
type input "***"
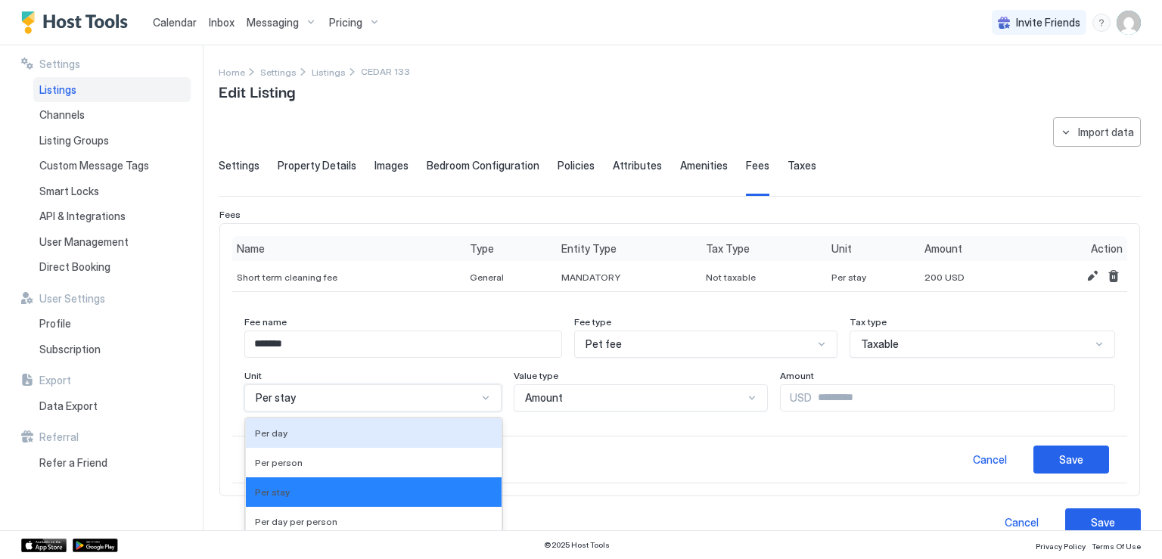
scroll to position [33, 0]
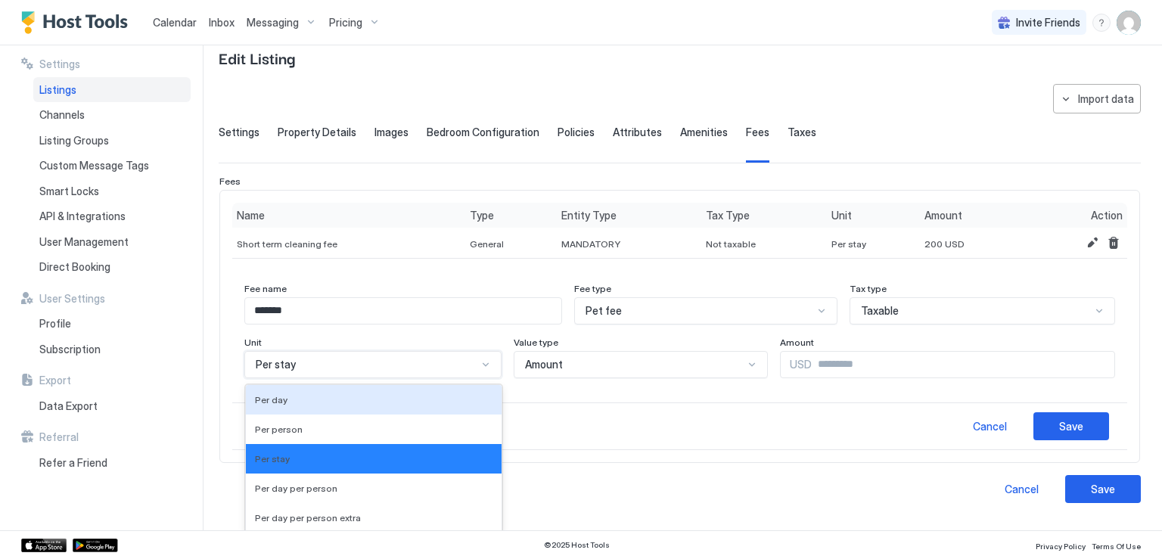
click at [463, 378] on div "5 results available. Use Up and Down to choose options, press Enter to select t…" at bounding box center [372, 364] width 257 height 27
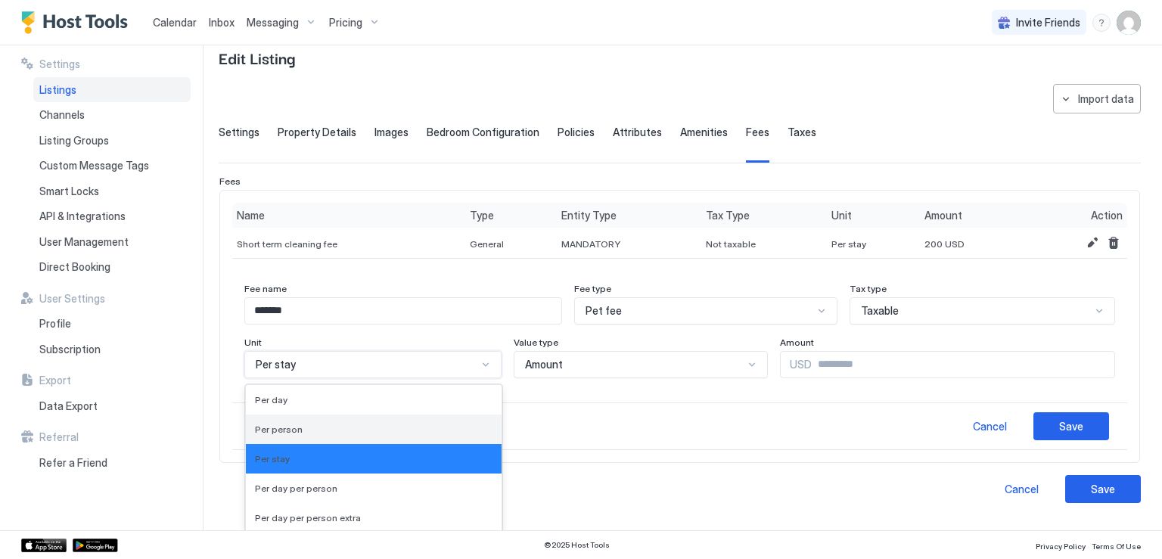
click at [331, 428] on div "Per person" at bounding box center [374, 429] width 238 height 11
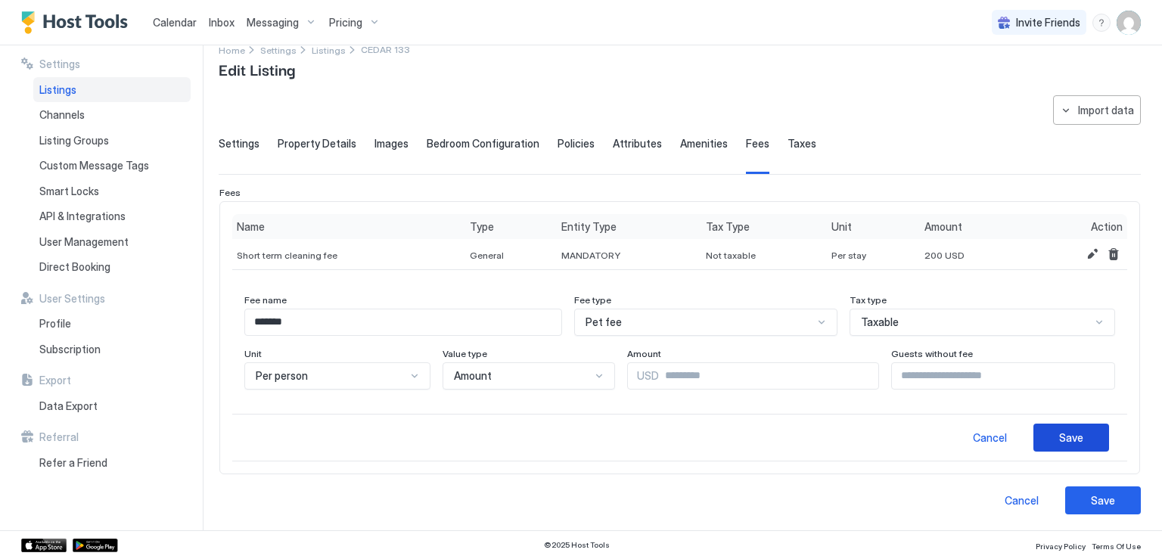
click at [1083, 441] on button "Save" at bounding box center [1072, 438] width 76 height 28
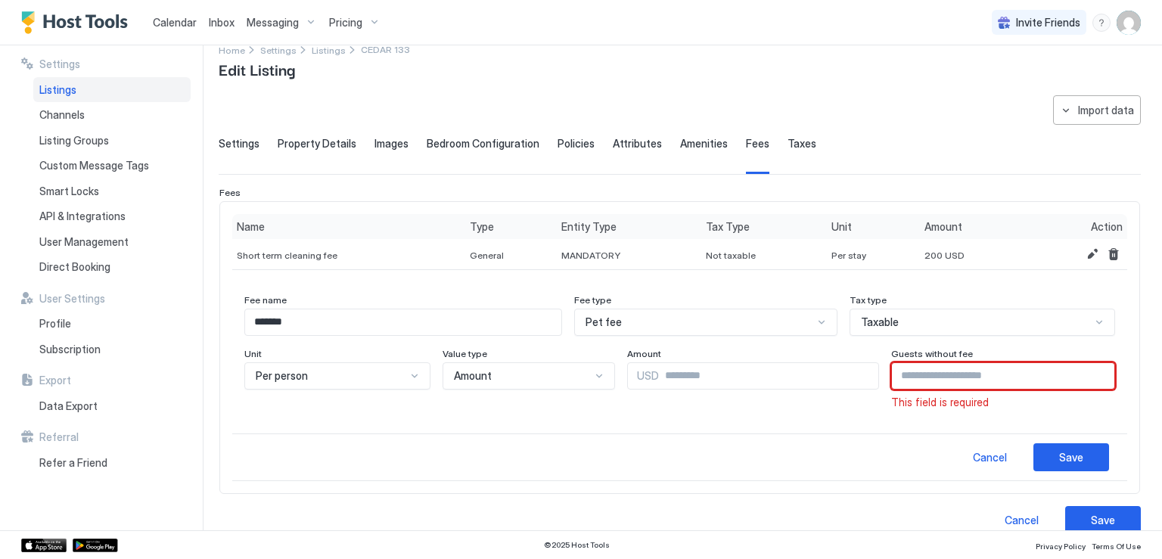
click at [1086, 376] on input "**" at bounding box center [1003, 376] width 222 height 26
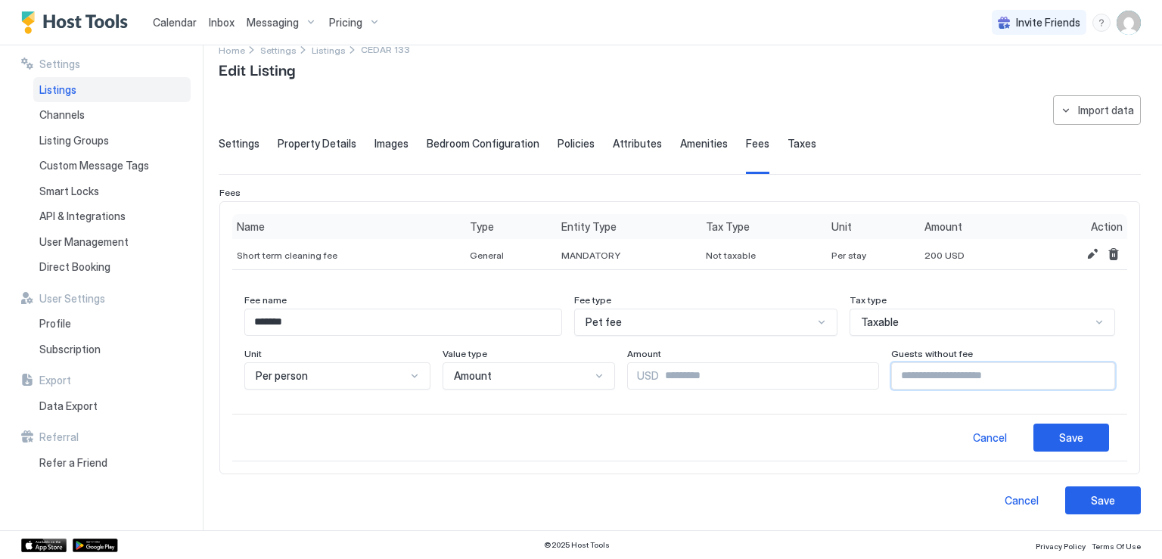
type input "*"
click at [1089, 370] on input "*" at bounding box center [1003, 376] width 222 height 26
click at [1066, 433] on div "Save" at bounding box center [1072, 438] width 24 height 16
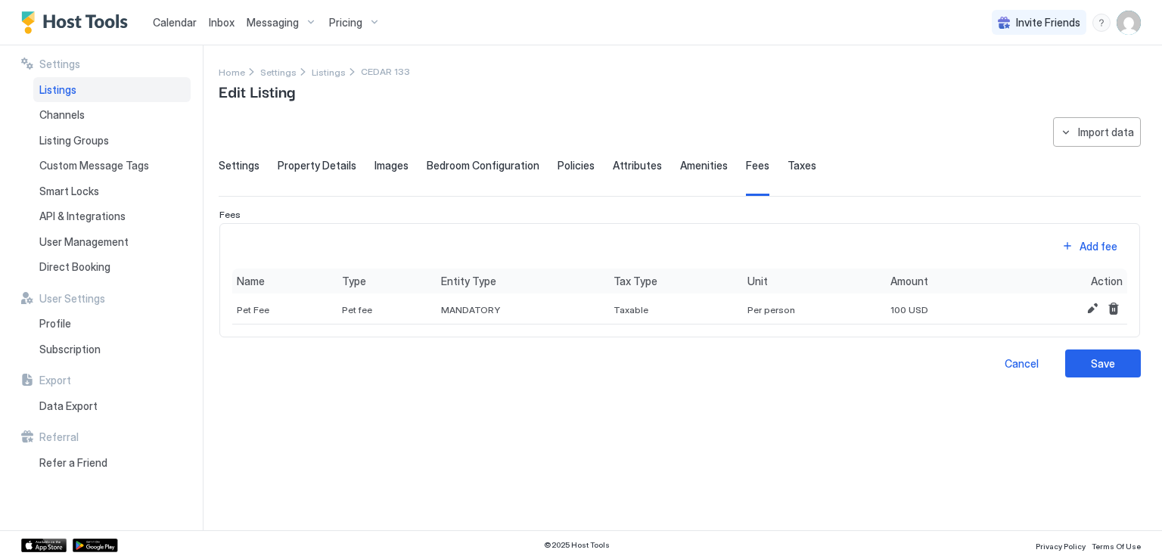
scroll to position [0, 0]
click at [1072, 249] on button "Add fee" at bounding box center [1090, 246] width 76 height 20
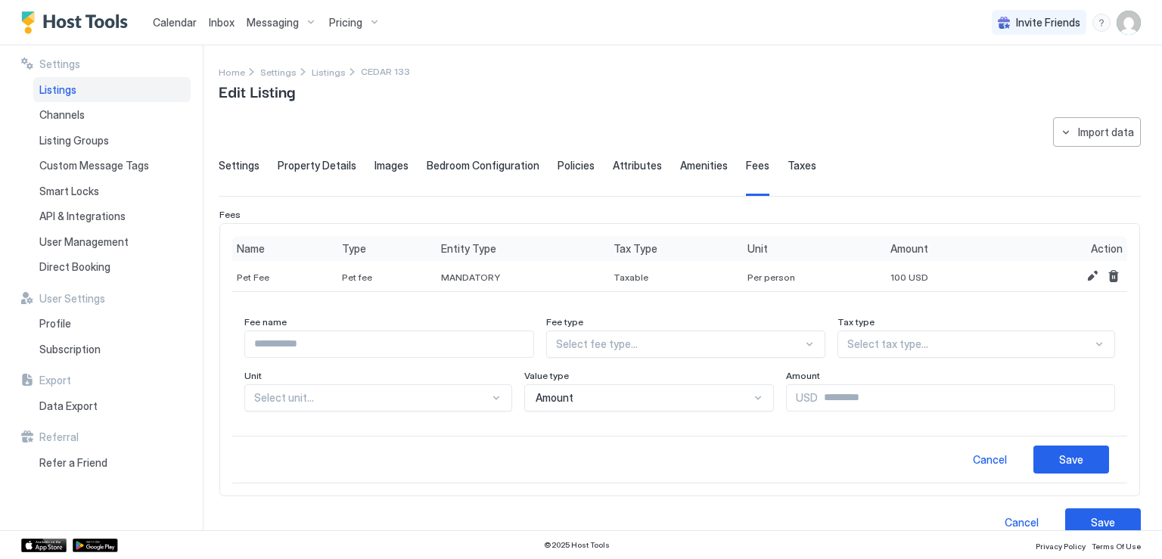
click at [407, 349] on input "Input Field" at bounding box center [389, 344] width 288 height 26
type input "**********"
click at [596, 347] on div at bounding box center [679, 345] width 246 height 14
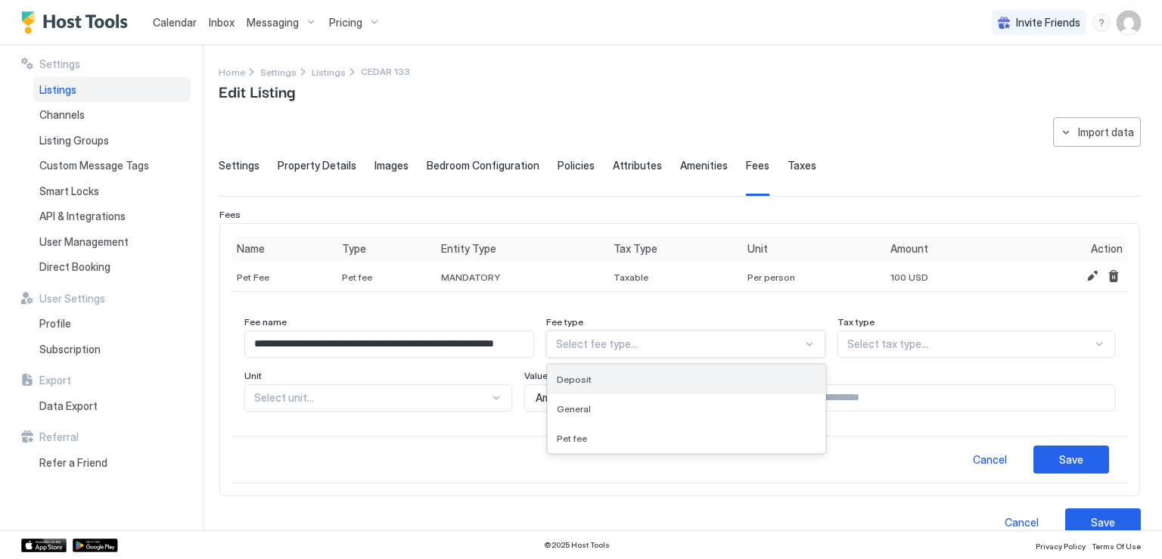
click at [592, 379] on span "Deposit" at bounding box center [574, 379] width 35 height 11
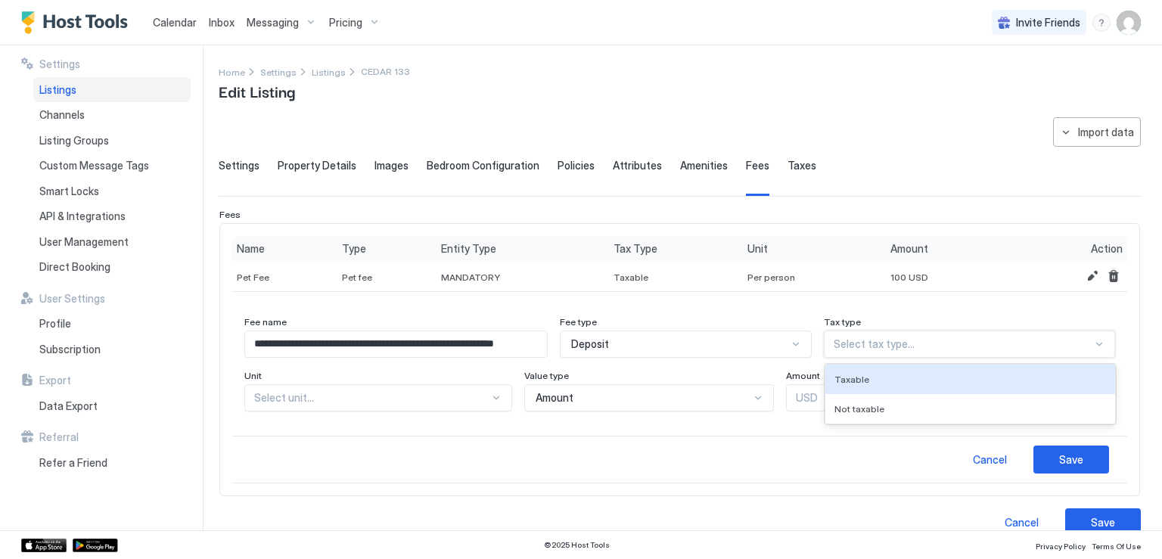
click at [870, 348] on div at bounding box center [963, 345] width 259 height 14
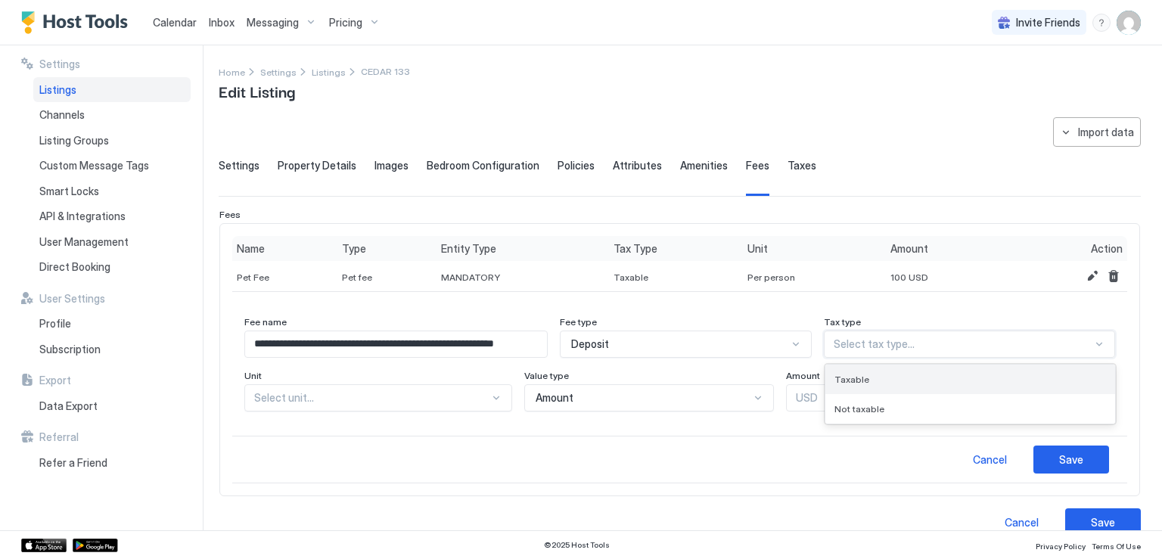
click at [863, 379] on span "Taxable" at bounding box center [852, 379] width 35 height 11
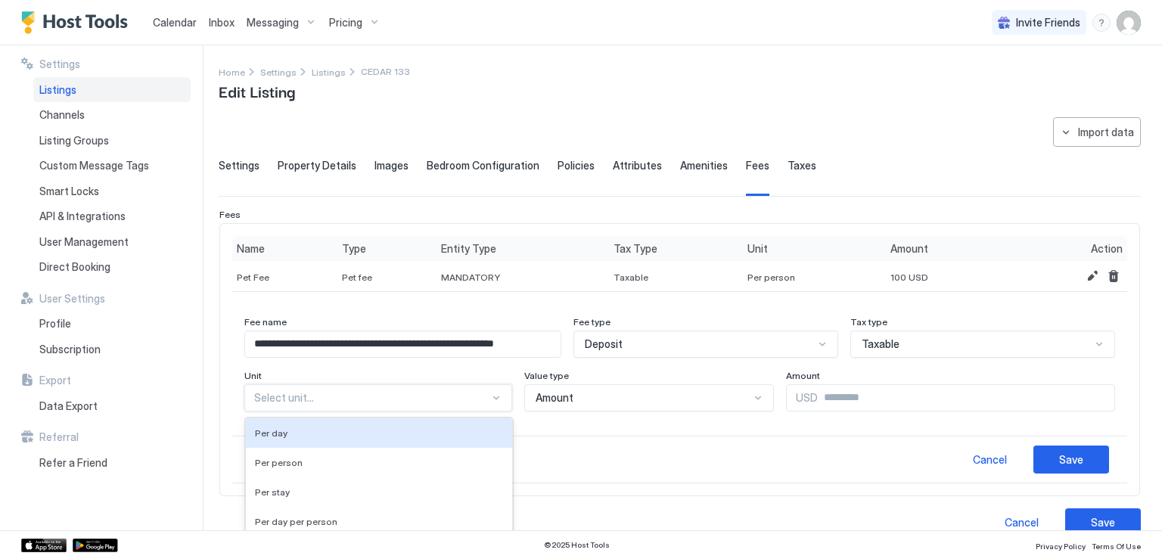
click at [378, 391] on div "5 results available. Use Up and Down to choose options, press Enter to select t…" at bounding box center [378, 397] width 268 height 27
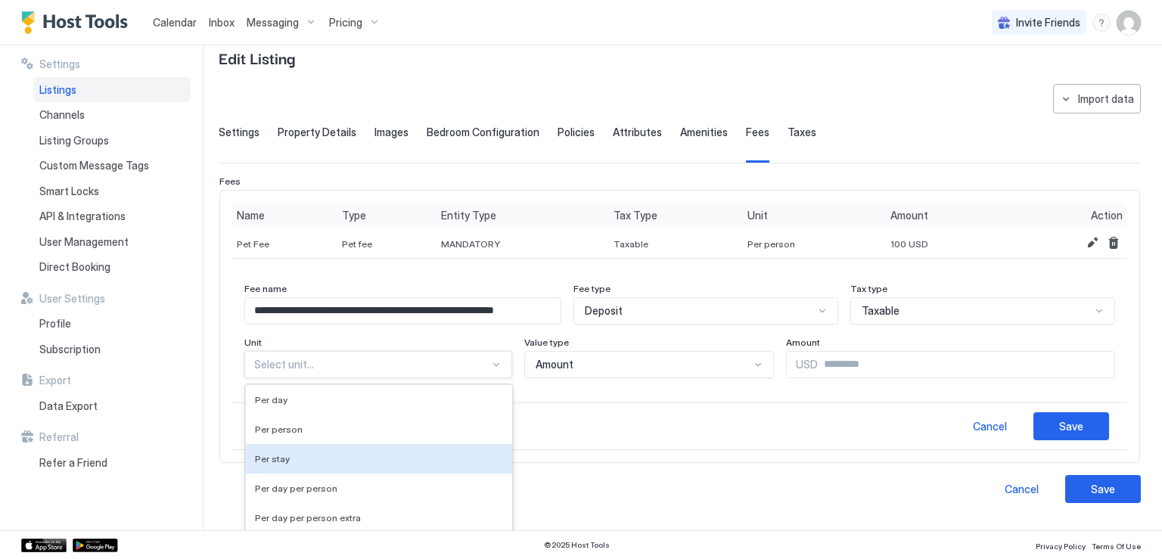
drag, startPoint x: 297, startPoint y: 456, endPoint x: 303, endPoint y: 449, distance: 8.6
click at [300, 453] on div "Per stay" at bounding box center [379, 458] width 248 height 11
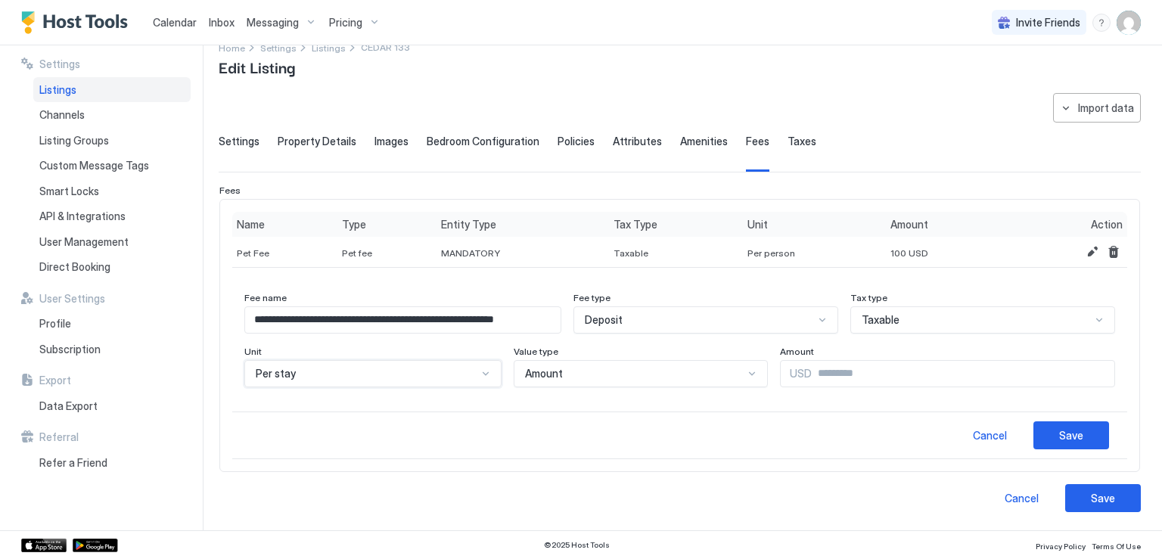
scroll to position [22, 0]
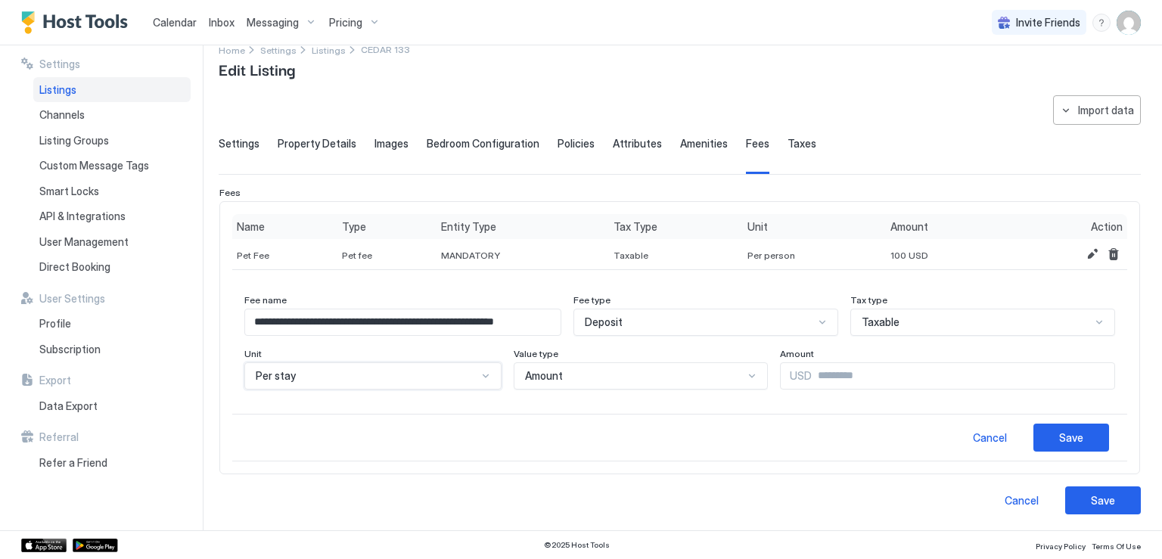
click at [540, 380] on span "Amount" at bounding box center [544, 376] width 38 height 14
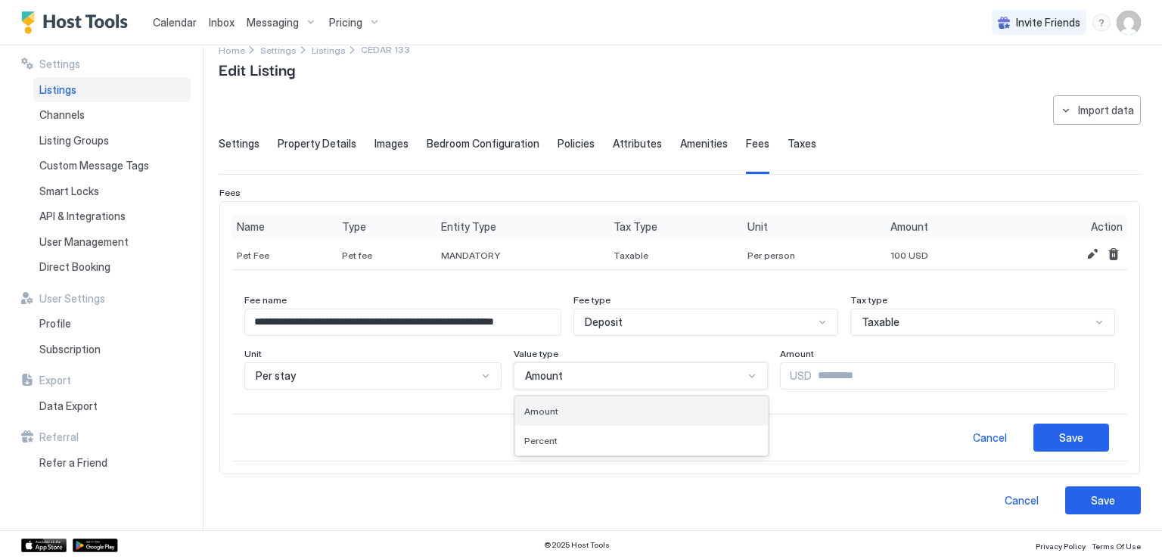
click at [536, 406] on span "Amount" at bounding box center [541, 411] width 34 height 11
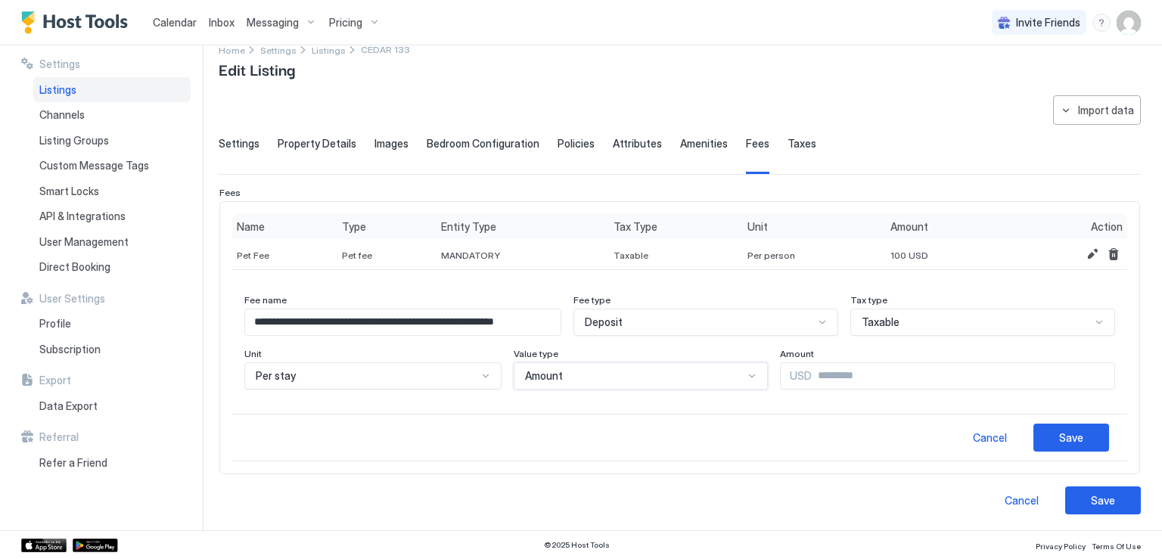
click at [812, 380] on input "Input Field" at bounding box center [963, 376] width 303 height 26
click at [812, 372] on input "***" at bounding box center [963, 376] width 303 height 26
type input "***"
click at [1069, 433] on div "Save" at bounding box center [1072, 438] width 24 height 16
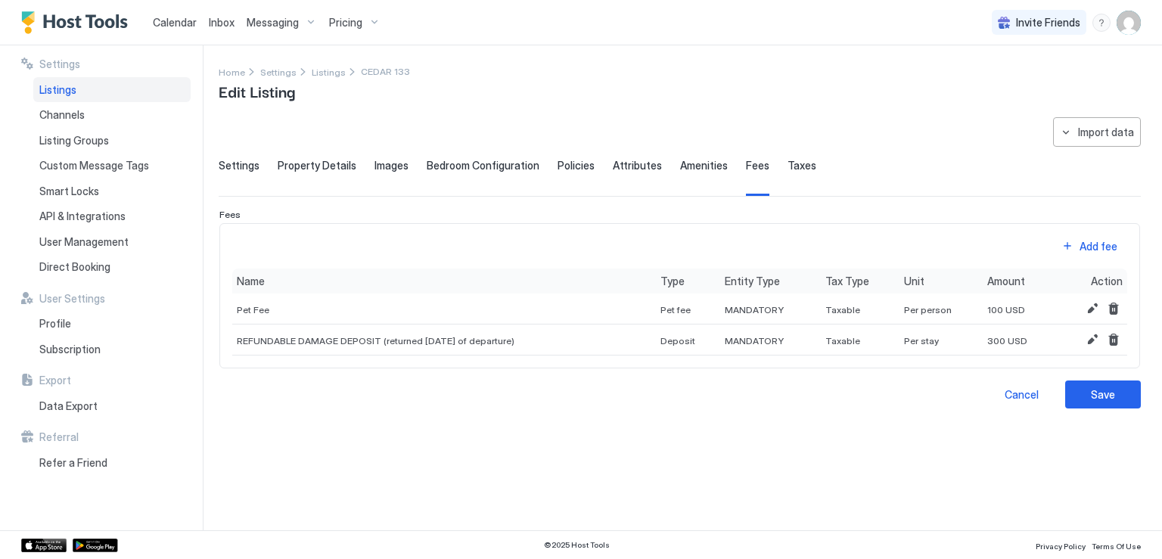
scroll to position [0, 0]
click at [1112, 391] on div "Save" at bounding box center [1103, 395] width 24 height 16
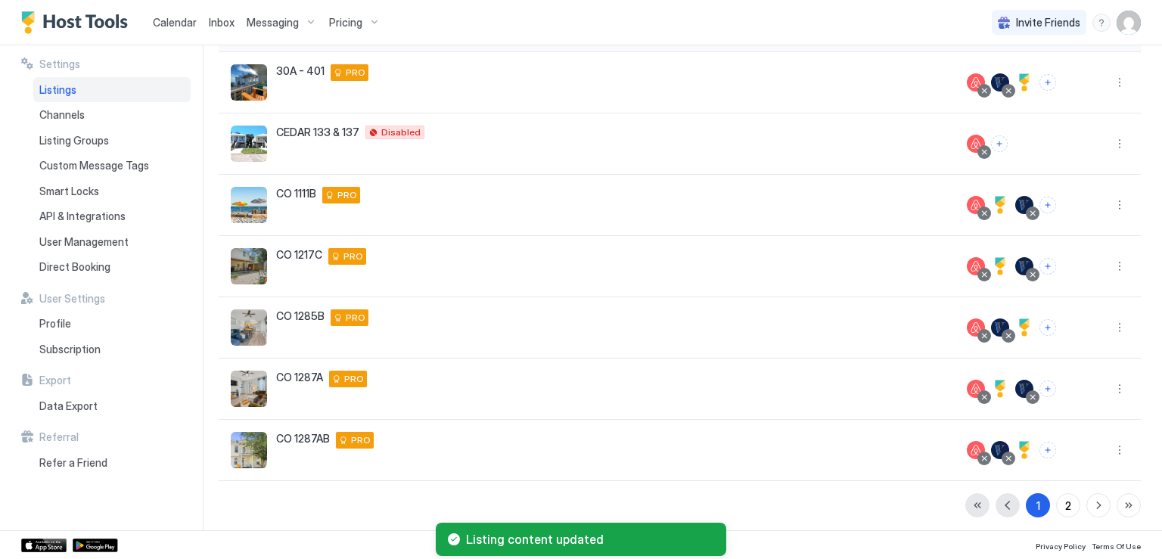
scroll to position [323, 0]
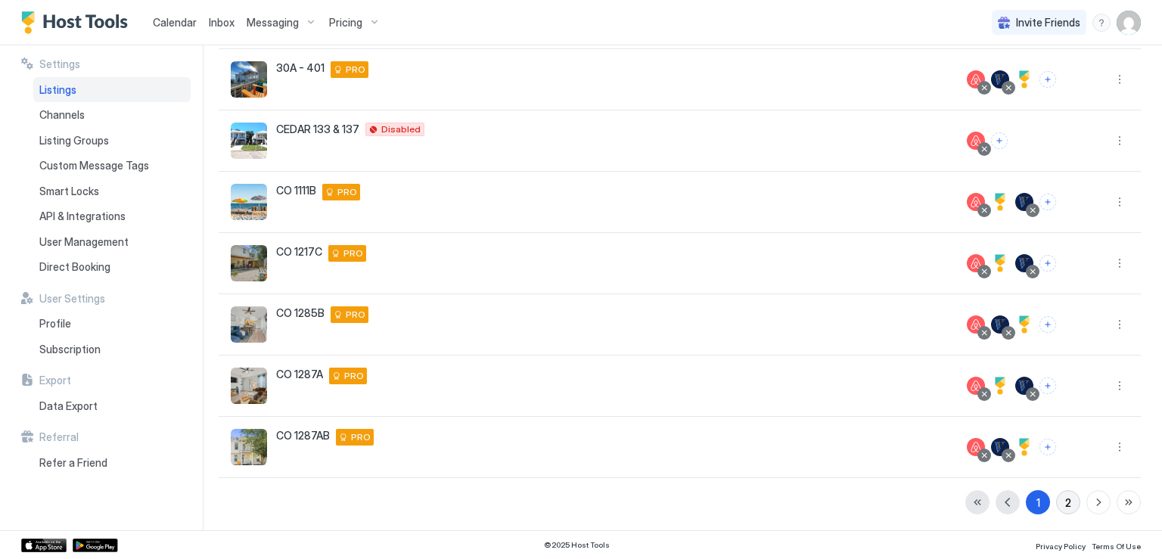
click at [1066, 497] on div "2" at bounding box center [1069, 503] width 6 height 16
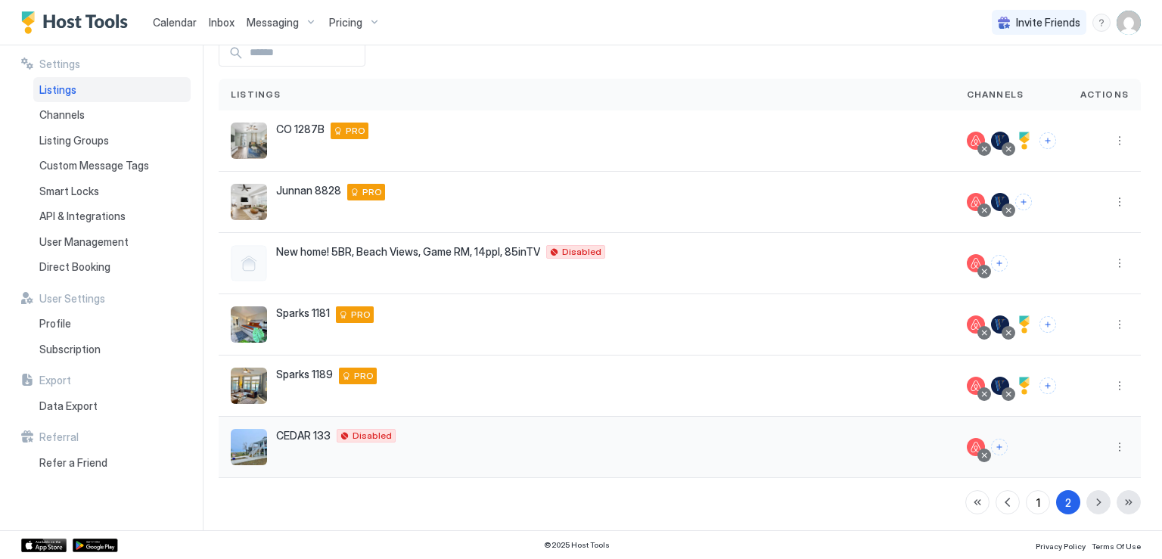
scroll to position [79, 0]
click at [1112, 448] on button "More options" at bounding box center [1120, 446] width 18 height 18
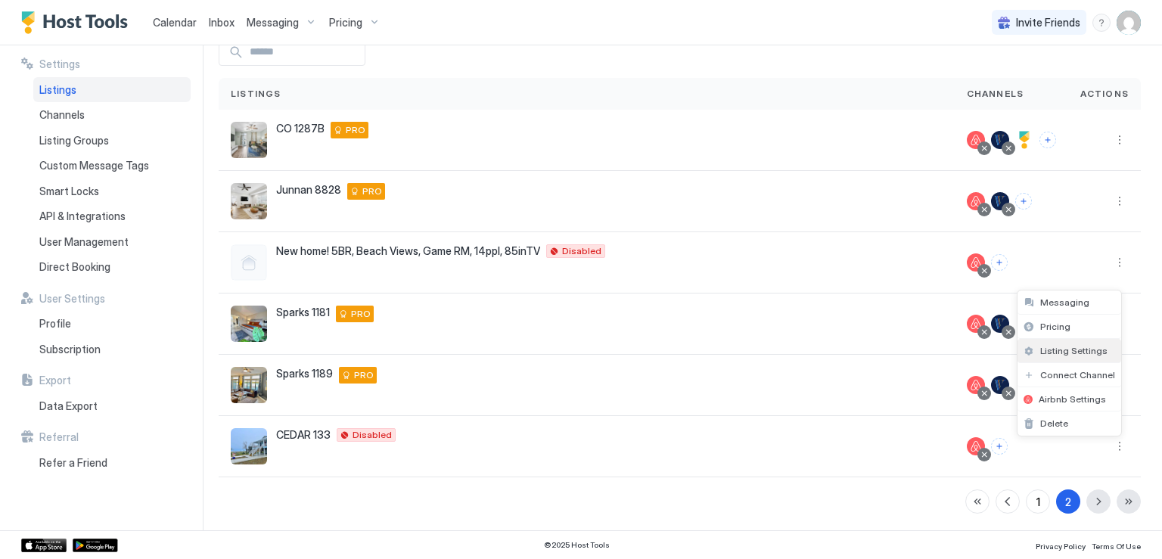
click at [1057, 358] on div "Listing Settings" at bounding box center [1070, 351] width 104 height 24
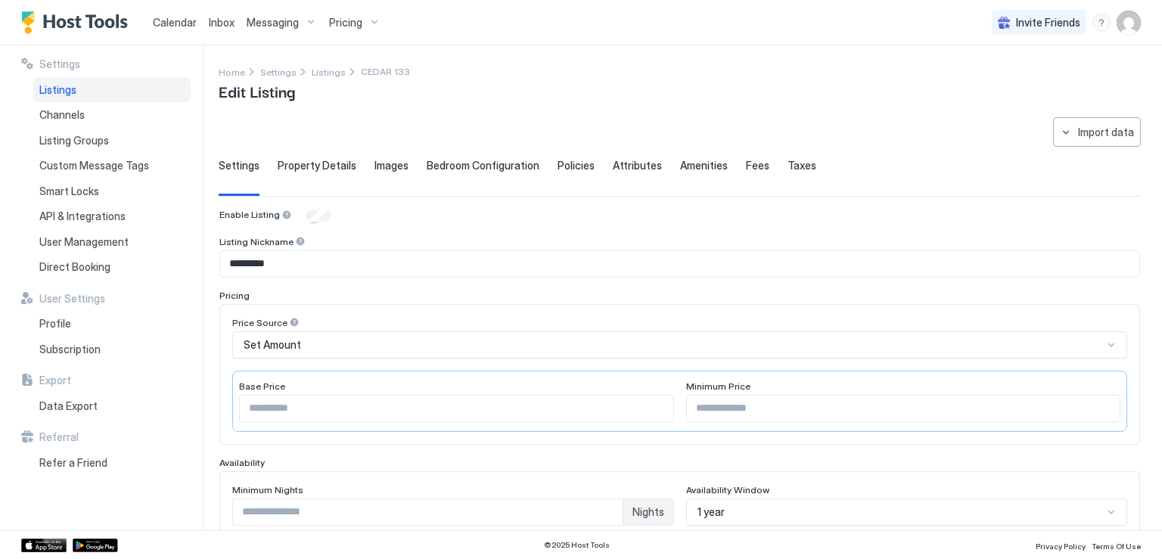
click at [788, 167] on span "Taxes" at bounding box center [802, 166] width 29 height 14
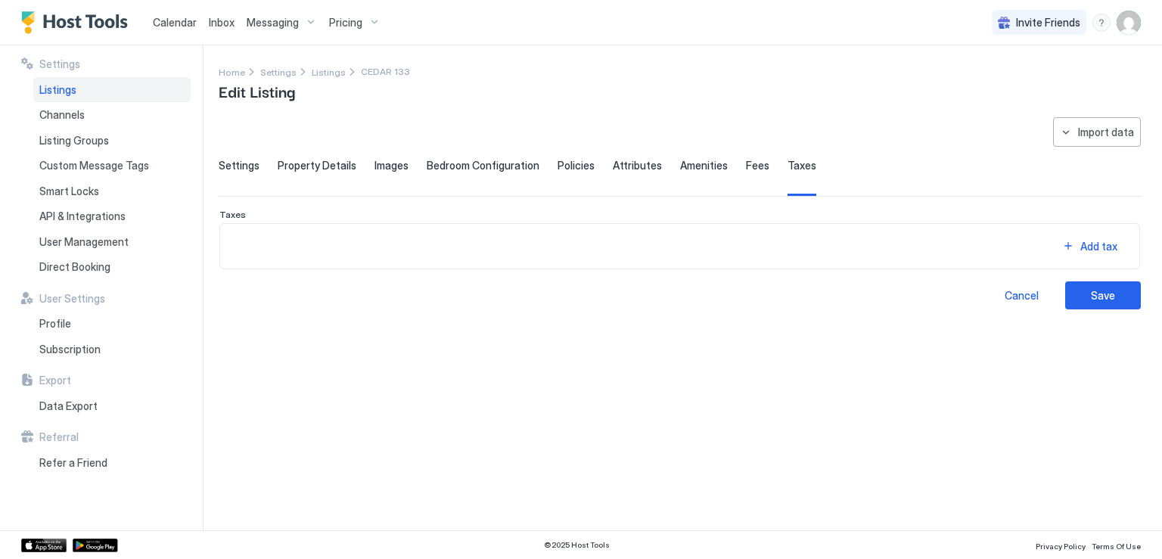
click at [753, 167] on span "Fees" at bounding box center [757, 166] width 23 height 14
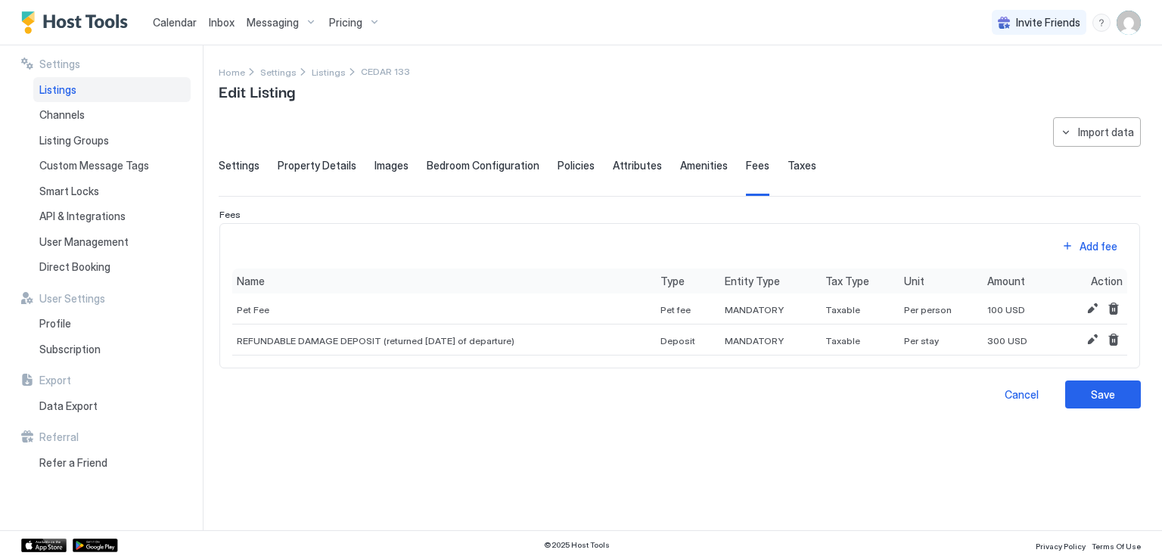
click at [795, 170] on span "Taxes" at bounding box center [802, 166] width 29 height 14
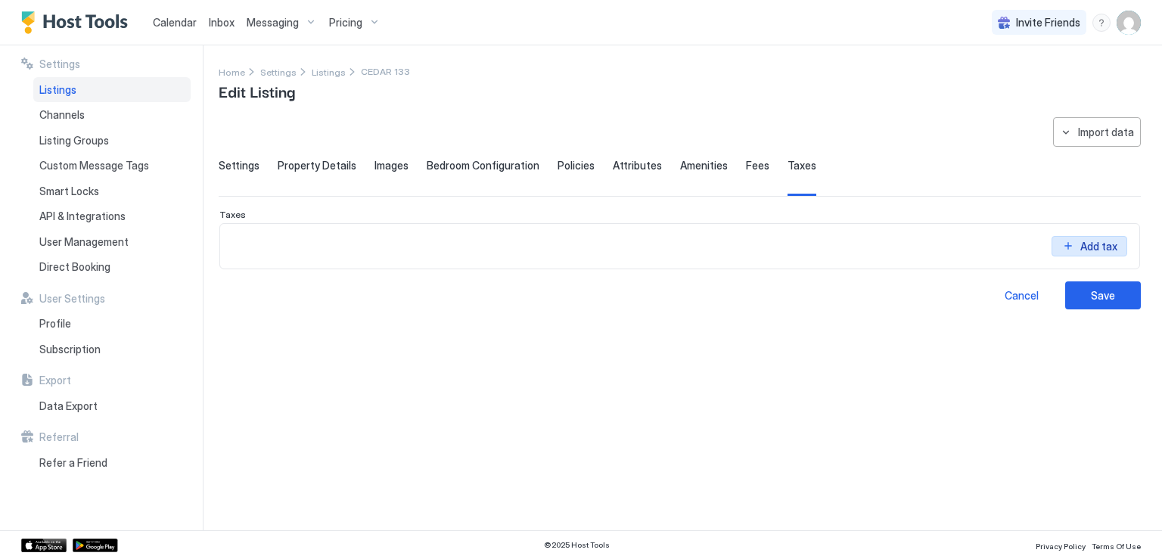
click at [1081, 245] on div "Add tax" at bounding box center [1099, 246] width 37 height 16
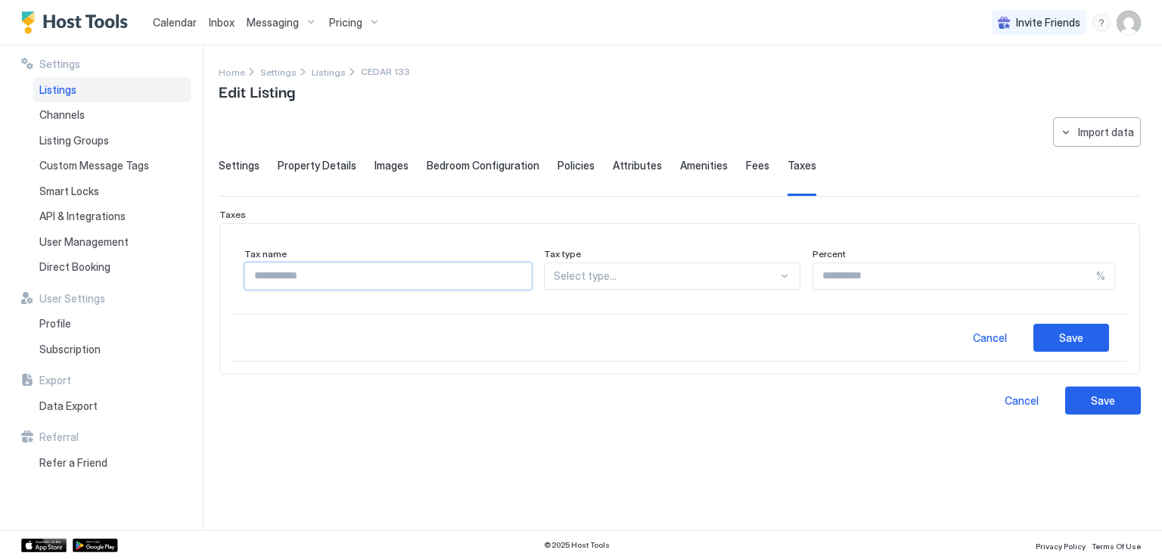
click at [439, 269] on input "Input Field" at bounding box center [388, 276] width 286 height 26
type input "**********"
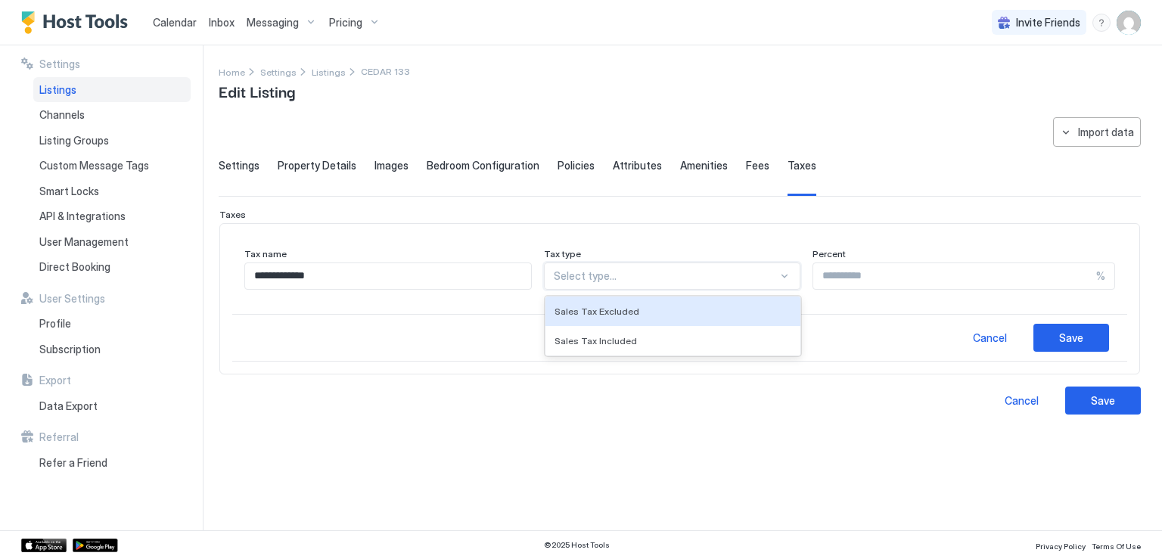
click at [590, 275] on div at bounding box center [666, 276] width 225 height 14
click at [596, 309] on span "Sales Tax Excluded" at bounding box center [597, 311] width 85 height 11
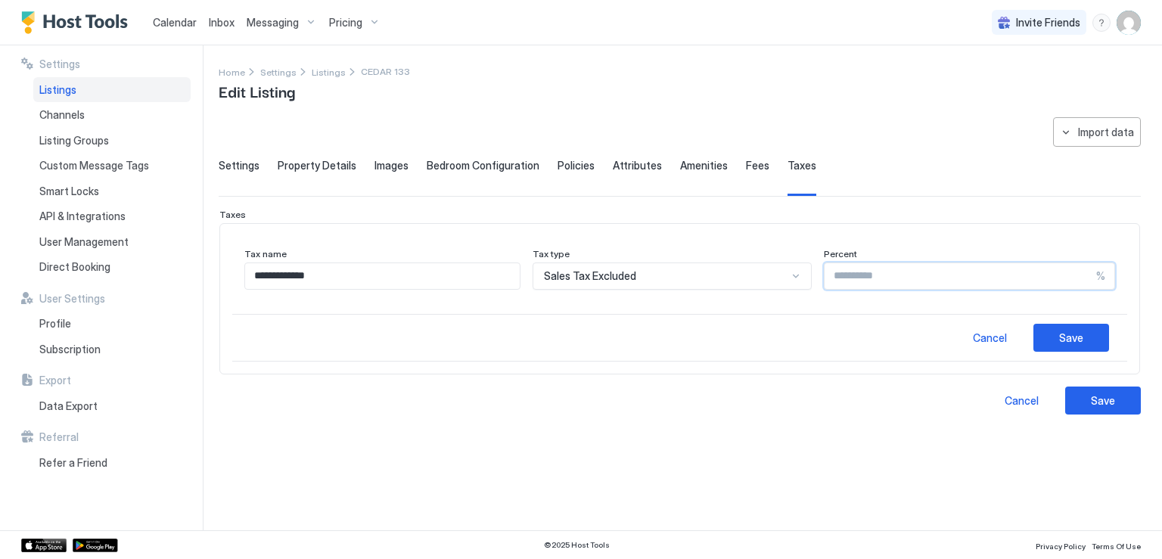
click at [826, 282] on input "Input Field" at bounding box center [961, 276] width 272 height 26
click at [1084, 273] on input "*" at bounding box center [961, 276] width 272 height 26
type input "**"
click at [1053, 331] on button "Save" at bounding box center [1072, 338] width 76 height 28
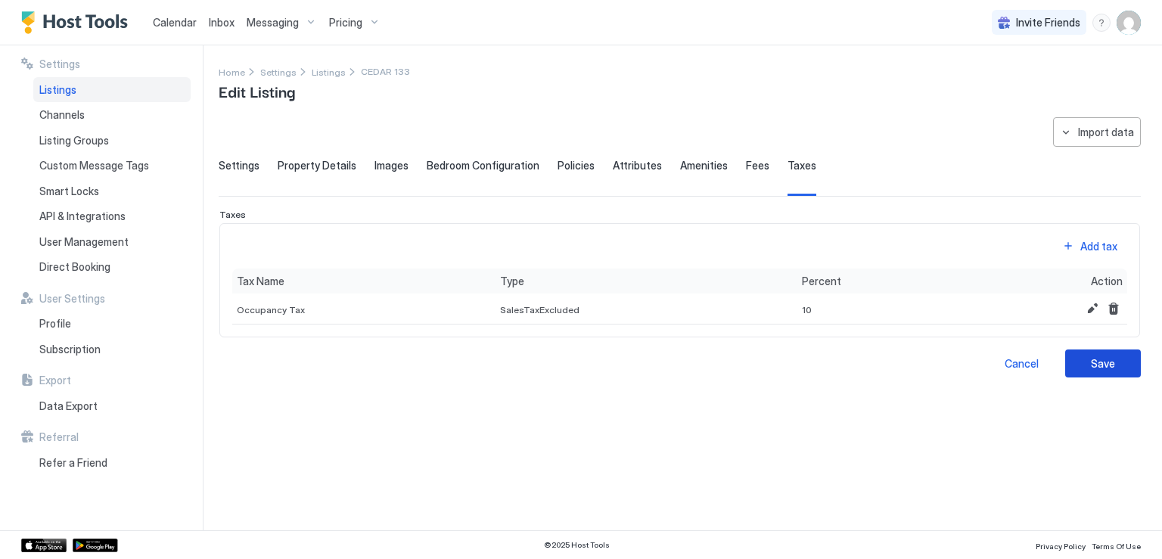
click at [1097, 364] on div "Save" at bounding box center [1103, 364] width 24 height 16
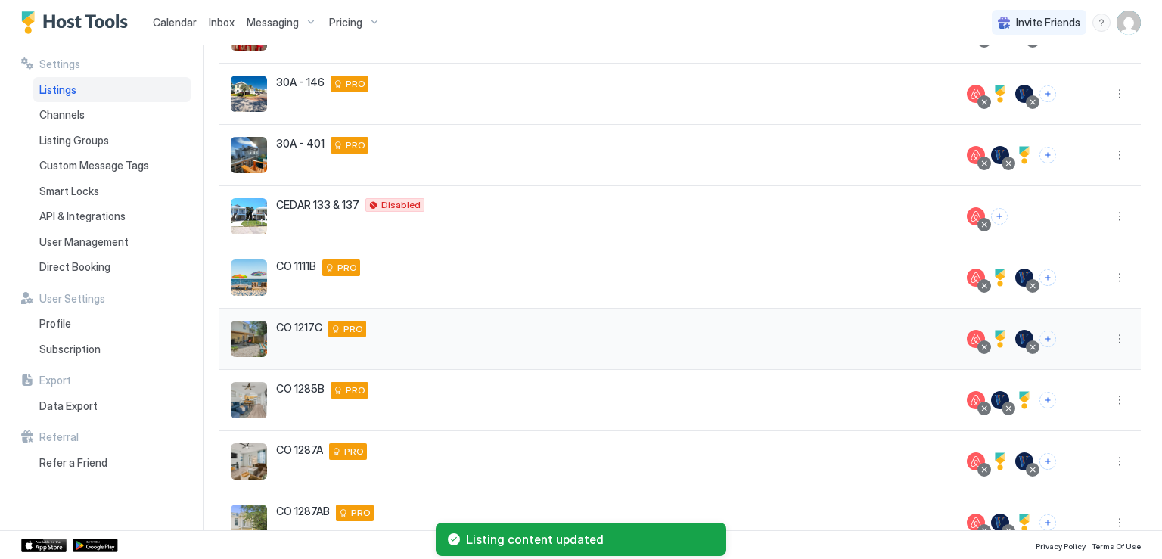
scroll to position [323, 0]
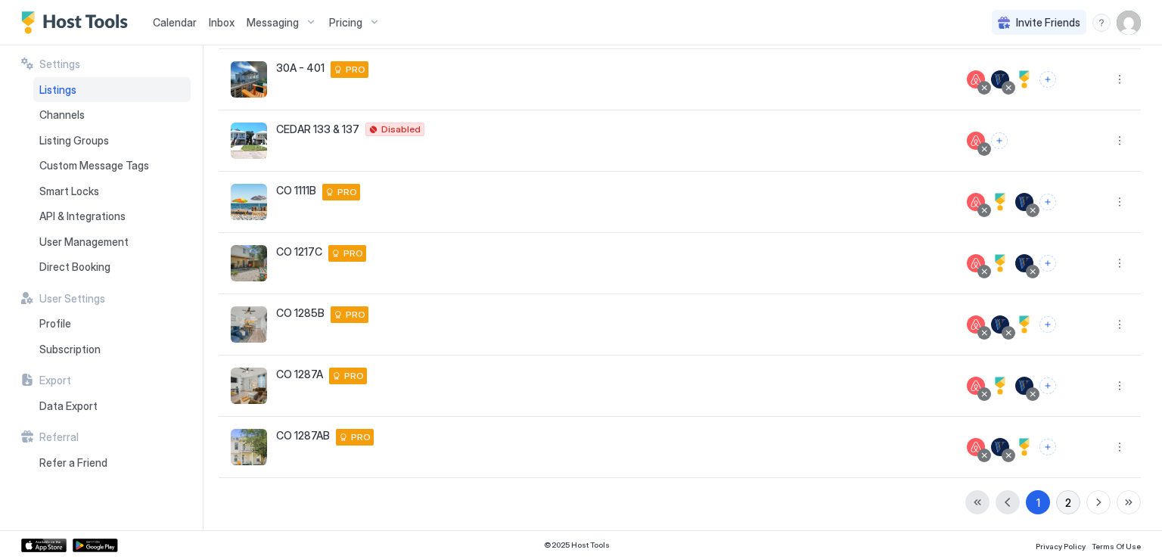
click at [1060, 504] on button "2" at bounding box center [1068, 502] width 24 height 24
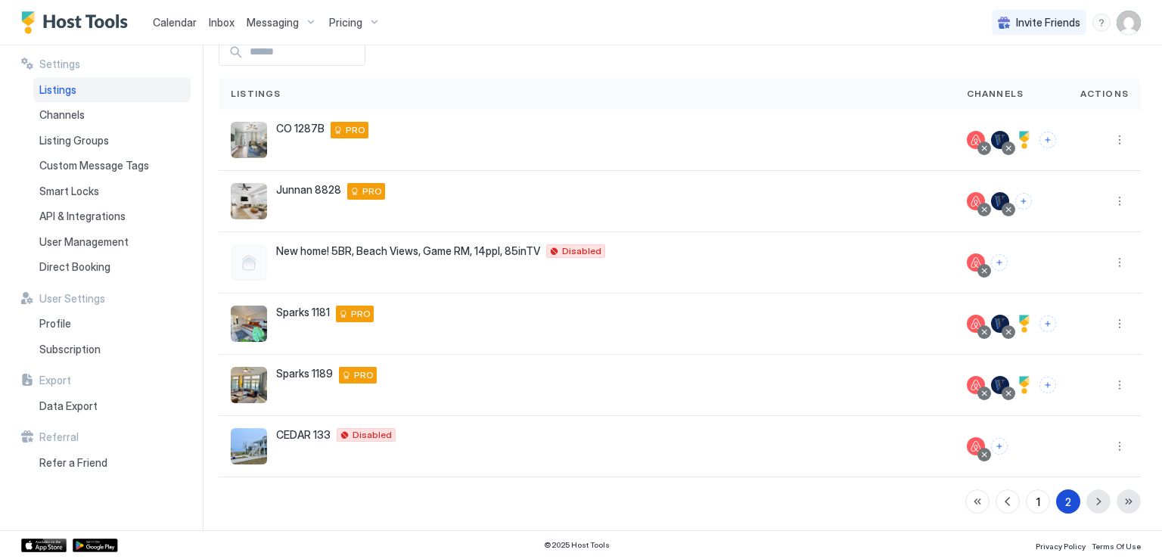
click at [1066, 498] on div "2" at bounding box center [1069, 502] width 6 height 16
click at [1111, 447] on button "More options" at bounding box center [1120, 446] width 18 height 18
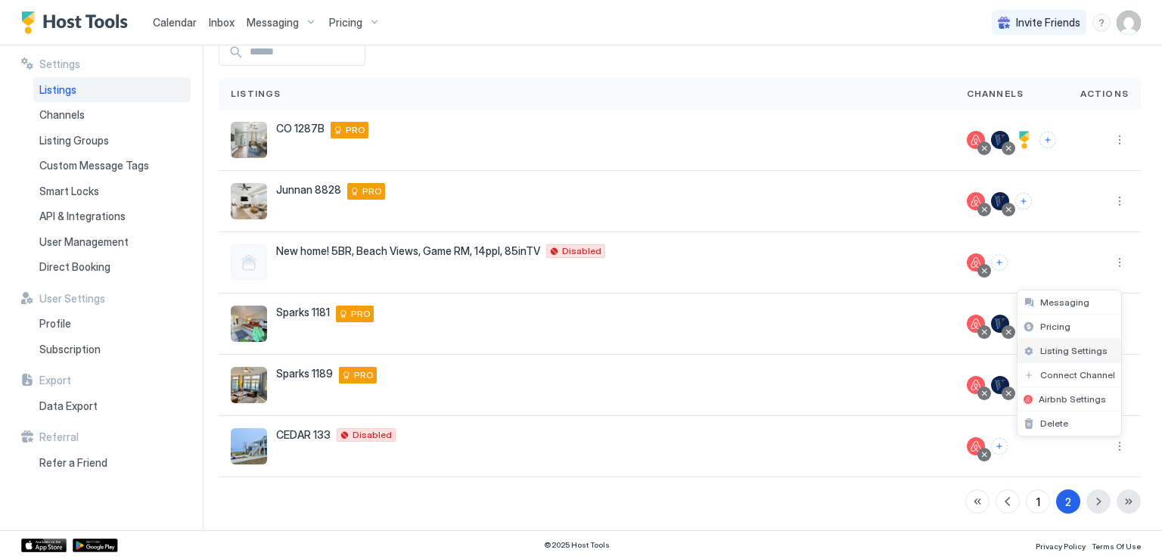
click at [1069, 356] on span "Listing Settings" at bounding box center [1074, 350] width 67 height 11
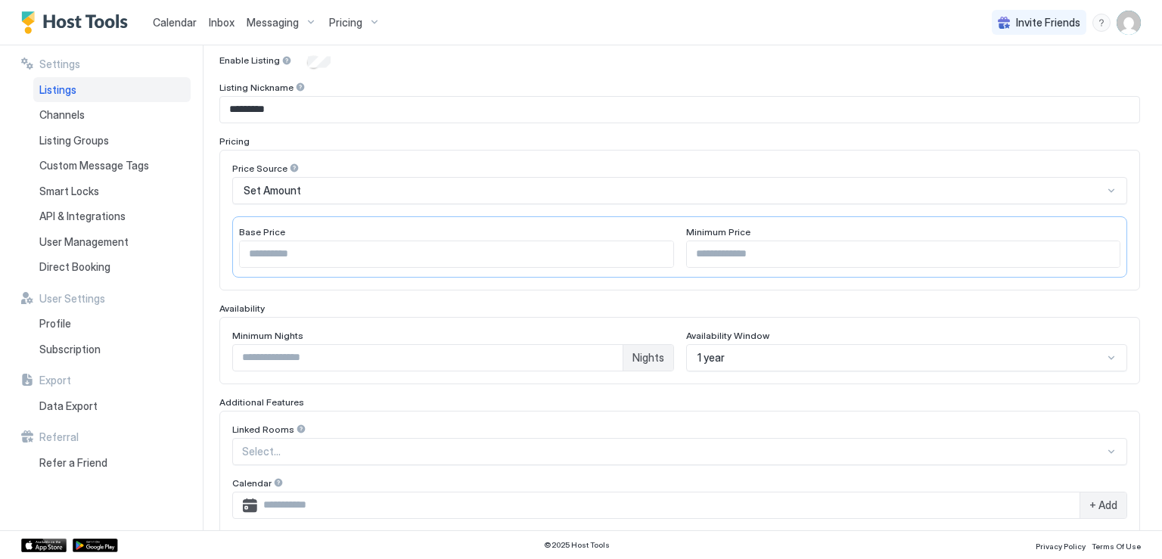
scroll to position [109, 0]
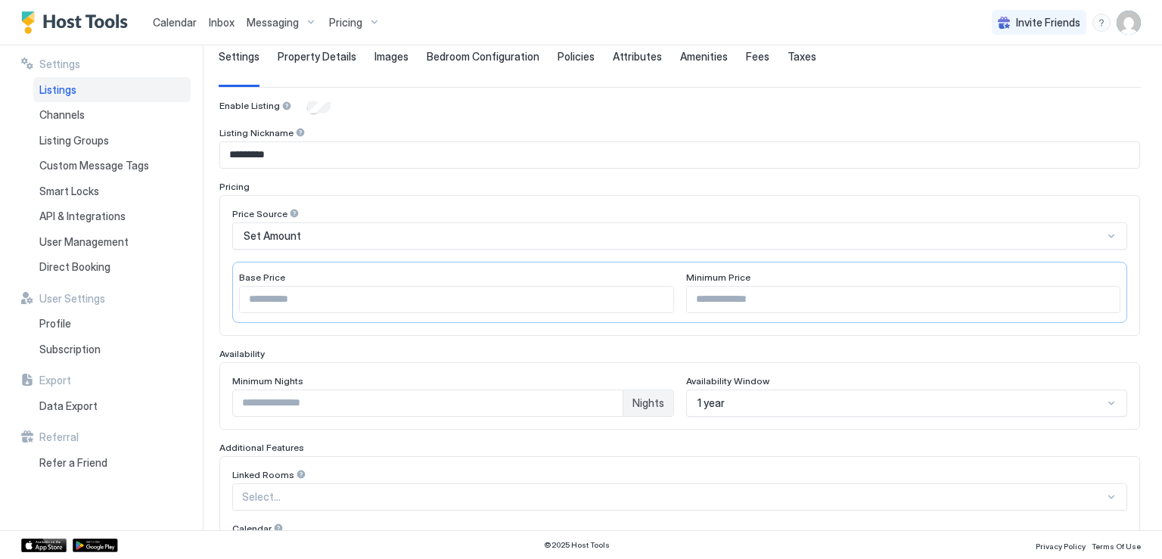
click at [789, 57] on span "Taxes" at bounding box center [802, 57] width 29 height 14
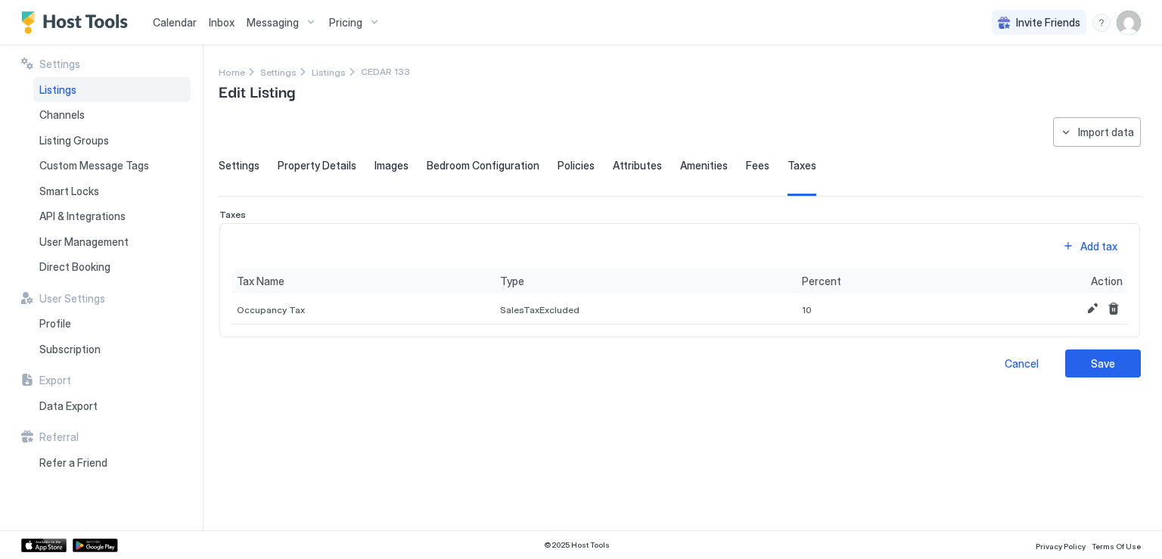
scroll to position [0, 0]
click at [746, 164] on span "Fees" at bounding box center [757, 166] width 23 height 14
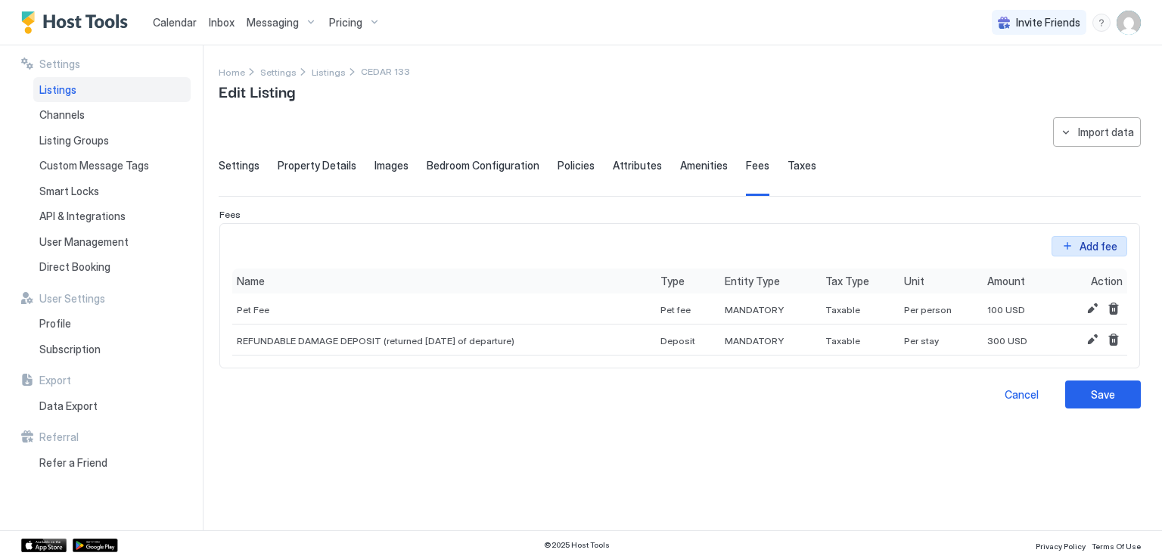
click at [1080, 241] on button "Add fee" at bounding box center [1090, 246] width 76 height 20
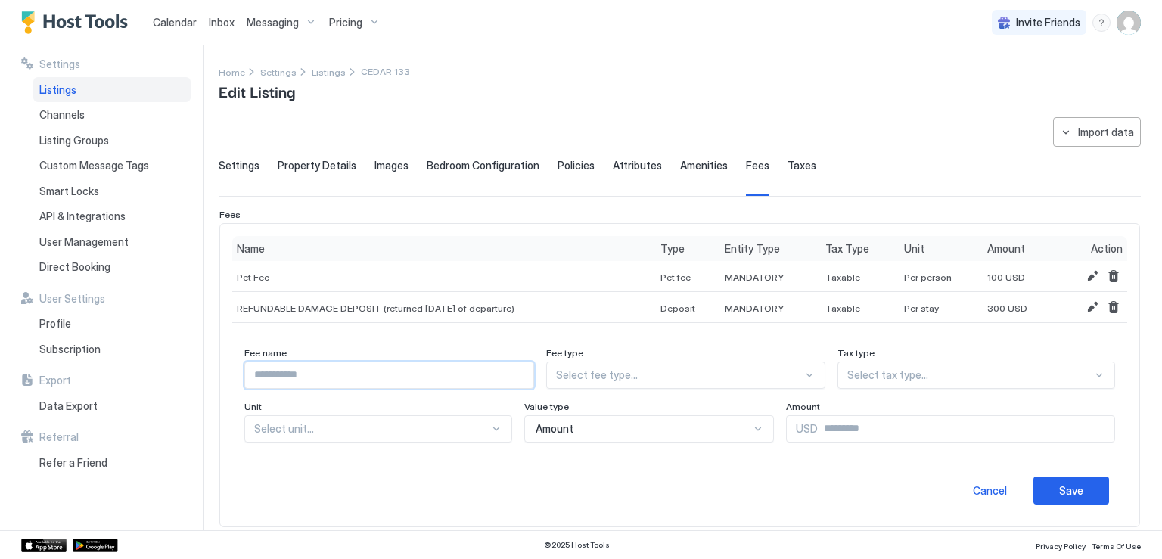
click at [372, 369] on input "Input Field" at bounding box center [389, 376] width 288 height 26
type input "*"
type input "**********"
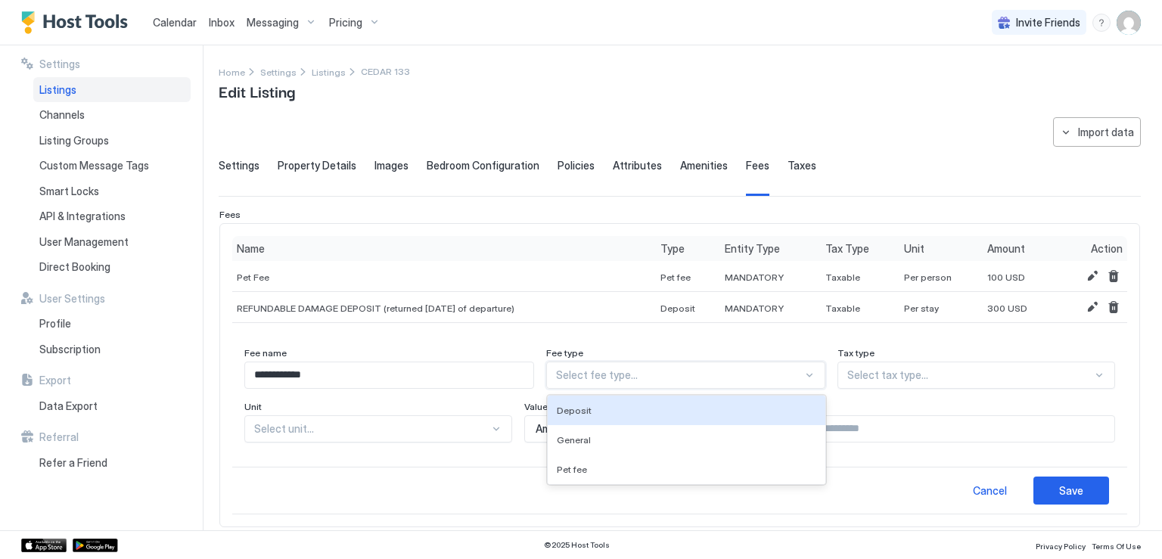
click at [629, 374] on div at bounding box center [679, 376] width 246 height 14
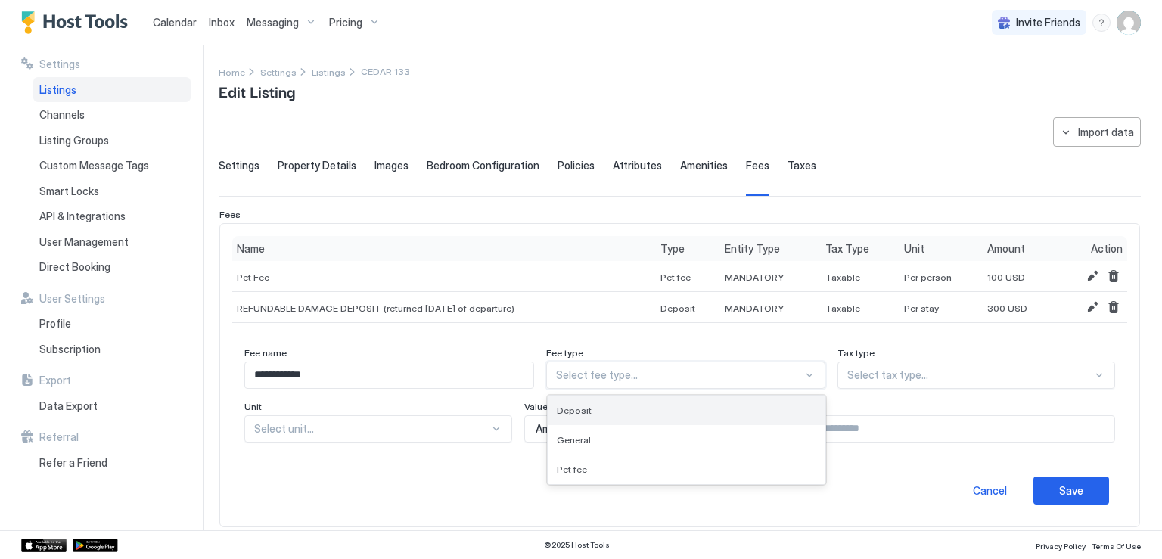
click at [618, 407] on div "Deposit" at bounding box center [686, 410] width 259 height 11
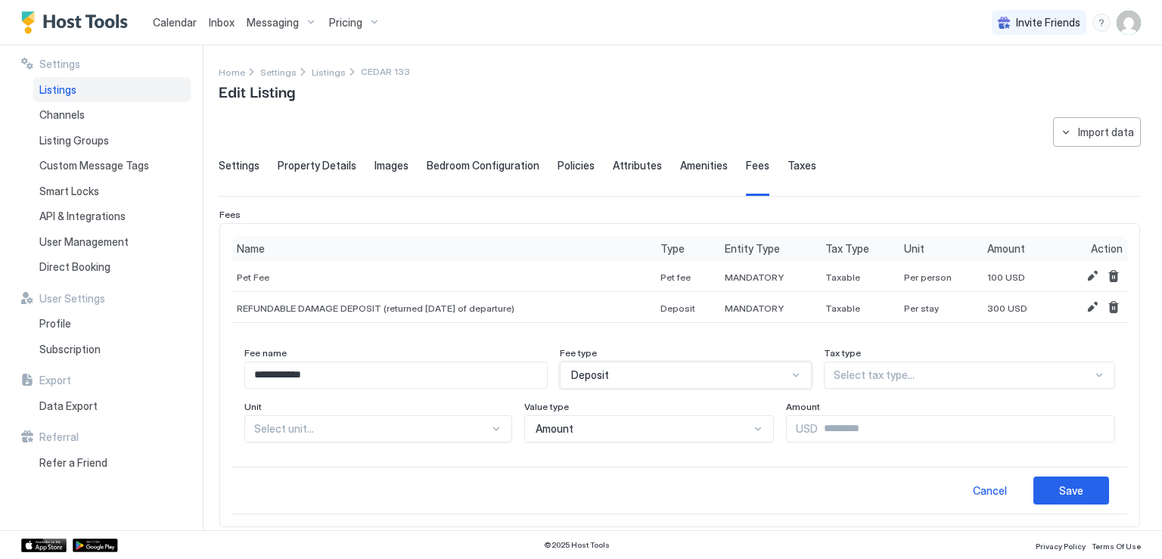
click at [787, 374] on div "Deposit" at bounding box center [679, 376] width 216 height 14
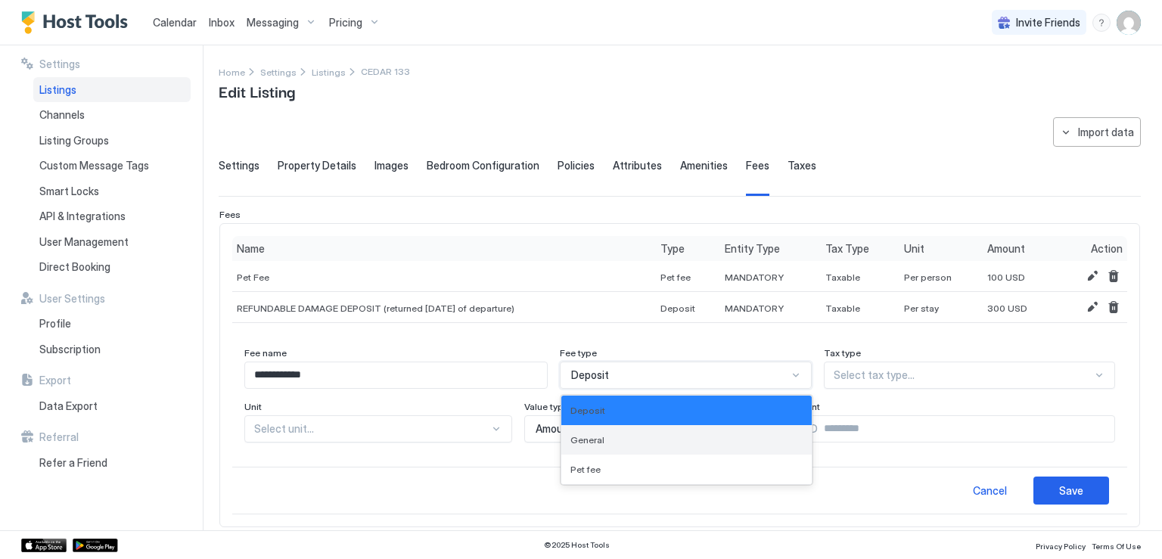
click at [690, 441] on div "General" at bounding box center [687, 439] width 232 height 11
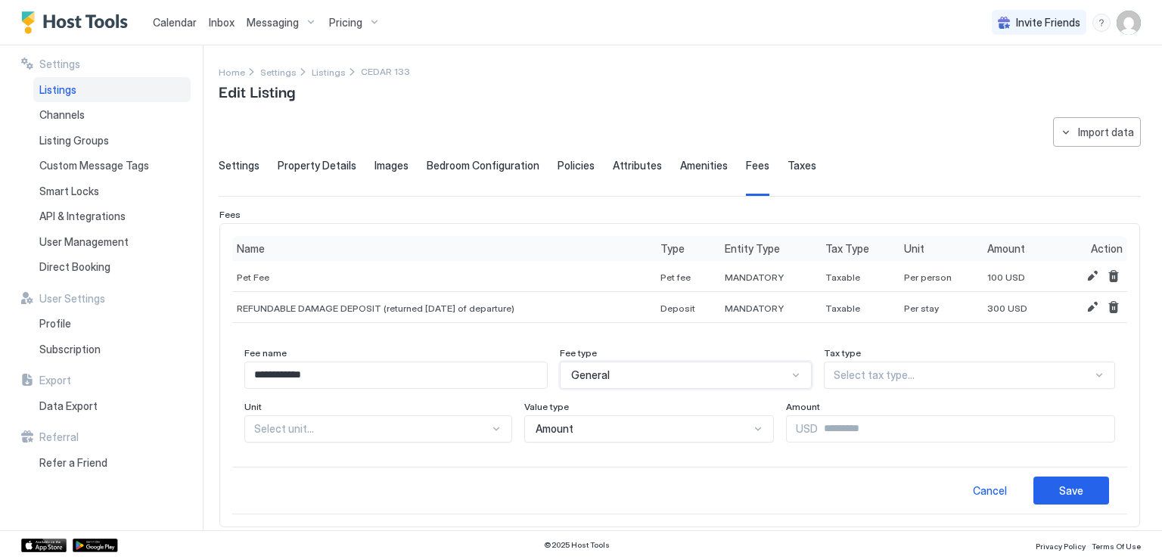
click at [919, 376] on div at bounding box center [963, 376] width 259 height 14
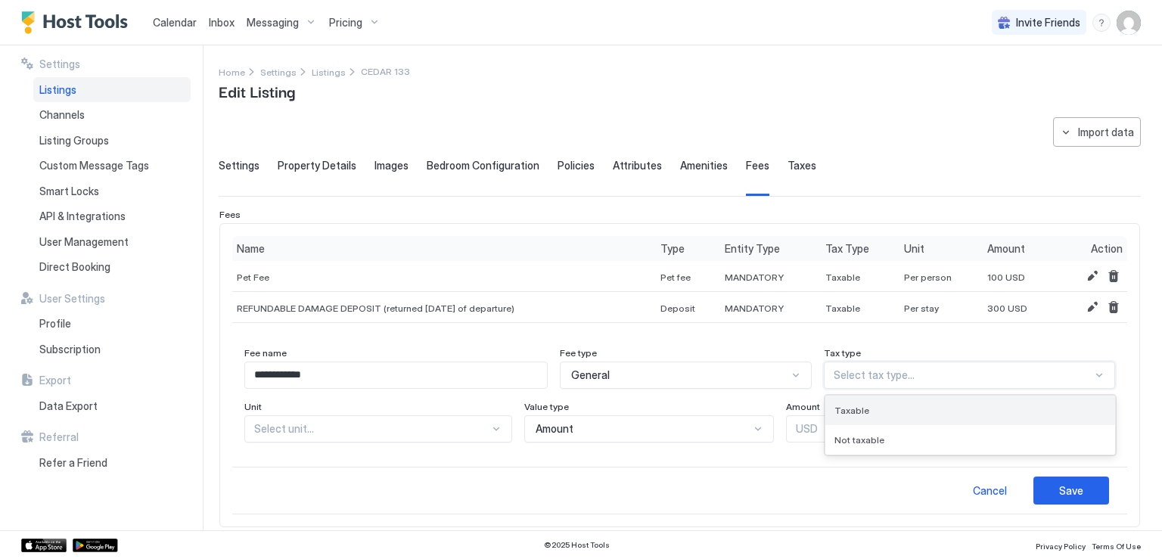
click at [876, 411] on div "Taxable" at bounding box center [971, 410] width 272 height 11
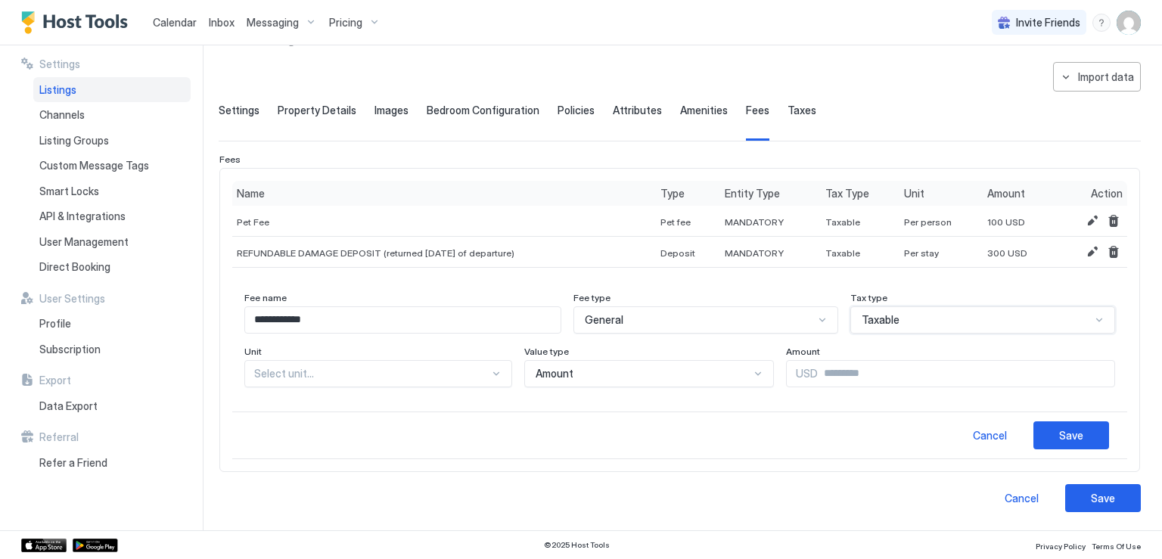
click at [490, 387] on div "Select unit..." at bounding box center [378, 373] width 268 height 27
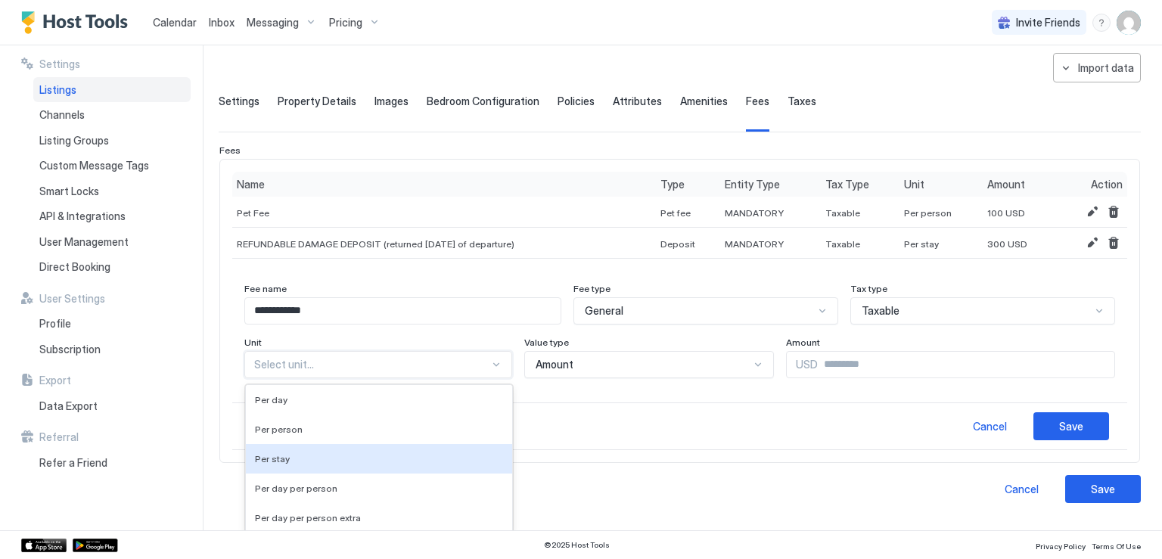
click at [378, 456] on div "Per stay" at bounding box center [379, 458] width 248 height 11
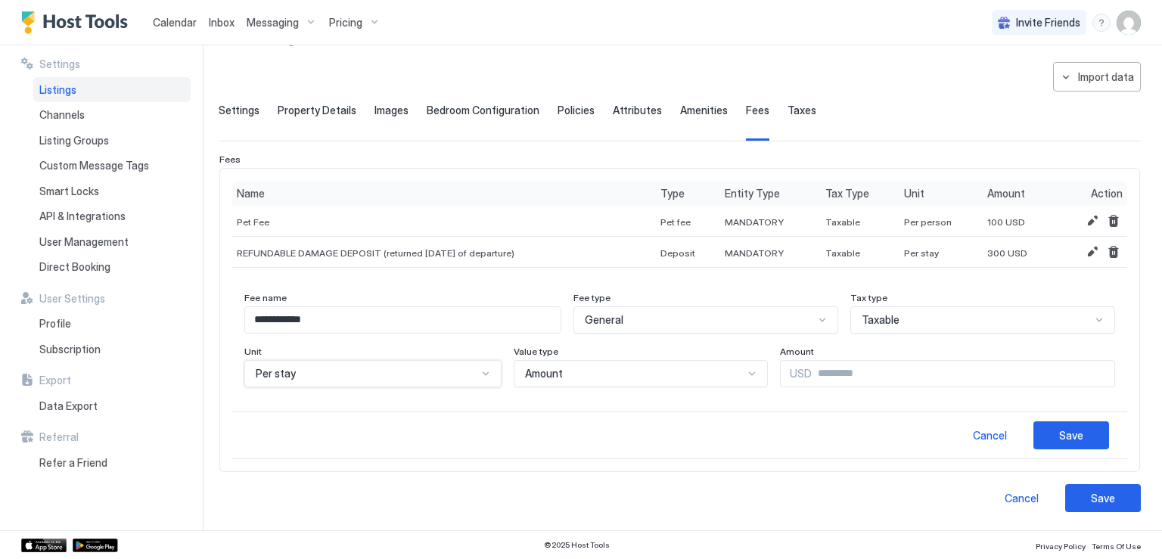
scroll to position [53, 0]
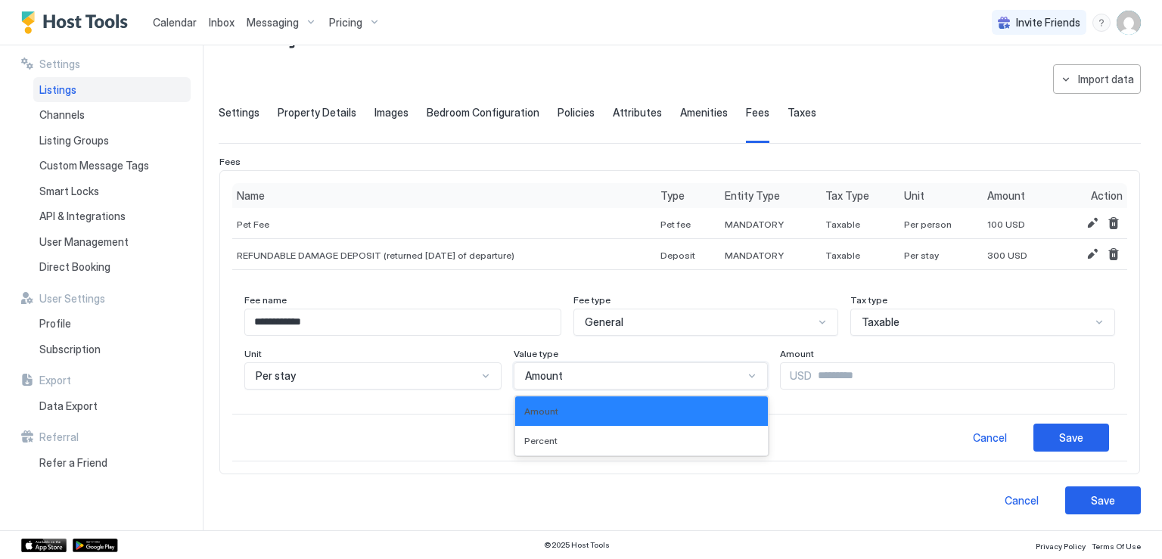
click at [568, 377] on div "Amount" at bounding box center [634, 376] width 219 height 14
drag, startPoint x: 554, startPoint y: 409, endPoint x: 749, endPoint y: 394, distance: 195.8
click at [554, 408] on div "Amount" at bounding box center [641, 411] width 235 height 11
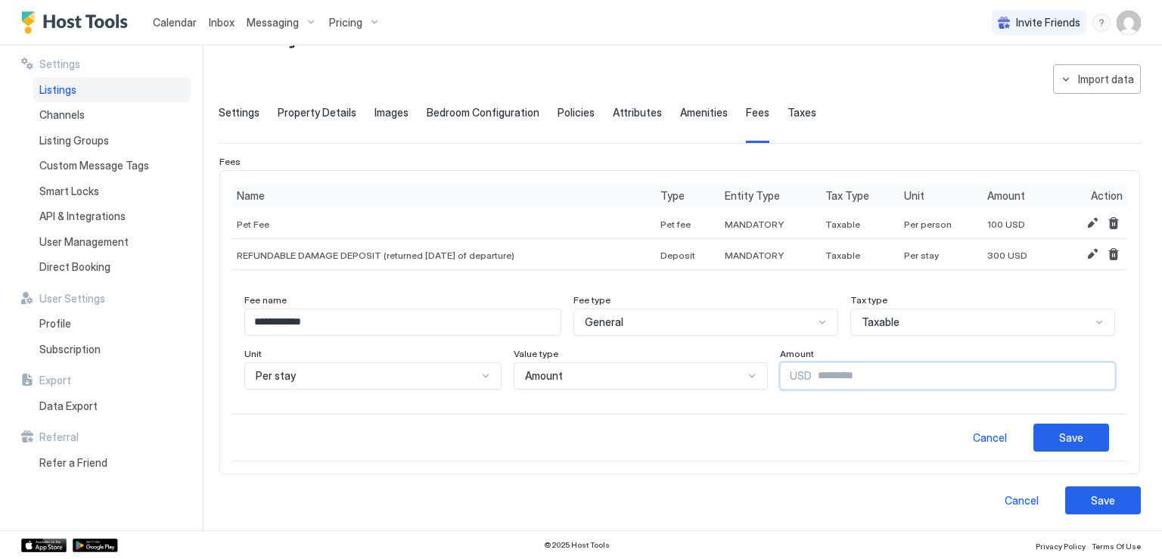
click at [812, 375] on input "Input Field" at bounding box center [963, 376] width 303 height 26
type input "***"
click at [1076, 441] on button "Save" at bounding box center [1072, 438] width 76 height 28
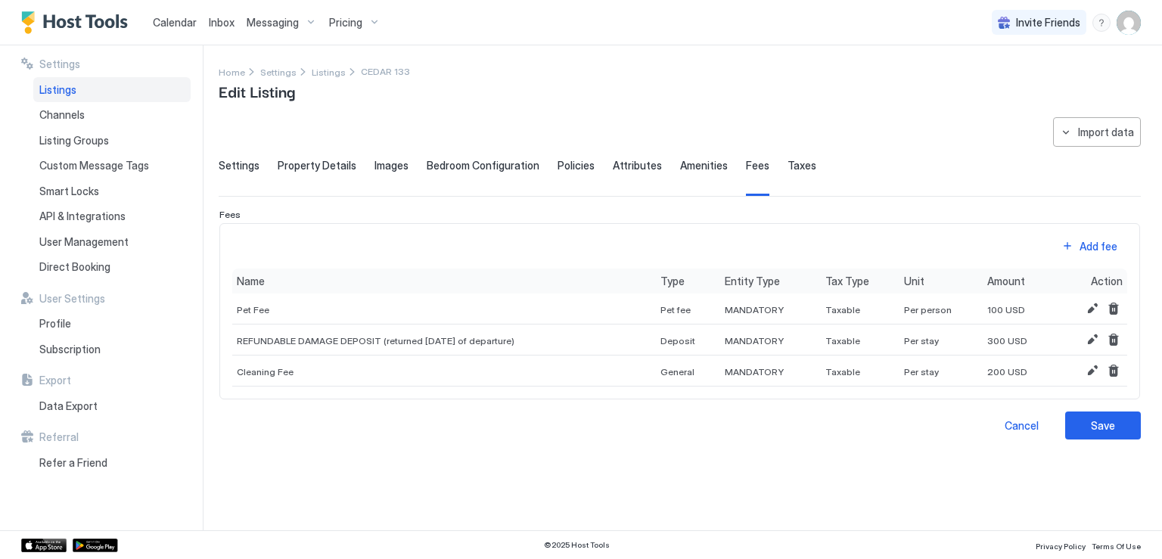
scroll to position [0, 0]
click at [1081, 431] on button "Save" at bounding box center [1104, 426] width 76 height 28
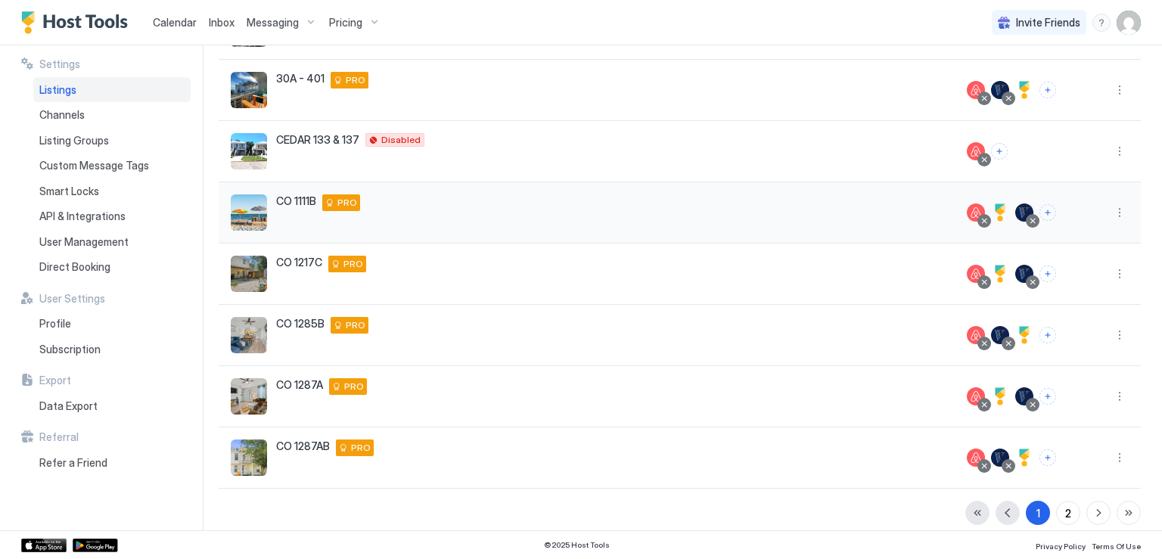
scroll to position [323, 0]
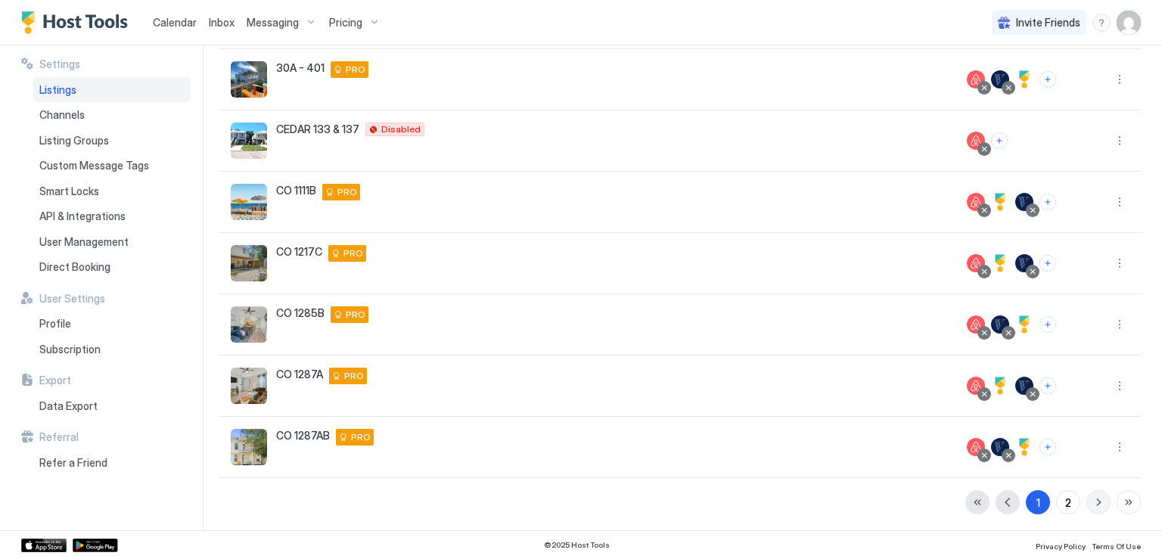
click at [1087, 506] on button "button" at bounding box center [1099, 502] width 24 height 24
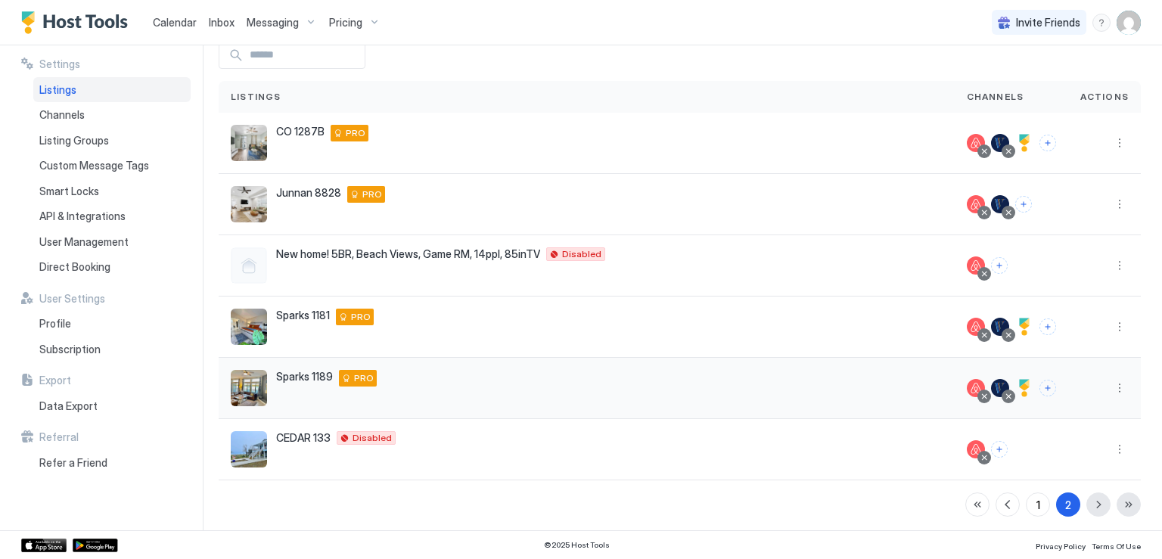
scroll to position [79, 0]
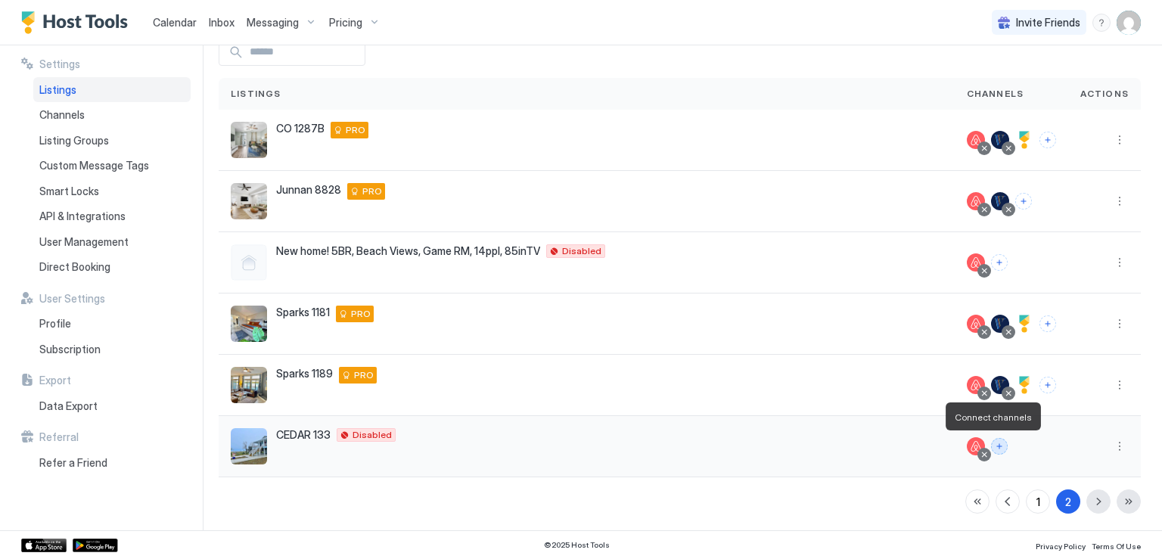
click at [991, 443] on button "Connect channels" at bounding box center [999, 446] width 17 height 17
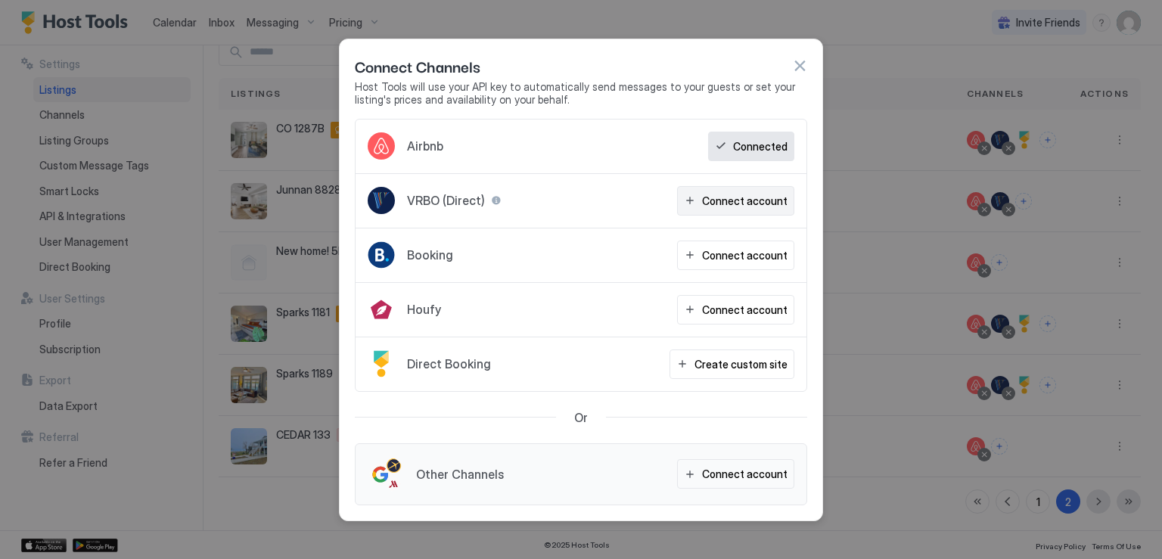
click at [712, 205] on div "Connect account" at bounding box center [745, 201] width 86 height 16
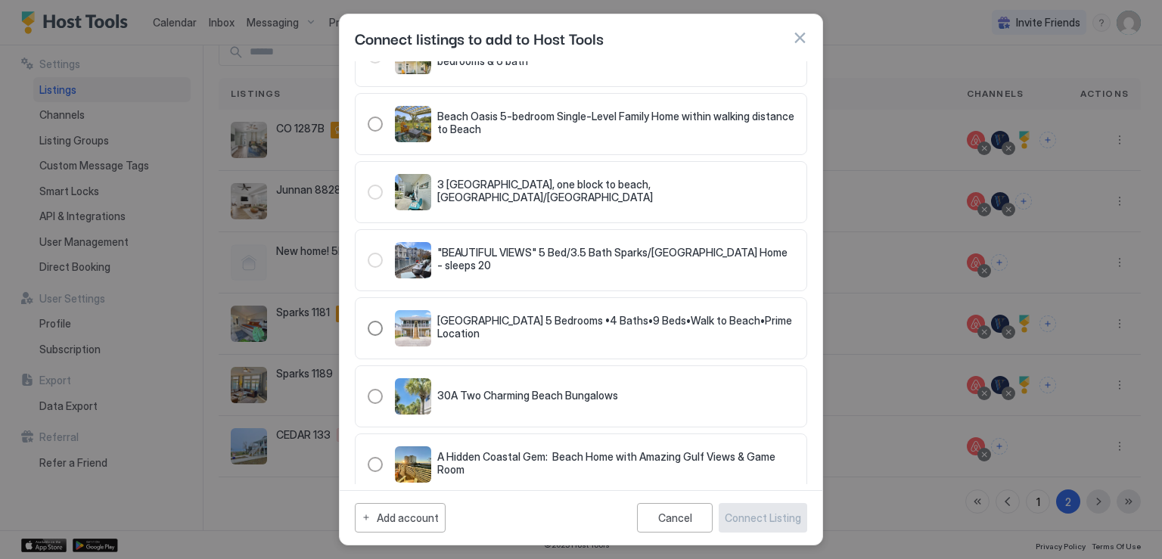
scroll to position [984, 0]
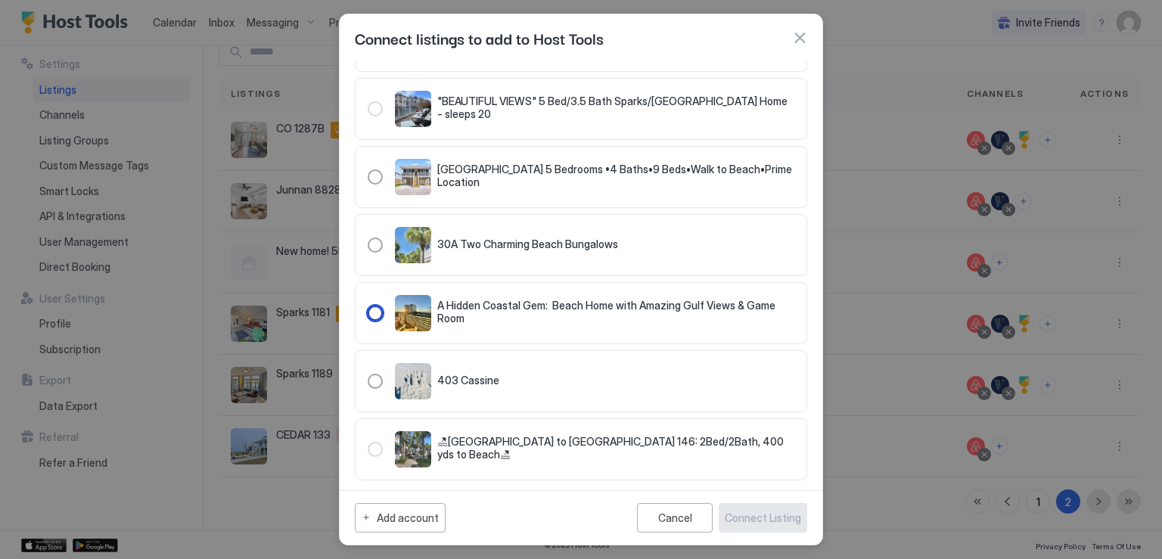
click at [369, 306] on div "321.2635238.3205837" at bounding box center [375, 313] width 15 height 15
click at [748, 509] on button "Connect Listing" at bounding box center [763, 518] width 89 height 30
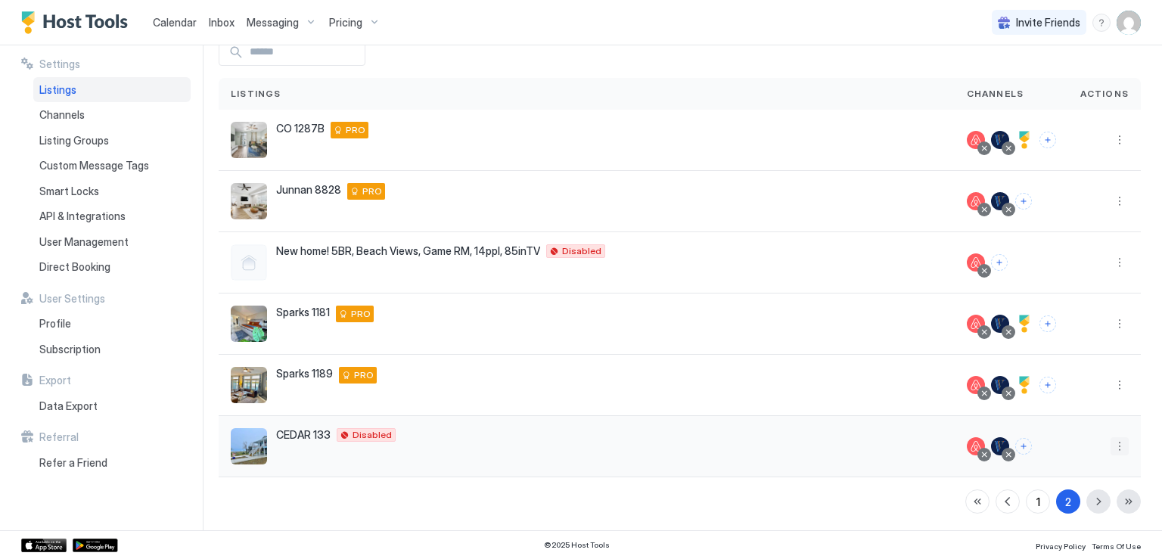
click at [1111, 443] on button "More options" at bounding box center [1120, 446] width 18 height 18
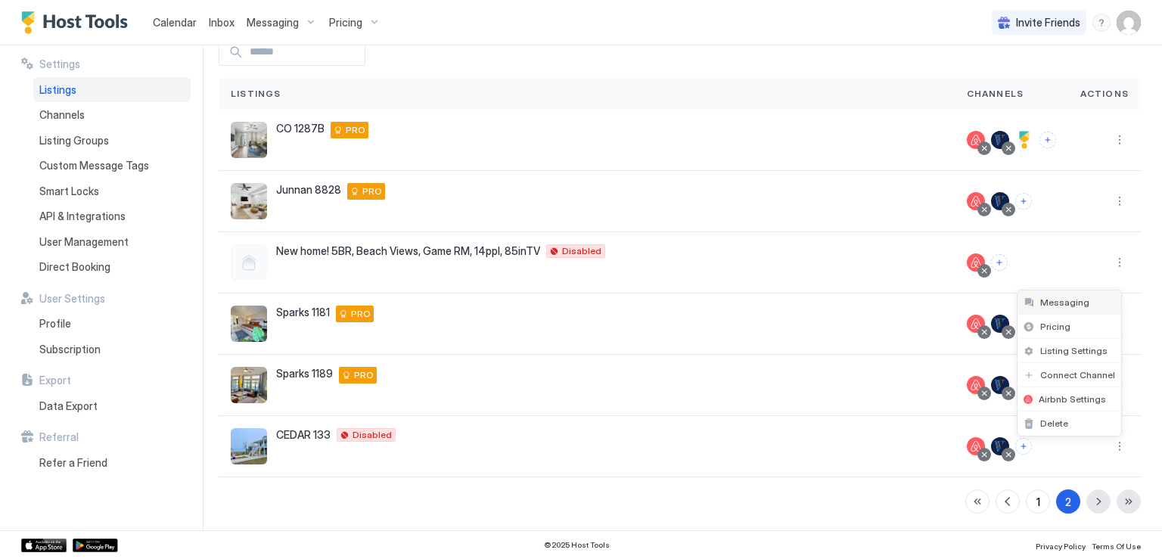
click at [1069, 305] on span "Messaging" at bounding box center [1065, 302] width 49 height 11
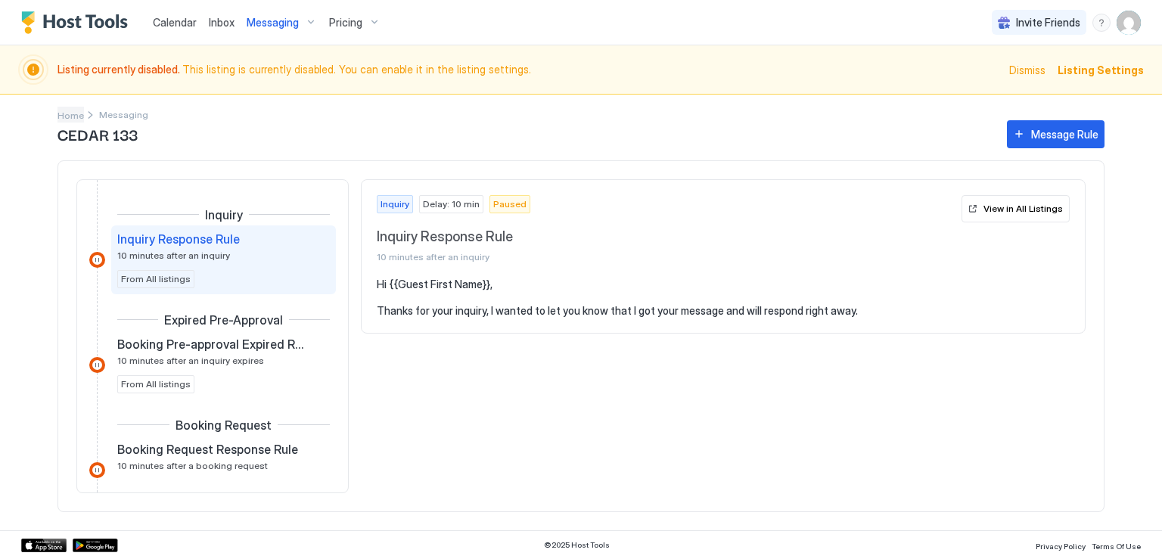
click at [67, 114] on span "Home" at bounding box center [71, 115] width 26 height 11
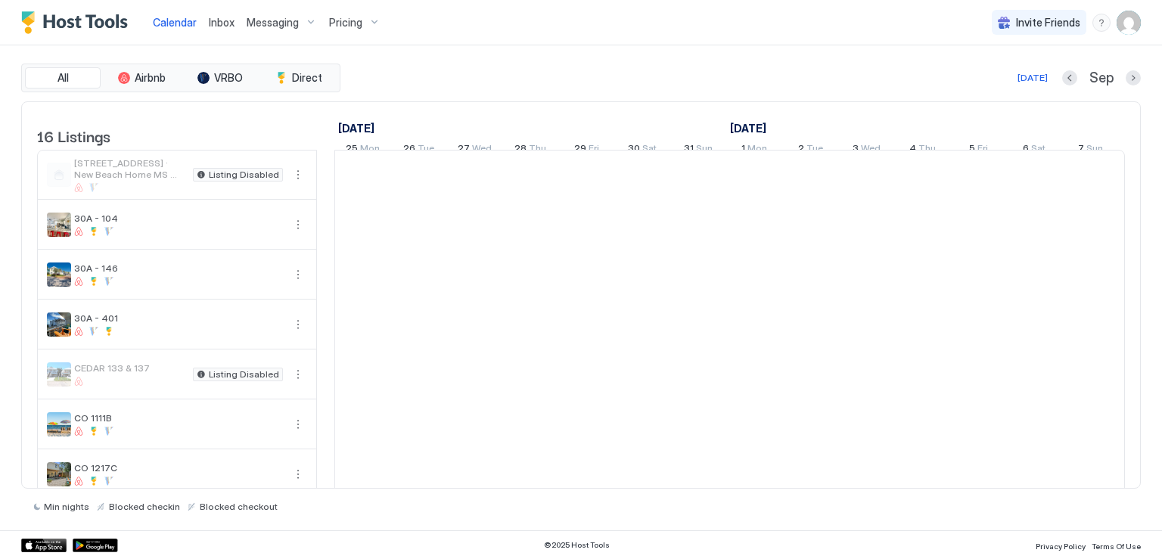
scroll to position [0, 841]
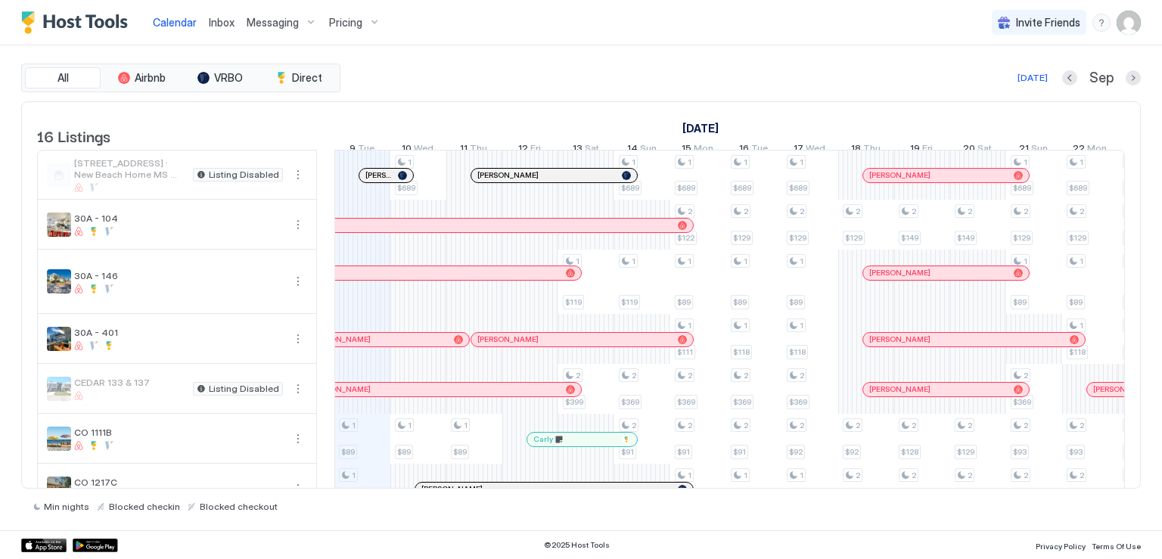
click at [329, 23] on span "Pricing" at bounding box center [345, 23] width 33 height 14
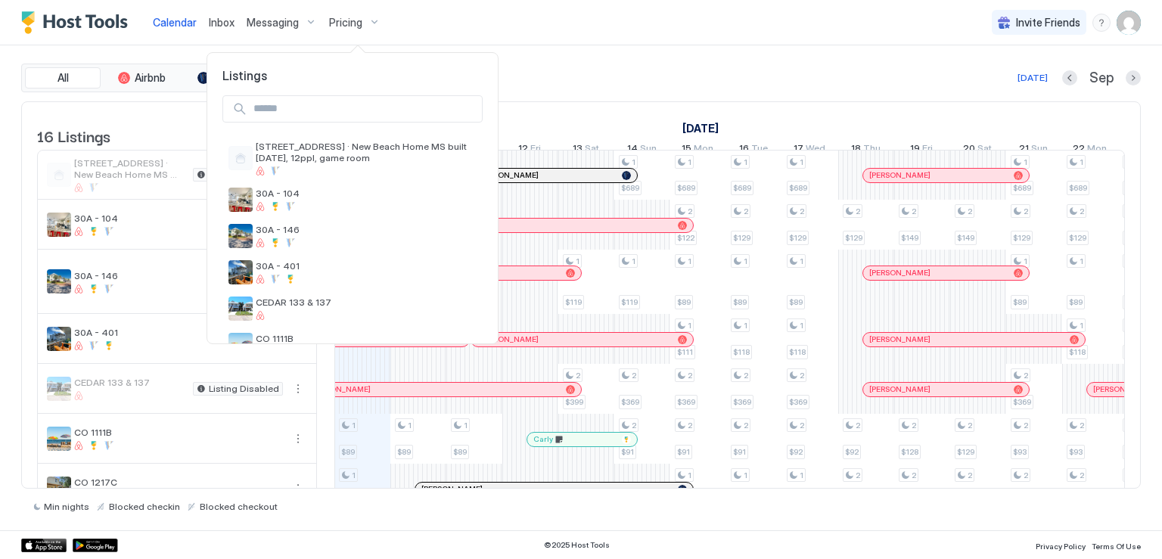
click at [176, 23] on div at bounding box center [581, 279] width 1162 height 559
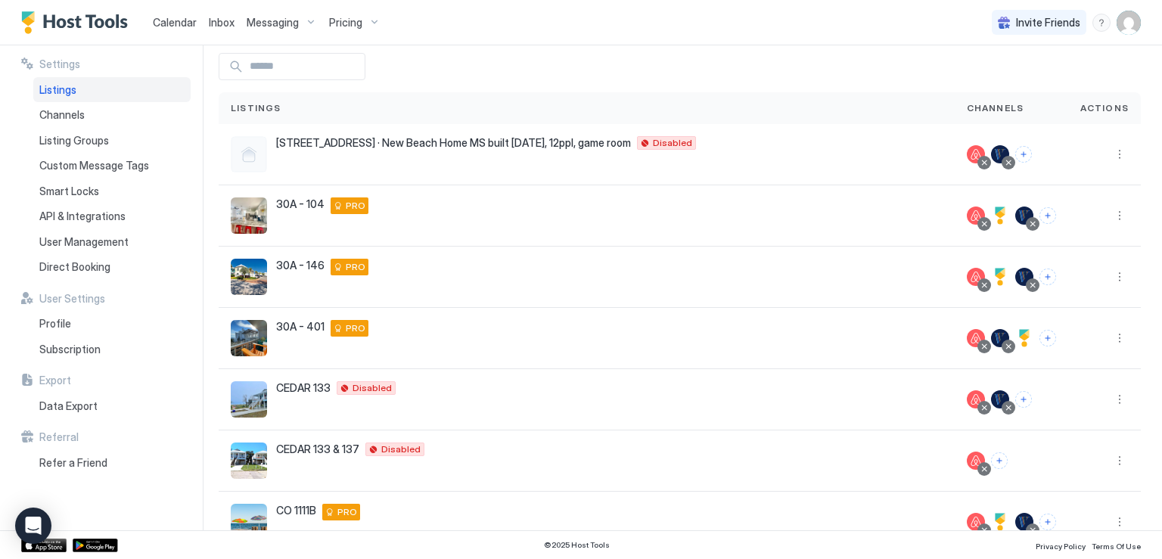
scroll to position [151, 0]
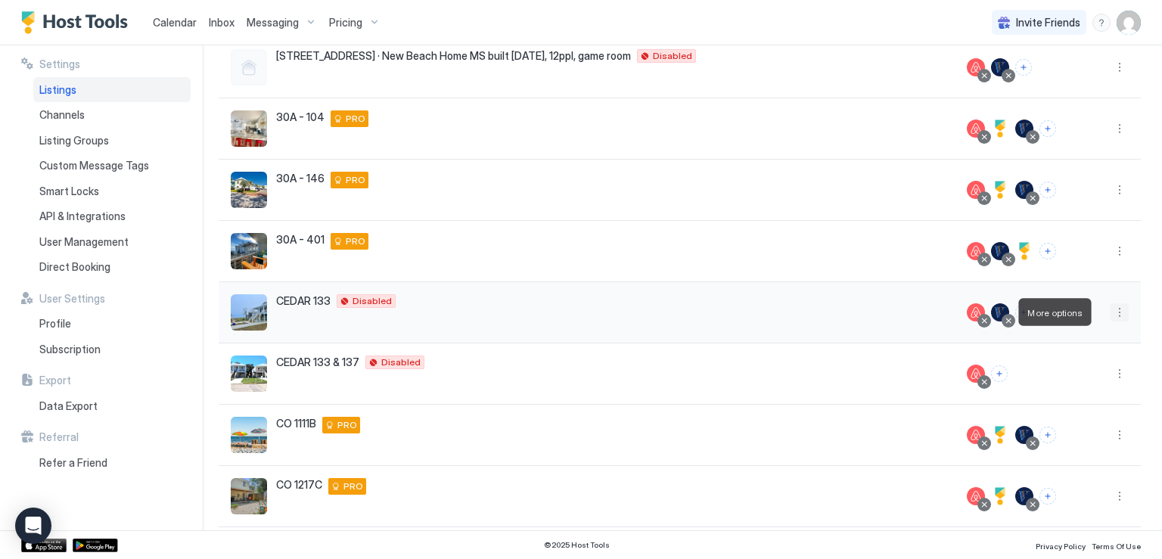
click at [1111, 317] on button "More options" at bounding box center [1120, 312] width 18 height 18
click at [1060, 334] on span "Messaging" at bounding box center [1065, 333] width 49 height 11
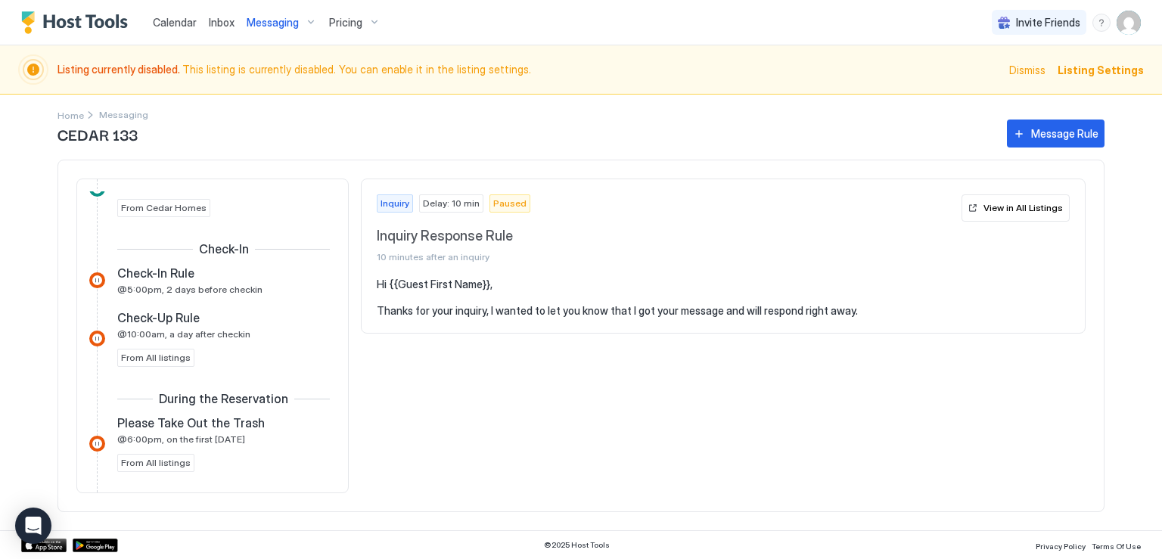
scroll to position [378, 0]
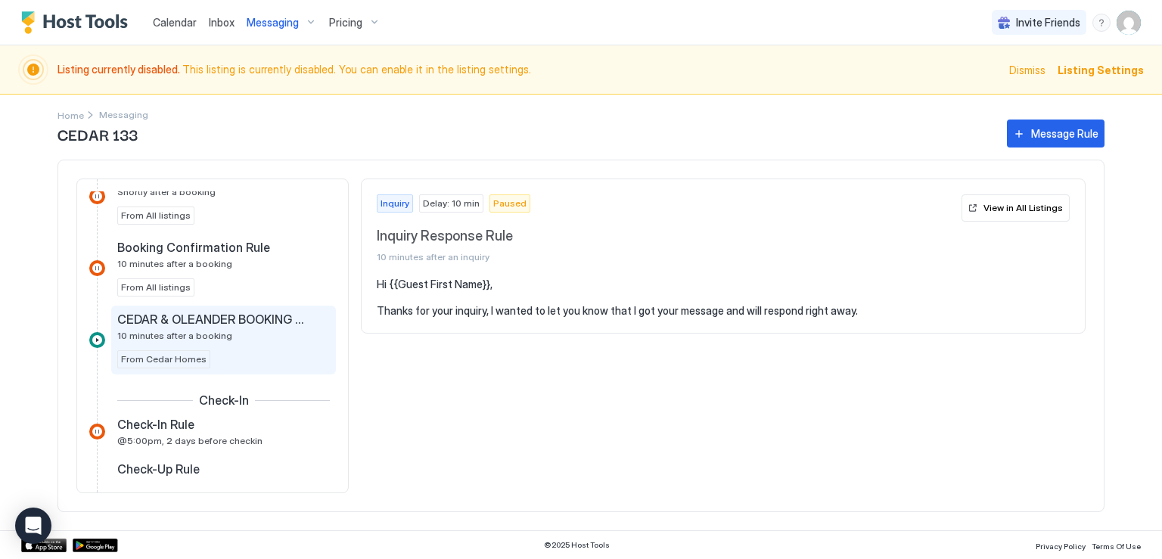
click at [254, 322] on span "CEDAR & OLEANDER BOOKING CONFIRMED" at bounding box center [211, 319] width 188 height 15
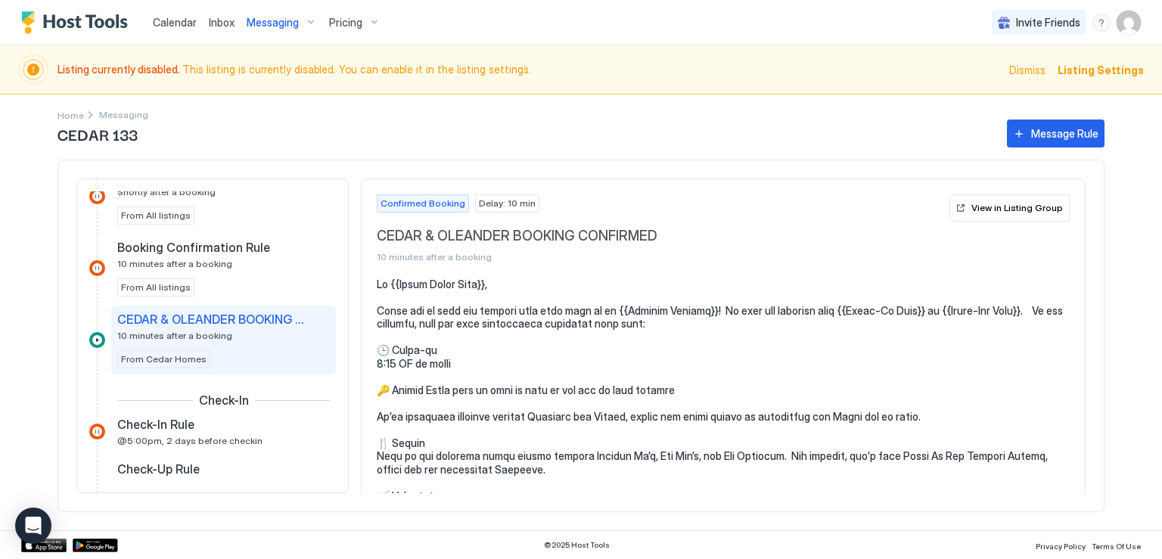
click at [1007, 213] on div "View in Listing Group" at bounding box center [1018, 208] width 92 height 14
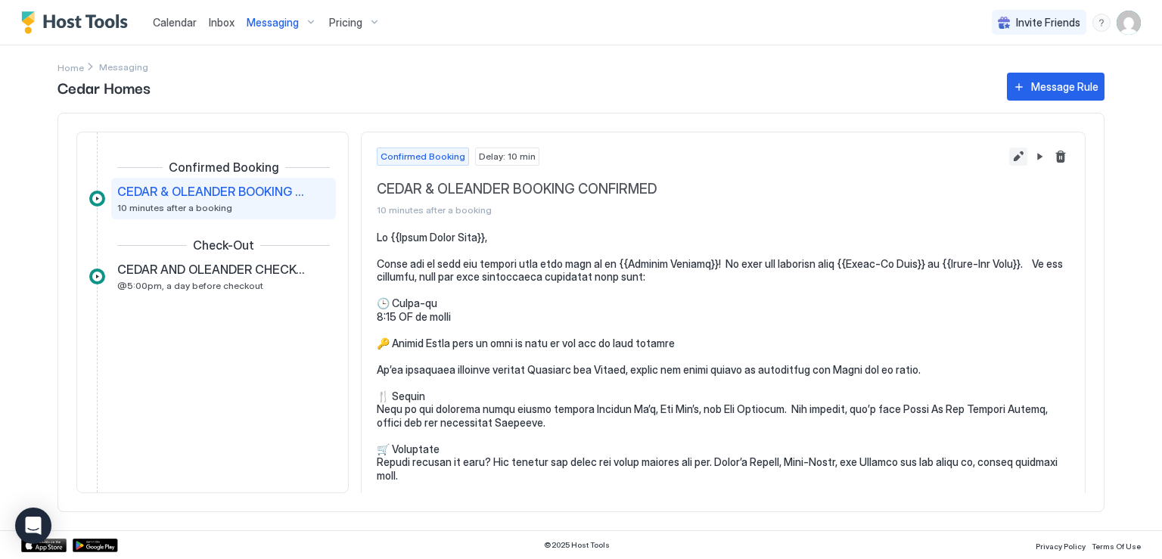
click at [1010, 158] on button "Edit message rule" at bounding box center [1019, 157] width 18 height 18
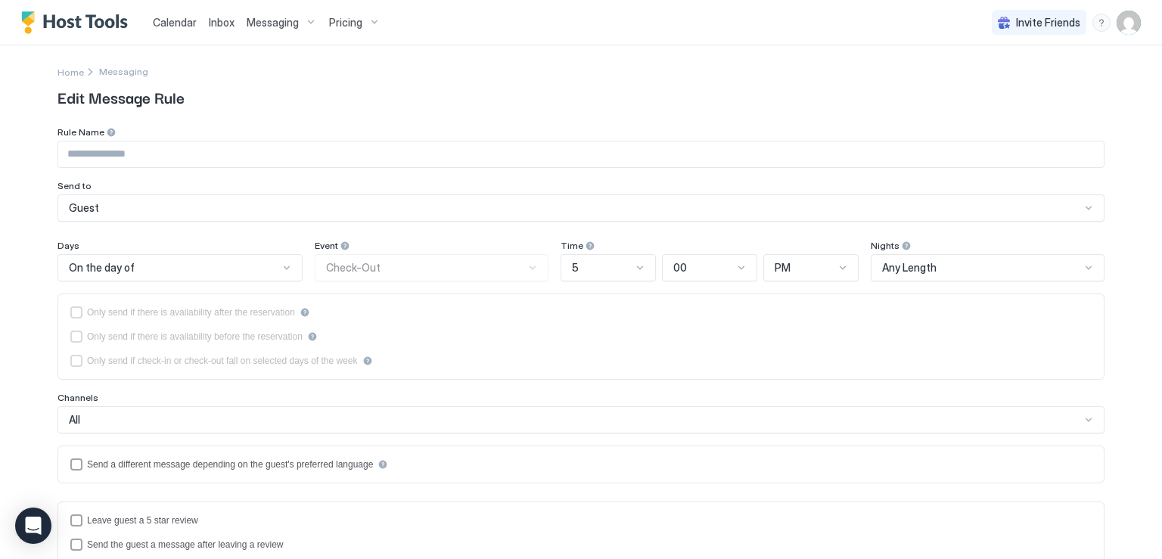
type input "**********"
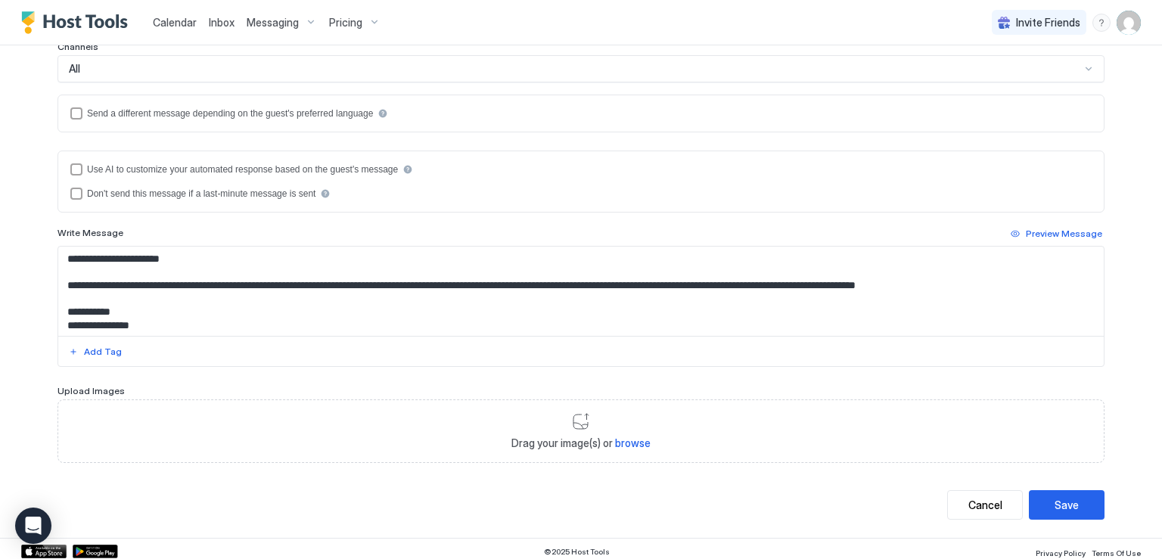
scroll to position [306, 0]
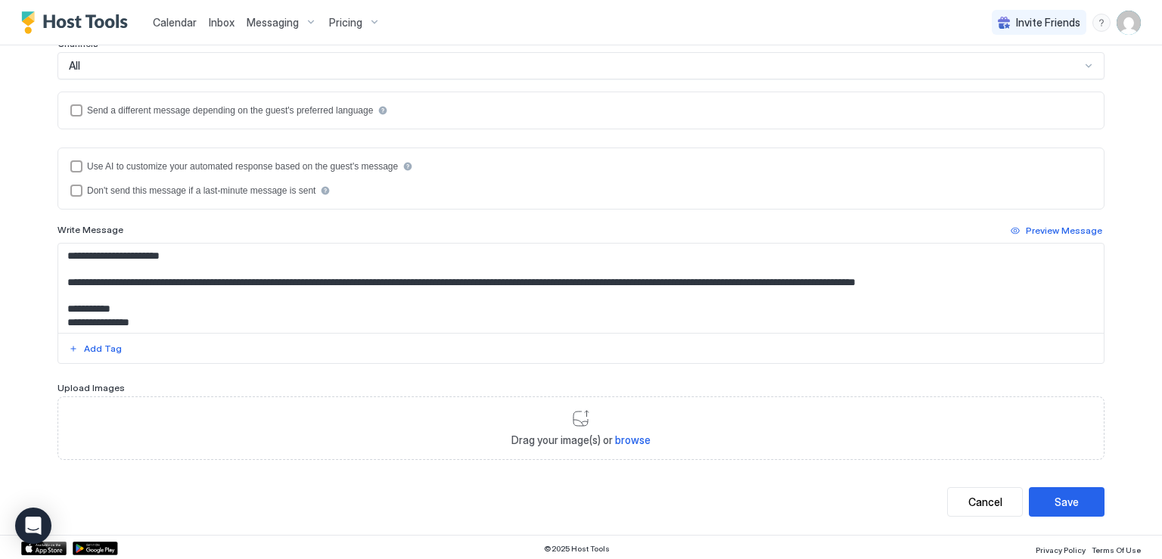
click at [371, 313] on textarea "Input Field" at bounding box center [581, 288] width 1046 height 89
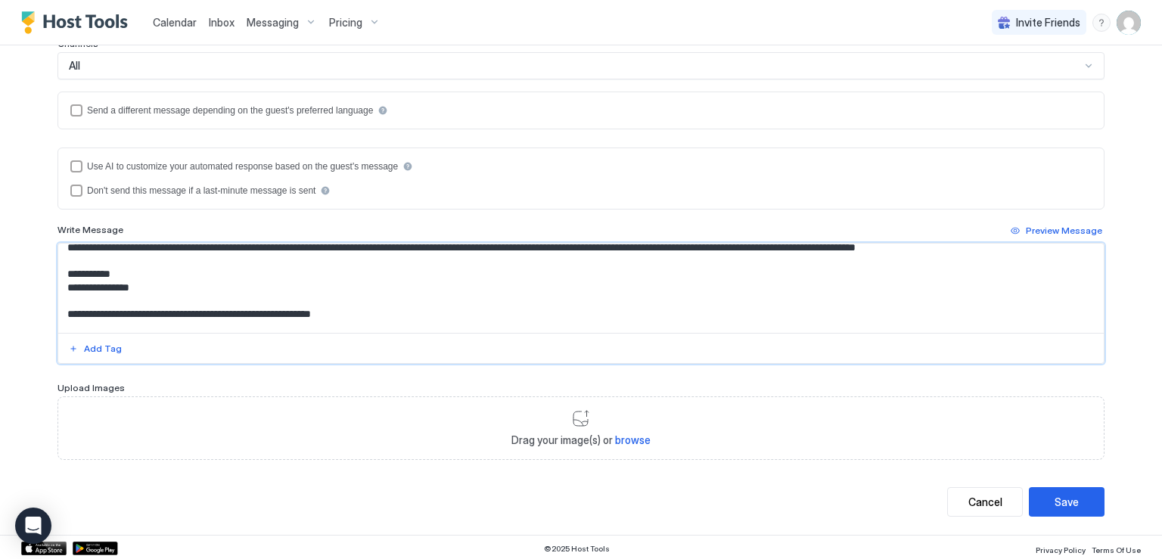
scroll to position [48, 0]
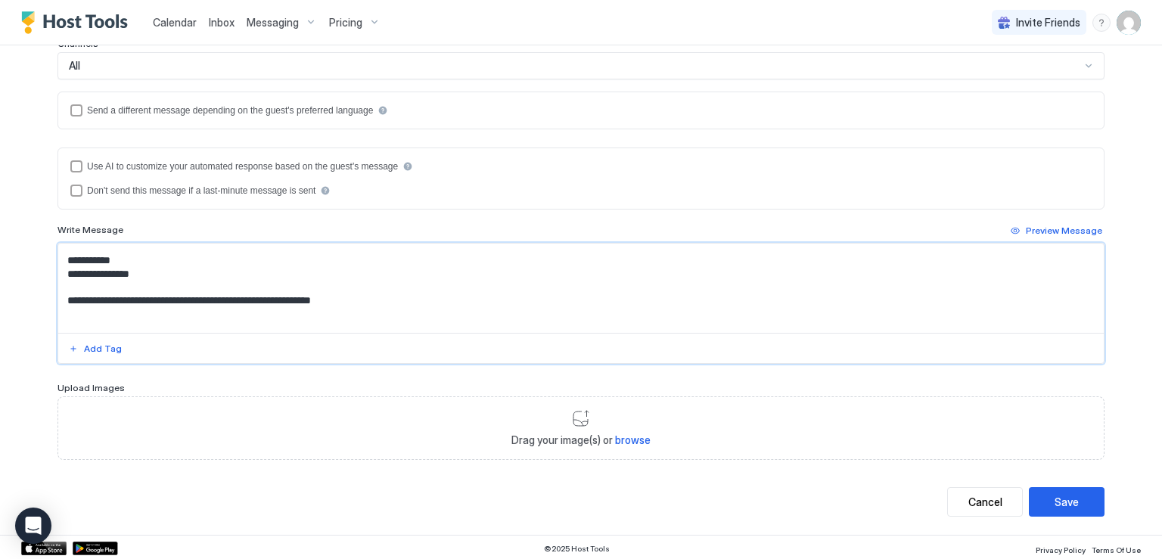
click at [105, 316] on textarea "Input Field" at bounding box center [581, 288] width 1046 height 89
paste textarea "**********"
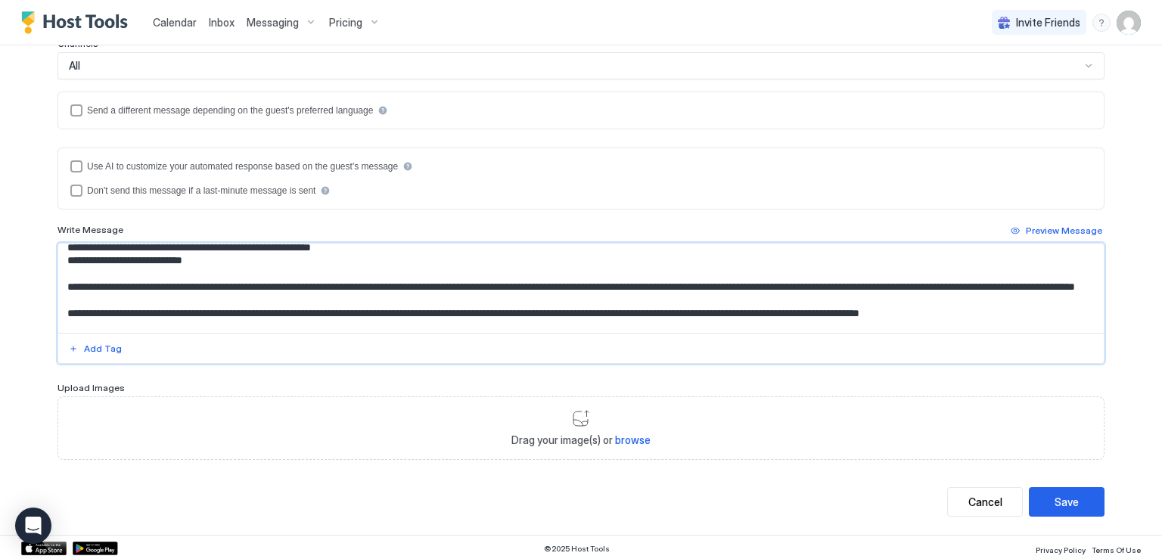
click at [154, 285] on textarea "Input Field" at bounding box center [581, 288] width 1046 height 89
click at [224, 259] on textarea "Input Field" at bounding box center [581, 288] width 1046 height 89
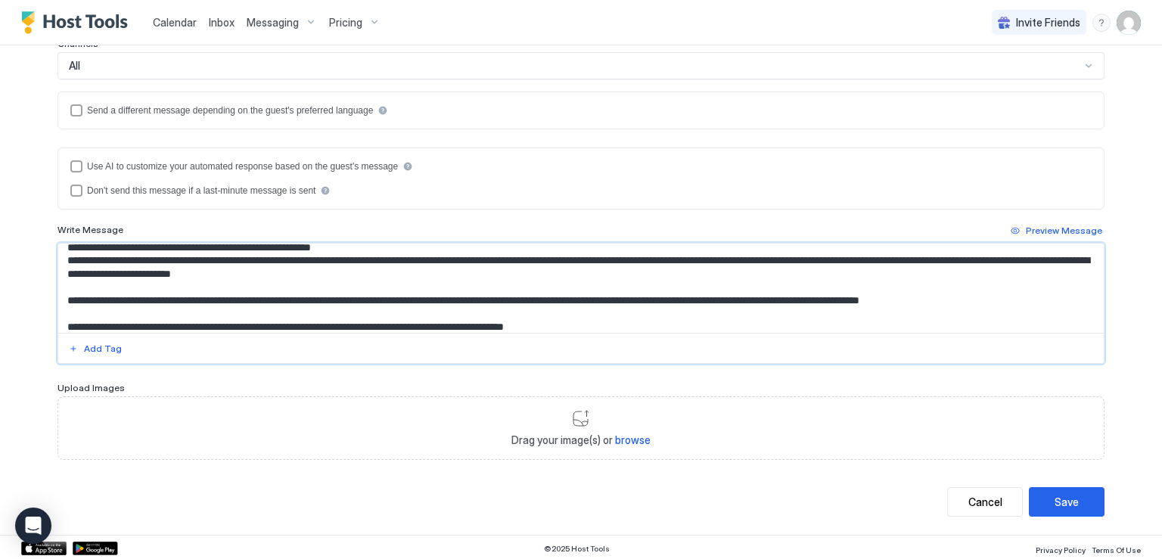
click at [439, 257] on textarea "Input Field" at bounding box center [581, 288] width 1046 height 89
click at [433, 257] on textarea "Input Field" at bounding box center [581, 288] width 1046 height 89
click at [453, 275] on textarea "Input Field" at bounding box center [581, 288] width 1046 height 89
click at [185, 313] on textarea "Input Field" at bounding box center [581, 288] width 1046 height 89
click at [459, 270] on textarea "Input Field" at bounding box center [581, 288] width 1046 height 89
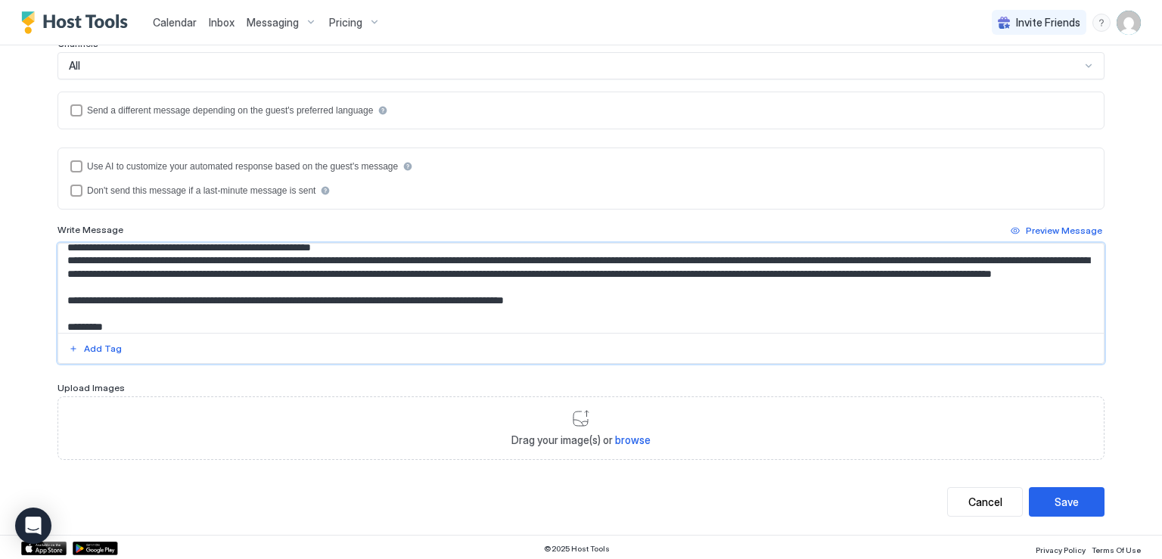
click at [716, 262] on textarea "Input Field" at bounding box center [581, 288] width 1046 height 89
type textarea "**********"
click at [1078, 504] on button "Save" at bounding box center [1067, 502] width 76 height 30
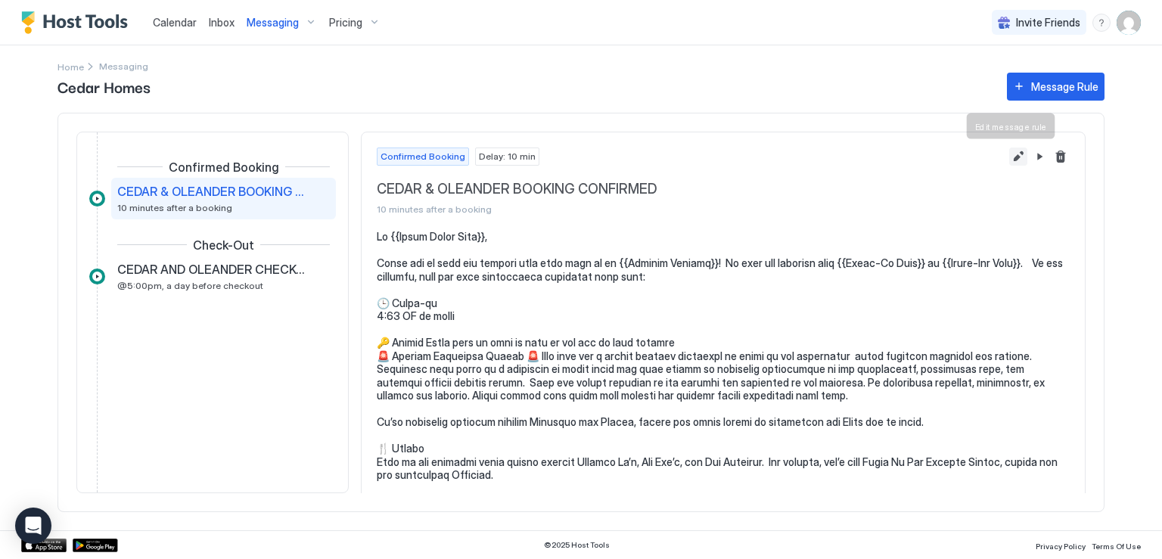
click at [1010, 161] on button "Edit message rule" at bounding box center [1019, 157] width 18 height 18
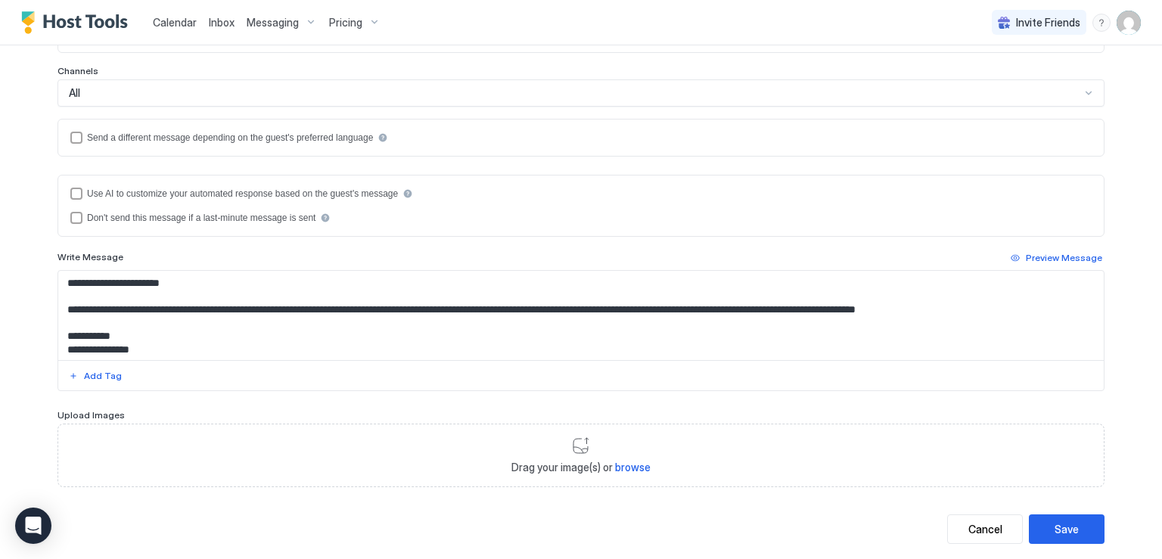
scroll to position [303, 0]
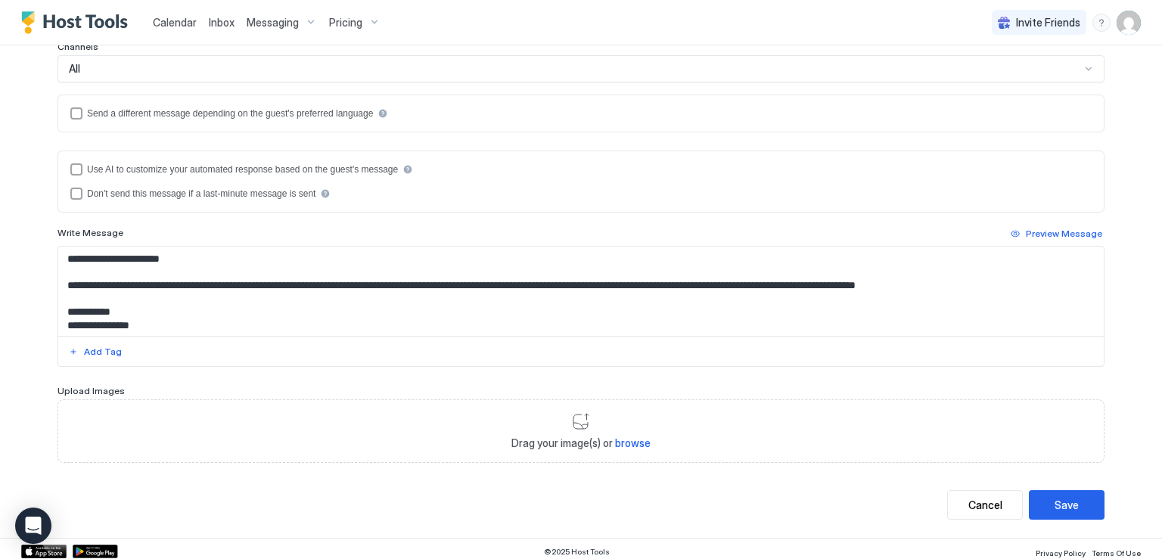
click at [194, 300] on textarea "Input Field" at bounding box center [581, 291] width 1046 height 89
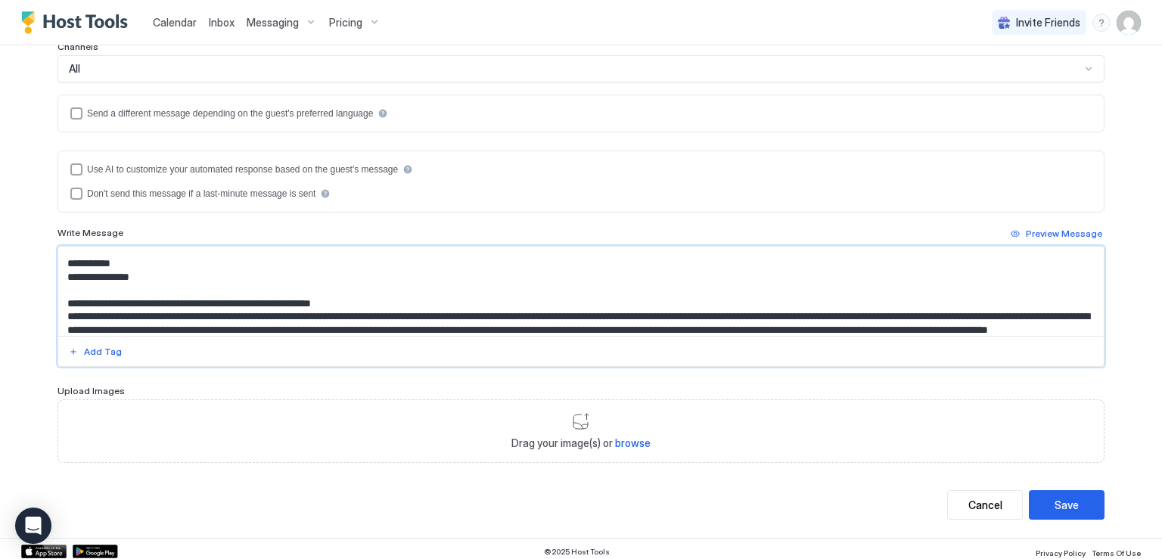
scroll to position [61, 0]
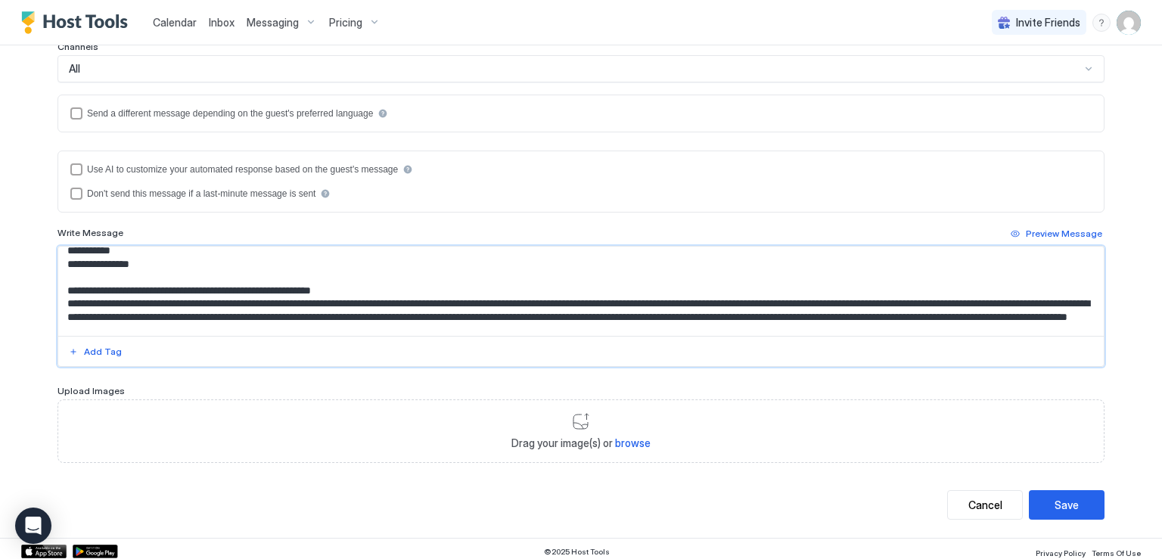
click at [671, 301] on textarea "Input Field" at bounding box center [581, 291] width 1046 height 89
click at [836, 300] on textarea "Input Field" at bounding box center [581, 291] width 1046 height 89
click at [455, 314] on textarea "Input Field" at bounding box center [581, 291] width 1046 height 89
click at [383, 313] on textarea "Input Field" at bounding box center [581, 291] width 1046 height 89
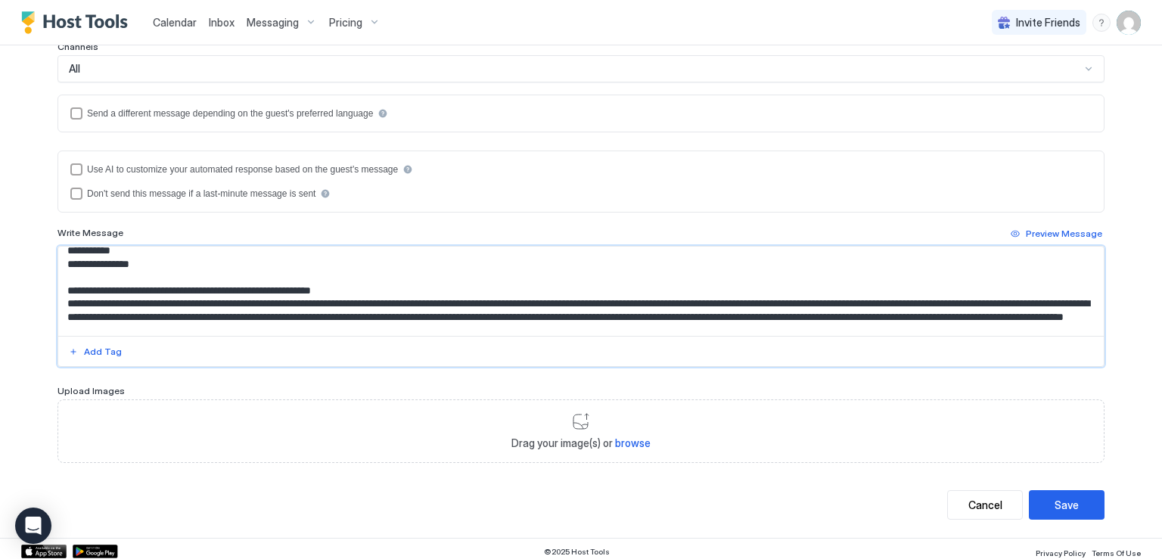
click at [383, 313] on textarea "Input Field" at bounding box center [581, 291] width 1046 height 89
click at [378, 314] on textarea "Input Field" at bounding box center [581, 291] width 1046 height 89
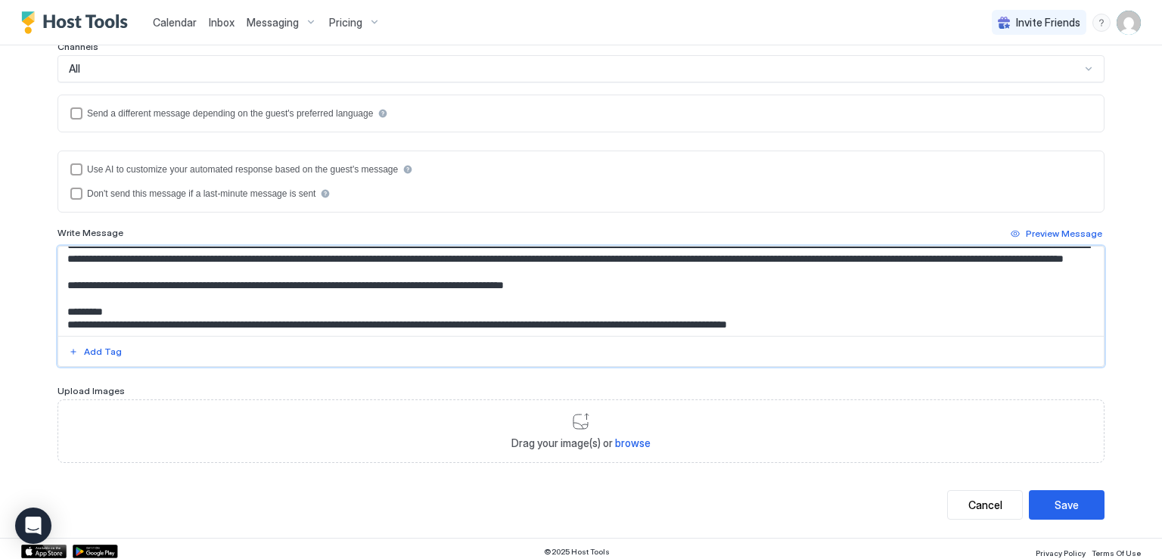
scroll to position [123, 0]
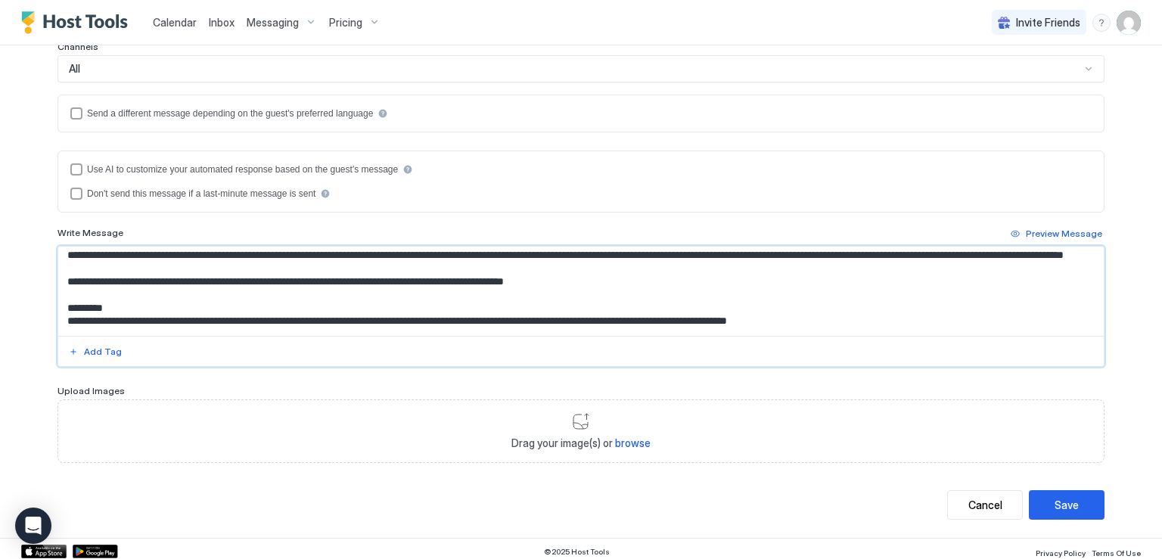
drag, startPoint x: 380, startPoint y: 314, endPoint x: 542, endPoint y: 261, distance: 170.4
click at [542, 261] on textarea "Input Field" at bounding box center [581, 291] width 1046 height 89
click at [542, 265] on textarea "Input Field" at bounding box center [581, 291] width 1046 height 89
click at [540, 272] on textarea "Input Field" at bounding box center [581, 291] width 1046 height 89
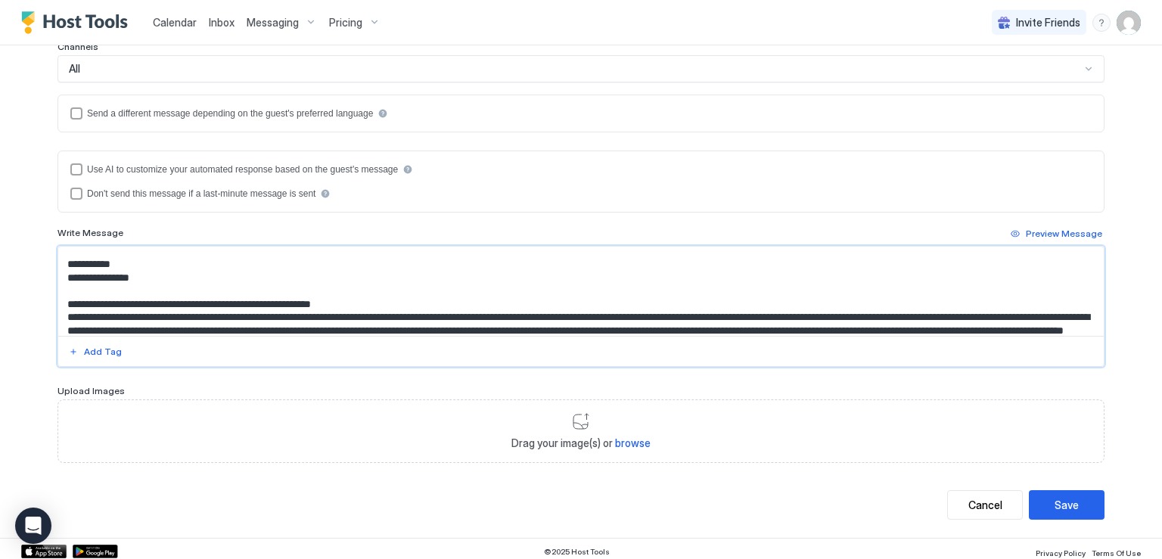
click at [537, 307] on textarea "Input Field" at bounding box center [581, 291] width 1046 height 89
click at [543, 325] on textarea "Input Field" at bounding box center [581, 291] width 1046 height 89
click at [422, 329] on textarea "Input Field" at bounding box center [581, 291] width 1046 height 89
click at [448, 303] on textarea "Input Field" at bounding box center [581, 291] width 1046 height 89
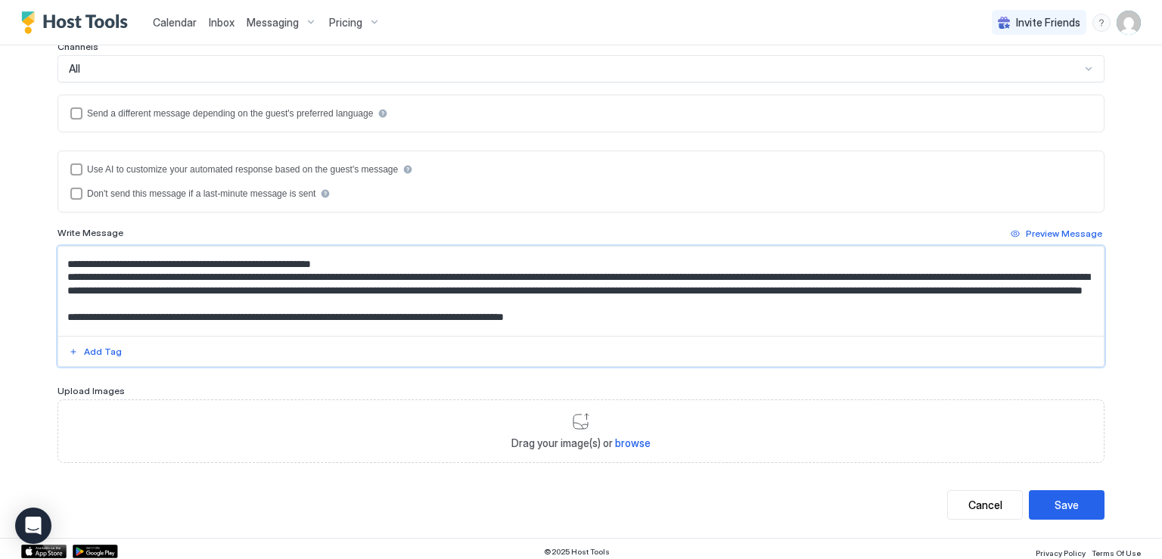
scroll to position [101, 0]
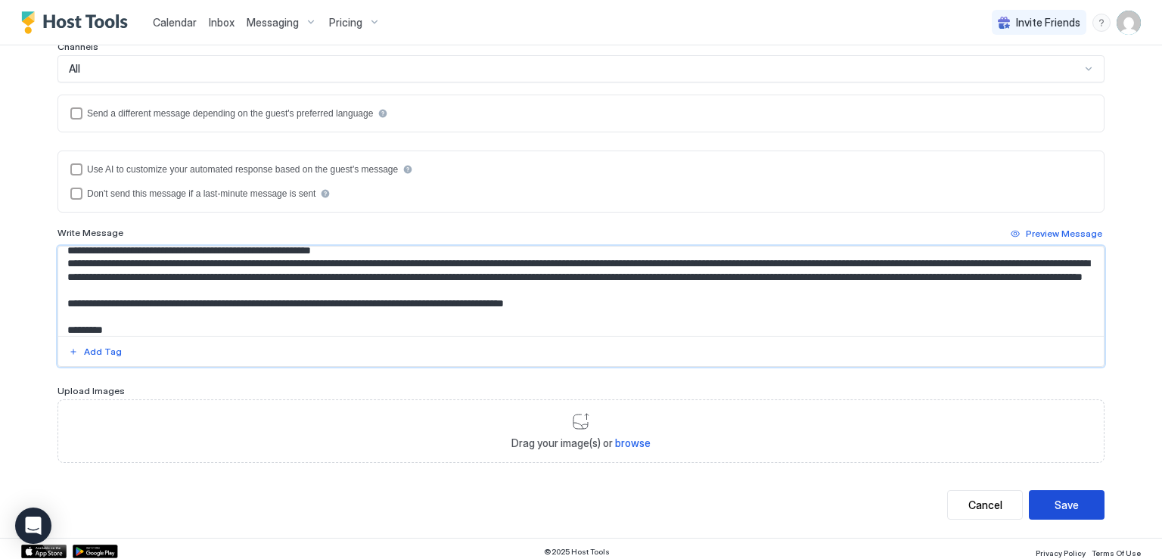
type textarea "**********"
click at [1065, 506] on div "Save" at bounding box center [1067, 505] width 24 height 16
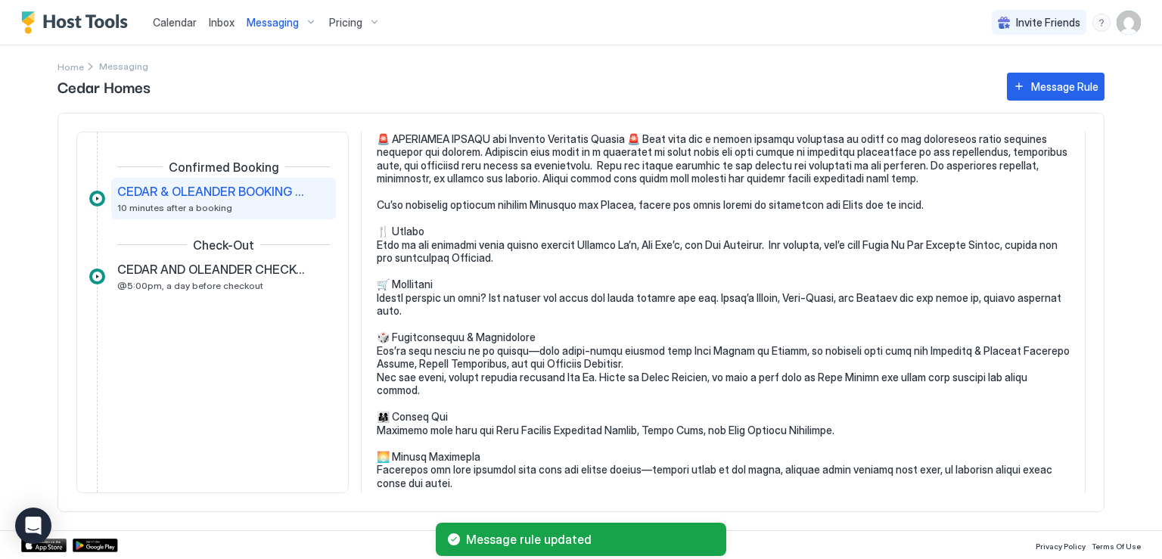
scroll to position [227, 0]
